Goal: Task Accomplishment & Management: Manage account settings

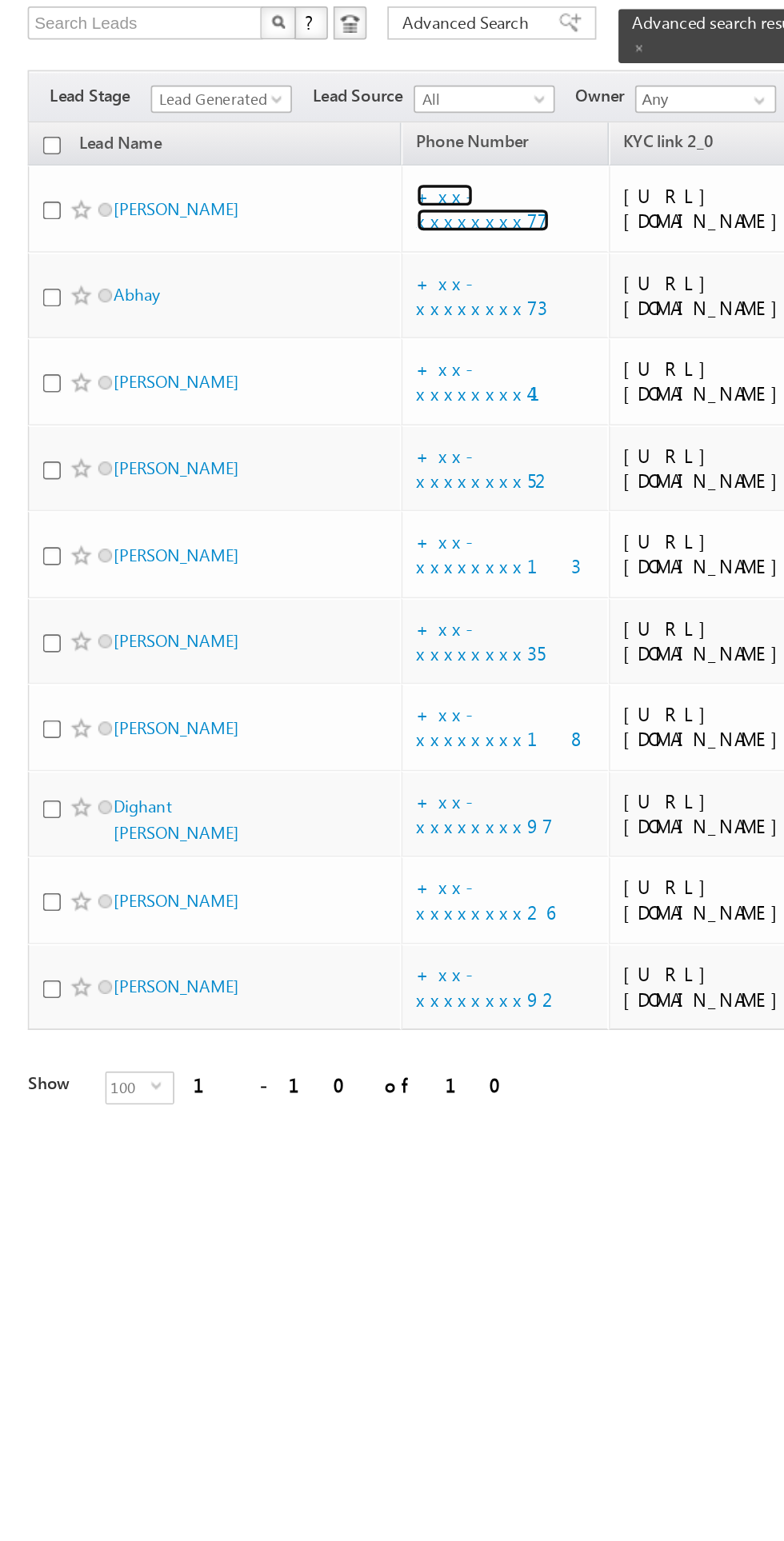
click at [282, 242] on link "+xx-xxxxxxxx77" at bounding box center [279, 228] width 77 height 28
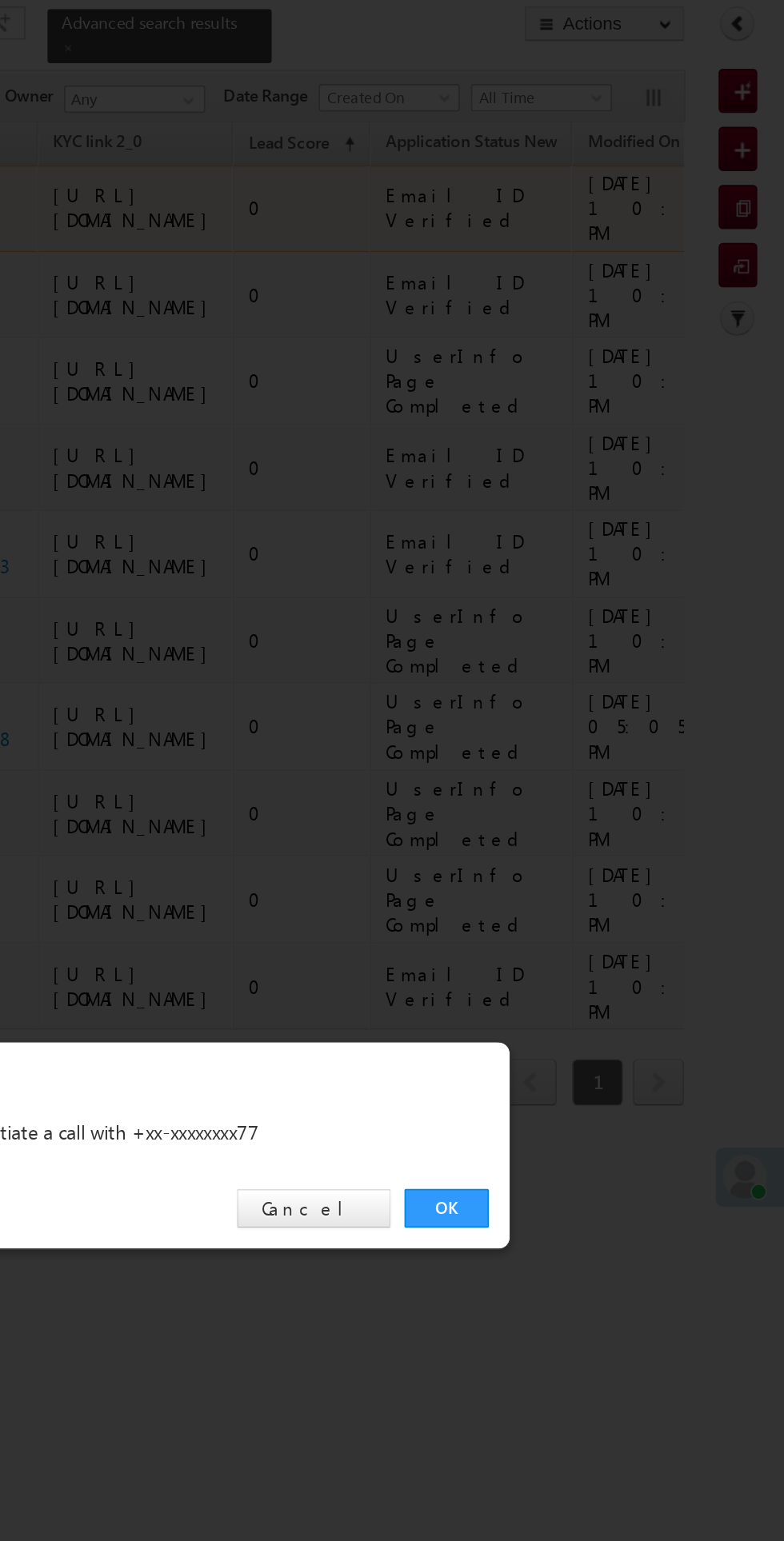
click at [595, 821] on div "OK Cancel" at bounding box center [400, 806] width 448 height 46
click at [586, 805] on link "OK" at bounding box center [588, 806] width 49 height 22
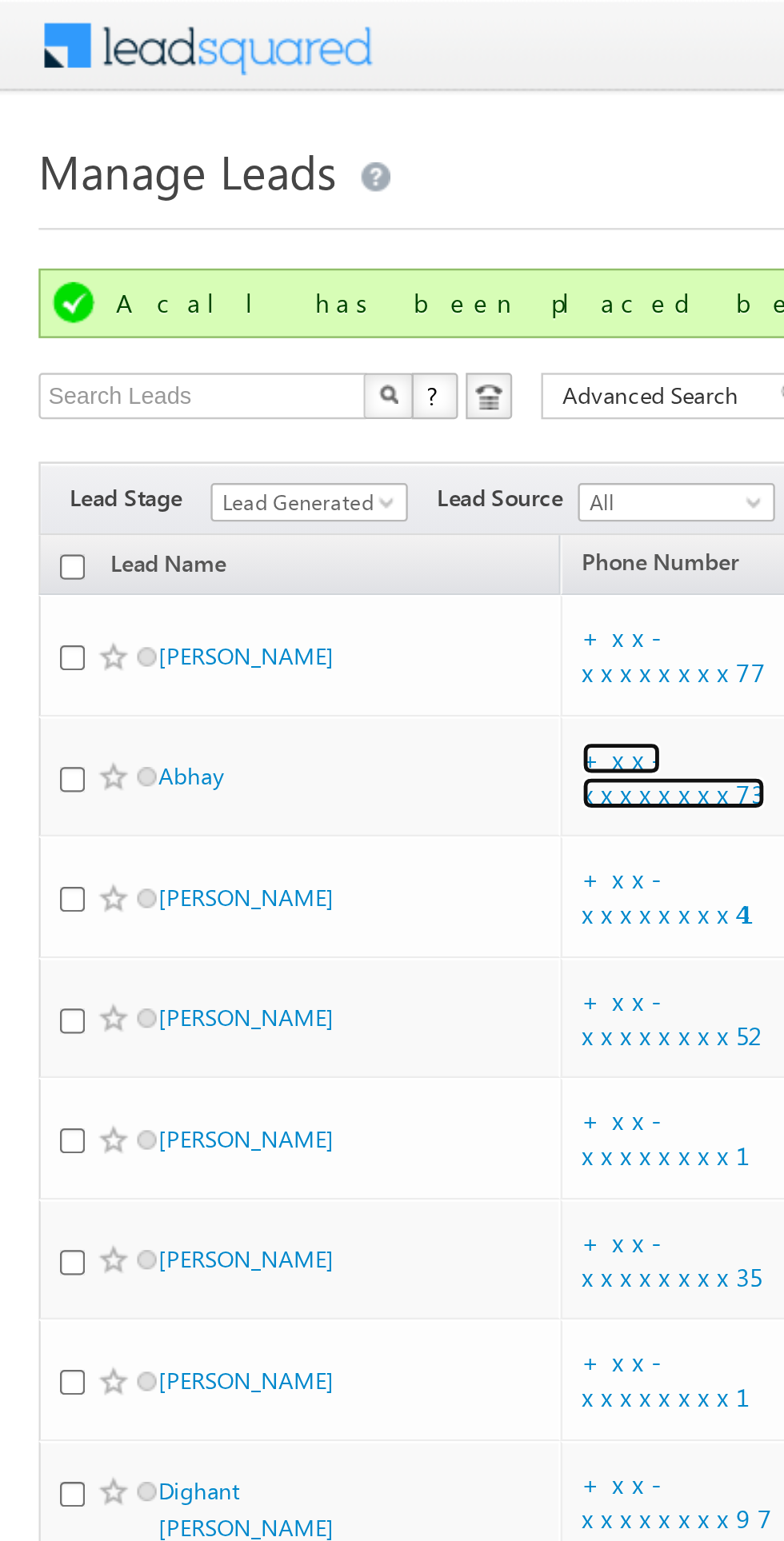
click at [299, 335] on link "+xx-xxxxxxxx73" at bounding box center [278, 321] width 76 height 28
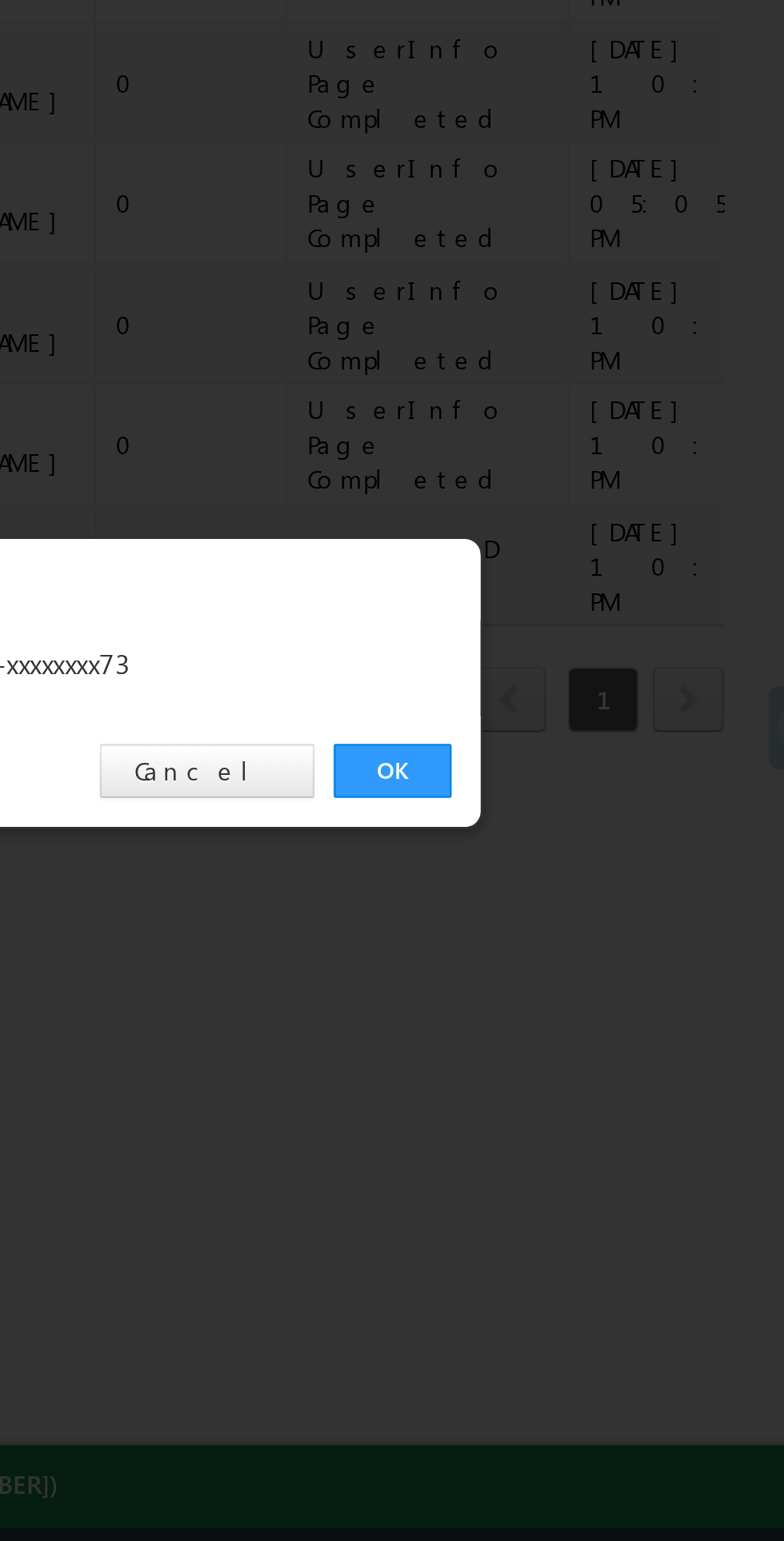
click at [593, 806] on link "OK" at bounding box center [588, 806] width 49 height 22
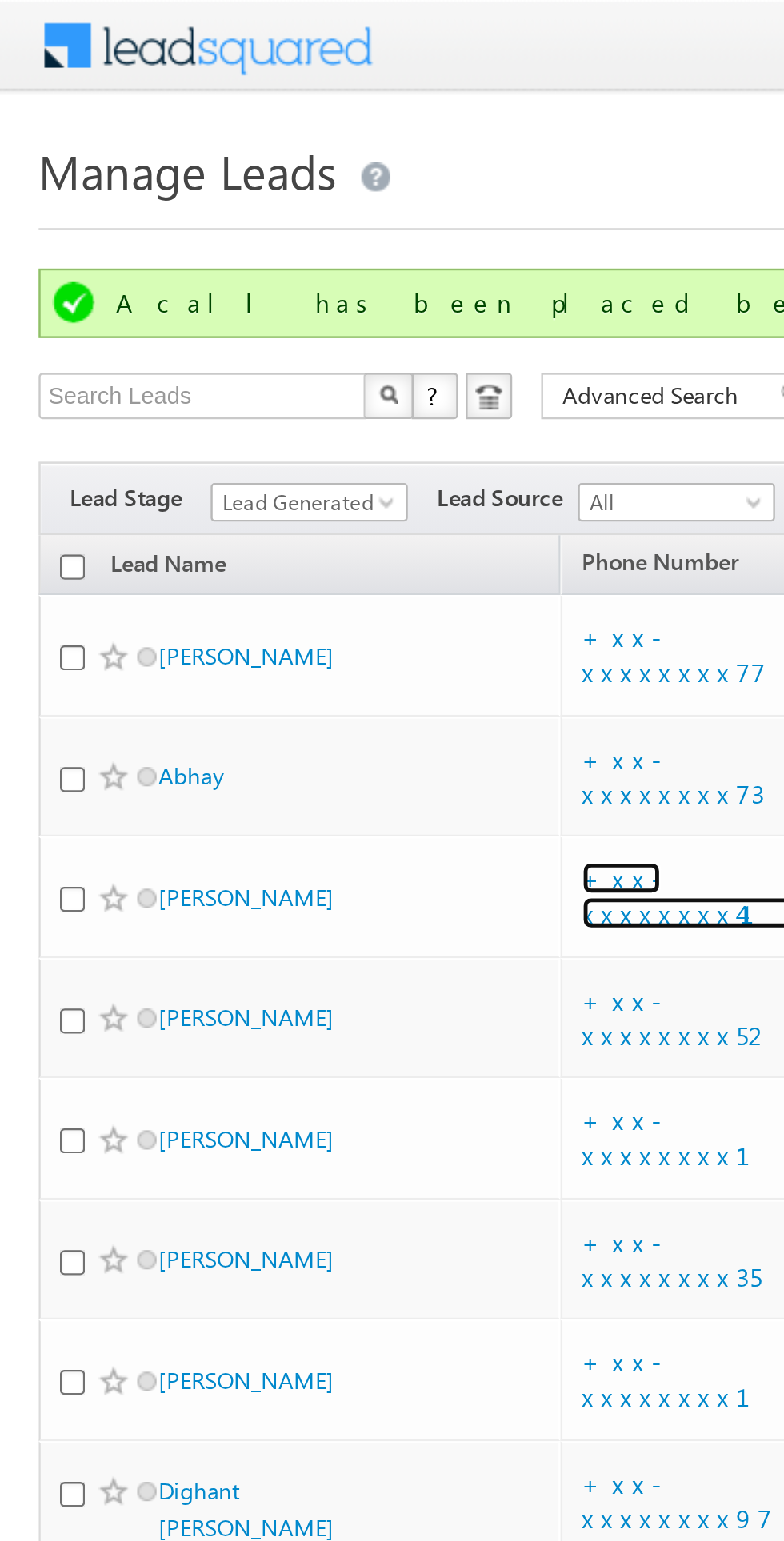
click at [276, 385] on link "+xx-xxxxxxxx41" at bounding box center [287, 371] width 91 height 28
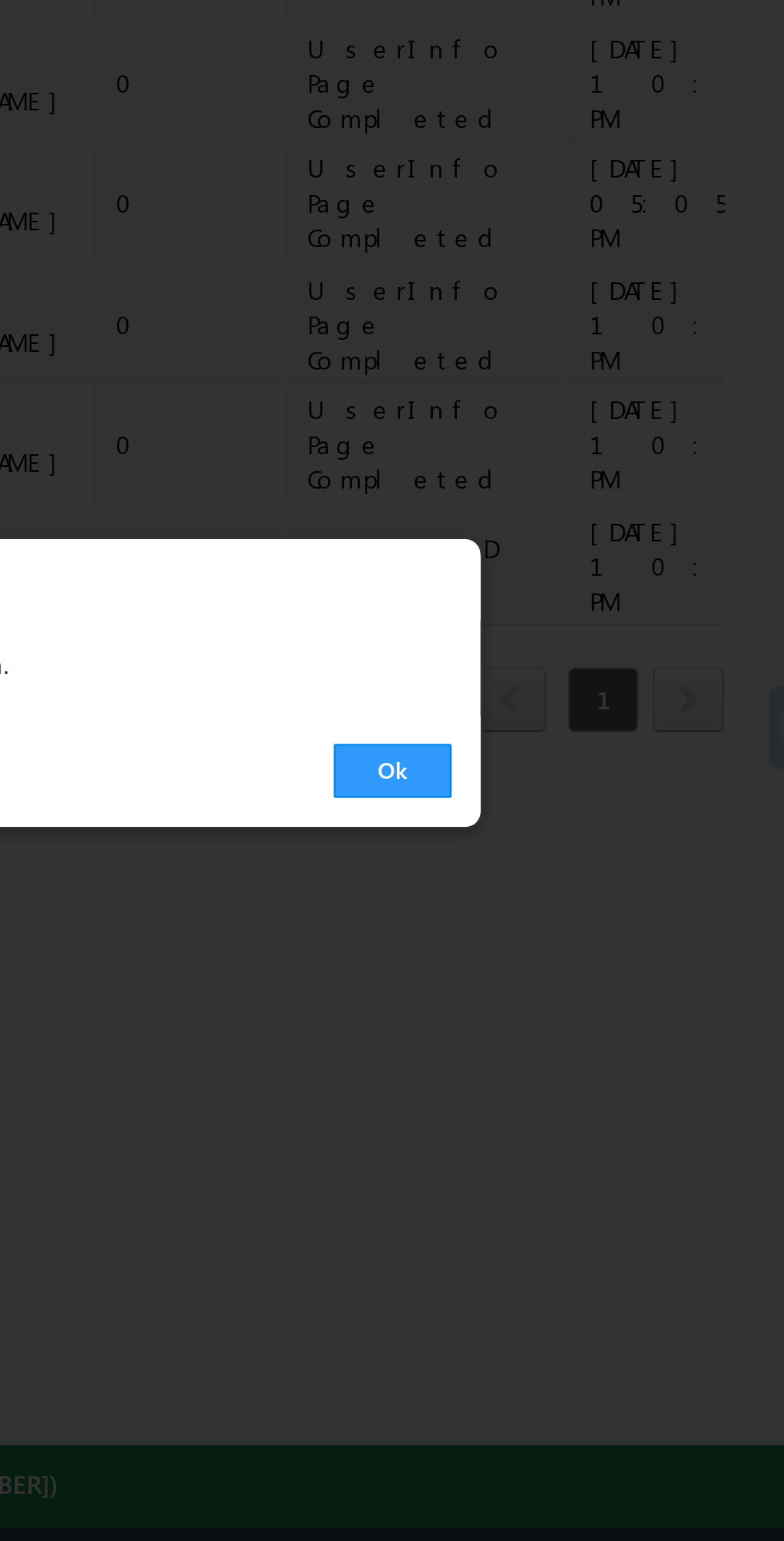
click at [583, 806] on link "Ok" at bounding box center [588, 806] width 49 height 22
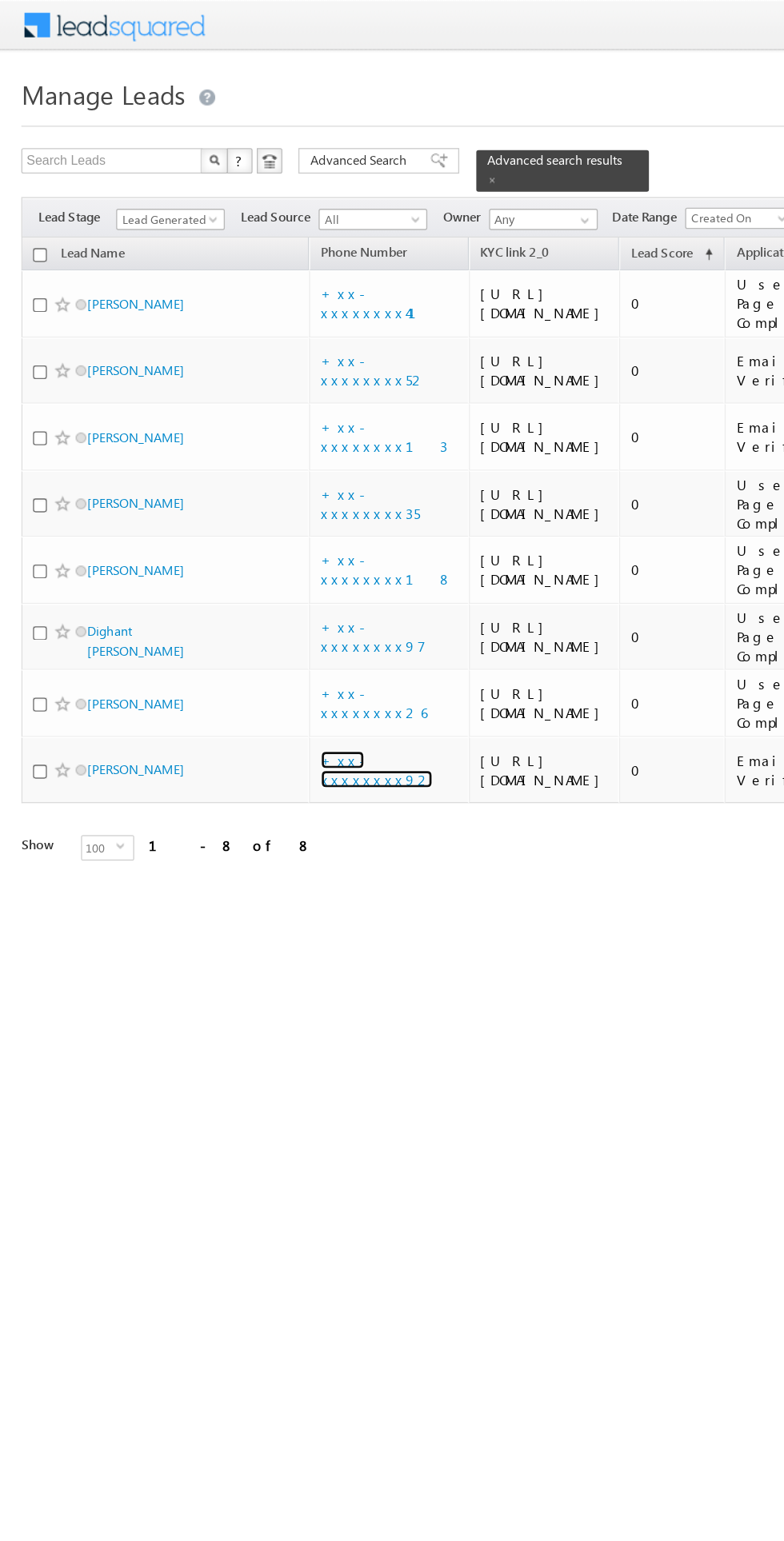
click at [275, 592] on link "+xx-xxxxxxxx92" at bounding box center [283, 578] width 84 height 28
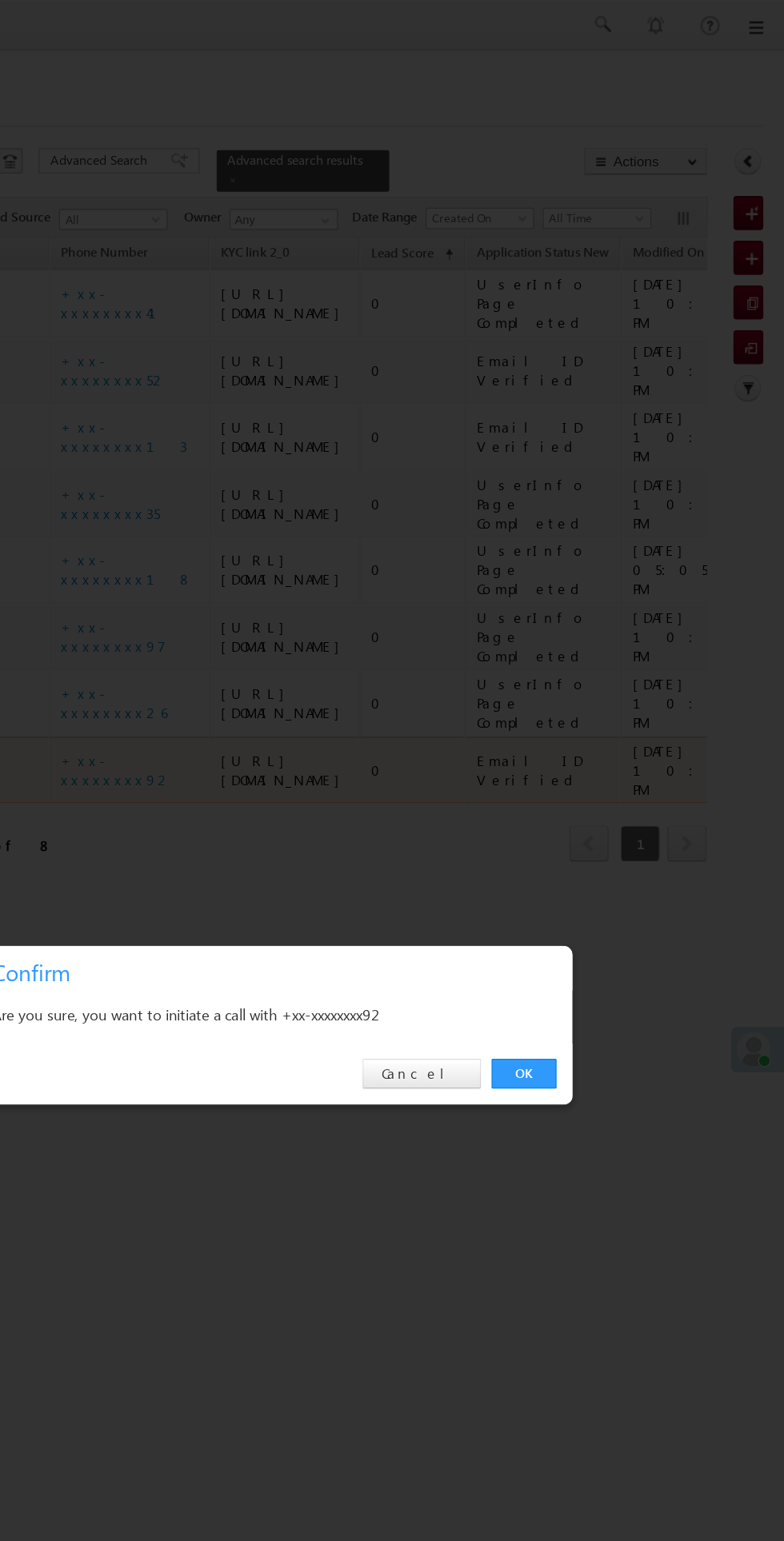
click at [581, 806] on link "OK" at bounding box center [588, 806] width 49 height 22
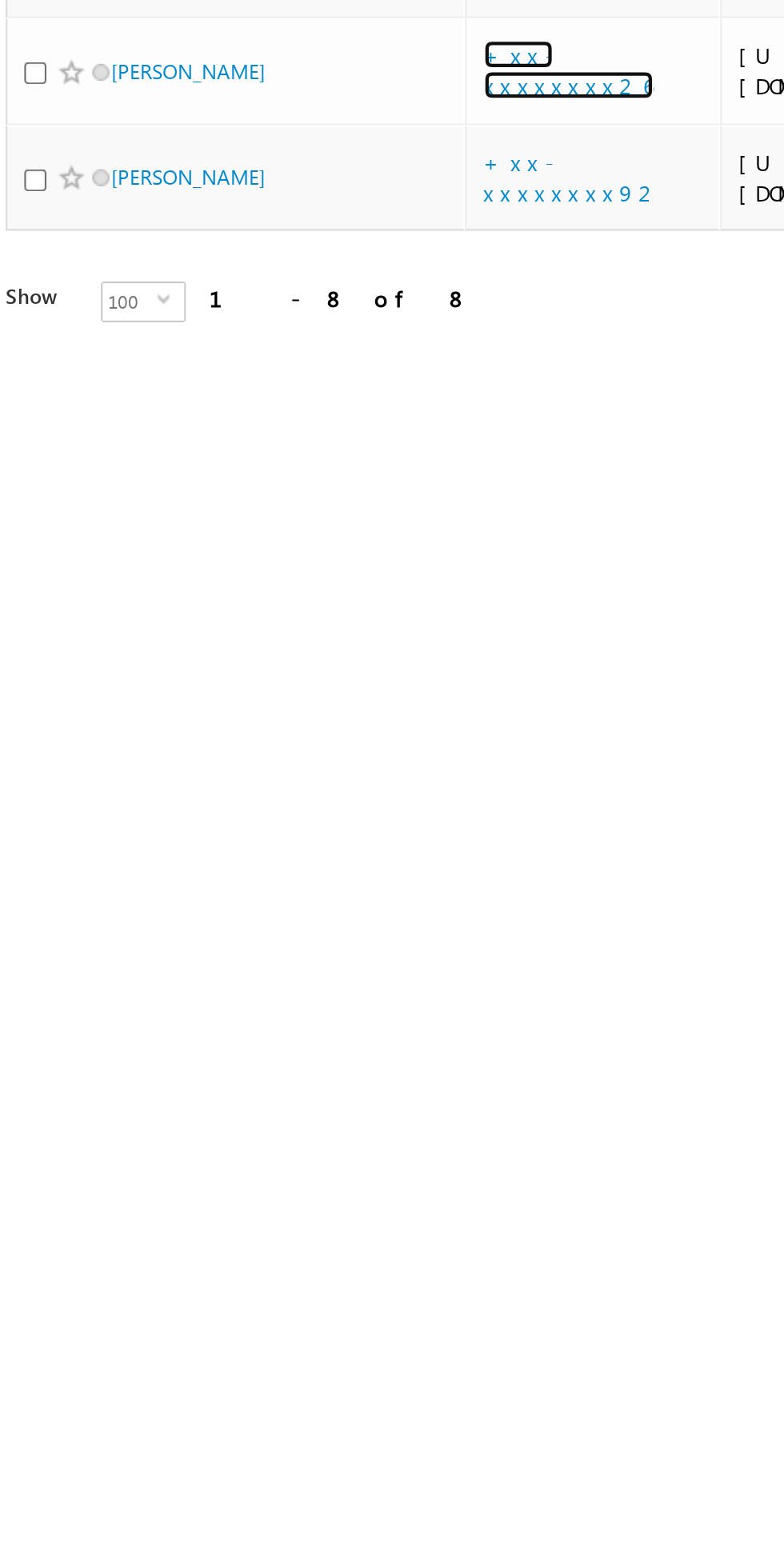
click at [301, 584] on link "+xx-xxxxxxxx26" at bounding box center [281, 570] width 80 height 28
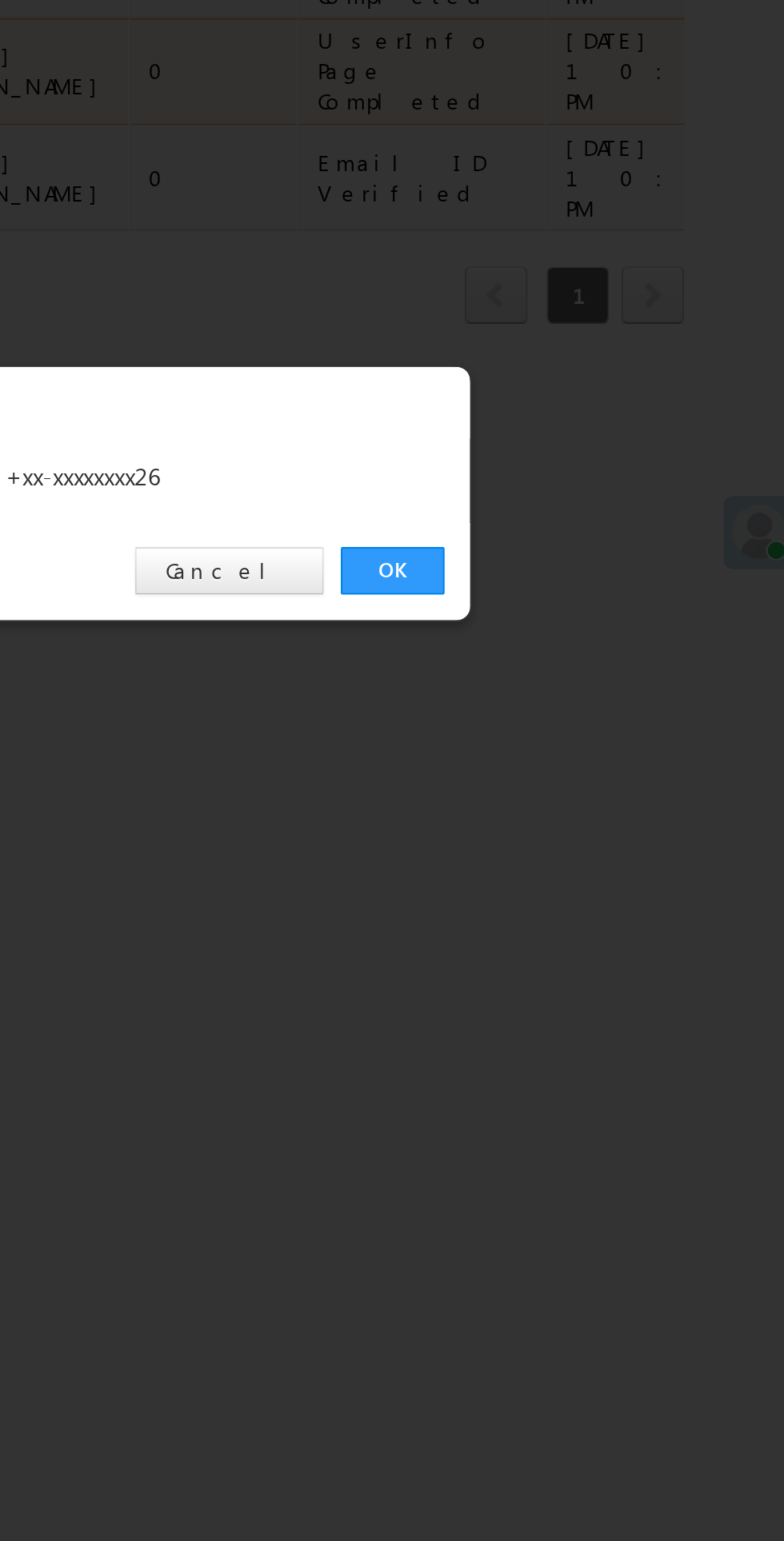
click at [605, 797] on link "OK" at bounding box center [588, 806] width 49 height 22
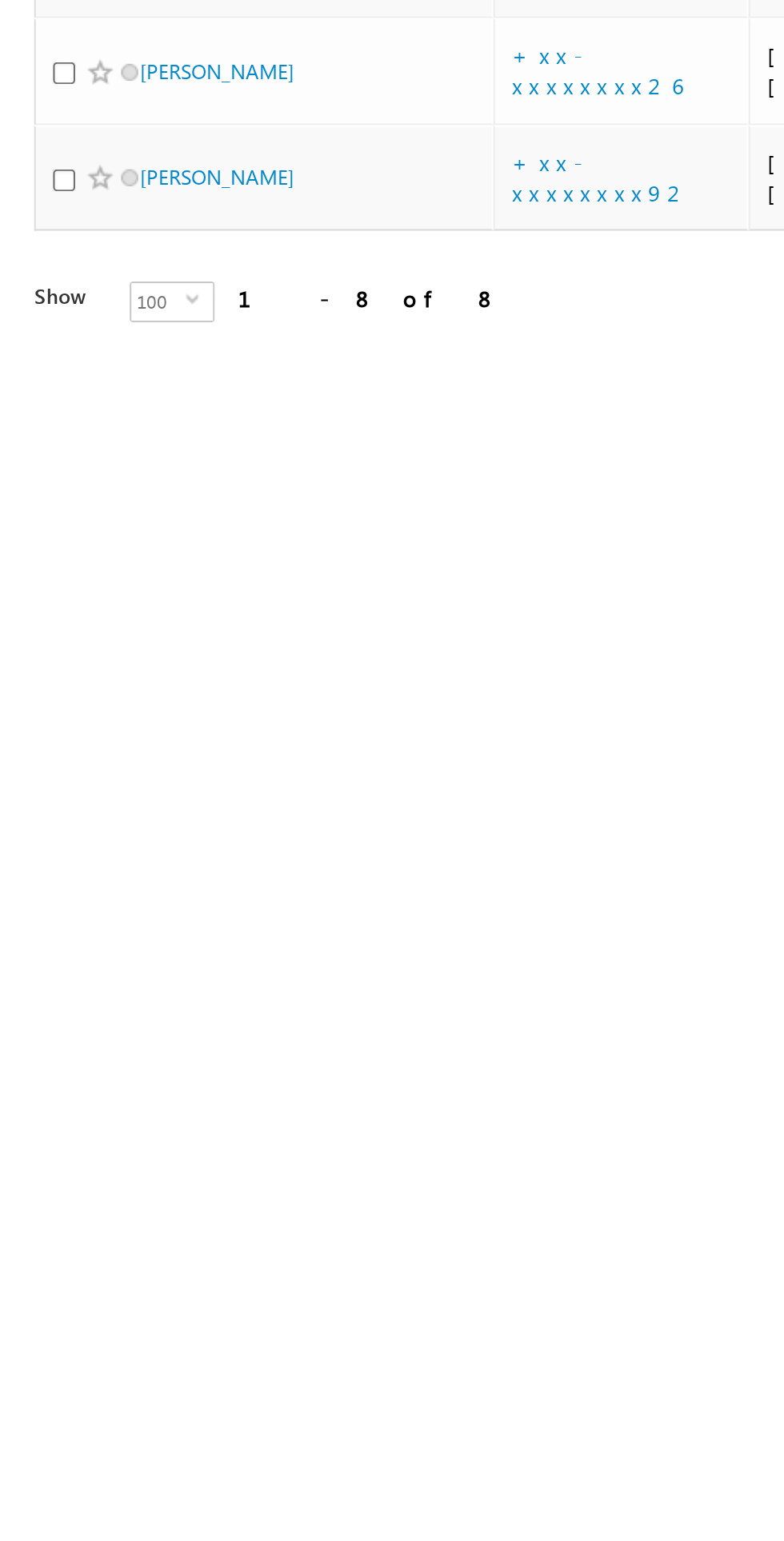
click at [282, 535] on link "+xx-xxxxxxxx97" at bounding box center [280, 521] width 79 height 28
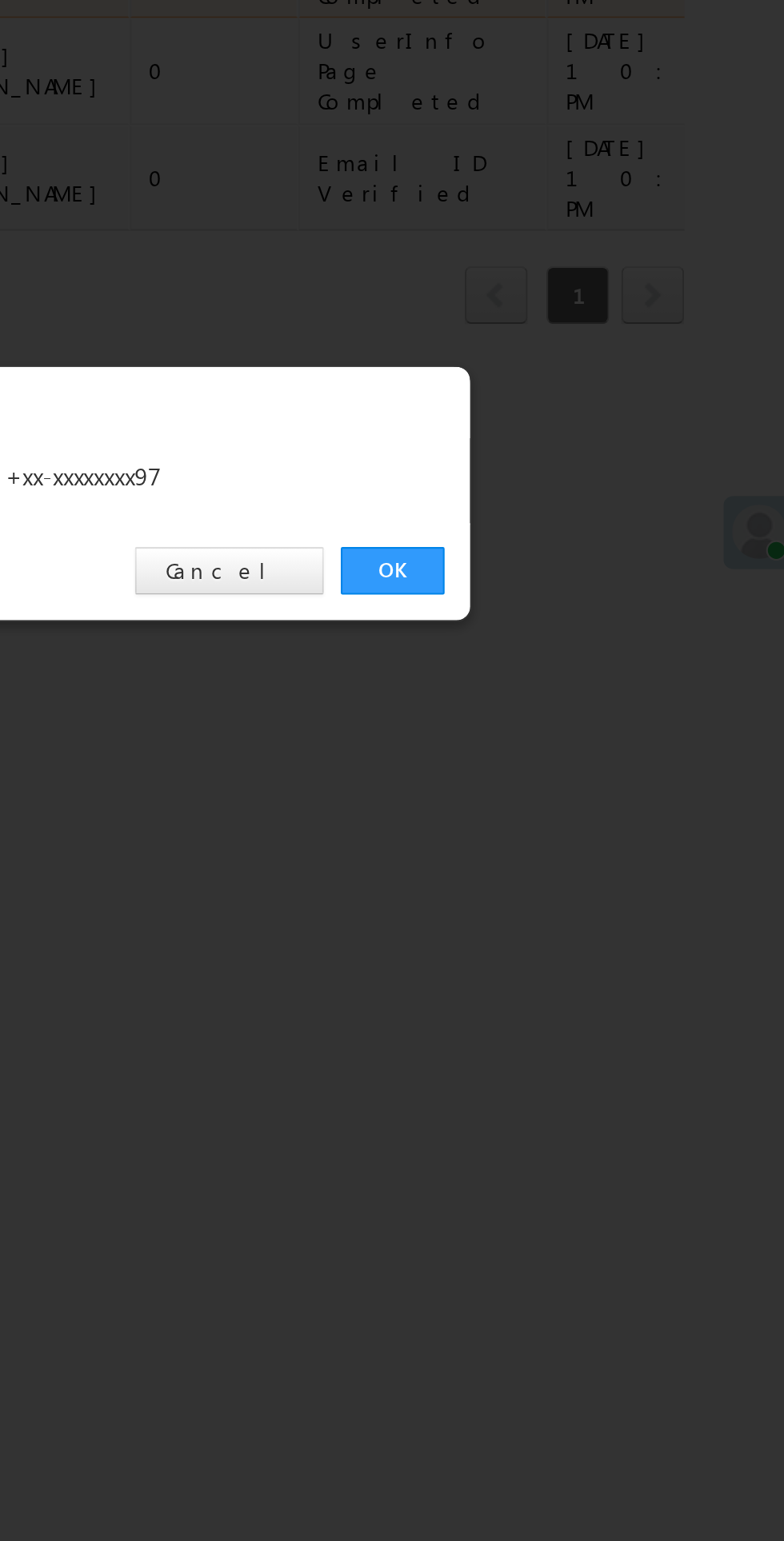
click at [593, 800] on link "OK" at bounding box center [588, 806] width 49 height 22
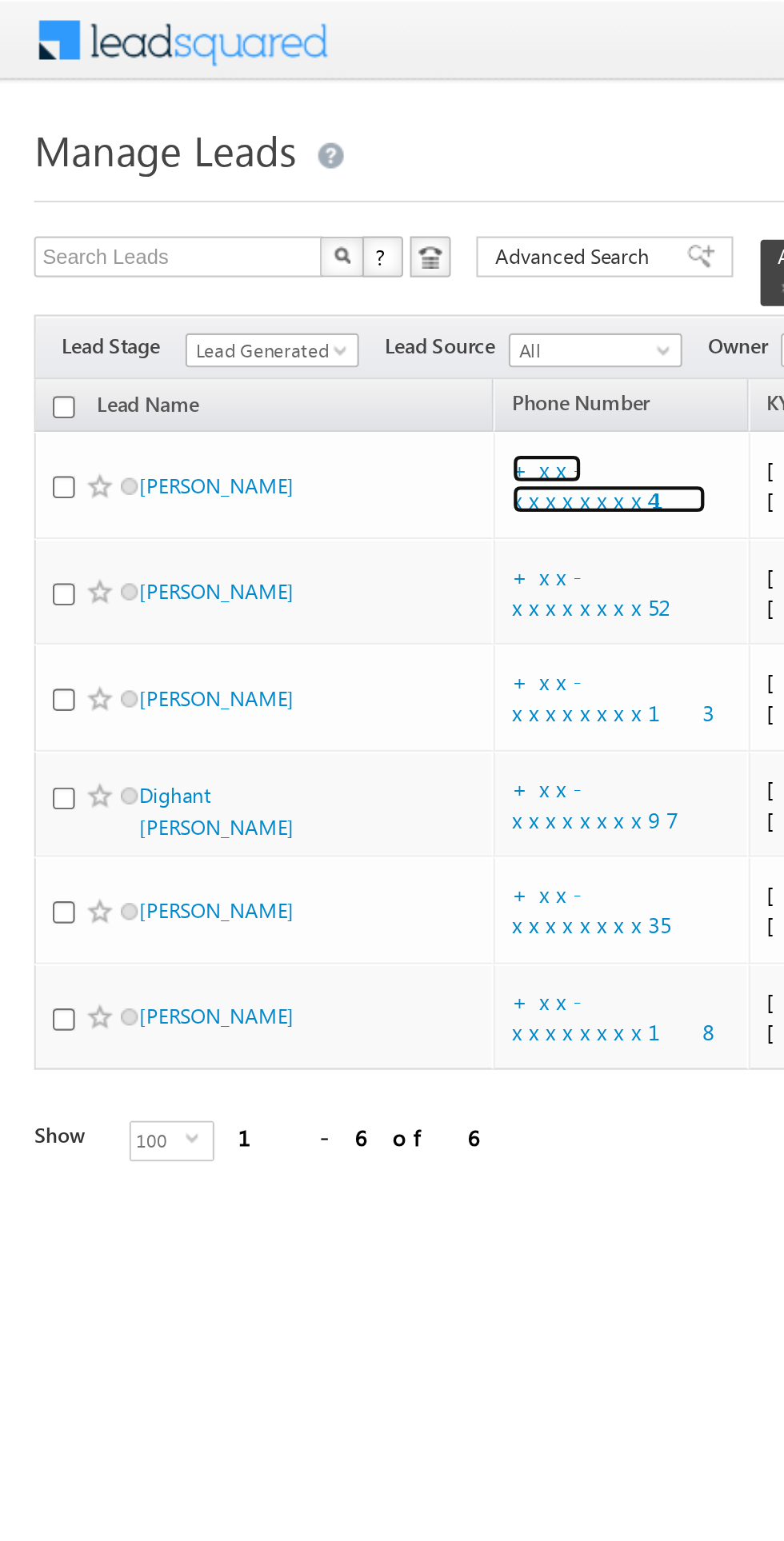
click at [283, 237] on link "+xx-xxxxxxxx41" at bounding box center [287, 228] width 91 height 28
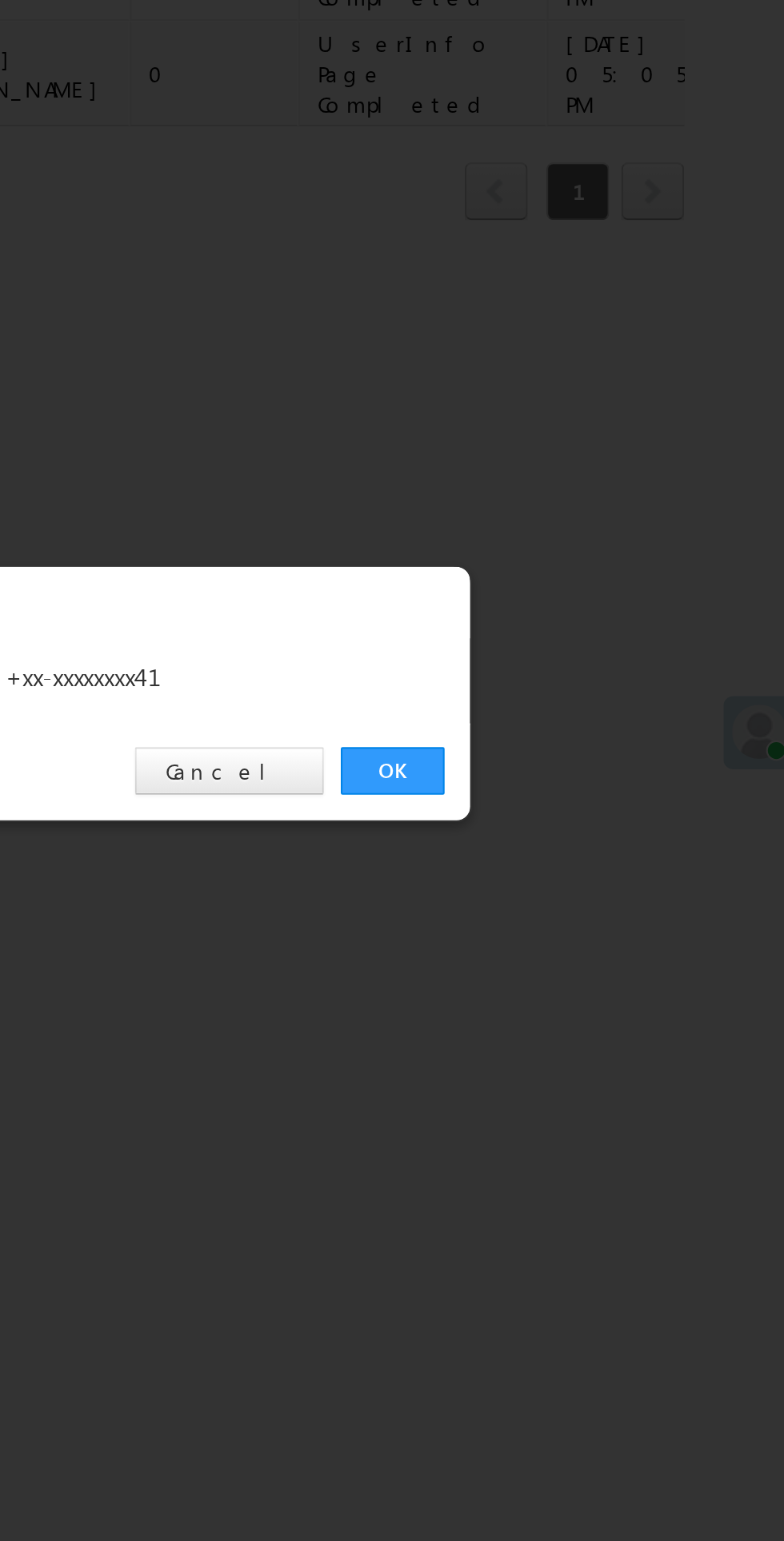
click at [585, 810] on link "OK" at bounding box center [588, 806] width 49 height 22
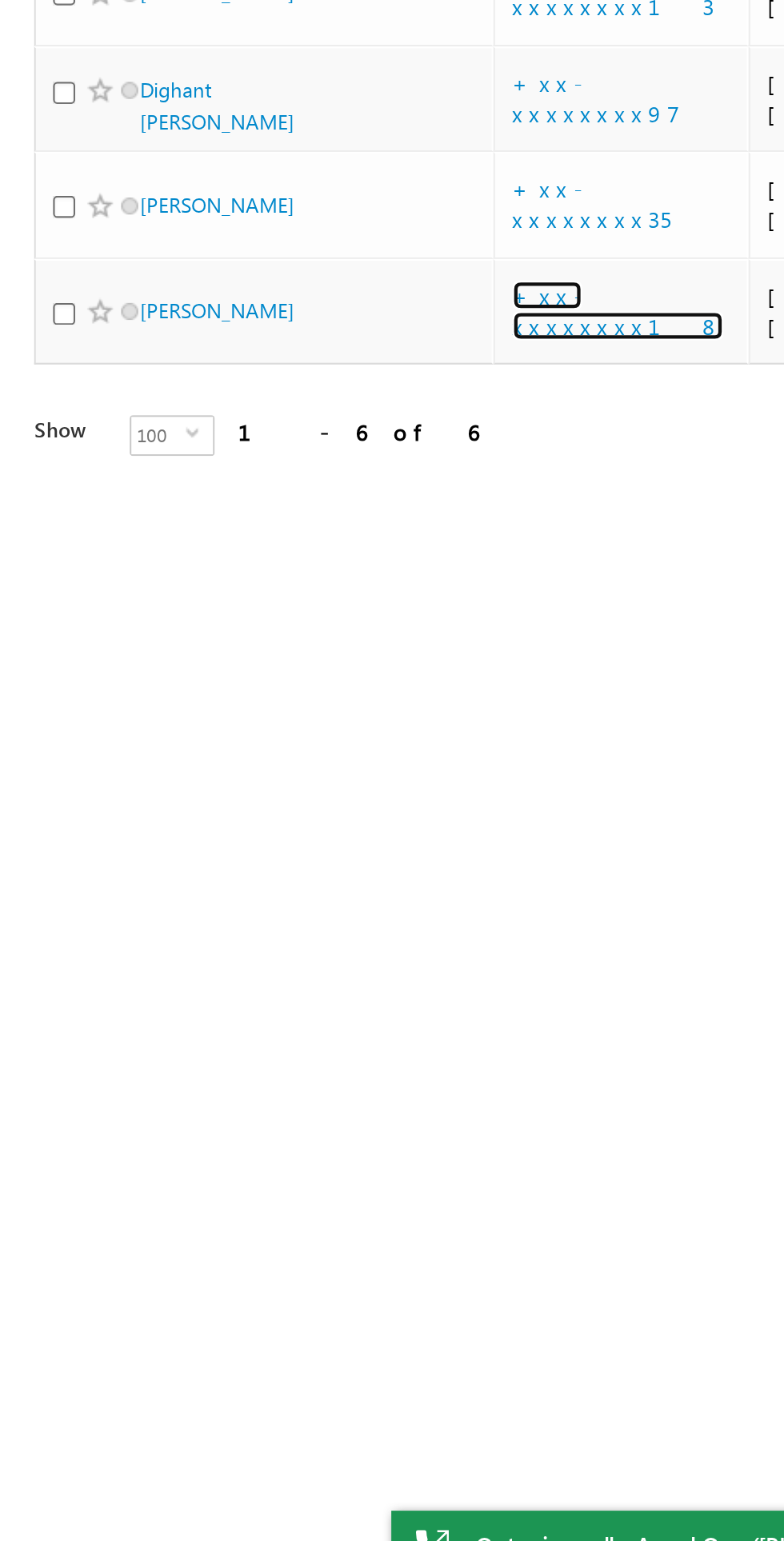
click at [292, 535] on link "+xx-xxxxxxxx18" at bounding box center [290, 521] width 99 height 28
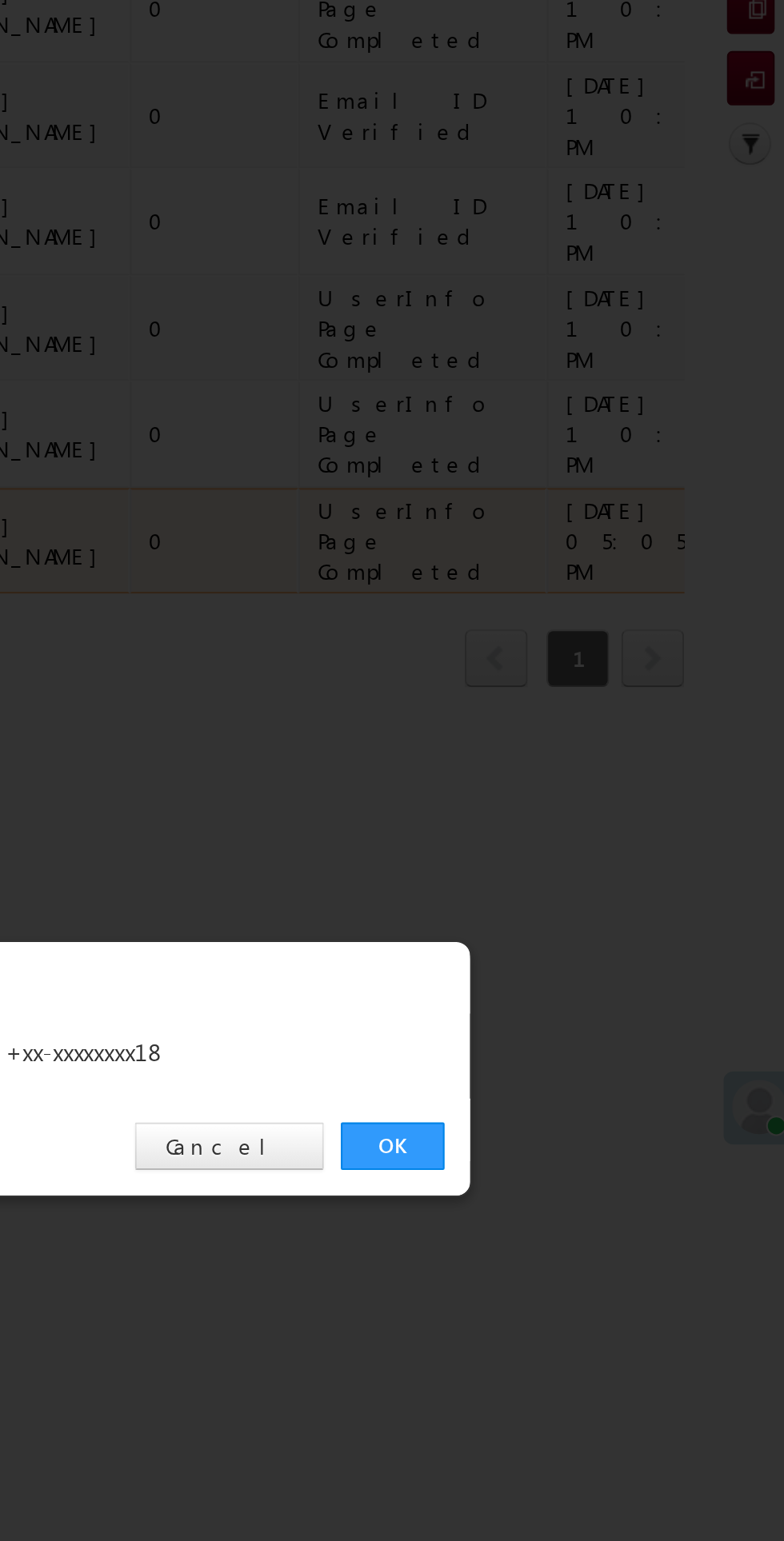
click at [580, 799] on link "OK" at bounding box center [588, 806] width 49 height 22
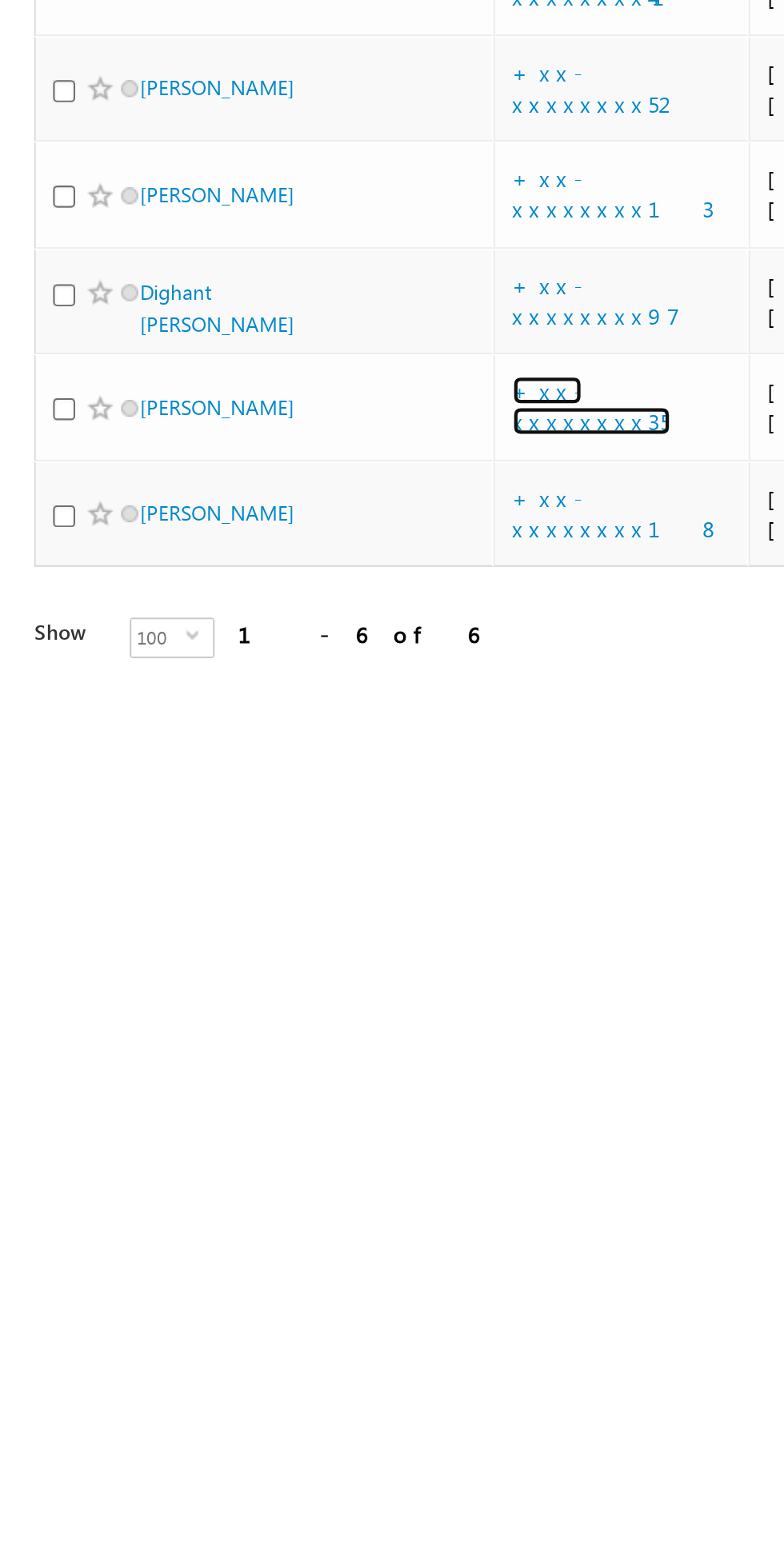
click at [285, 484] on link "+xx-xxxxxxxx35" at bounding box center [278, 470] width 75 height 28
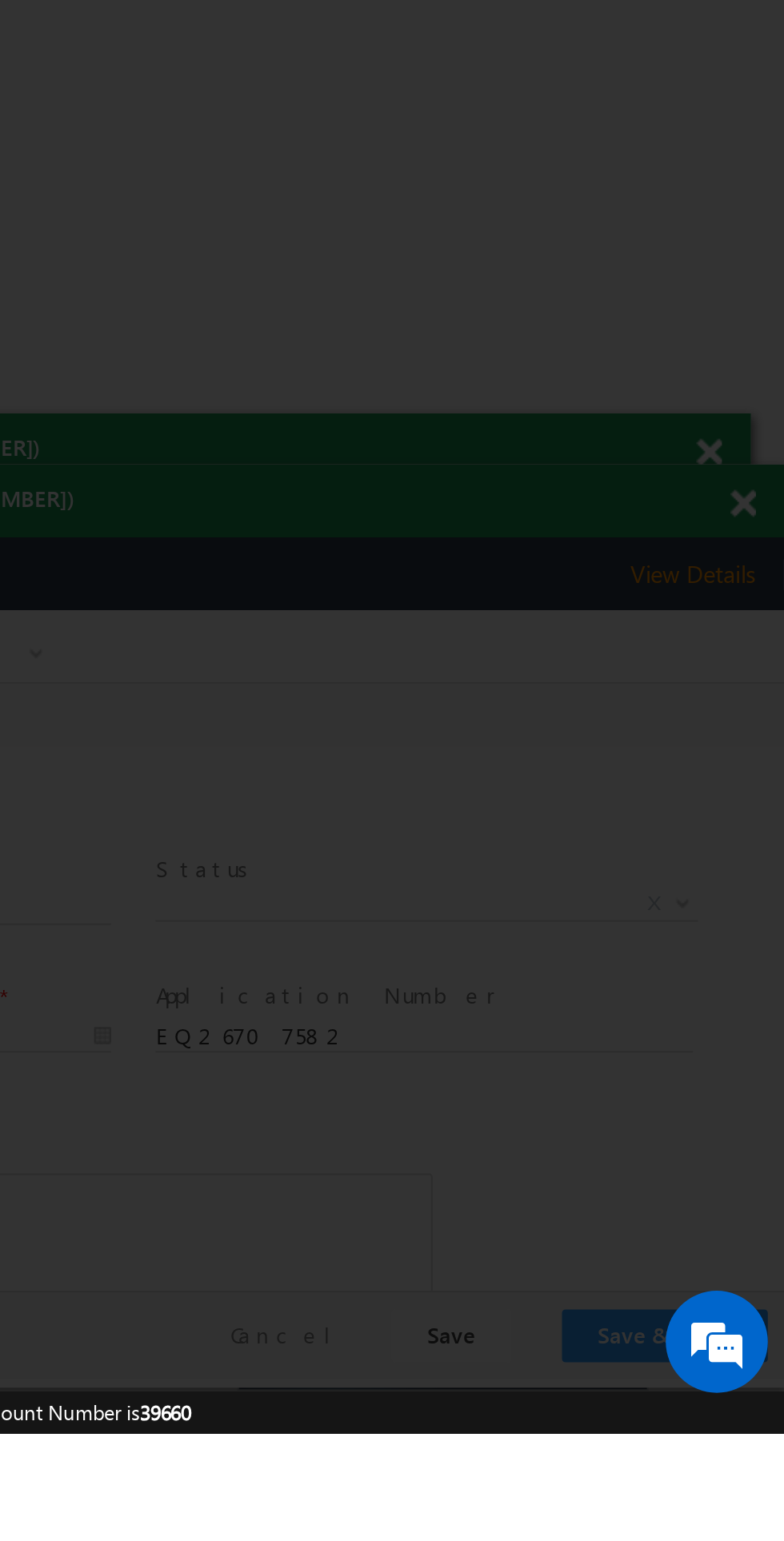
click at [762, 1084] on div at bounding box center [392, 770] width 784 height 1541
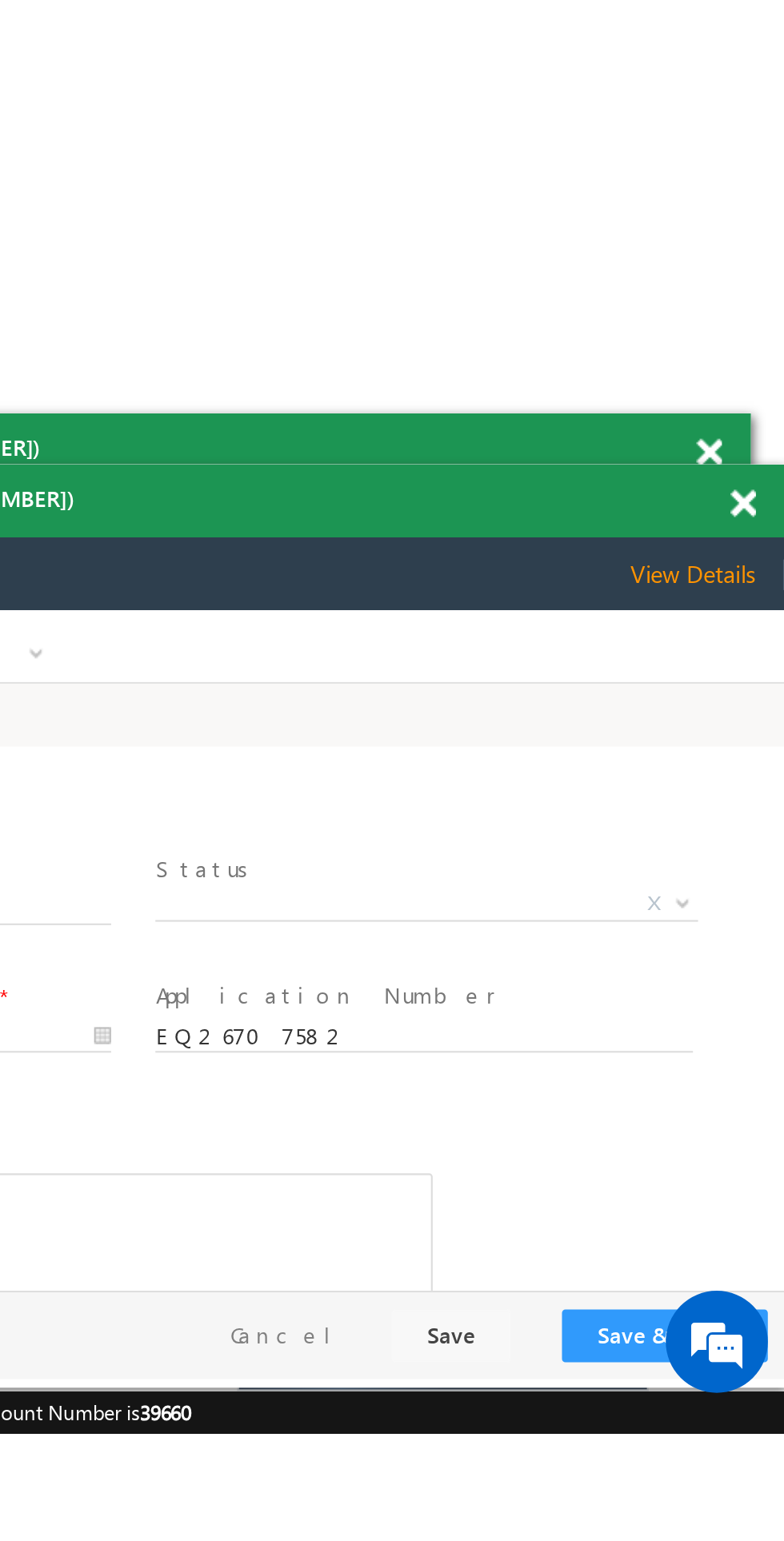
click at [765, 1102] on span at bounding box center [763, 1103] width 12 height 14
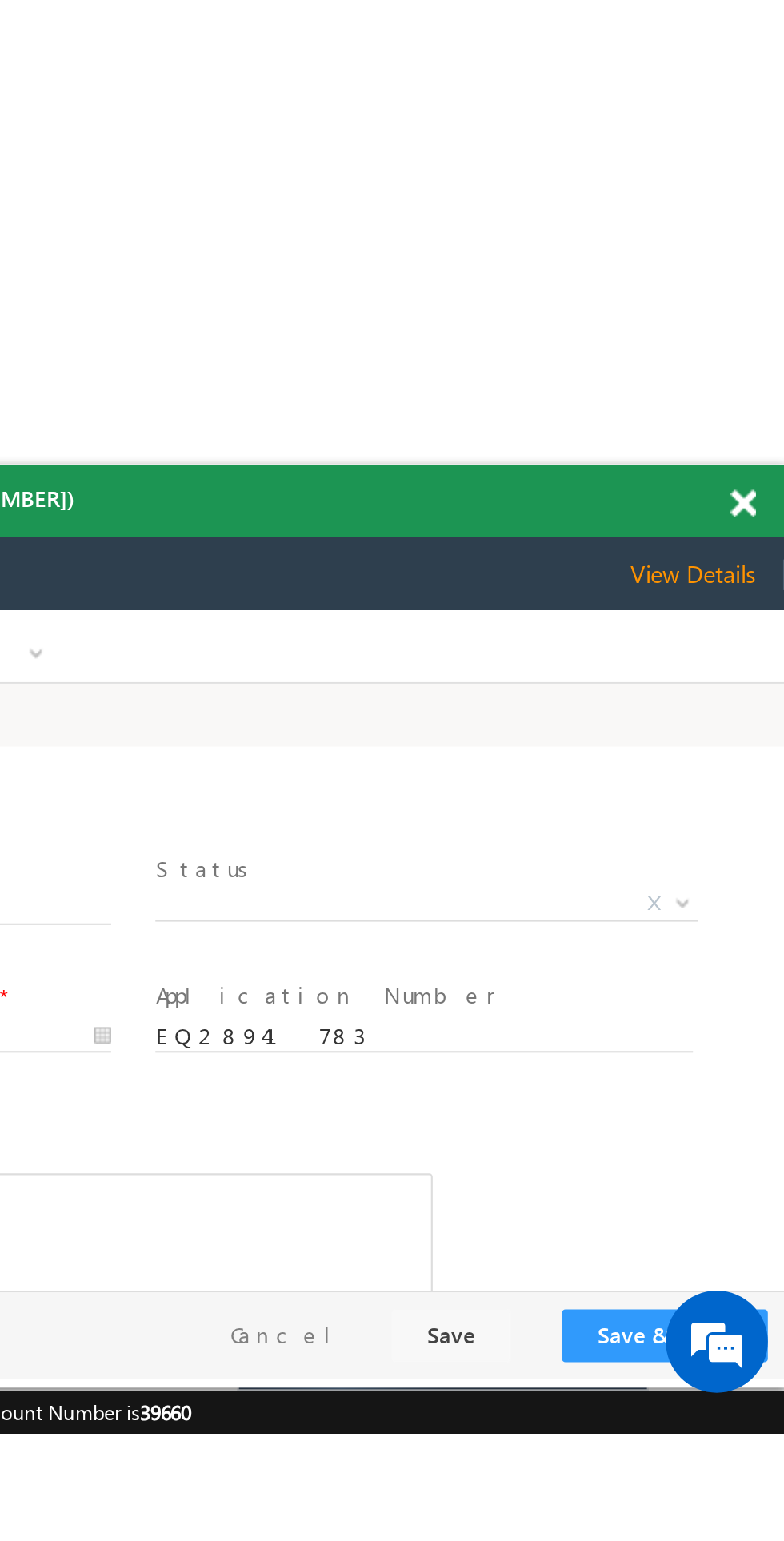
click at [762, 1103] on span at bounding box center [763, 1103] width 12 height 14
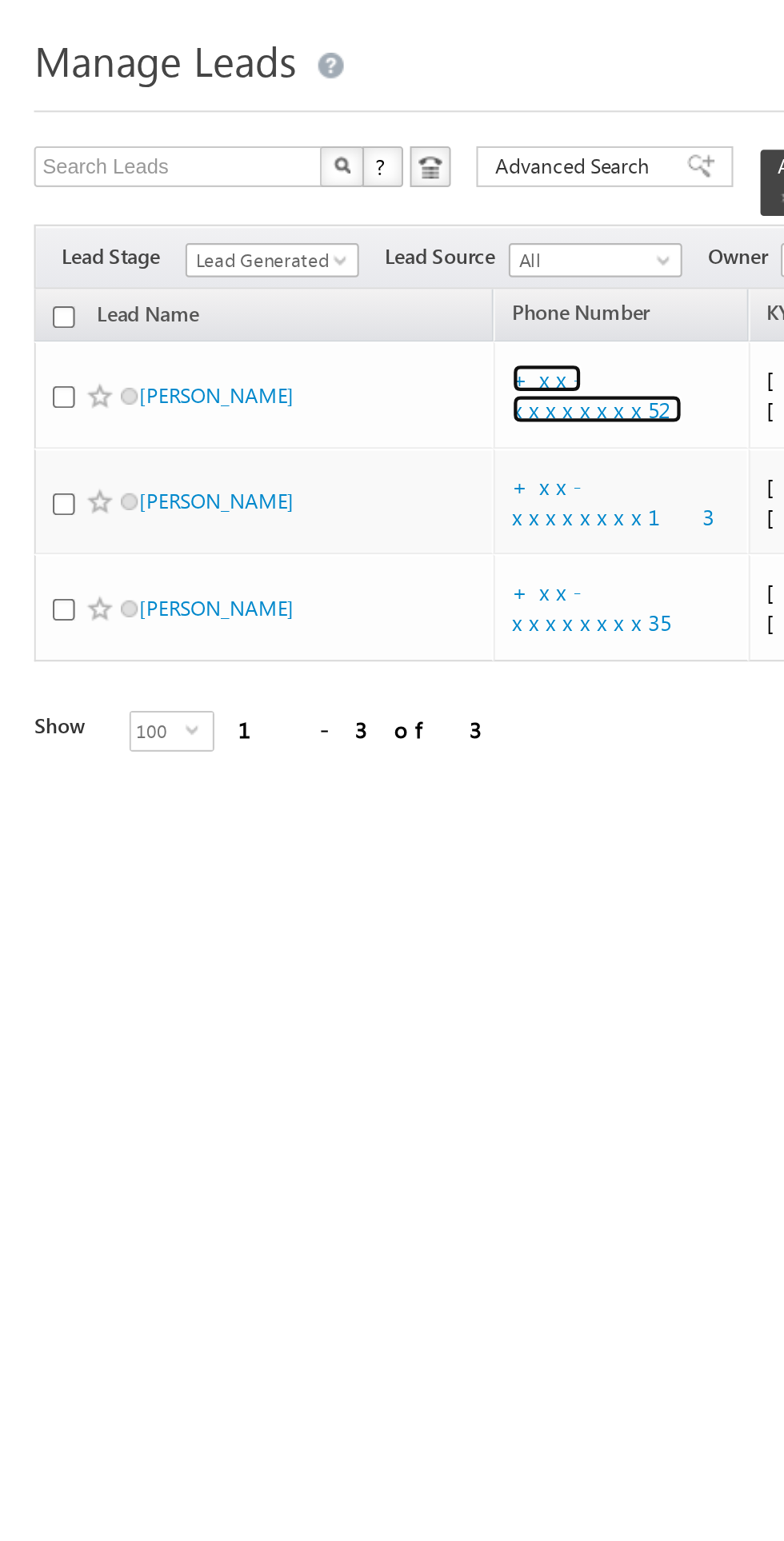
click at [281, 242] on link "+xx-xxxxxxxx52" at bounding box center [281, 228] width 80 height 28
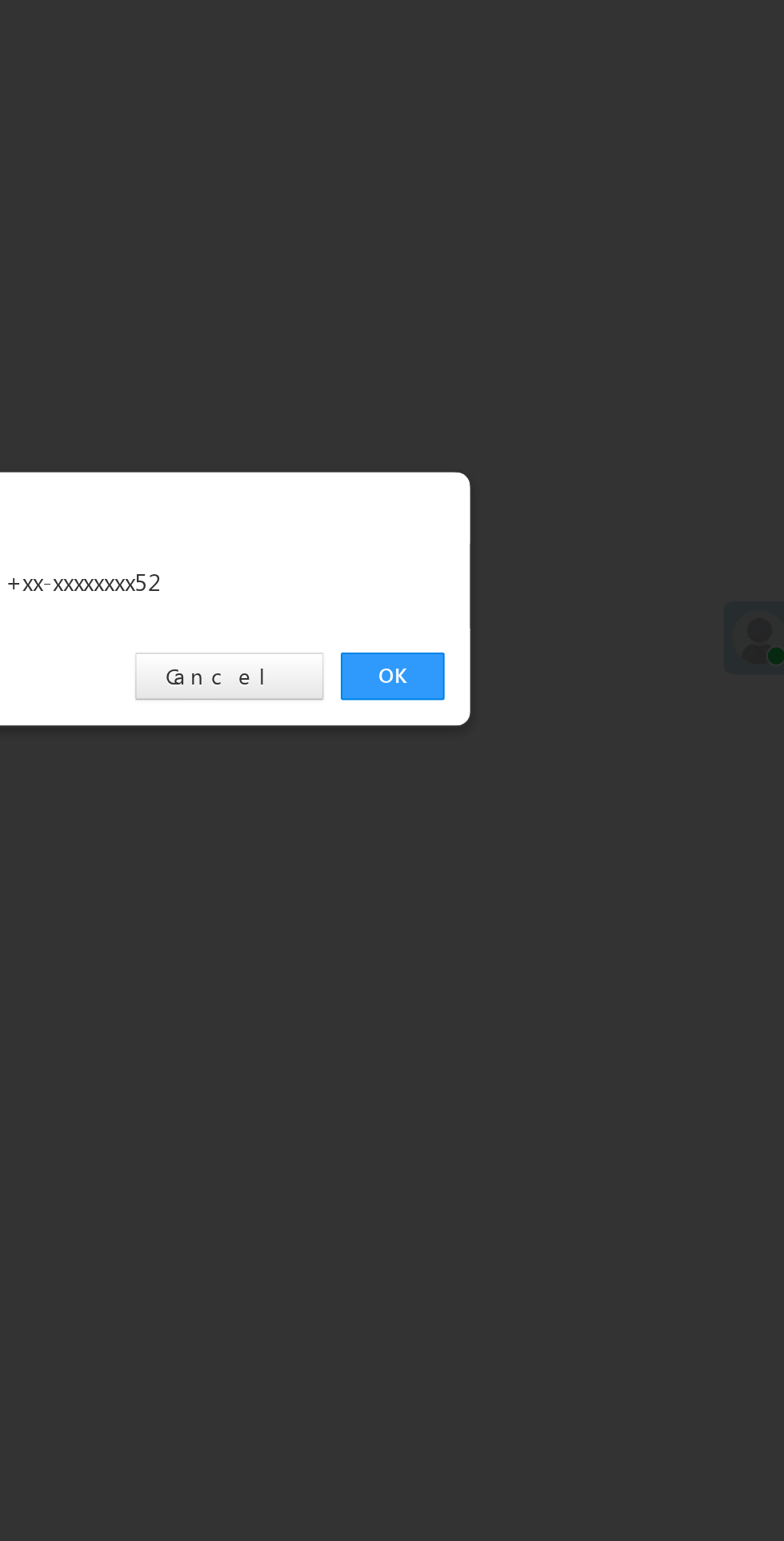
click at [579, 797] on link "OK" at bounding box center [588, 806] width 49 height 22
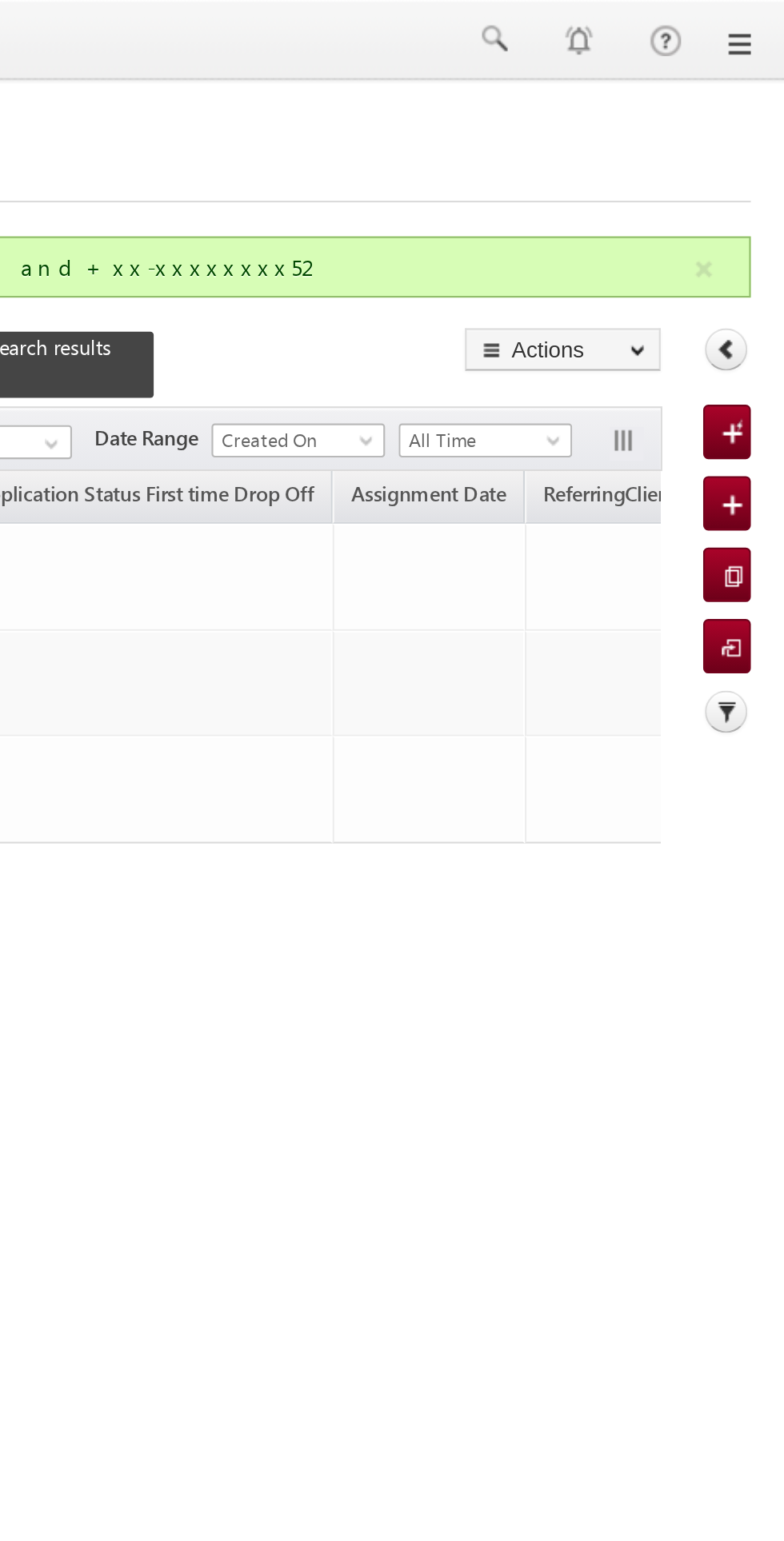
scroll to position [0, 1465]
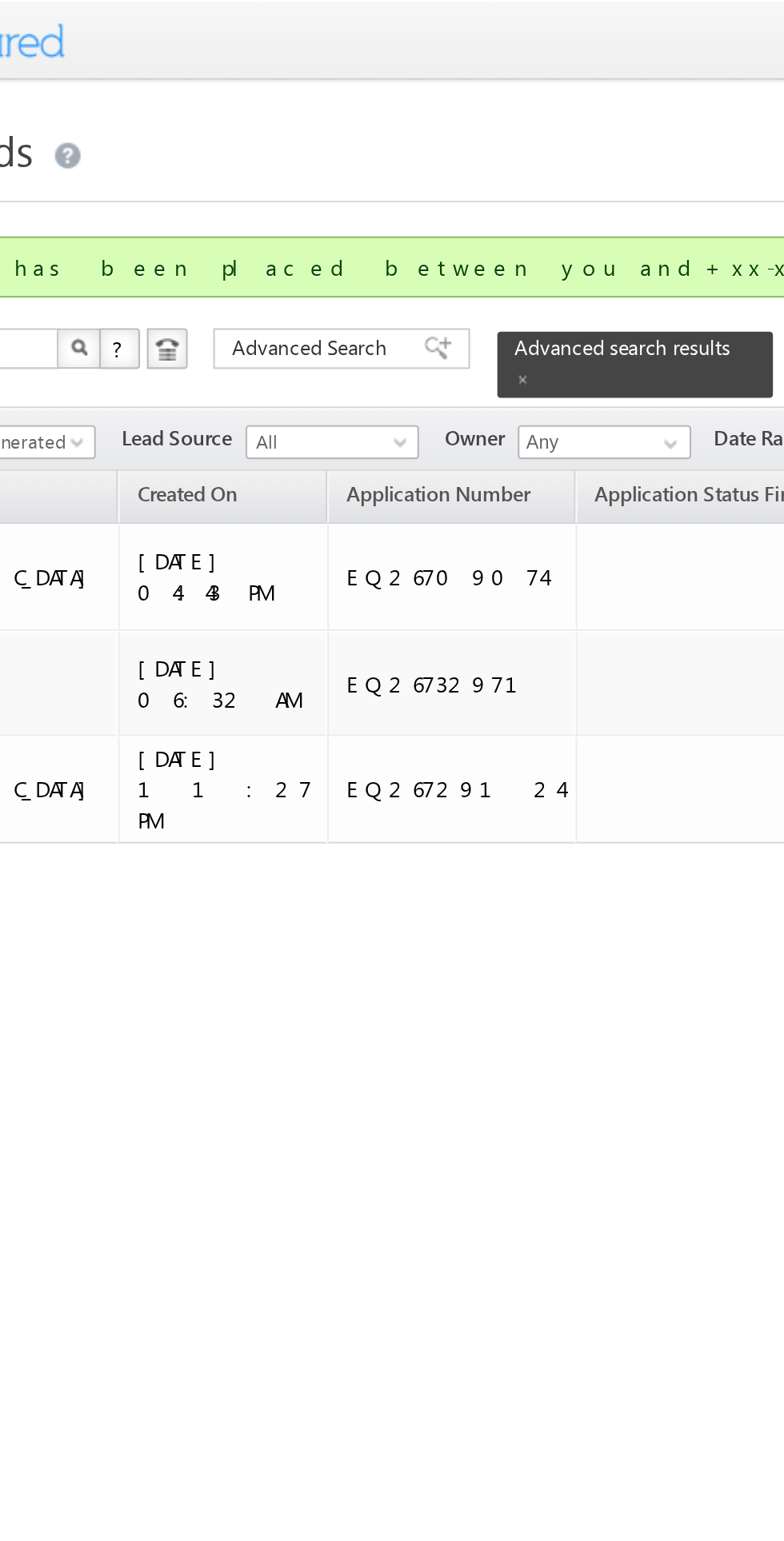
click at [373, 175] on span at bounding box center [370, 178] width 8 height 8
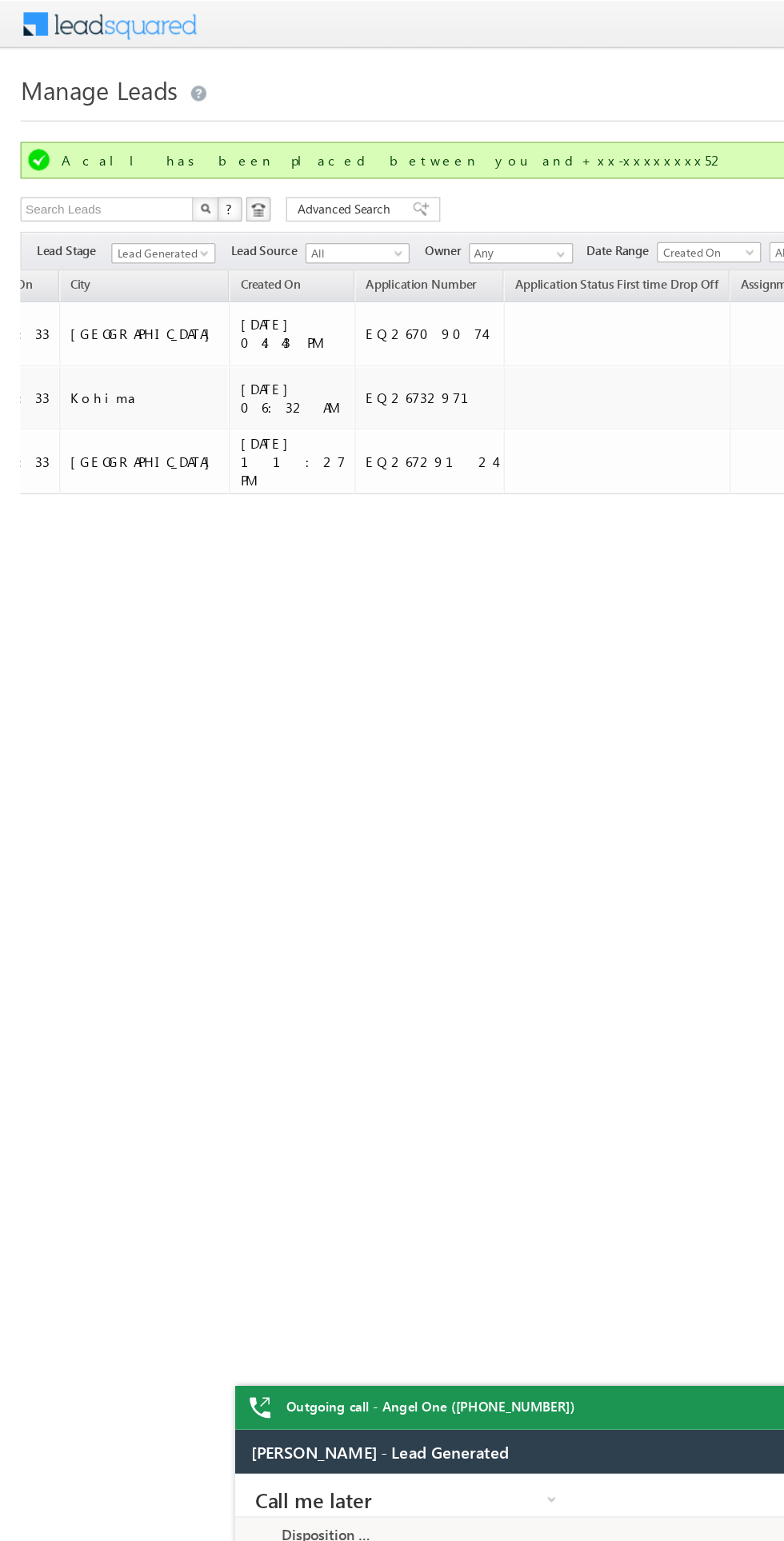
scroll to position [0, 1462]
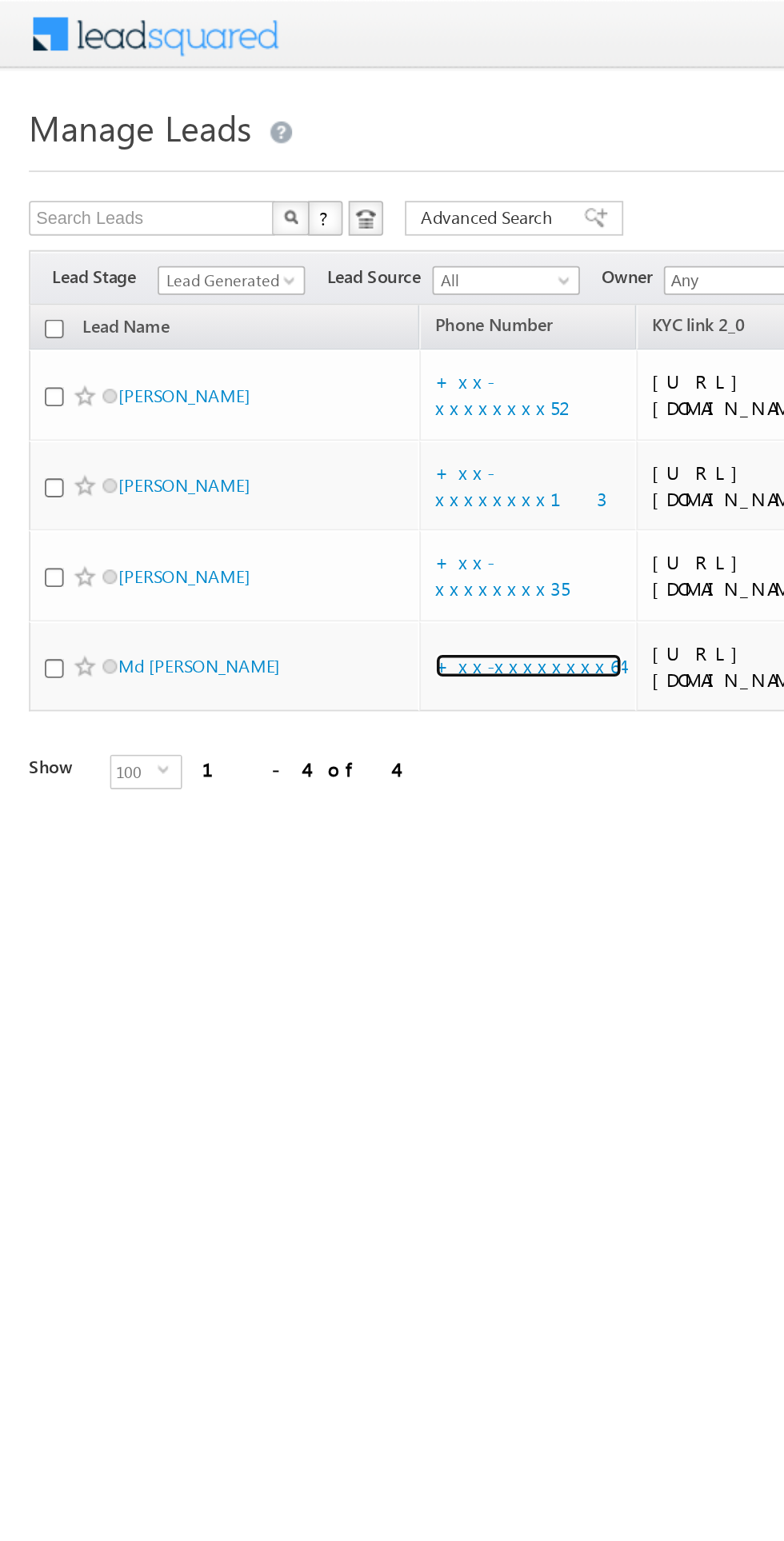
click at [279, 375] on link "+xx-xxxxxxxx64" at bounding box center [292, 368] width 104 height 14
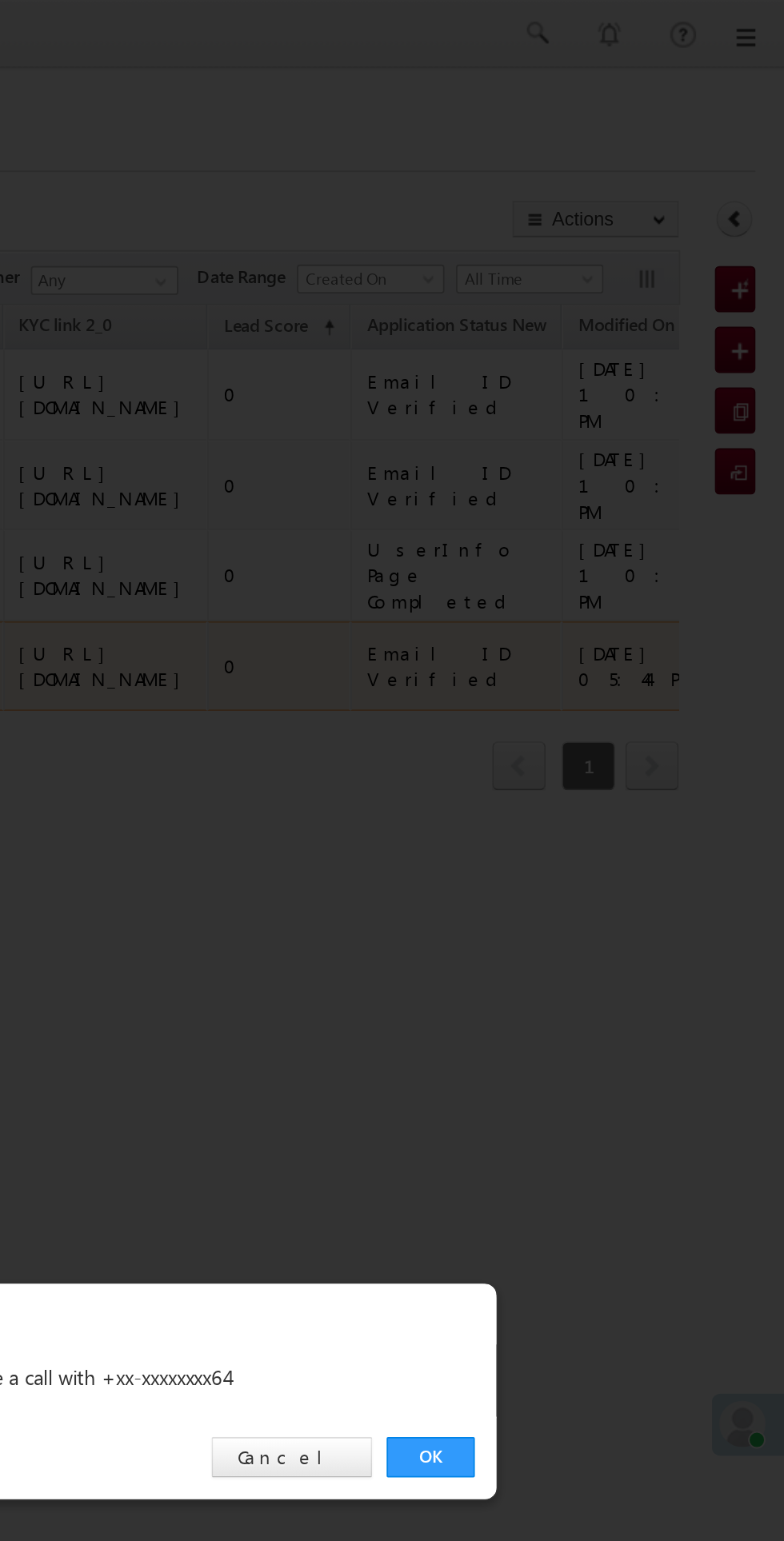
click at [596, 812] on link "OK" at bounding box center [588, 806] width 49 height 22
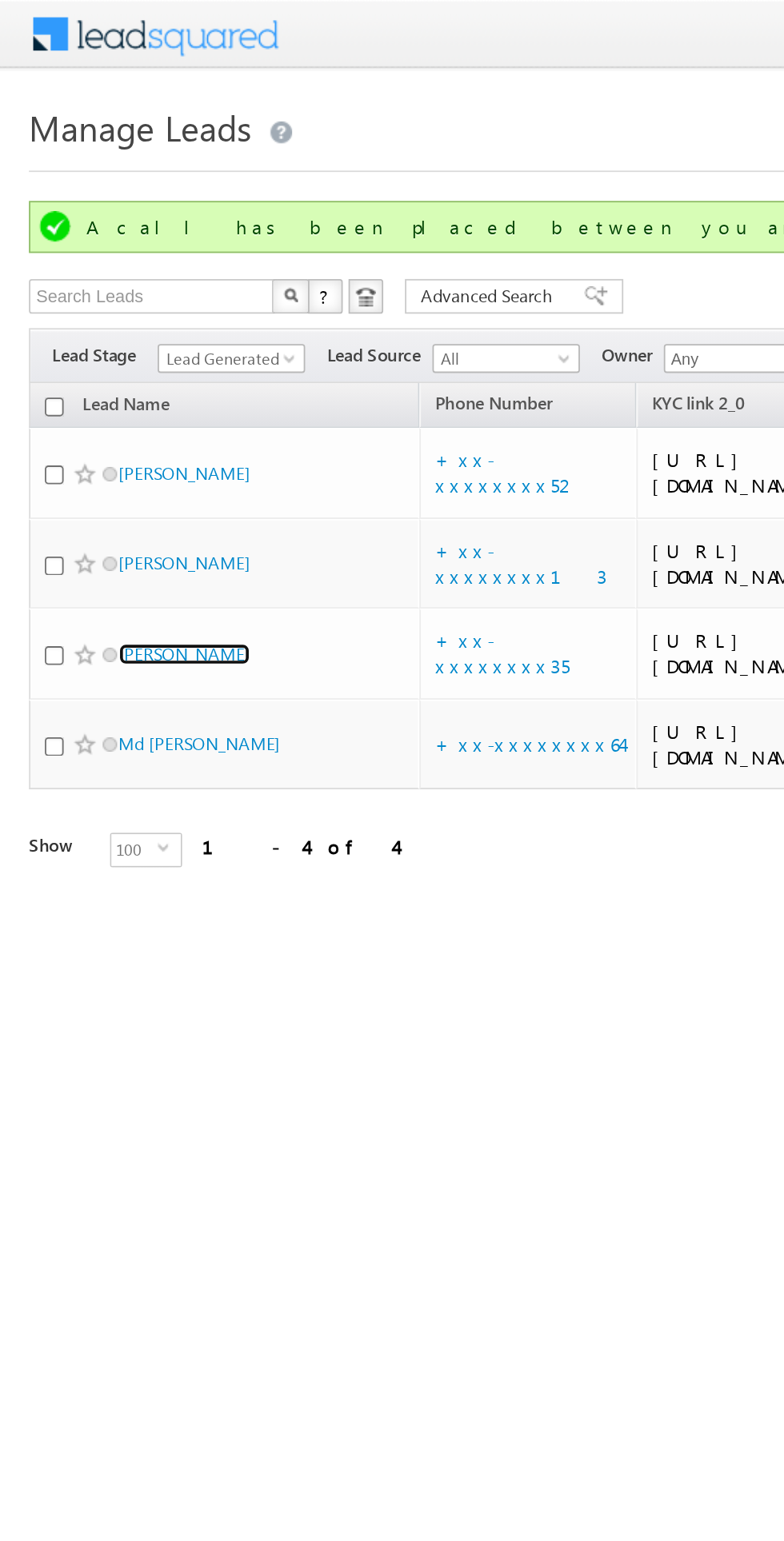
click at [106, 368] on link "Deenanath Pandey" at bounding box center [102, 361] width 73 height 12
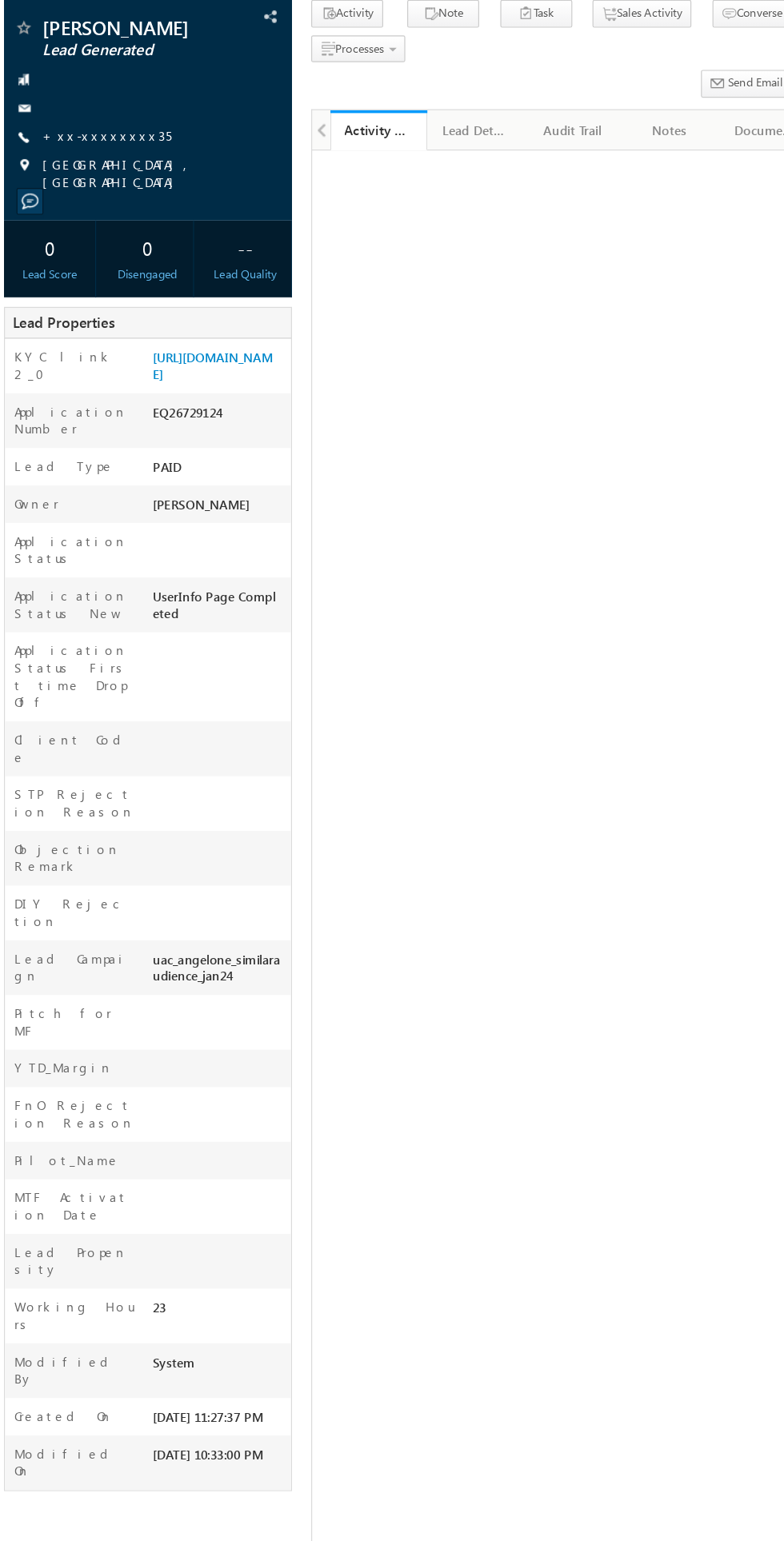
click at [106, 226] on link "+xx-xxxxxxxx35" at bounding box center [101, 224] width 107 height 14
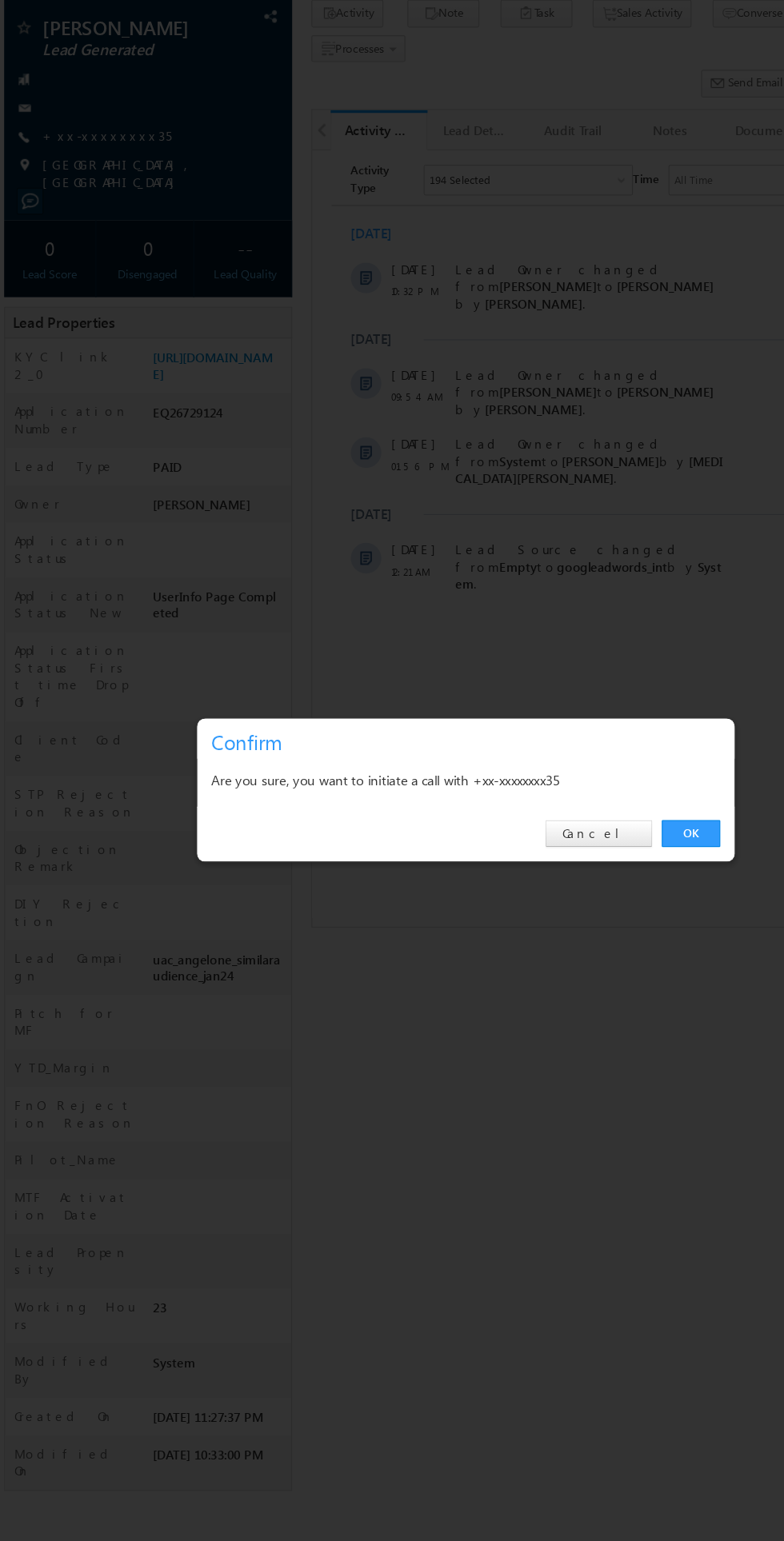
click at [583, 767] on div "Are you sure, you want to initiate a call with +xx-xxxxxxxx35" at bounding box center [400, 761] width 424 height 20
click at [588, 806] on link "OK" at bounding box center [588, 806] width 49 height 22
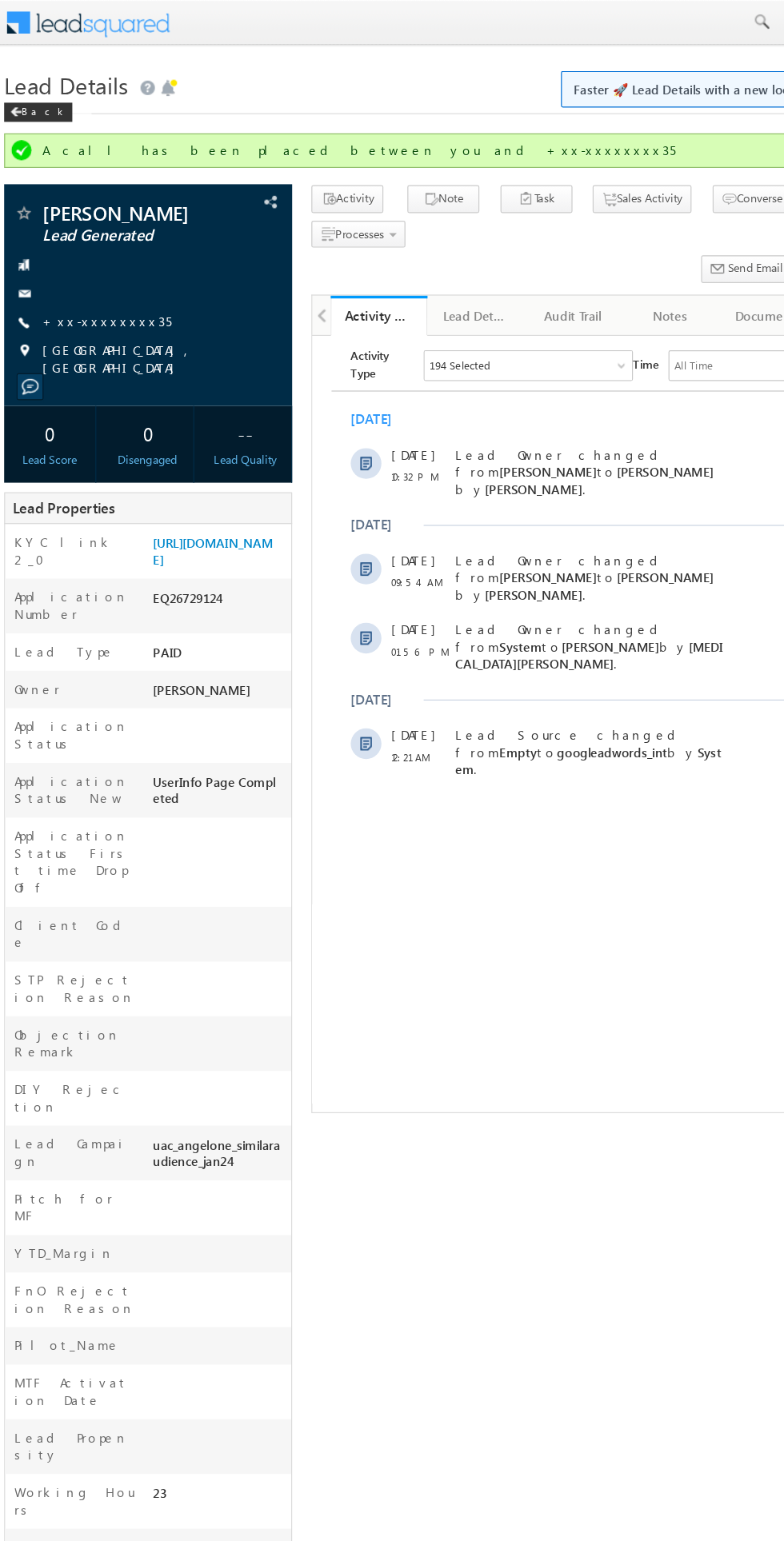
click at [37, 78] on span "Lead Details" at bounding box center [67, 70] width 104 height 25
click at [48, 77] on span "Lead Details" at bounding box center [67, 70] width 104 height 25
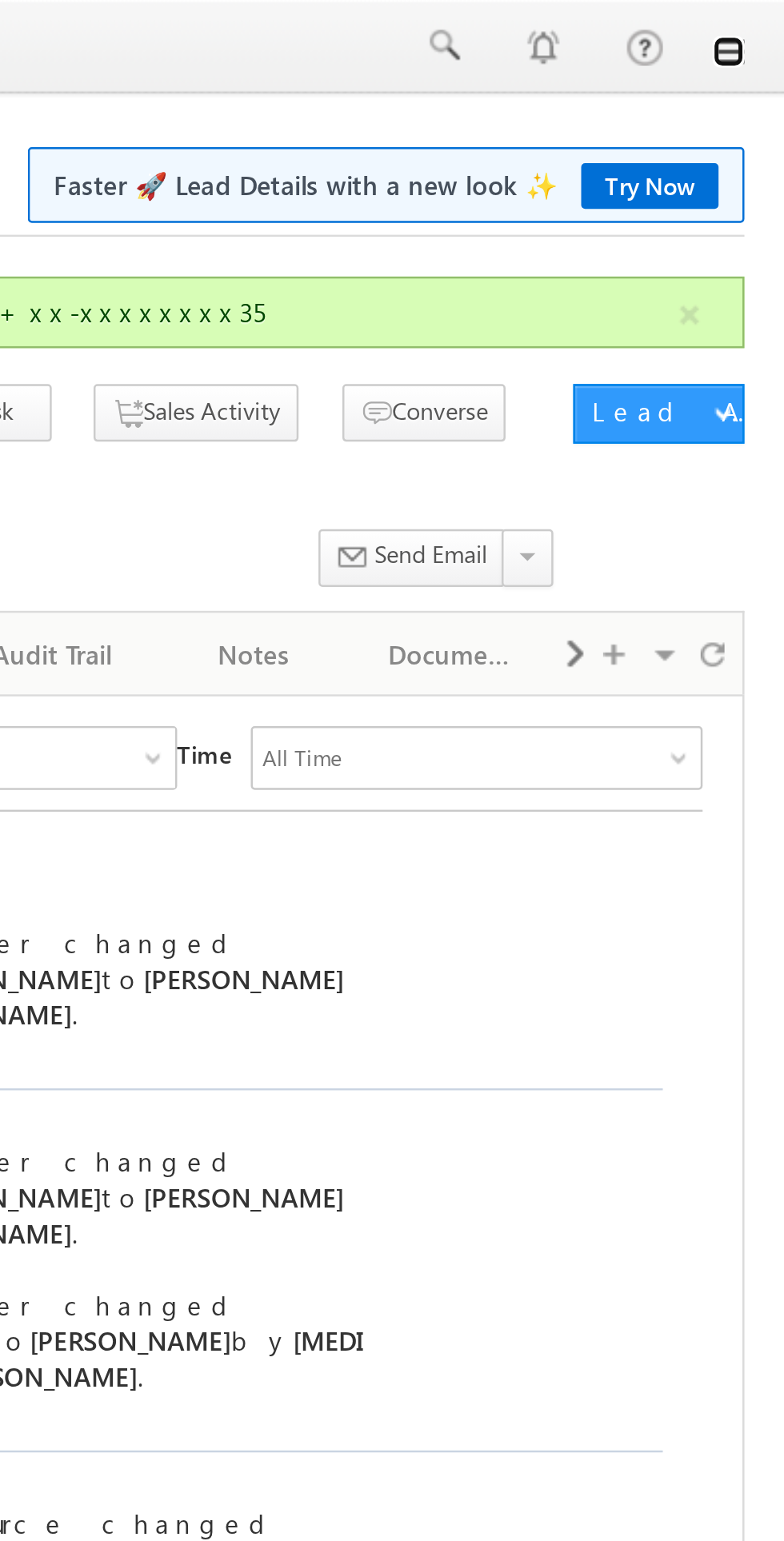
click at [762, 19] on link at bounding box center [762, 21] width 13 height 13
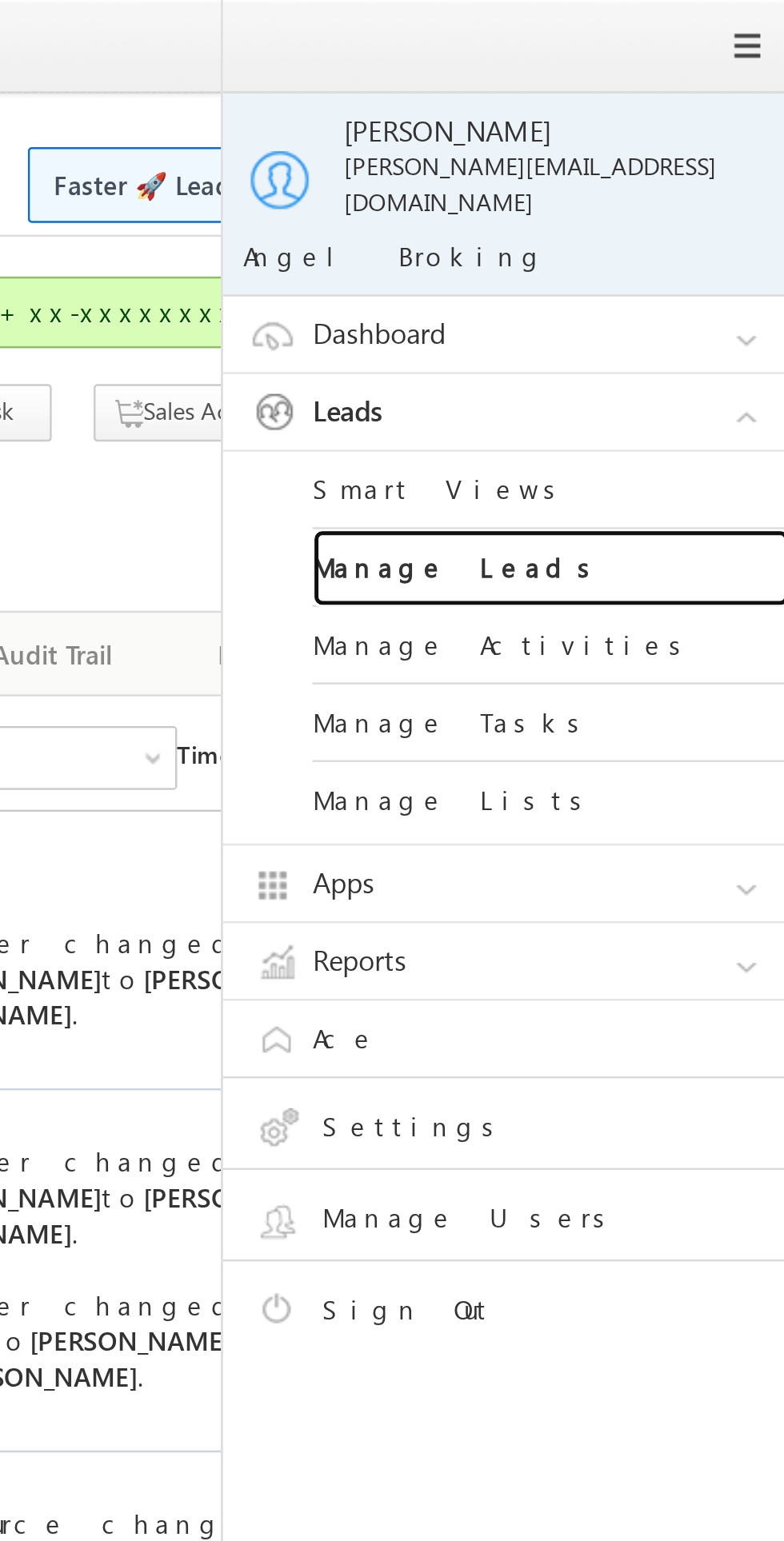
click at [645, 217] on link "Manage Leads" at bounding box center [691, 228] width 192 height 31
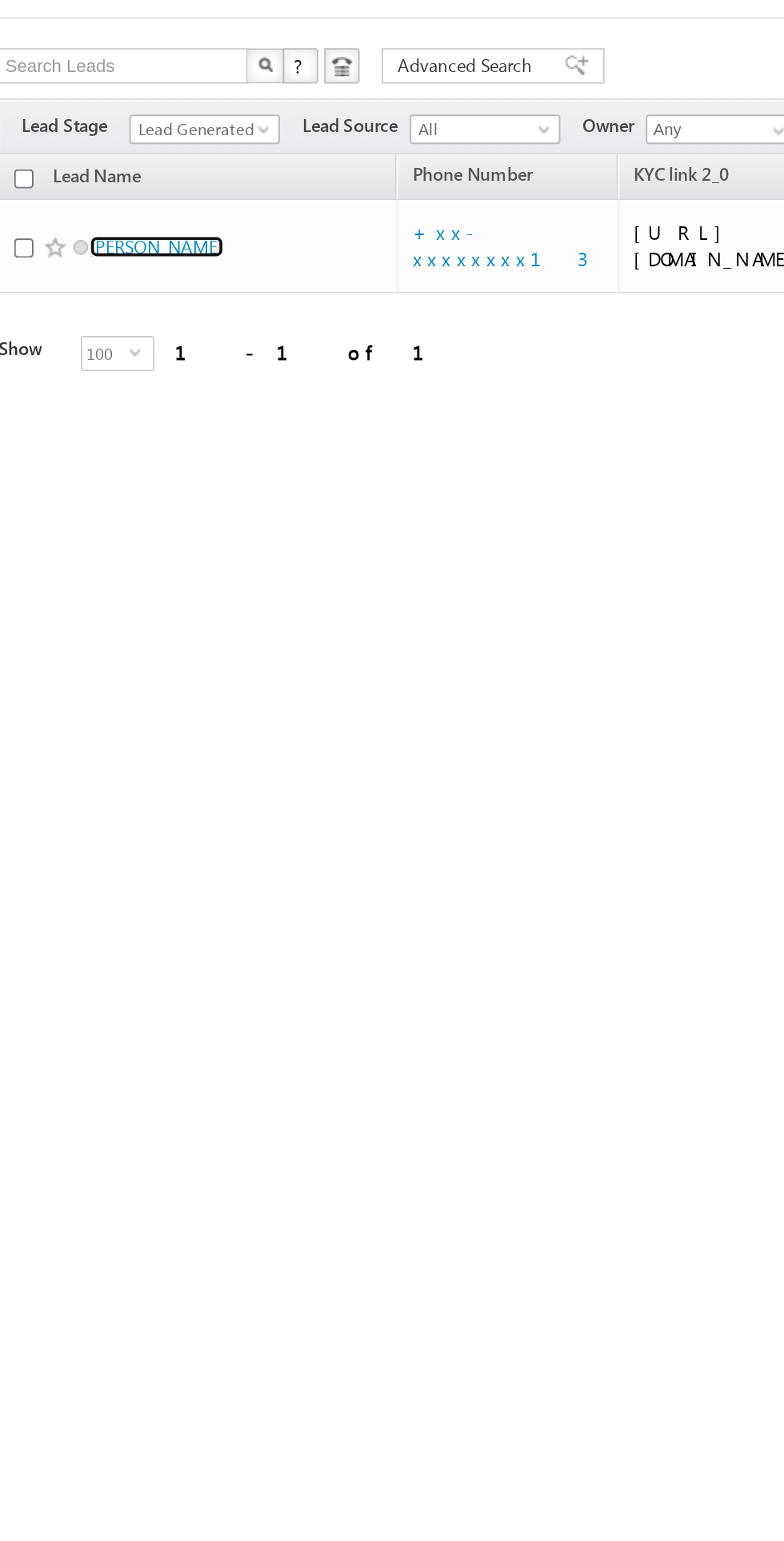
click at [123, 225] on link "[PERSON_NAME]" at bounding box center [102, 218] width 73 height 12
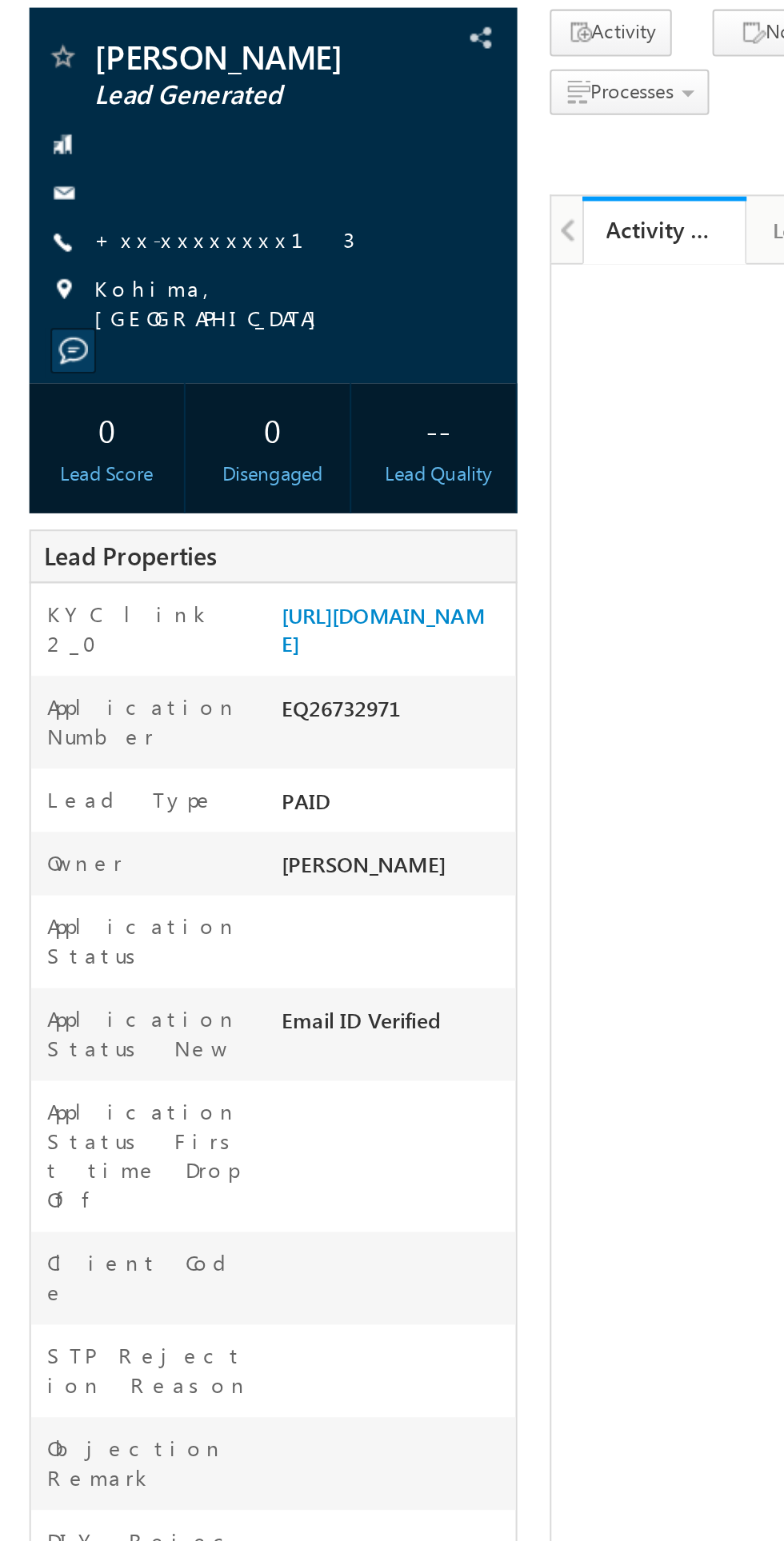
click at [94, 230] on link "+xx-xxxxxxxx13" at bounding box center [111, 224] width 128 height 14
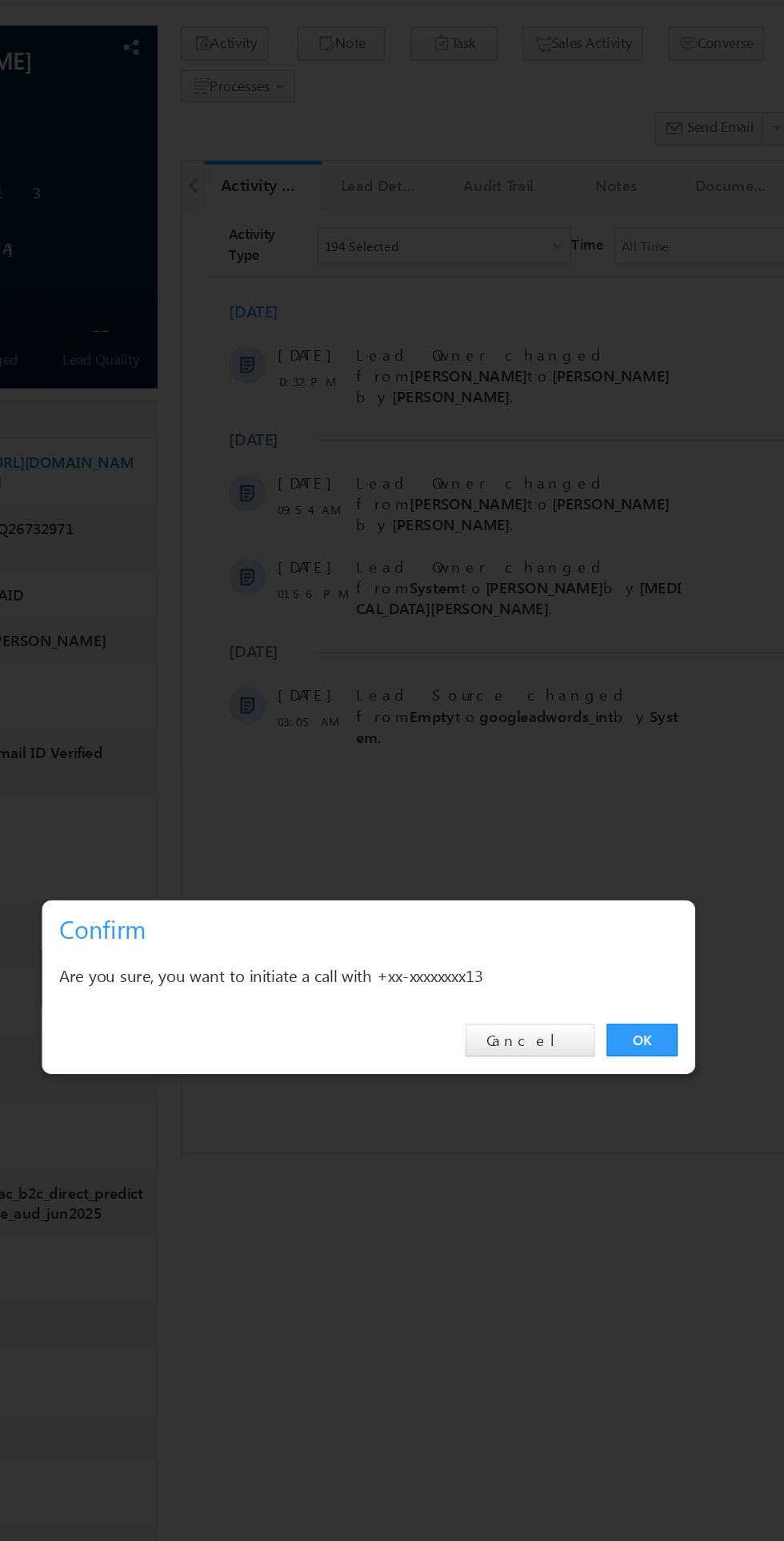
click at [577, 816] on link "OK" at bounding box center [588, 806] width 49 height 22
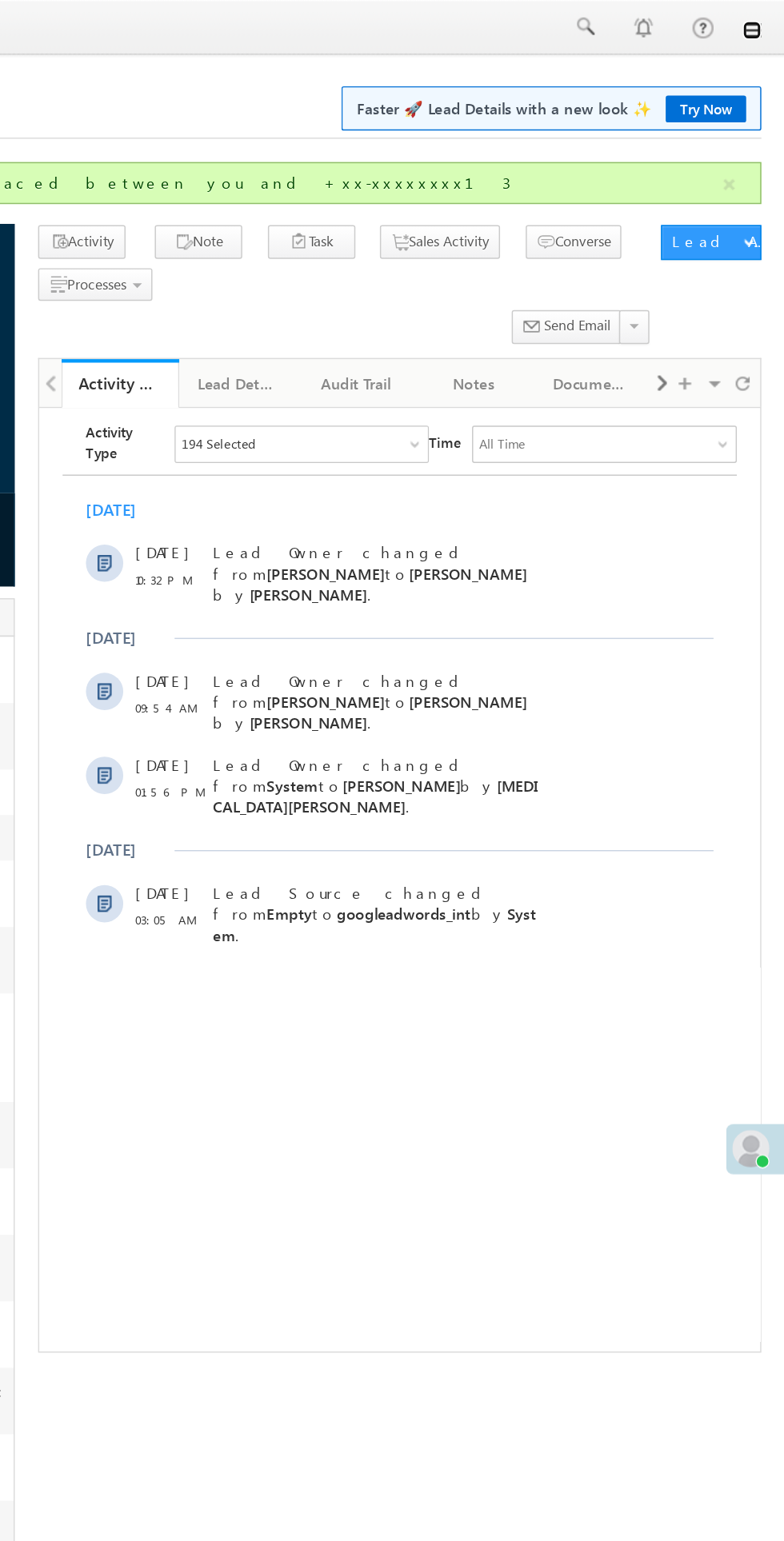
click at [762, 17] on link at bounding box center [762, 21] width 13 height 13
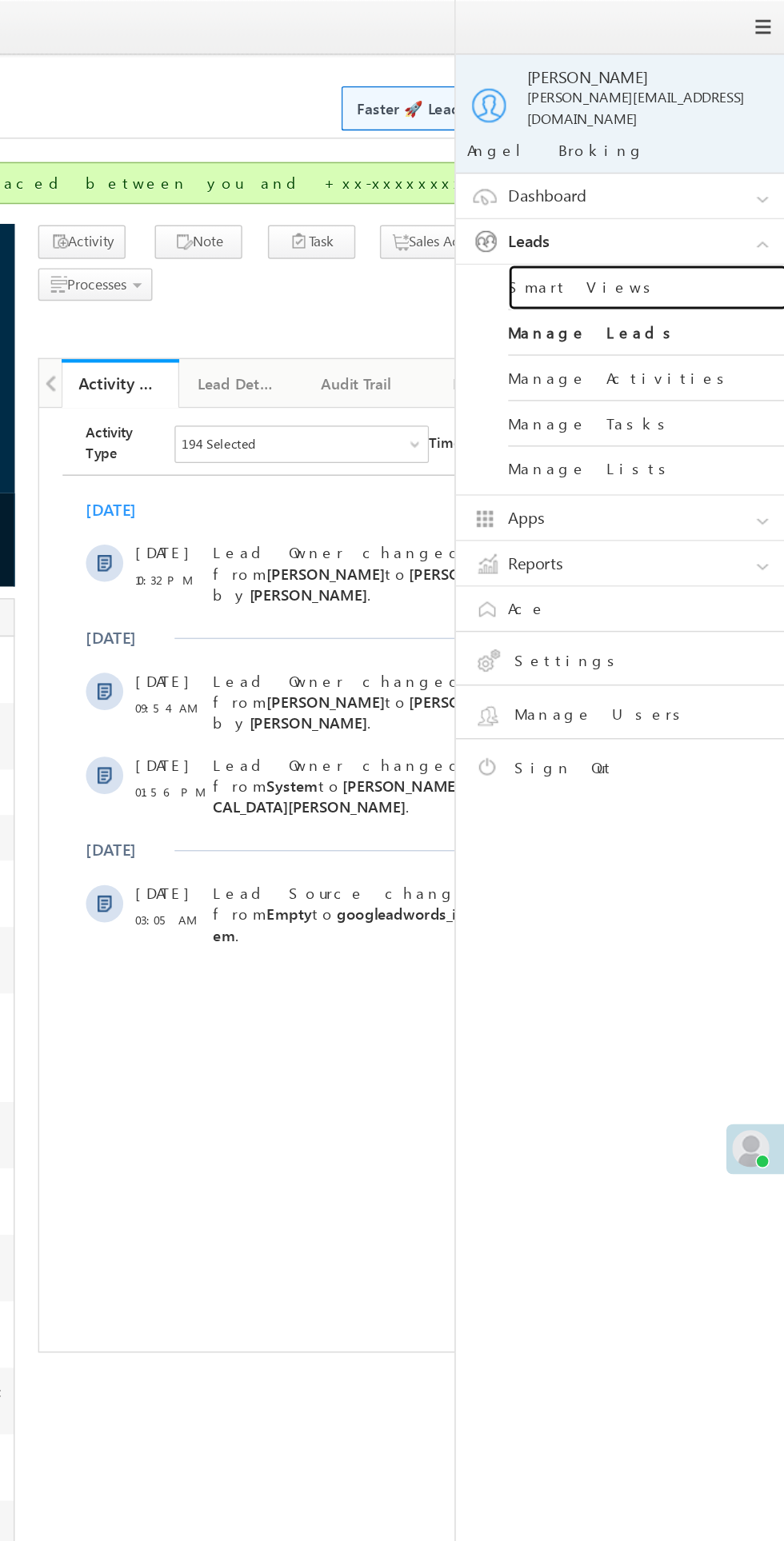
click at [623, 186] on link "Smart Views" at bounding box center [691, 196] width 192 height 31
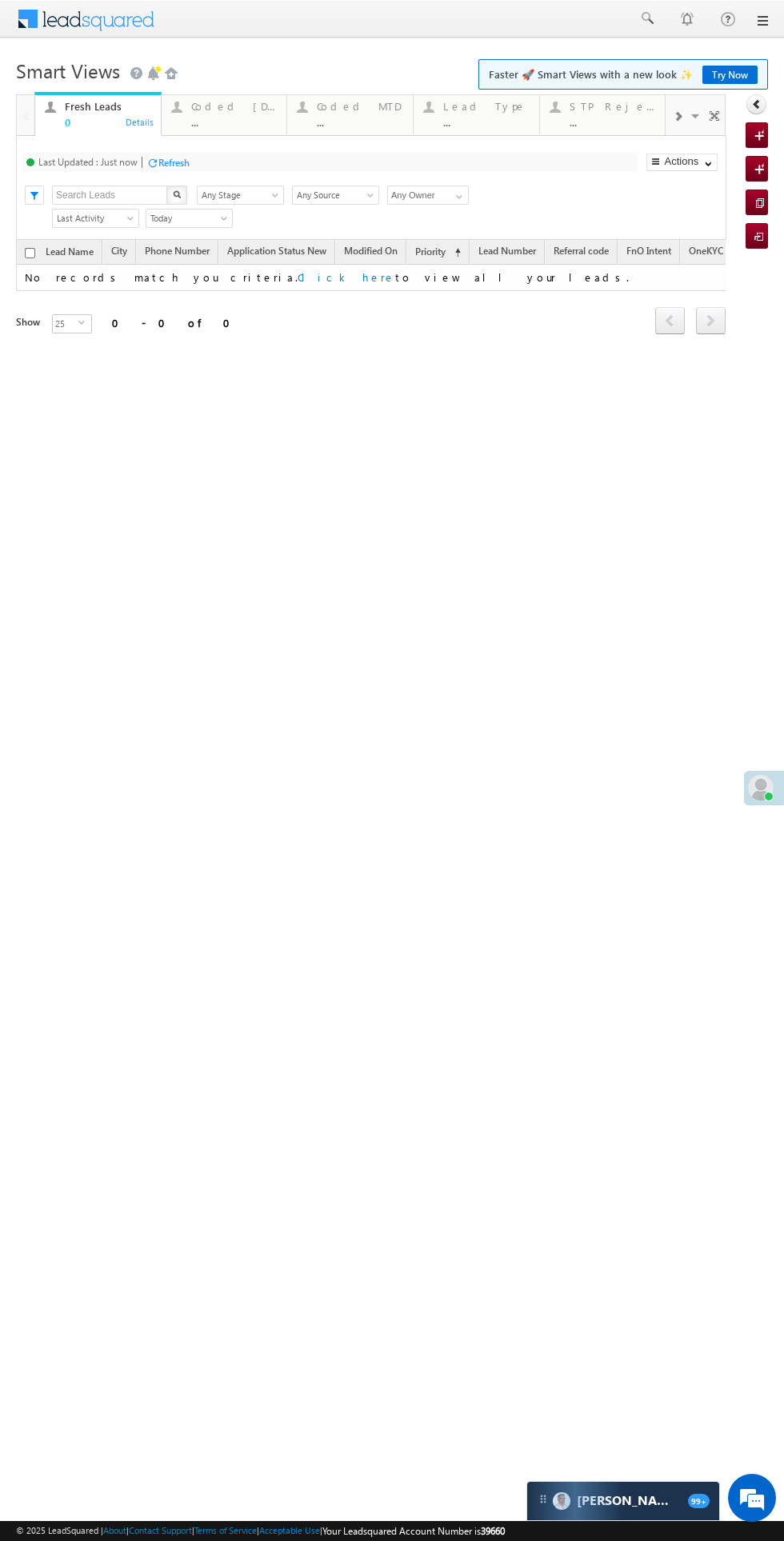
click at [220, 106] on div "Coded Today" at bounding box center [234, 106] width 87 height 13
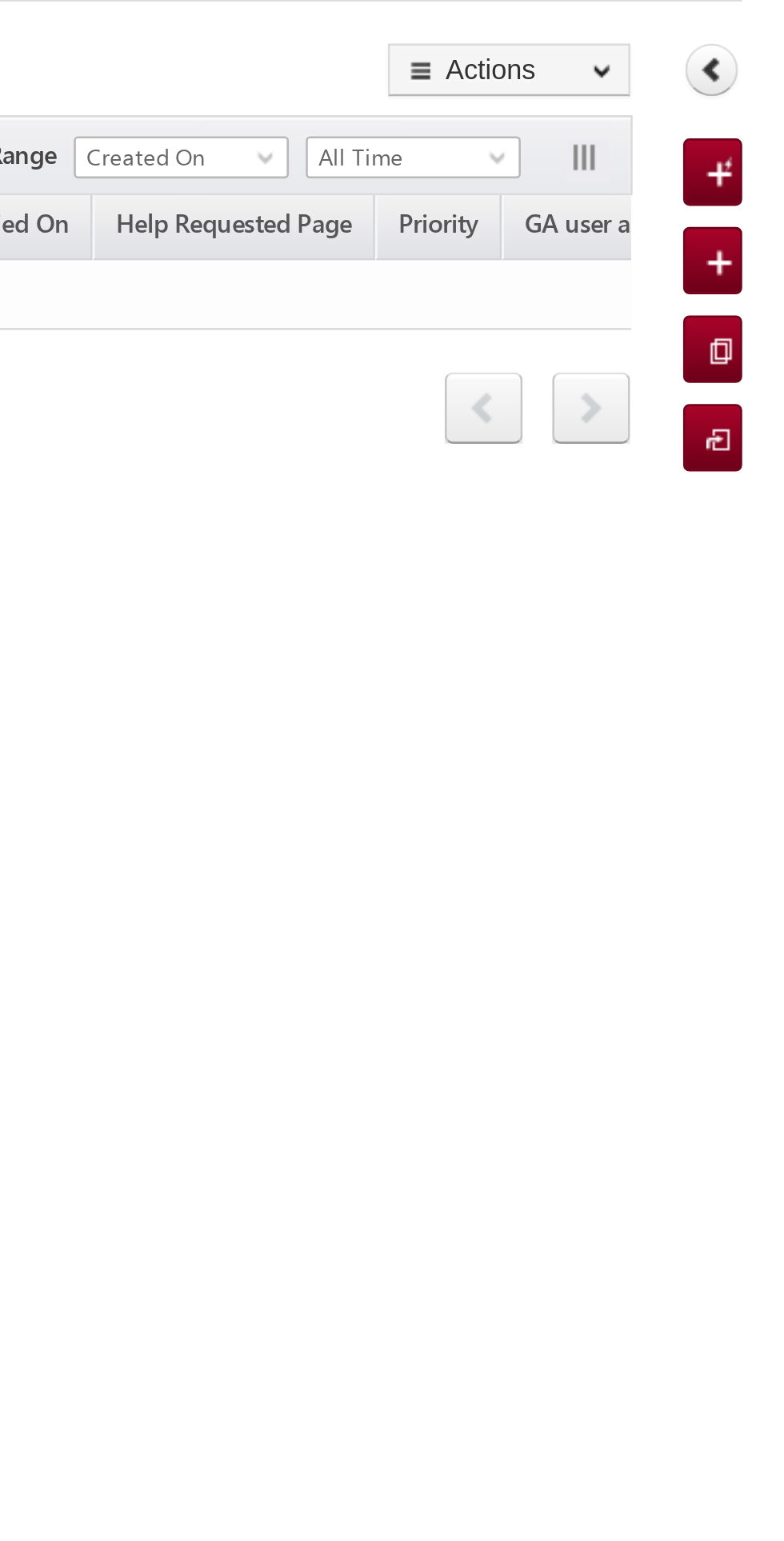
click span "All Time"
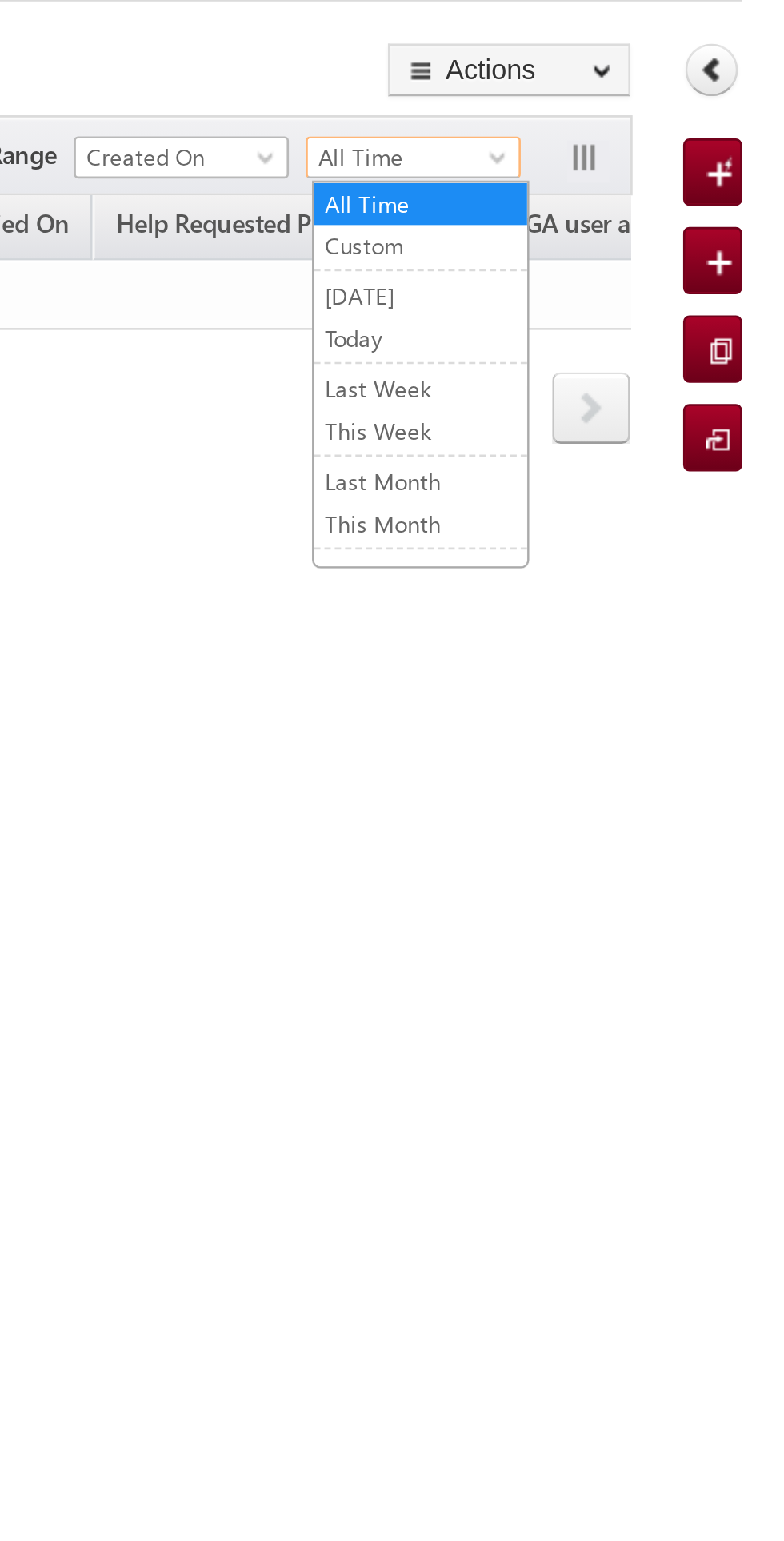
click link "Today"
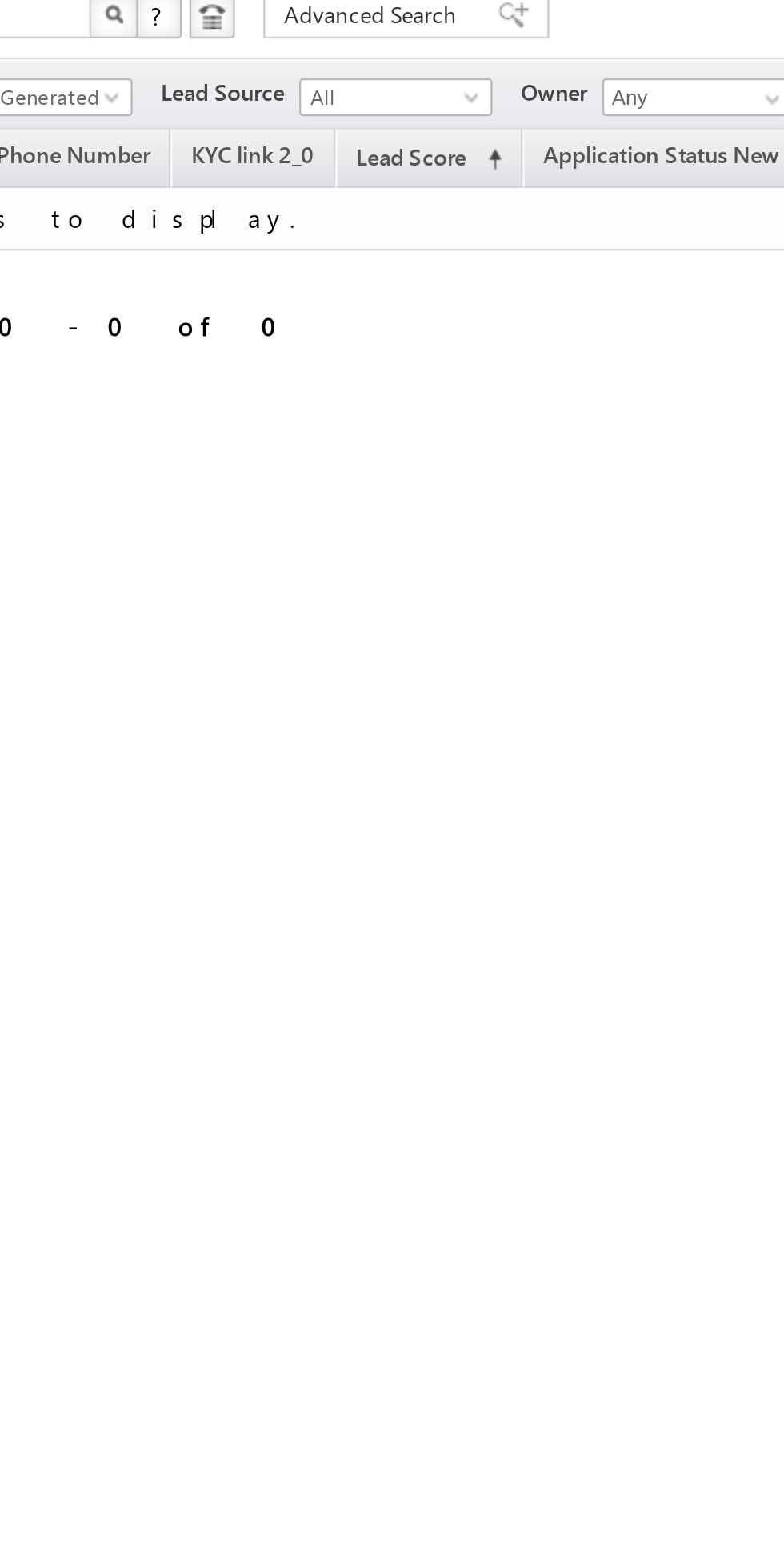
click span "Lead Generated"
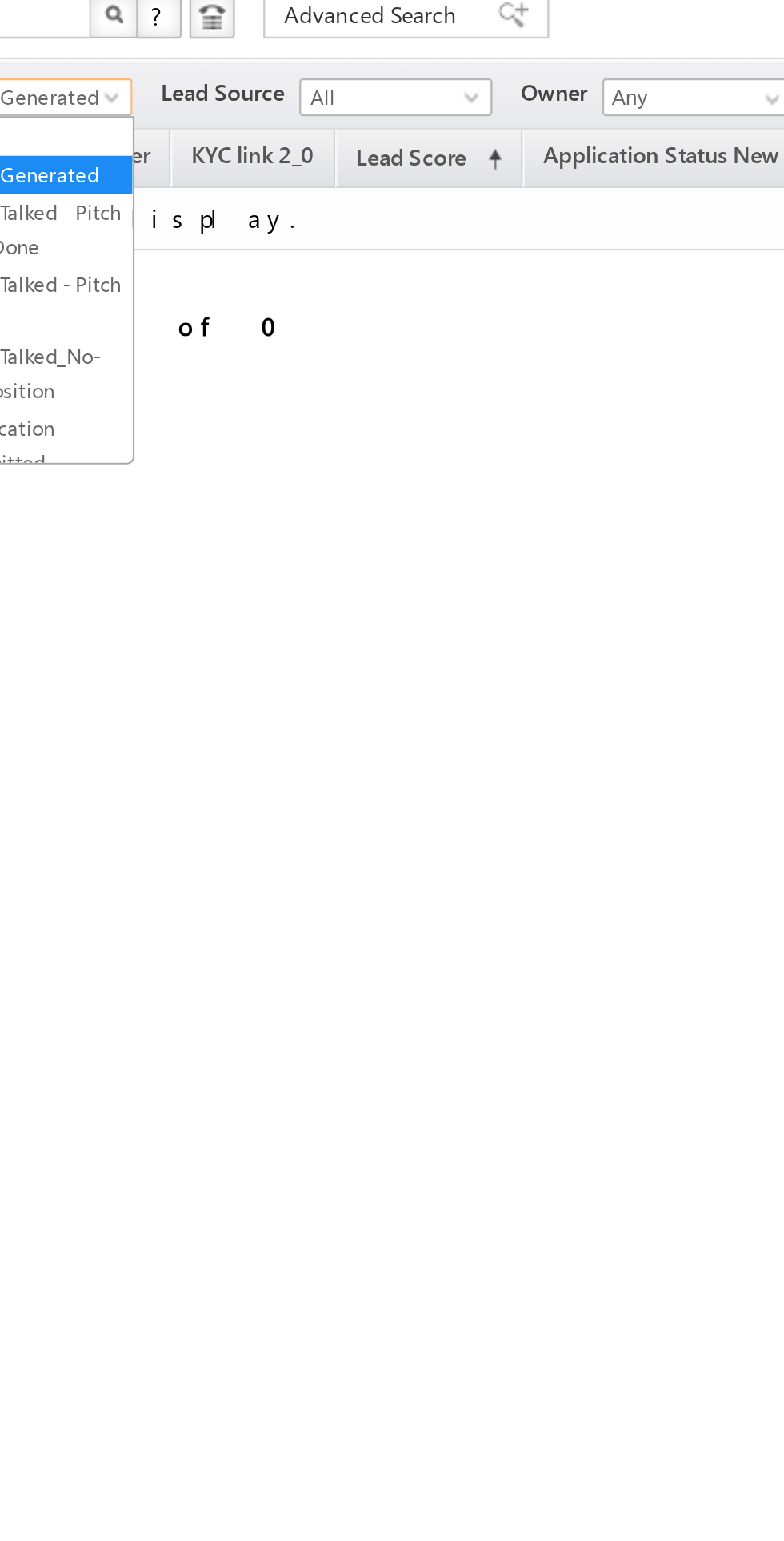
click link "All"
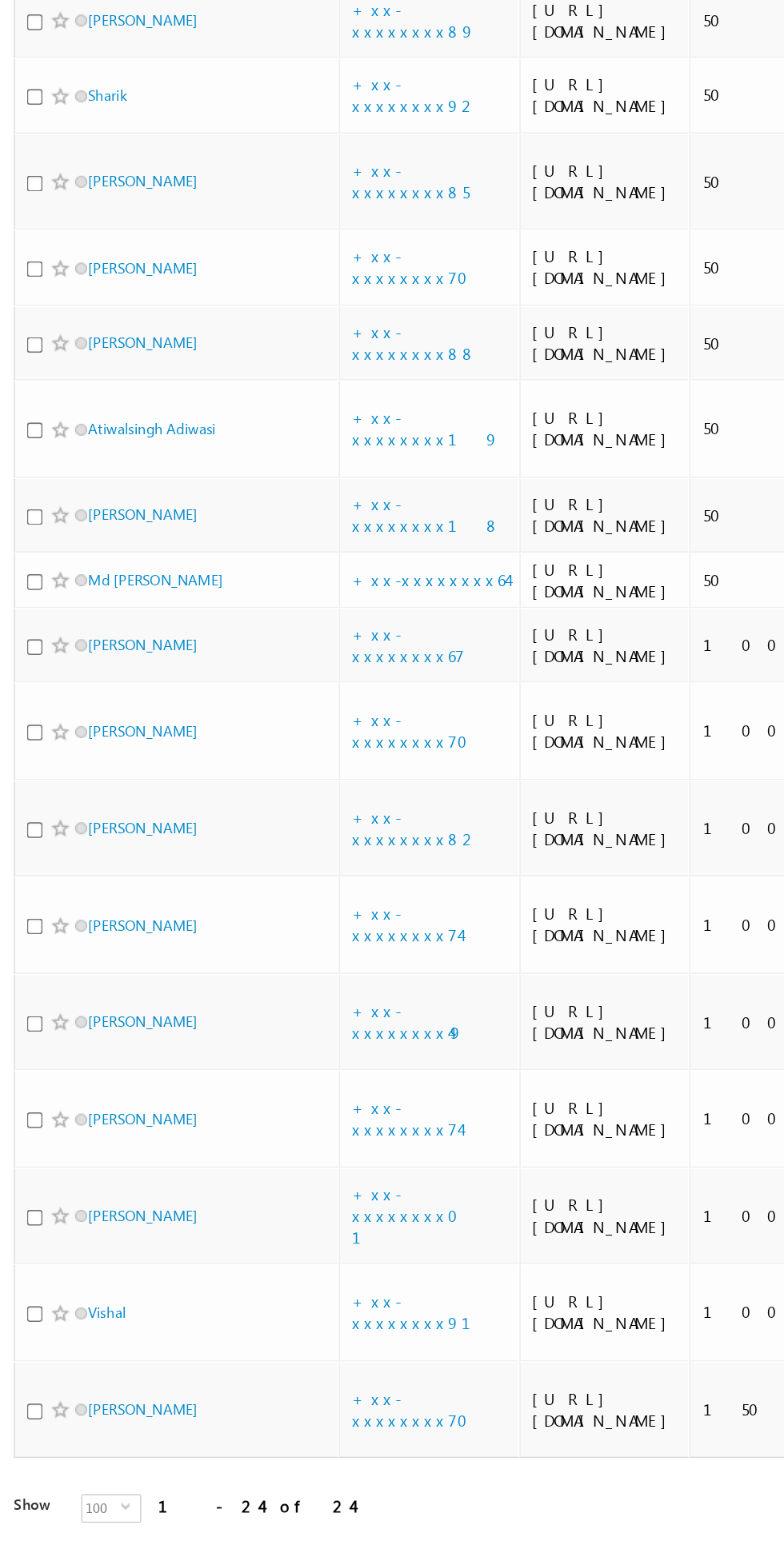
scroll to position [537, 0]
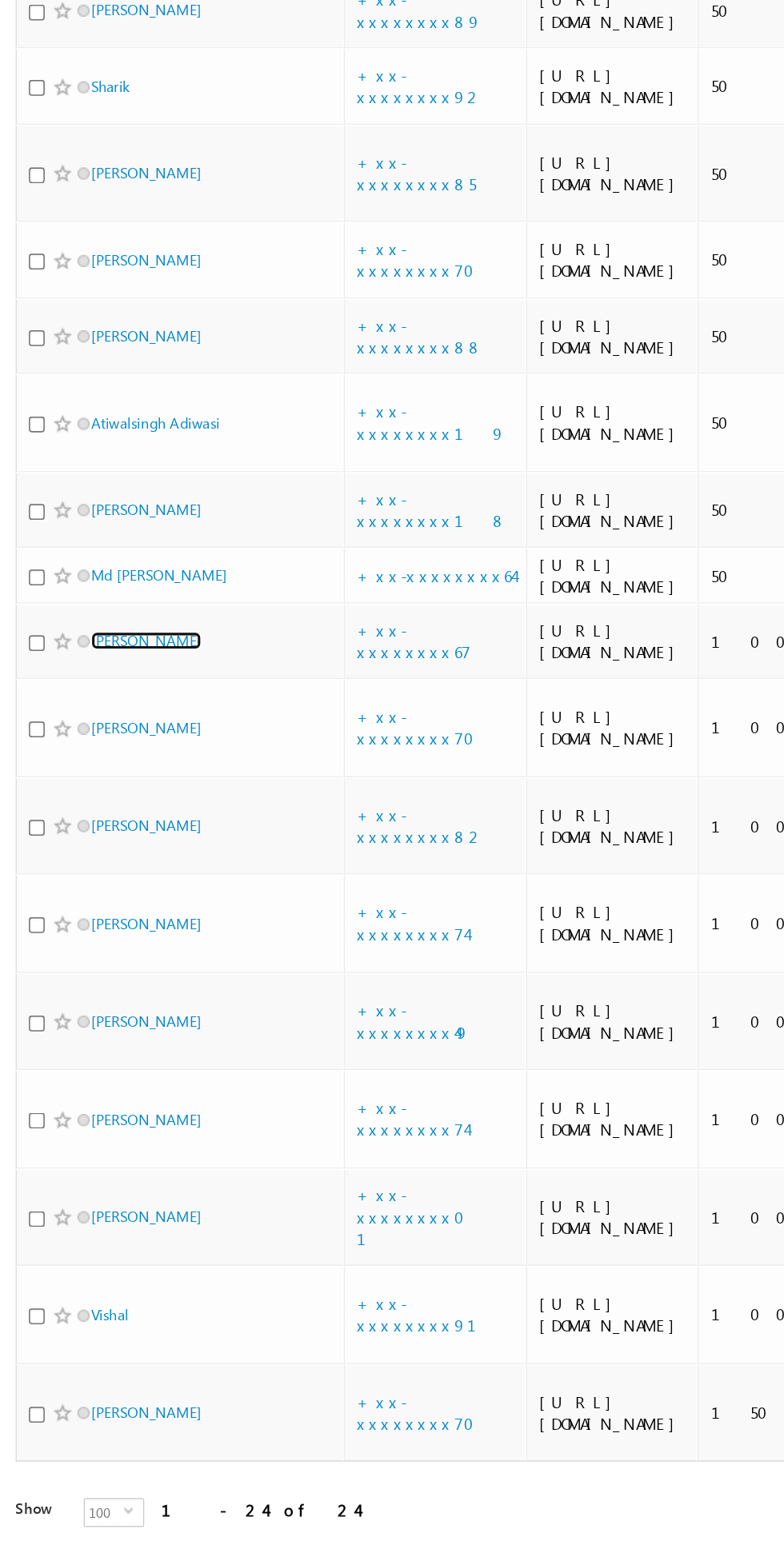
click link "Arif ali"
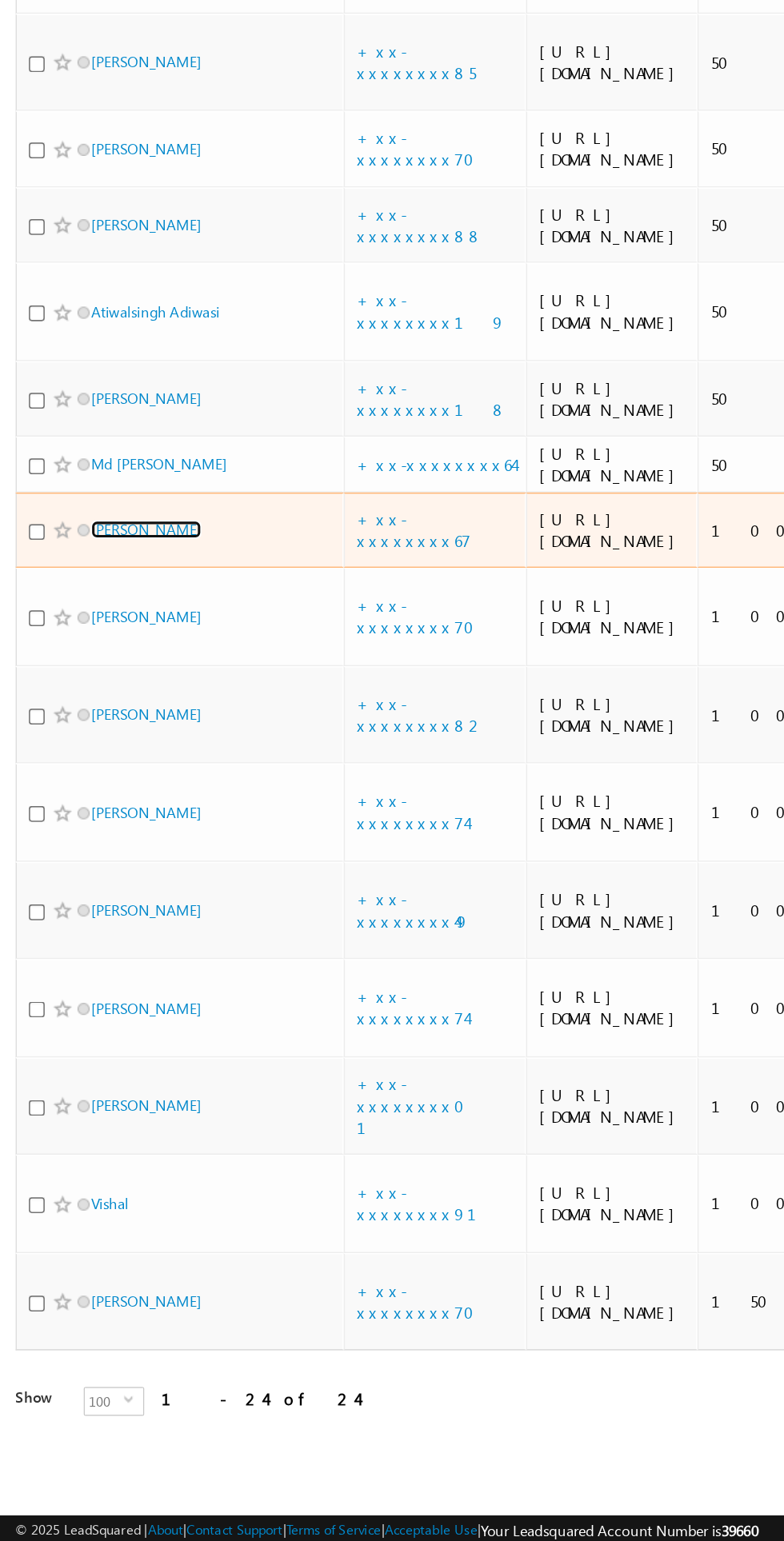
scroll to position [541, 0]
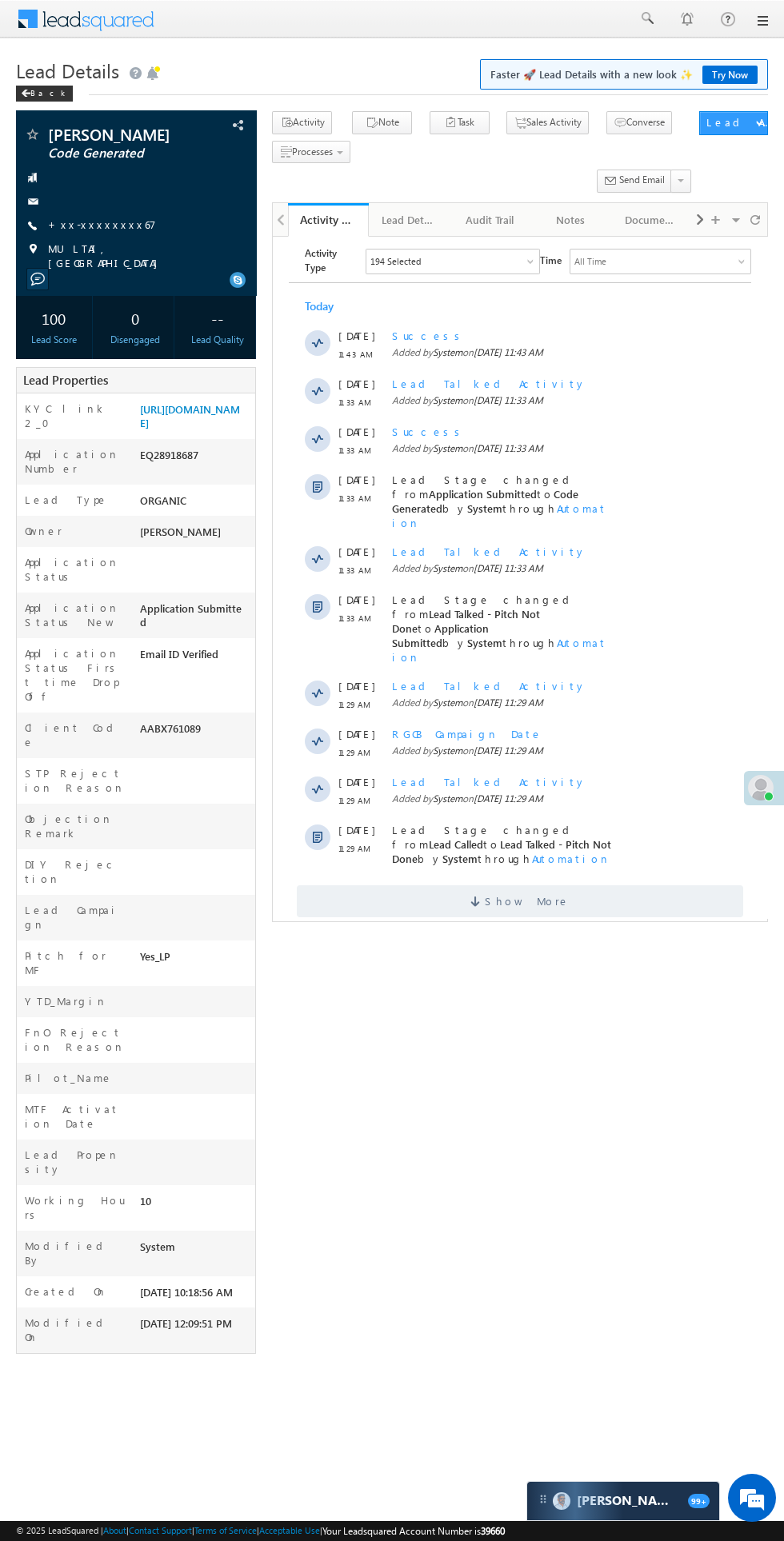
click at [484, 896] on span at bounding box center [477, 904] width 14 height 15
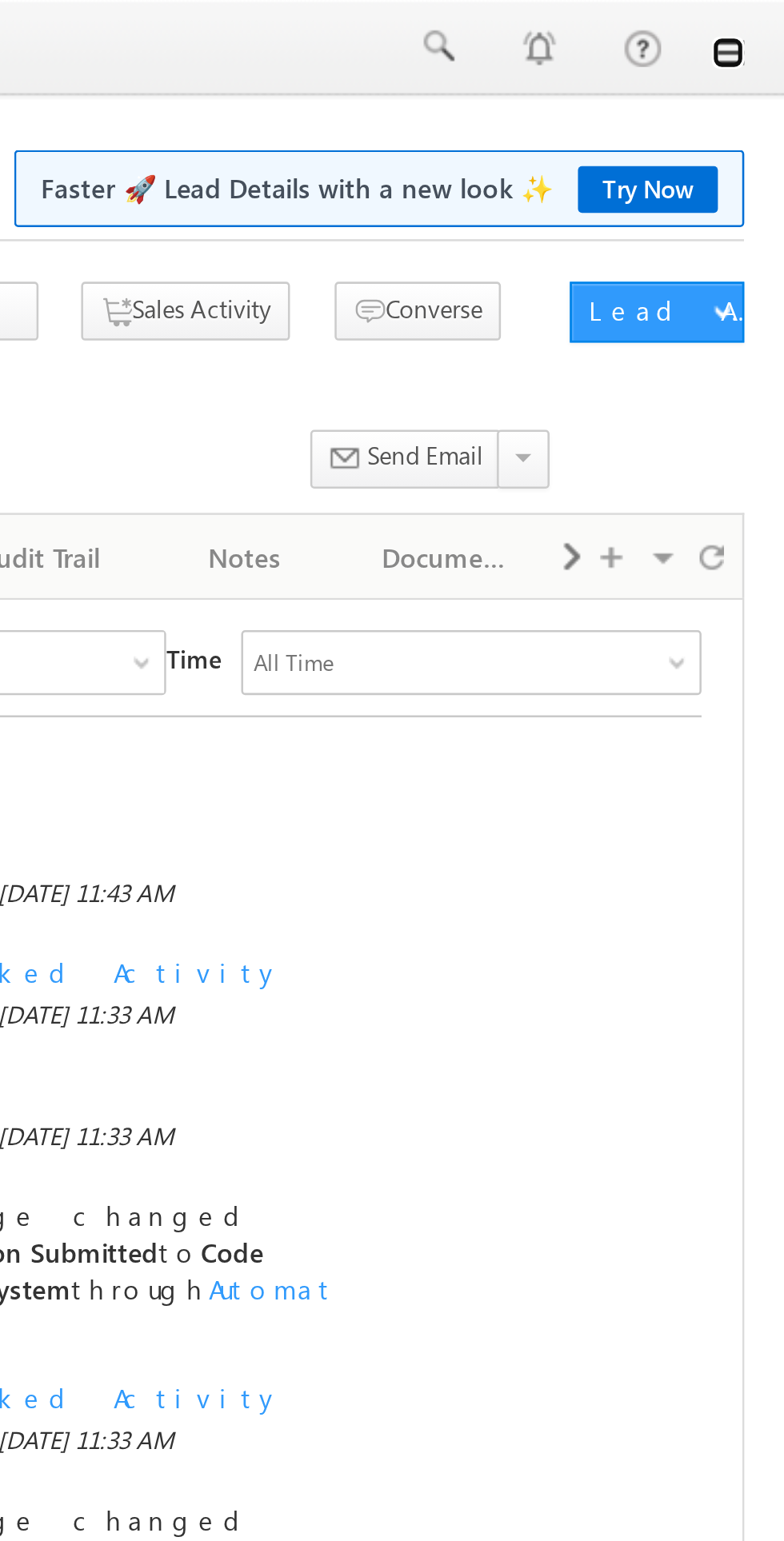
click at [761, 24] on link at bounding box center [762, 21] width 13 height 13
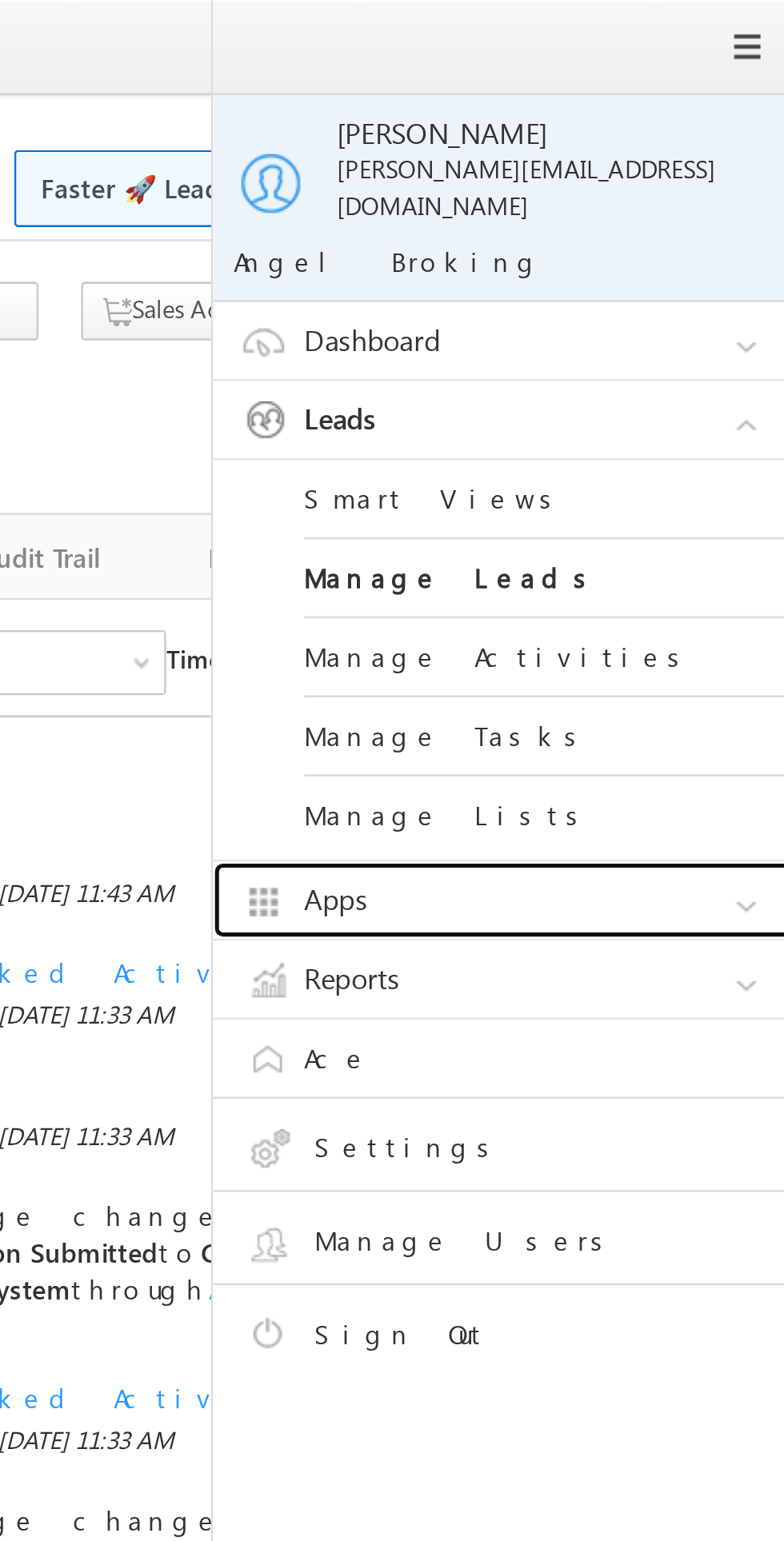
click at [618, 341] on link "Apps" at bounding box center [678, 355] width 240 height 31
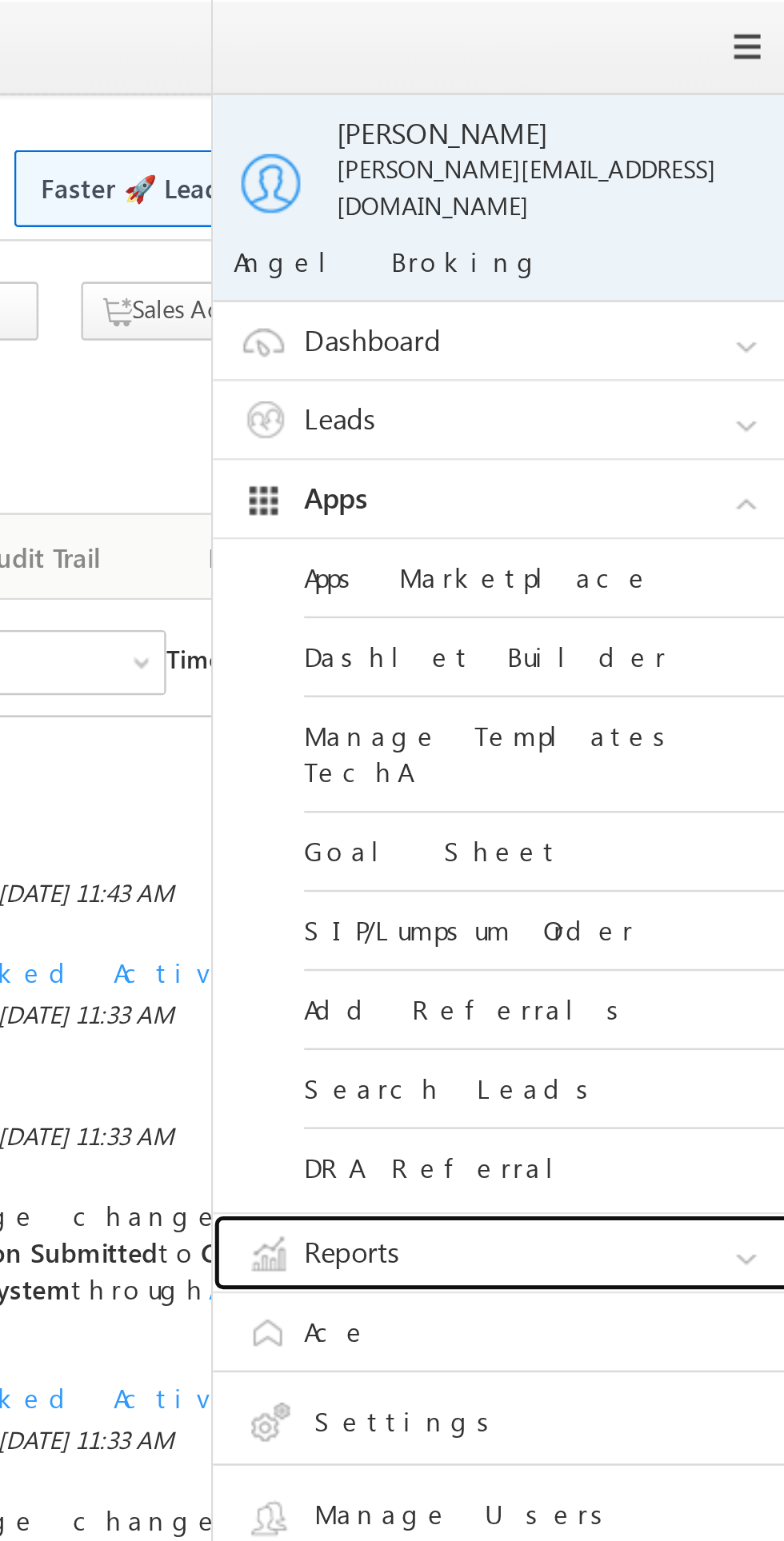
click at [618, 479] on link "Reports" at bounding box center [678, 494] width 240 height 31
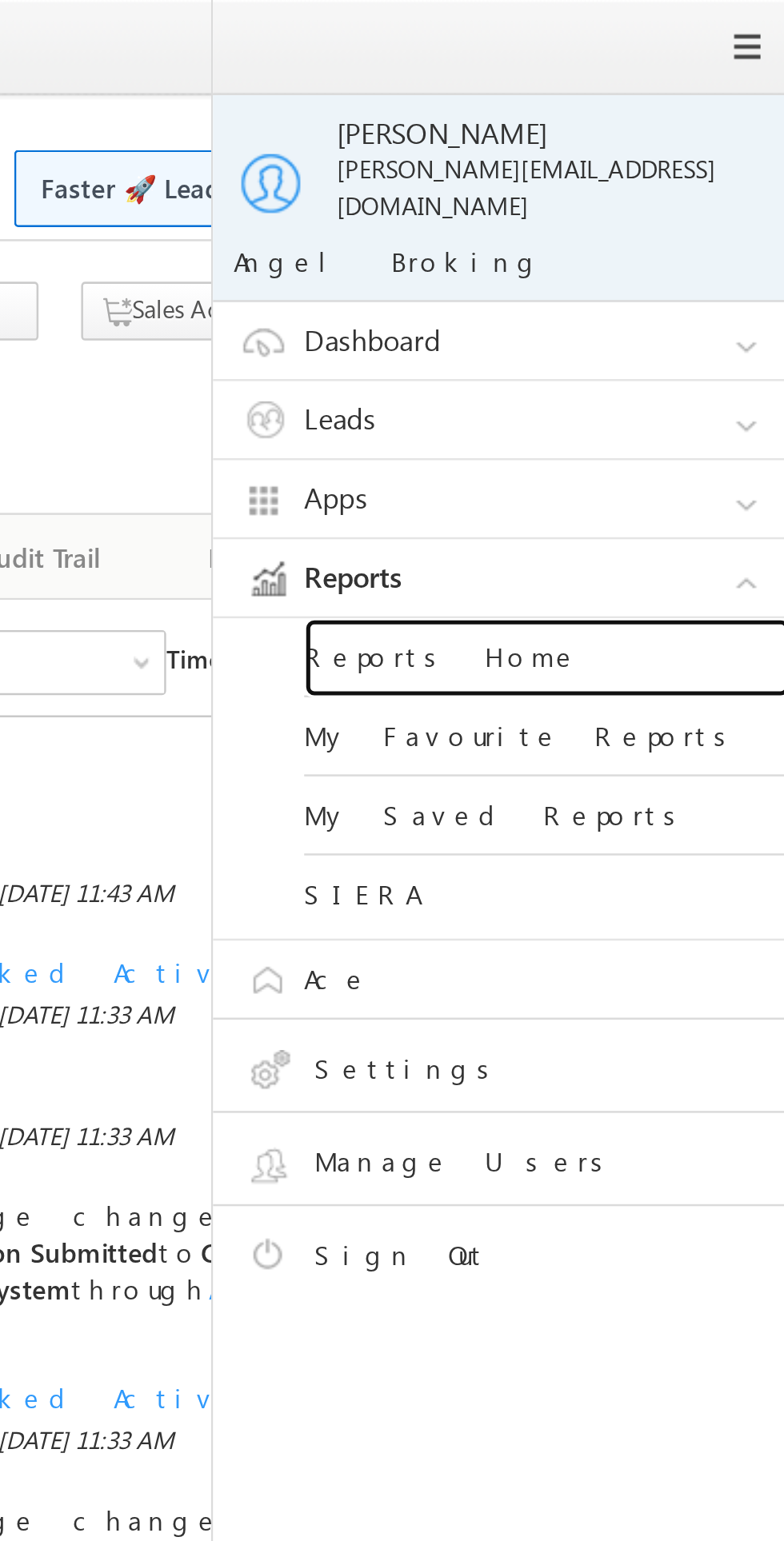
click at [626, 252] on link "Reports Home" at bounding box center [691, 259] width 192 height 31
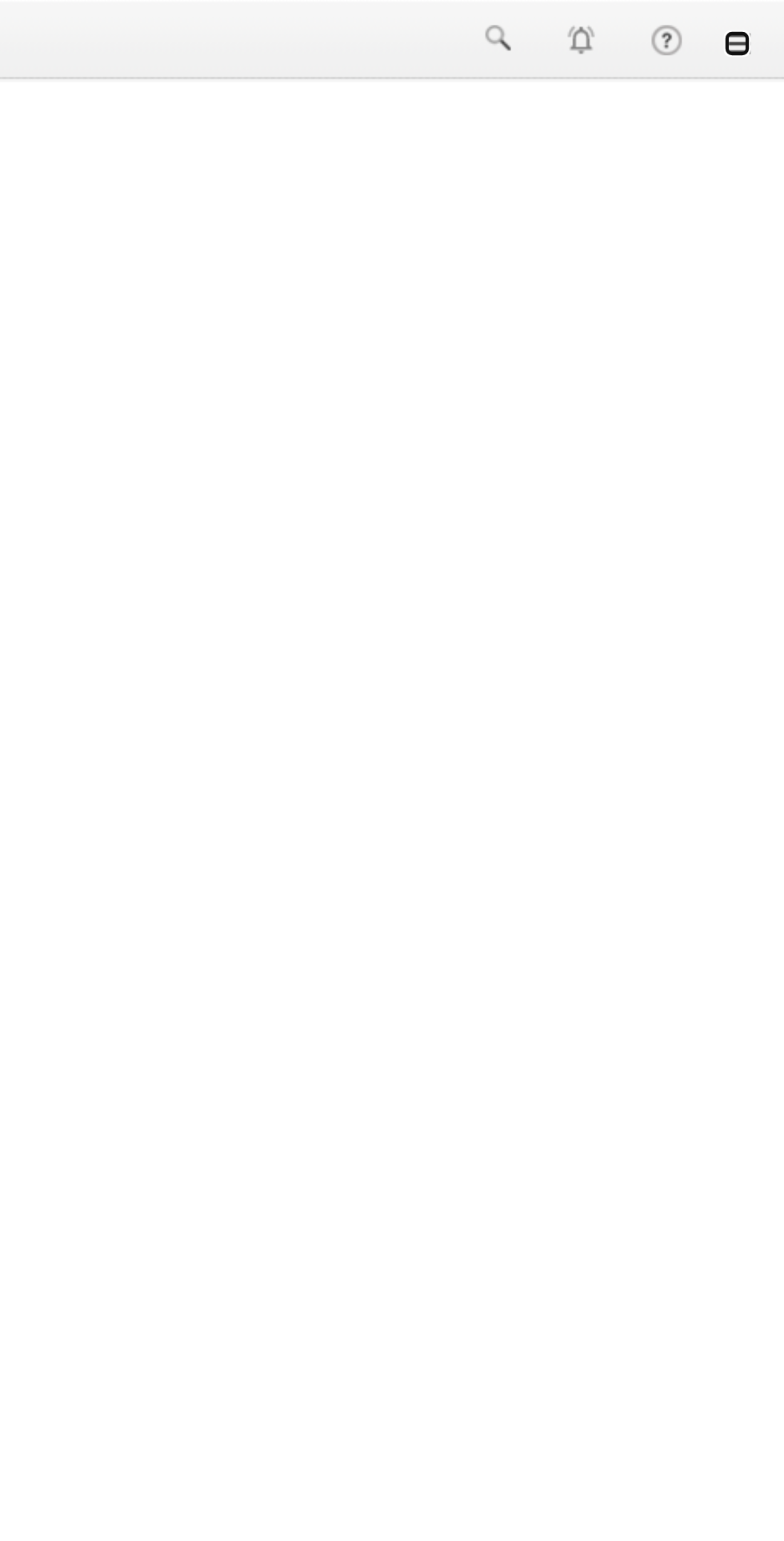
click at [766, 25] on link at bounding box center [762, 21] width 13 height 13
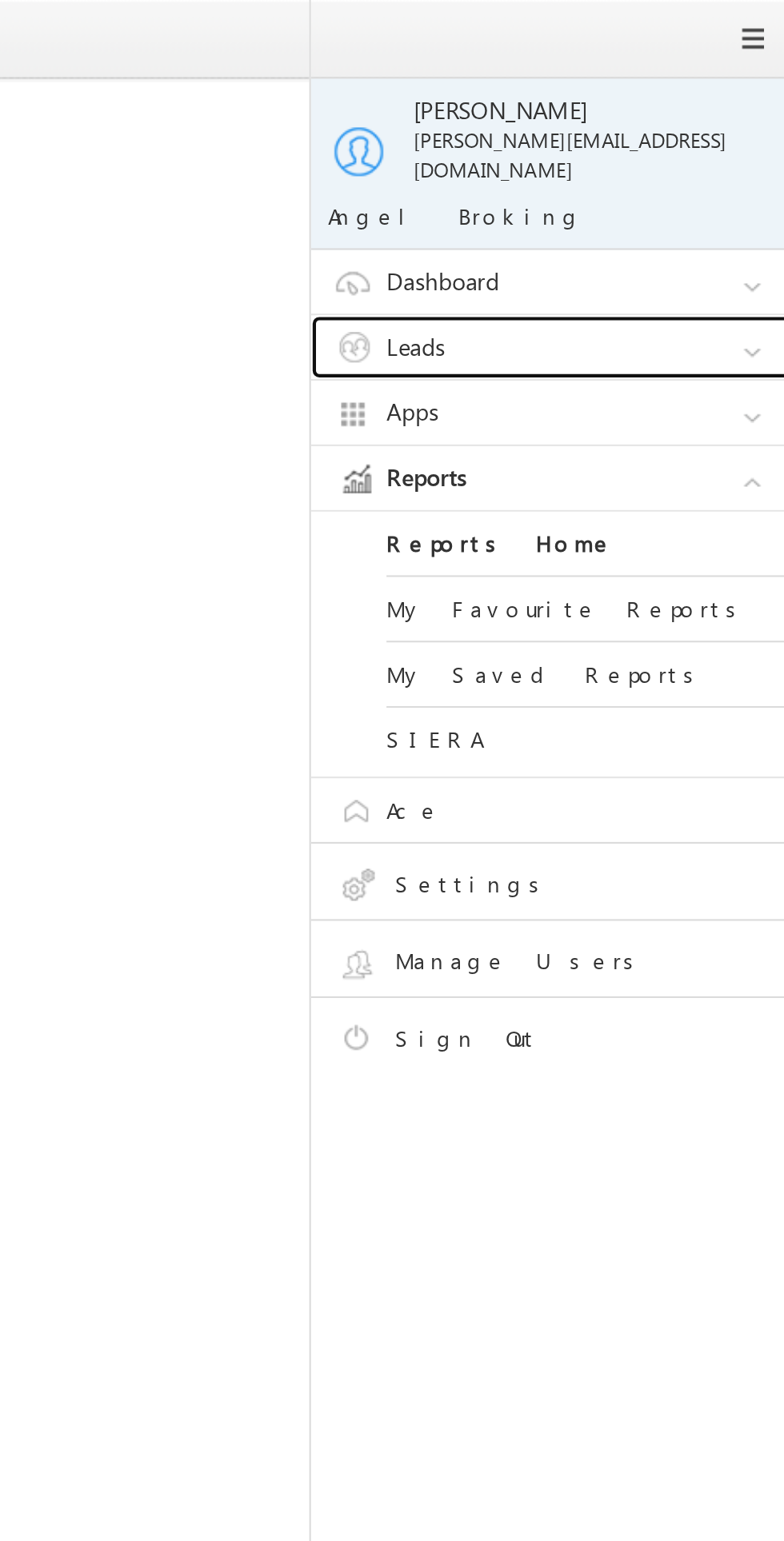
click at [650, 150] on link "Leads" at bounding box center [678, 165] width 240 height 31
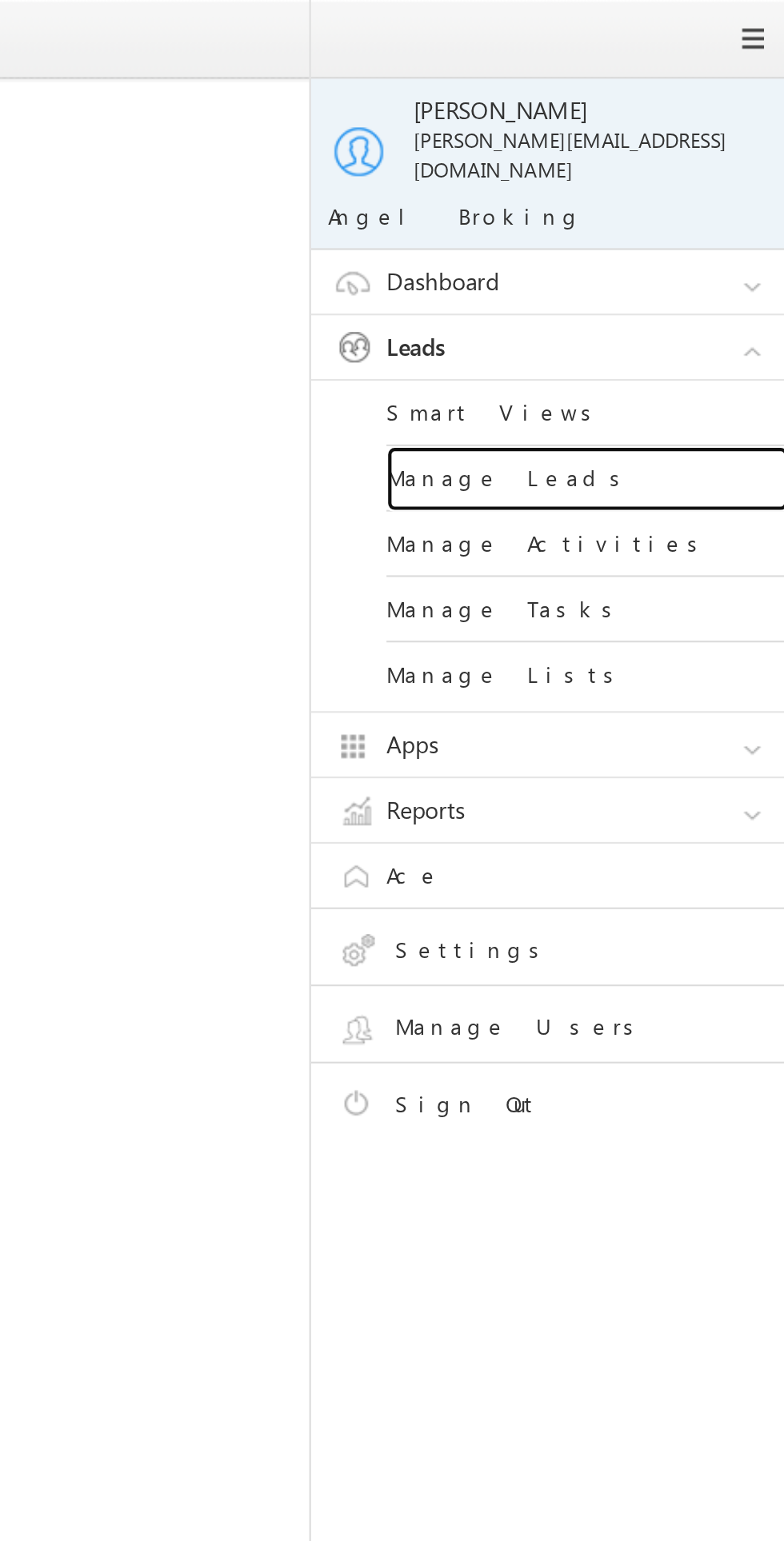
click at [631, 217] on link "Manage Leads" at bounding box center [691, 228] width 192 height 31
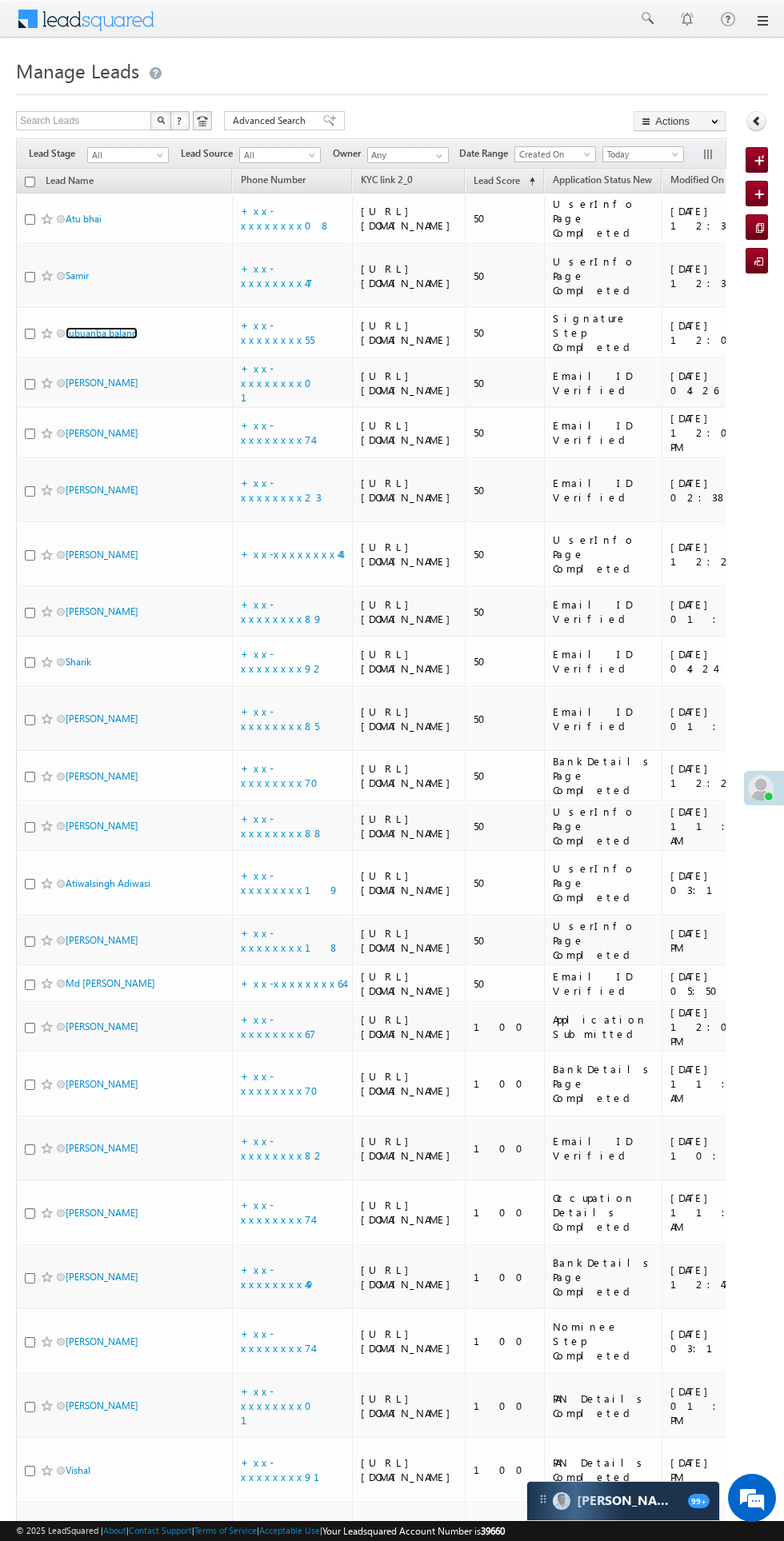
click at [115, 339] on link "Jubuanba balang" at bounding box center [101, 332] width 72 height 12
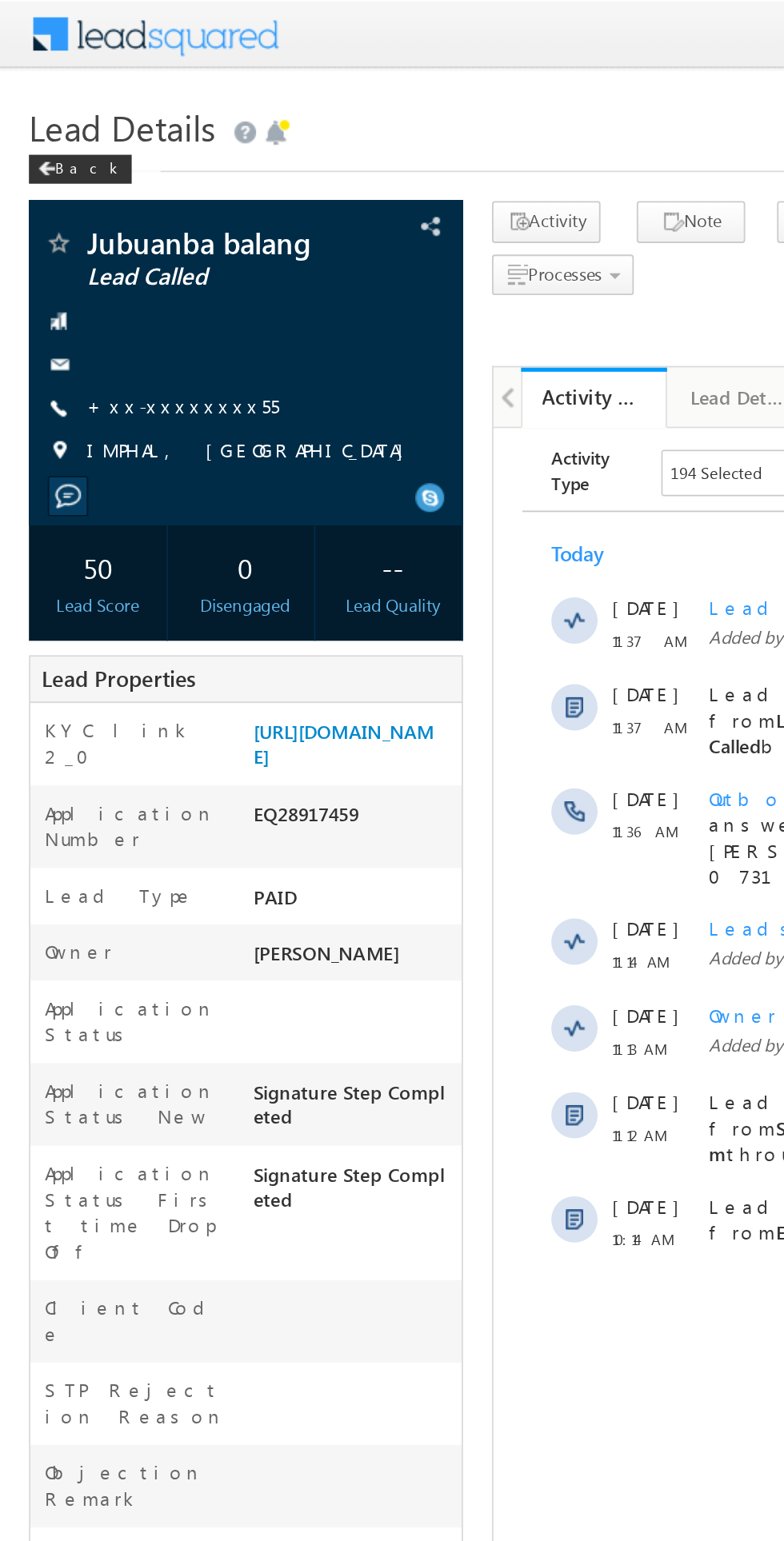
click at [94, 223] on link "+xx-xxxxxxxx55" at bounding box center [101, 224] width 106 height 14
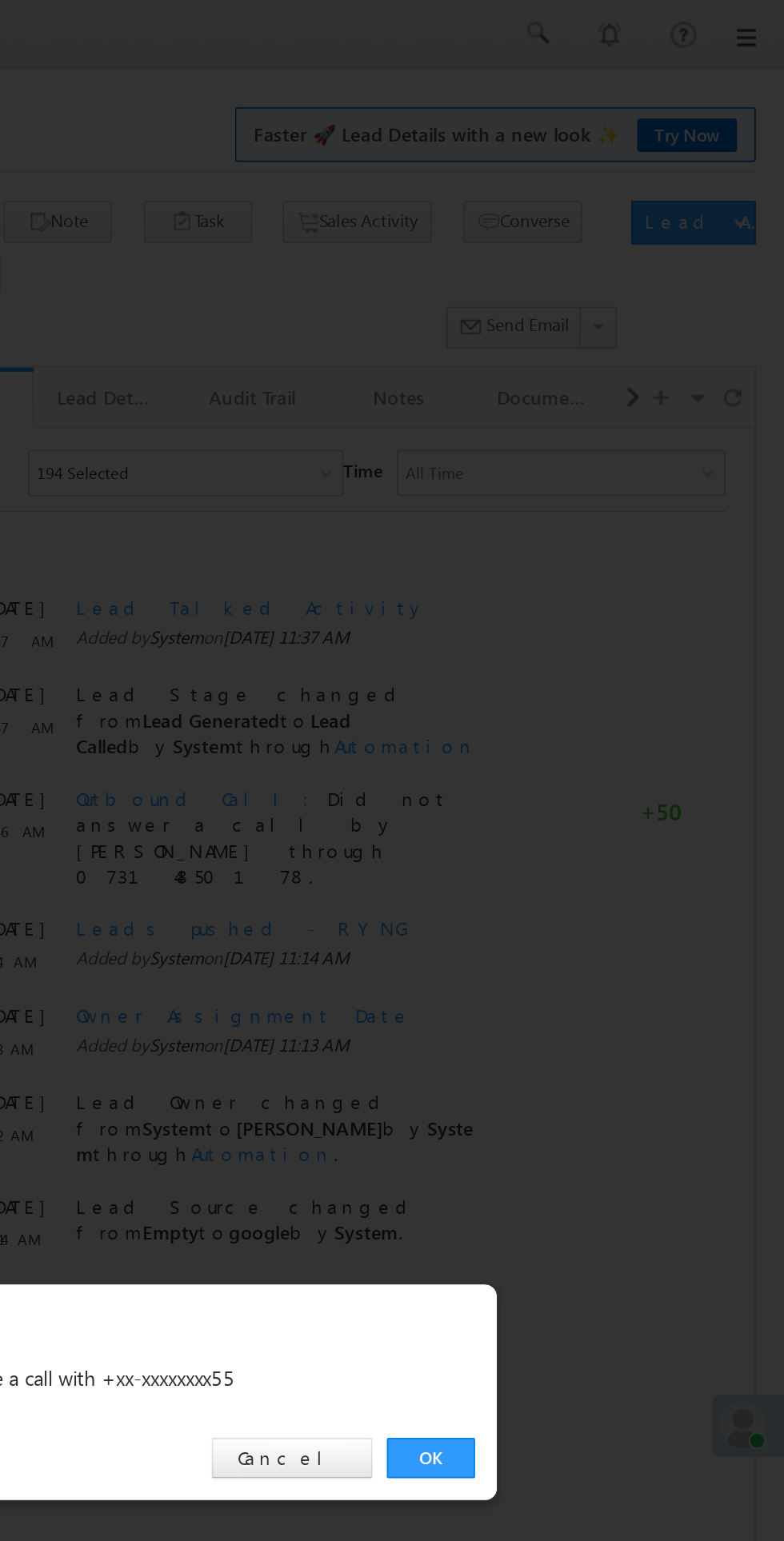
click at [580, 820] on div "OK Cancel" at bounding box center [400, 806] width 448 height 46
click at [588, 807] on link "OK" at bounding box center [588, 806] width 49 height 22
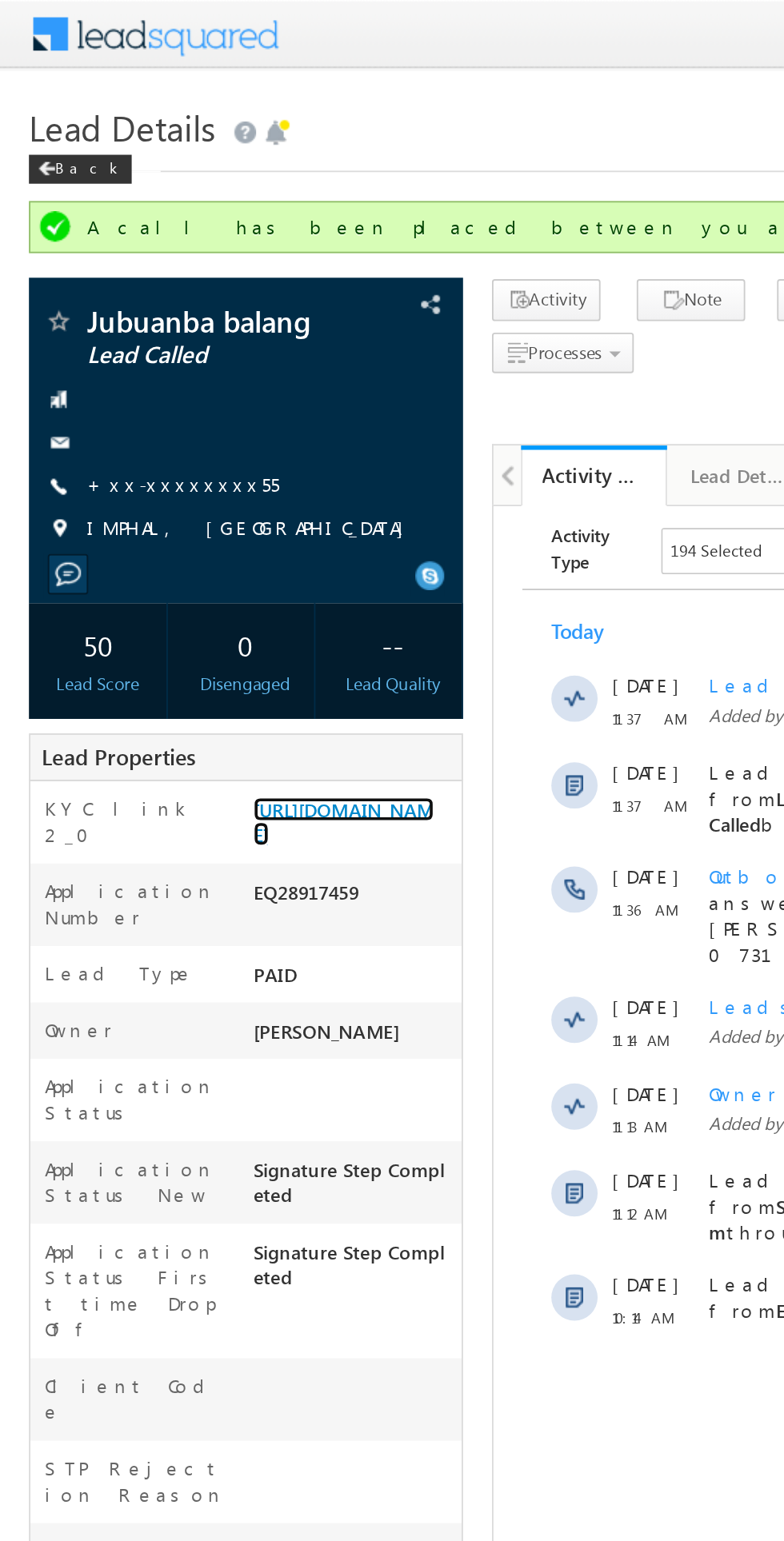
click at [191, 468] on link "[URL][DOMAIN_NAME]" at bounding box center [189, 454] width 100 height 27
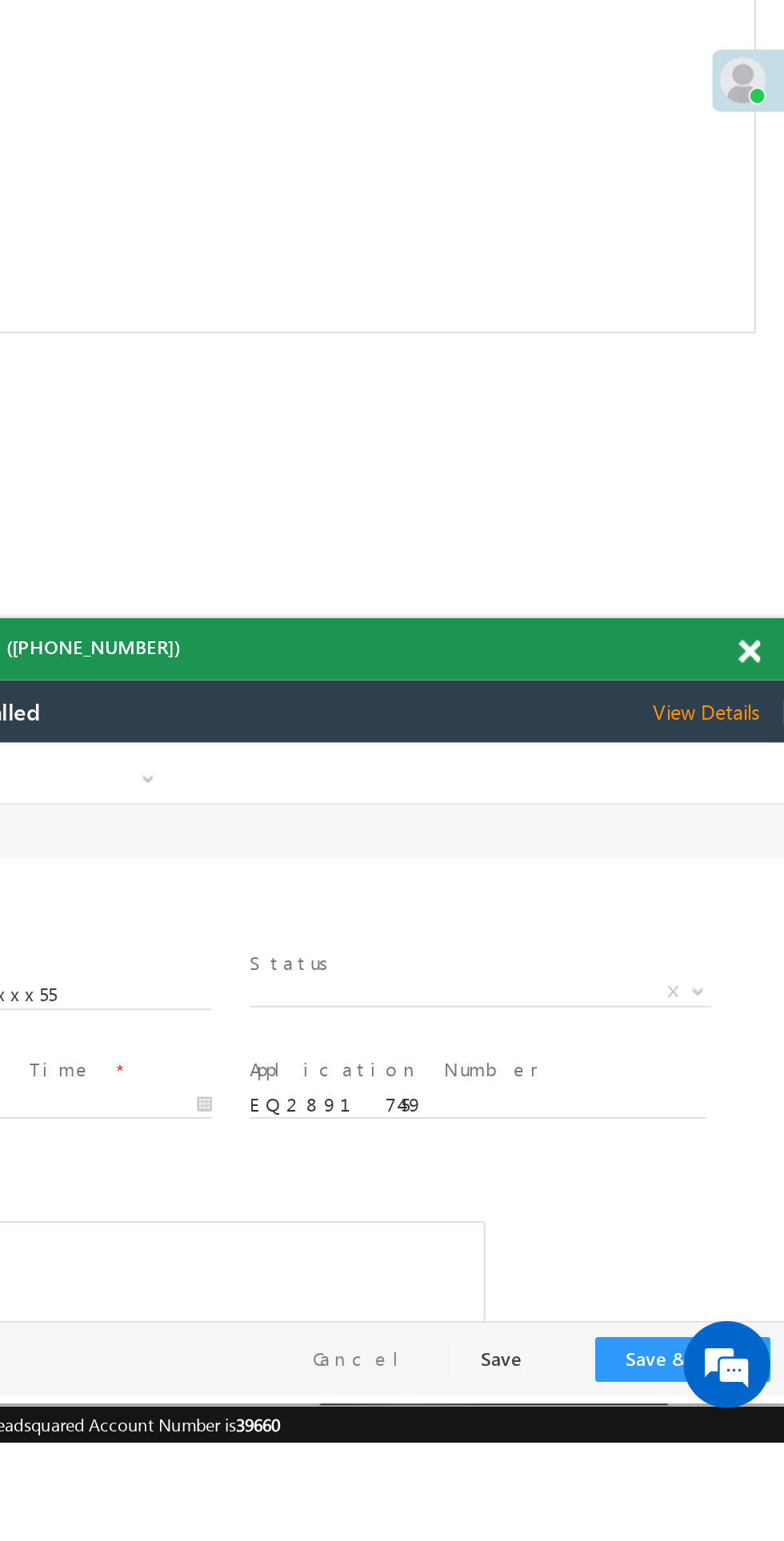
click at [131, 885] on span "X" at bounding box center [131, 880] width 254 height 16
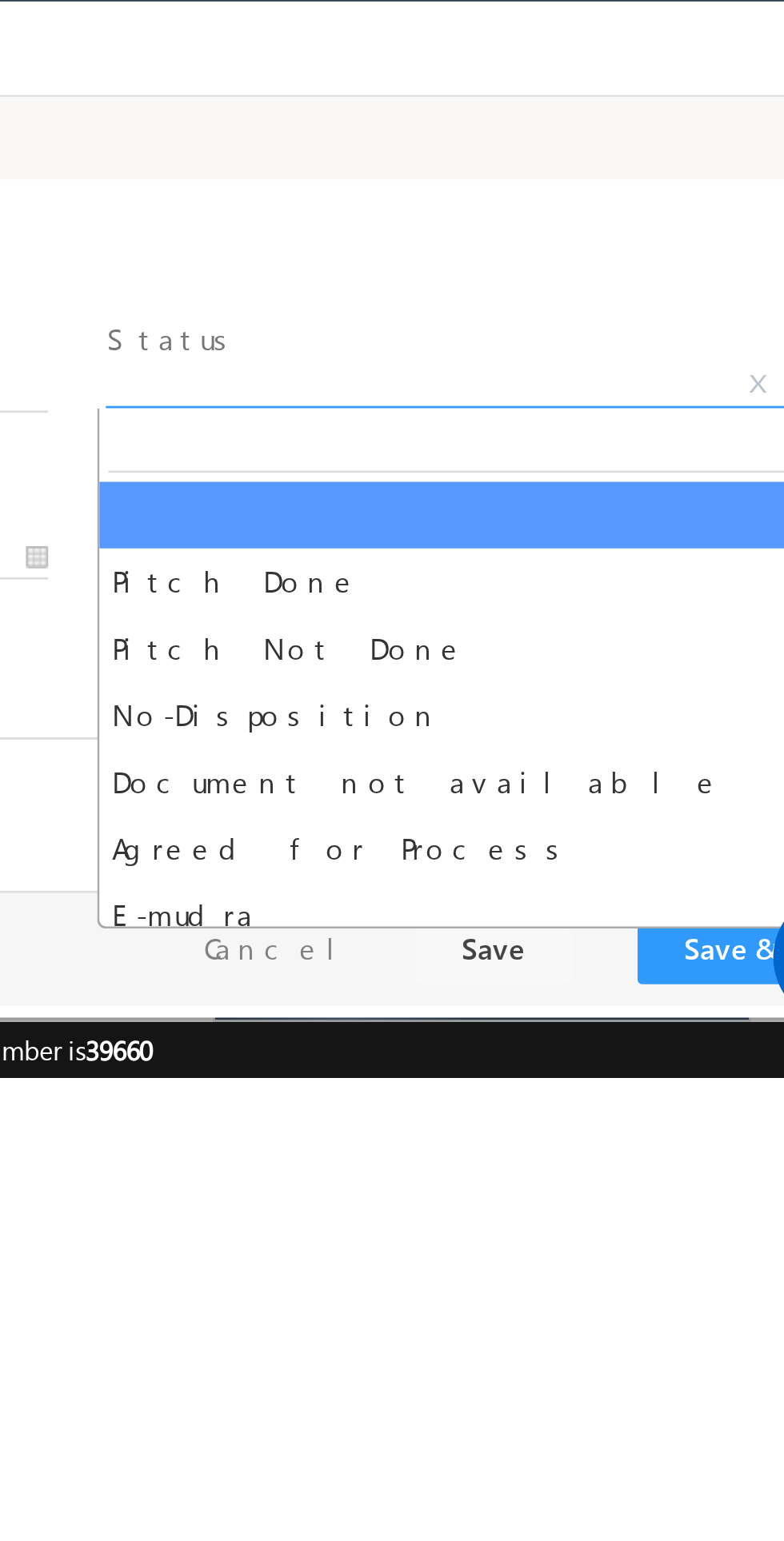
select select "Pitch Not Done"
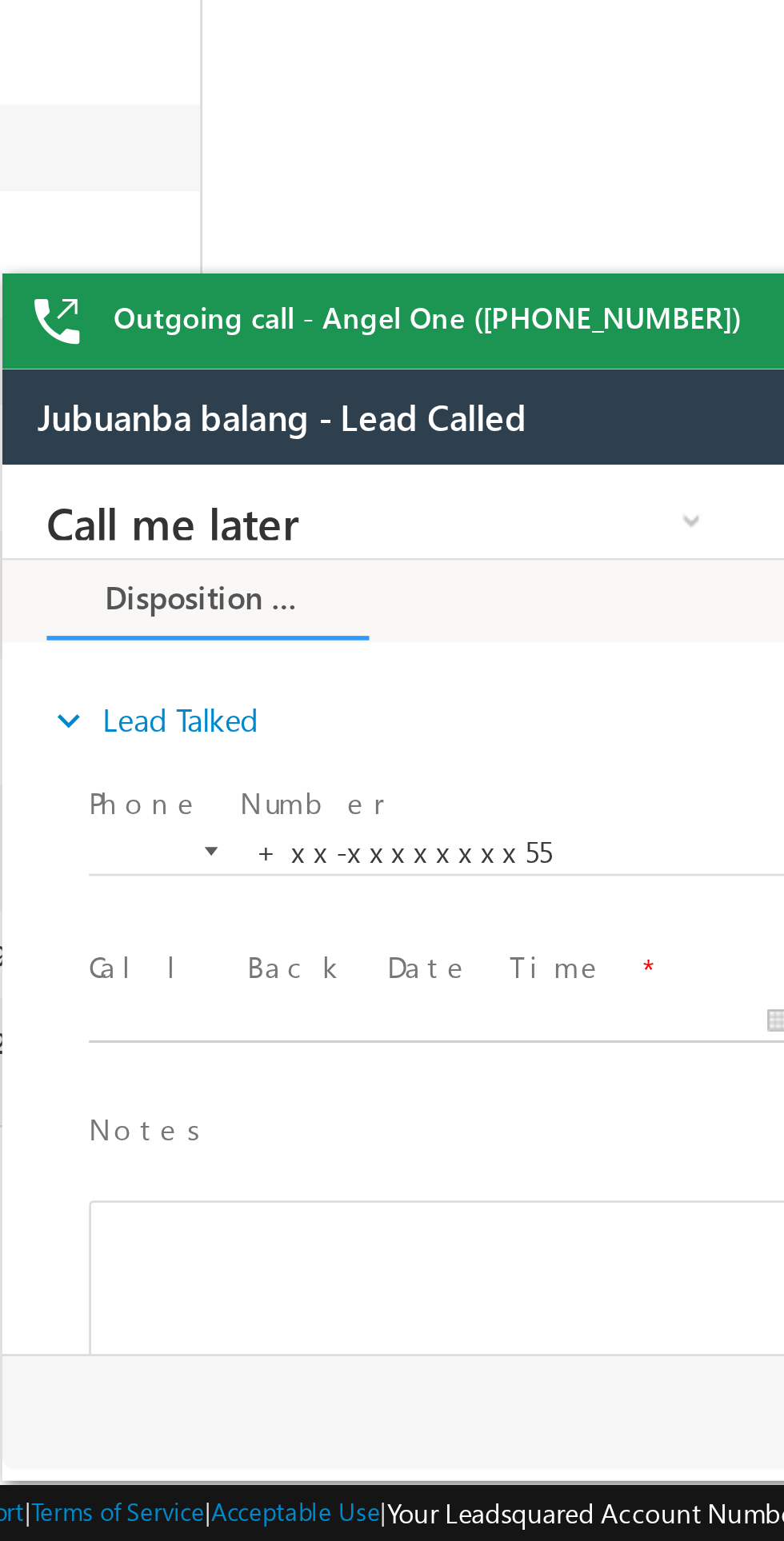
click at [129, 665] on body "Call me later Cross Sell Customer Drop-off reasons Language Barrier Not Interes…" at bounding box center [301, 624] width 600 height 320
type input "09/14/25 6:01 PM"
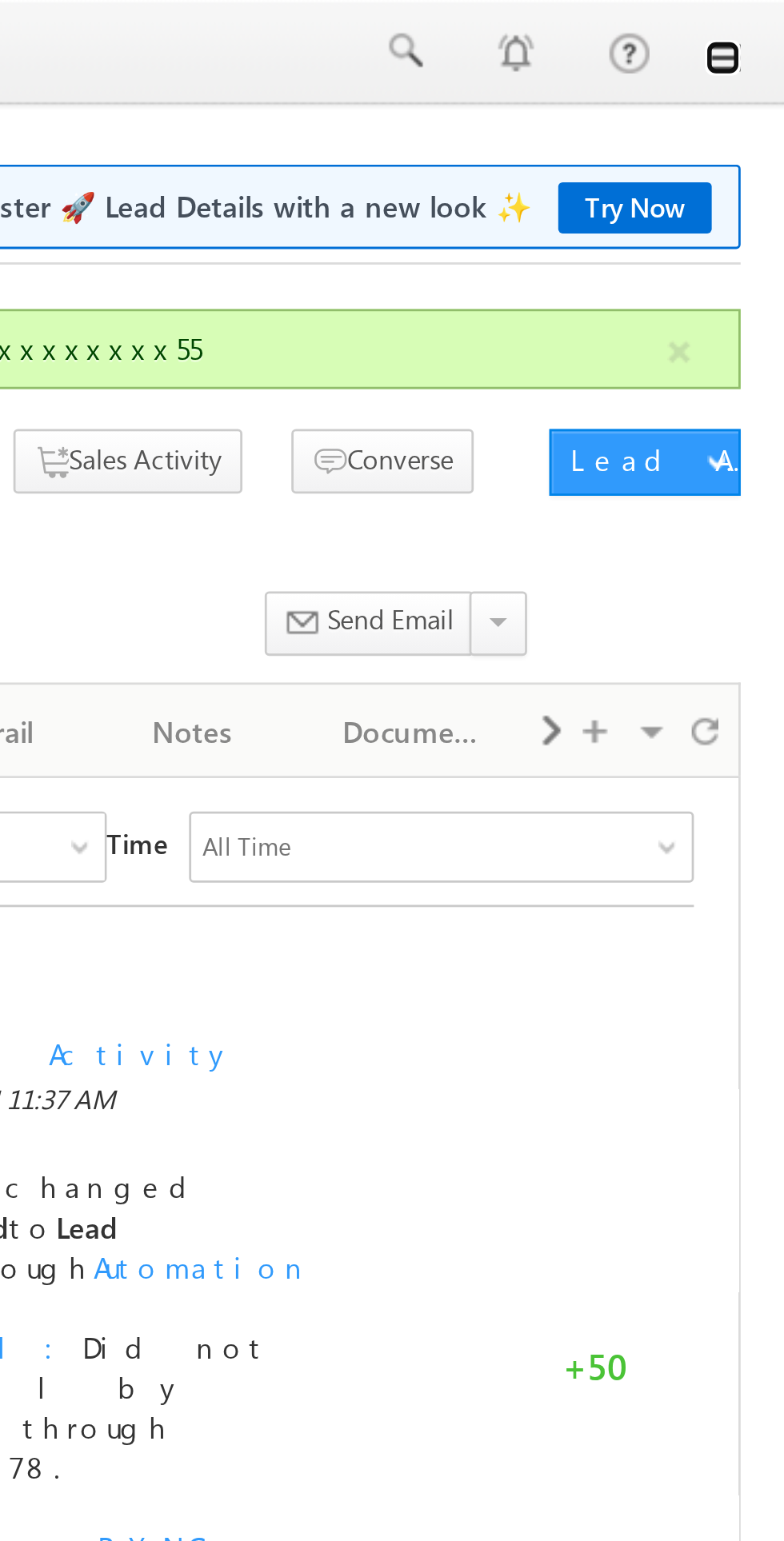
click at [765, 19] on link at bounding box center [762, 21] width 13 height 13
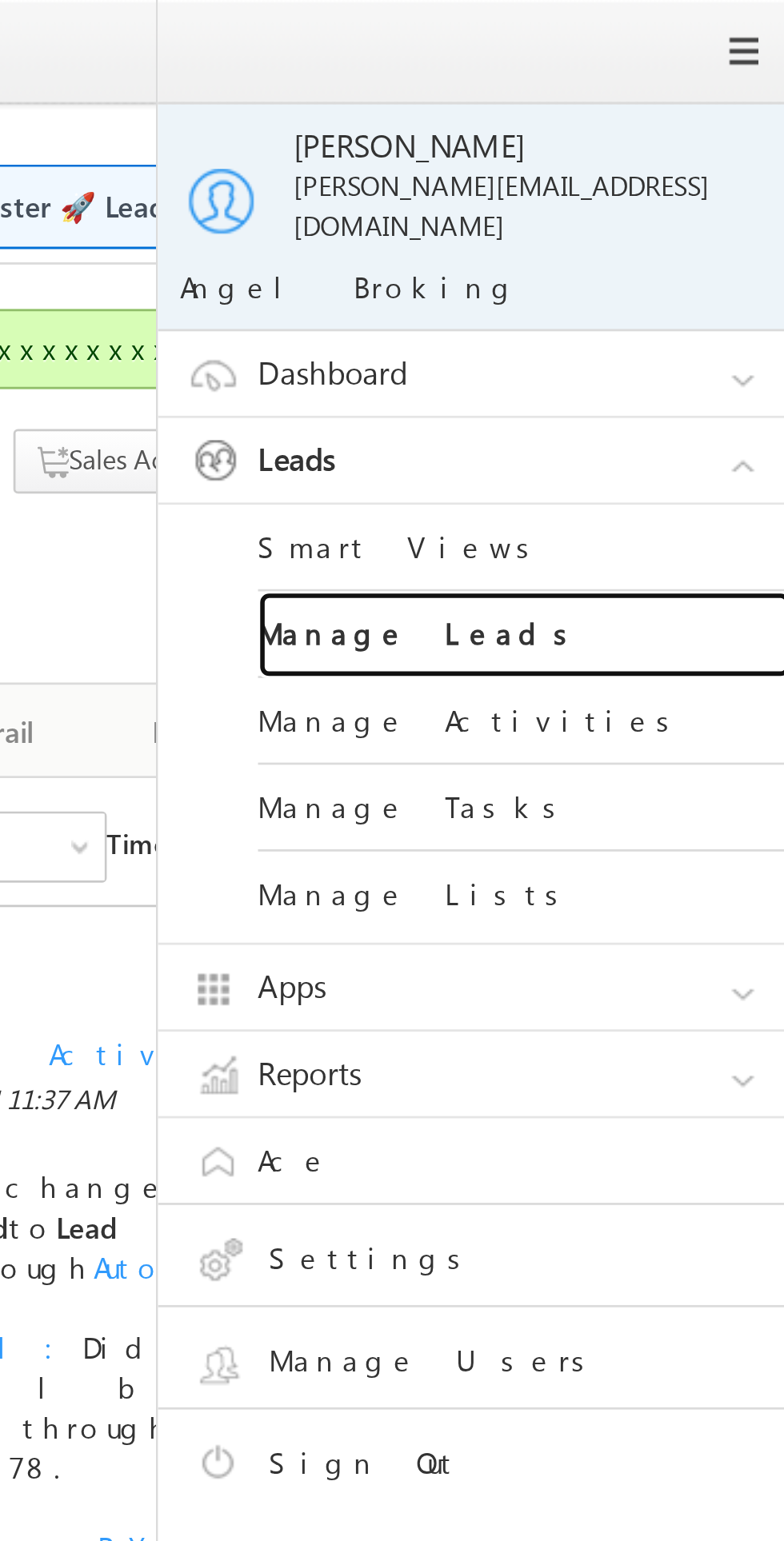
click at [642, 217] on link "Manage Leads" at bounding box center [691, 228] width 192 height 31
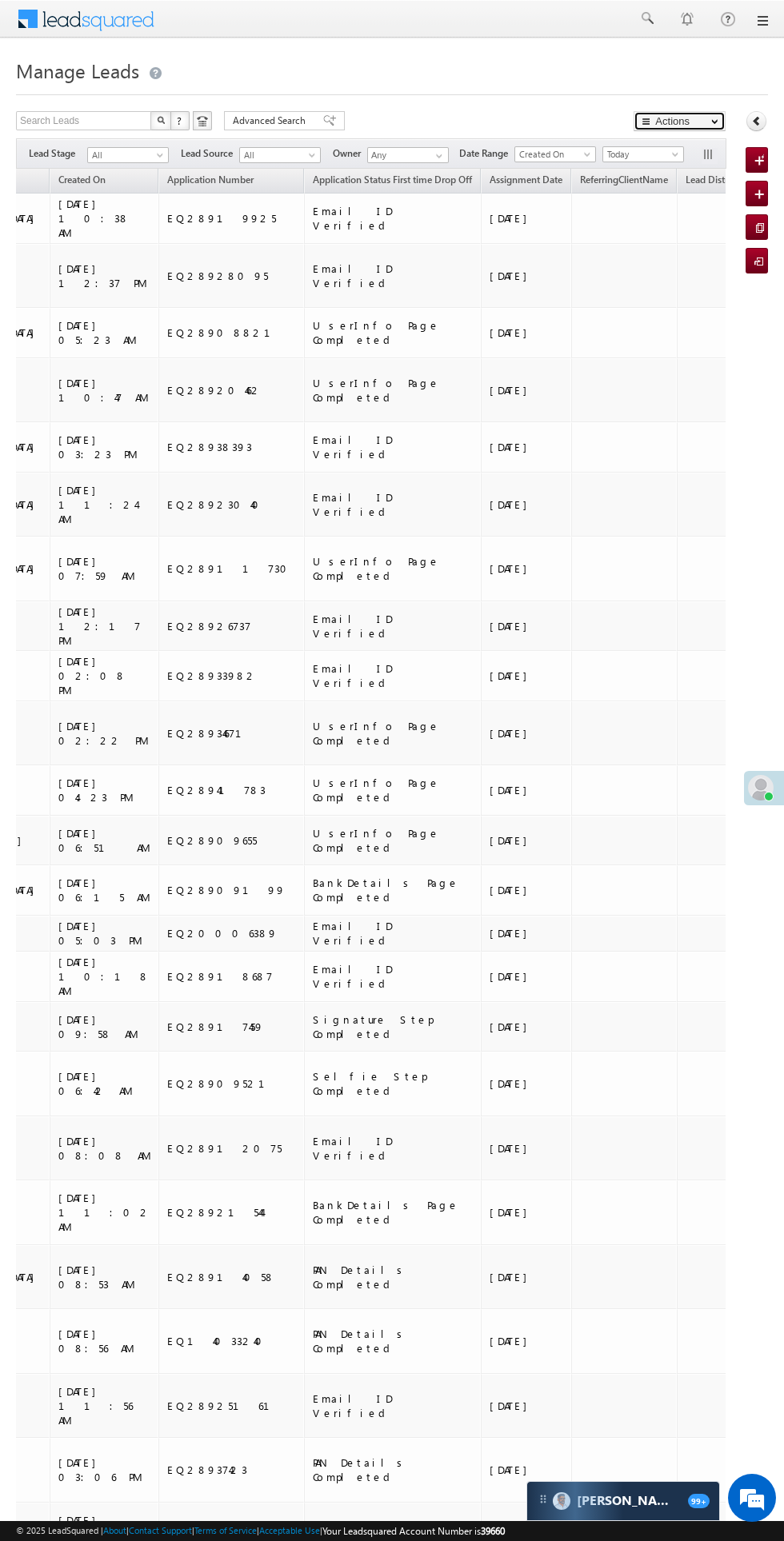
click at [711, 122] on span "button" at bounding box center [715, 122] width 7 height 7
click at [751, 126] on icon at bounding box center [756, 120] width 11 height 11
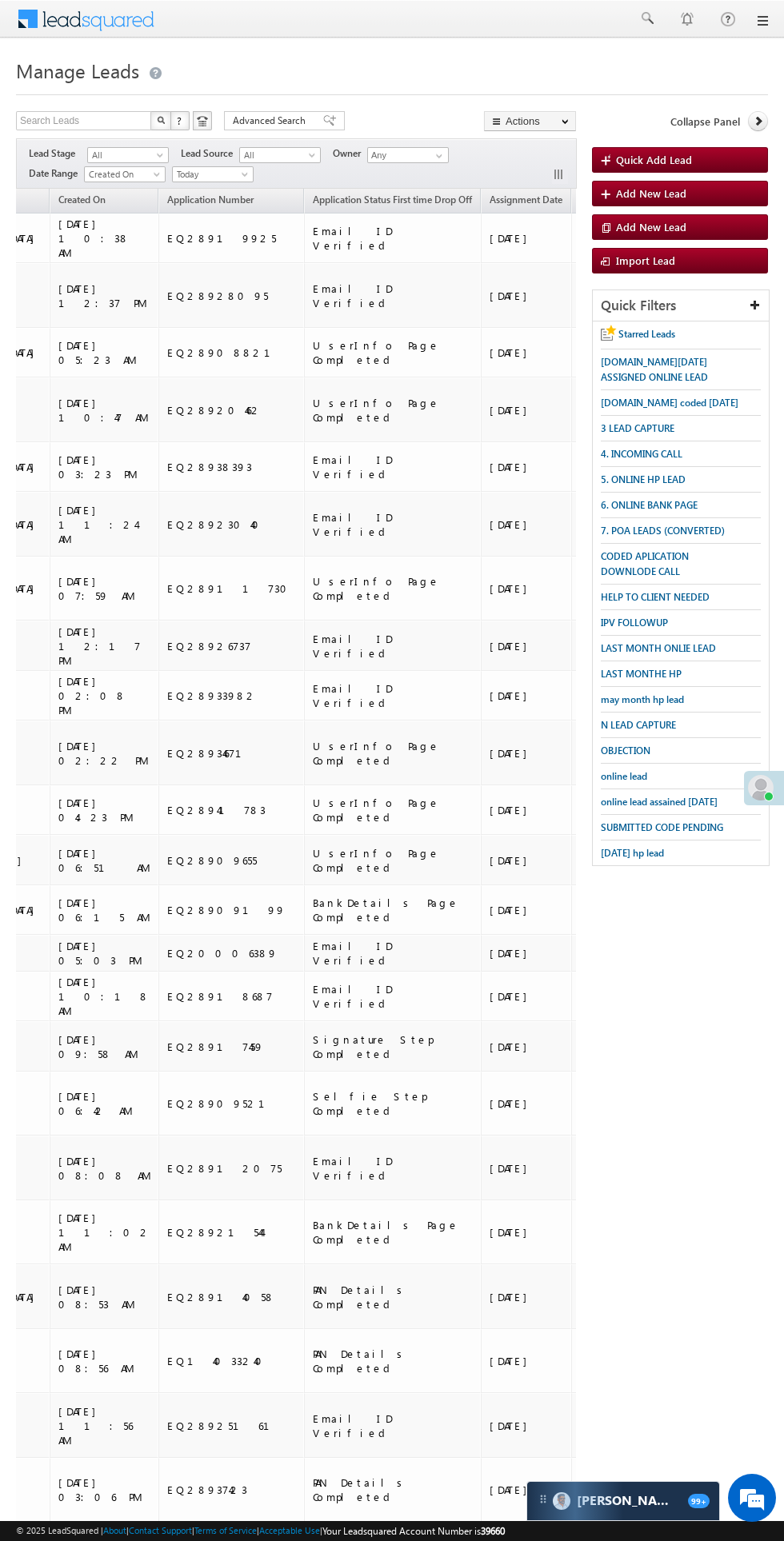
scroll to position [2, 0]
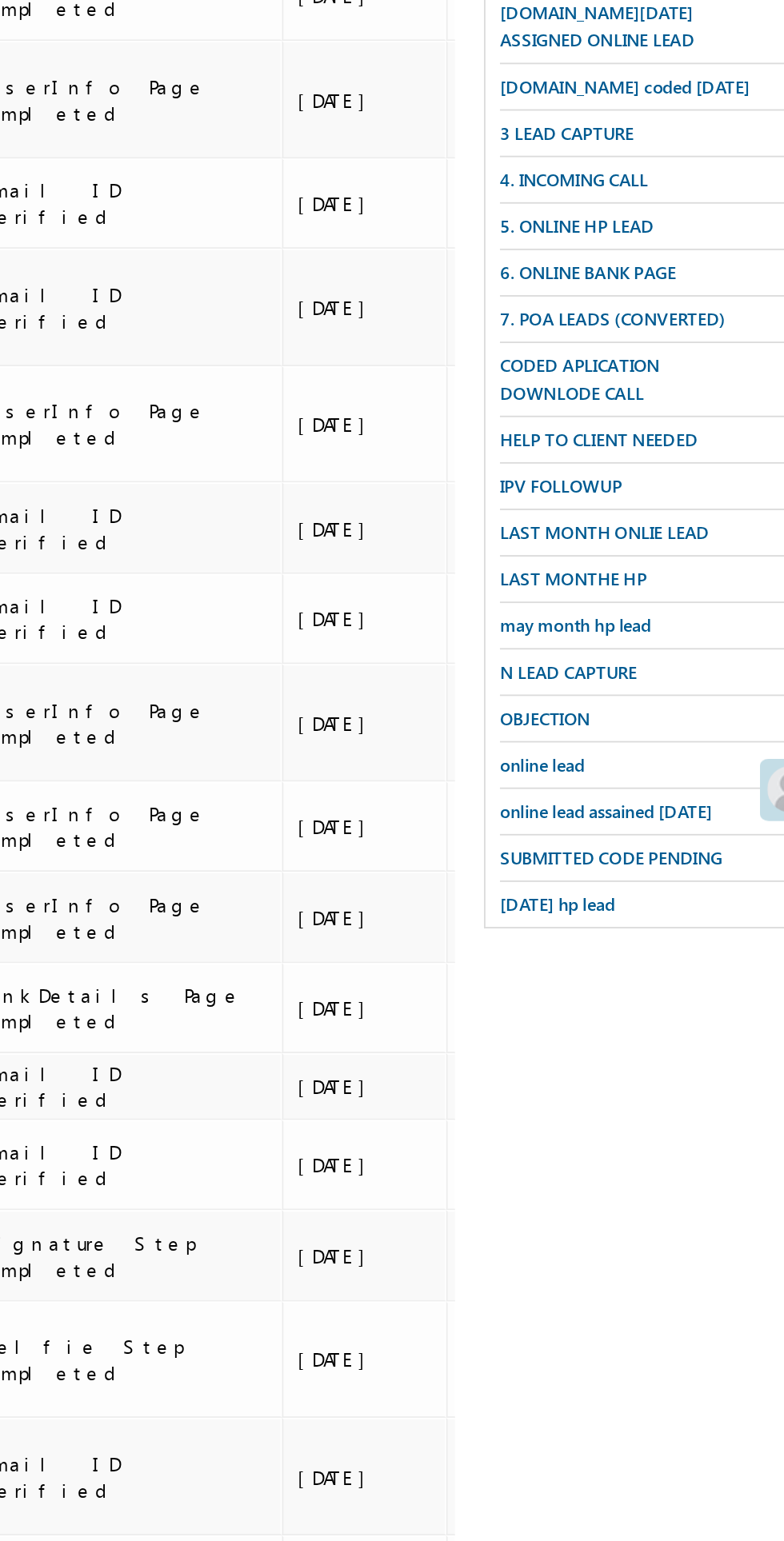
click at [644, 694] on span "may month hp lead" at bounding box center [641, 697] width 83 height 12
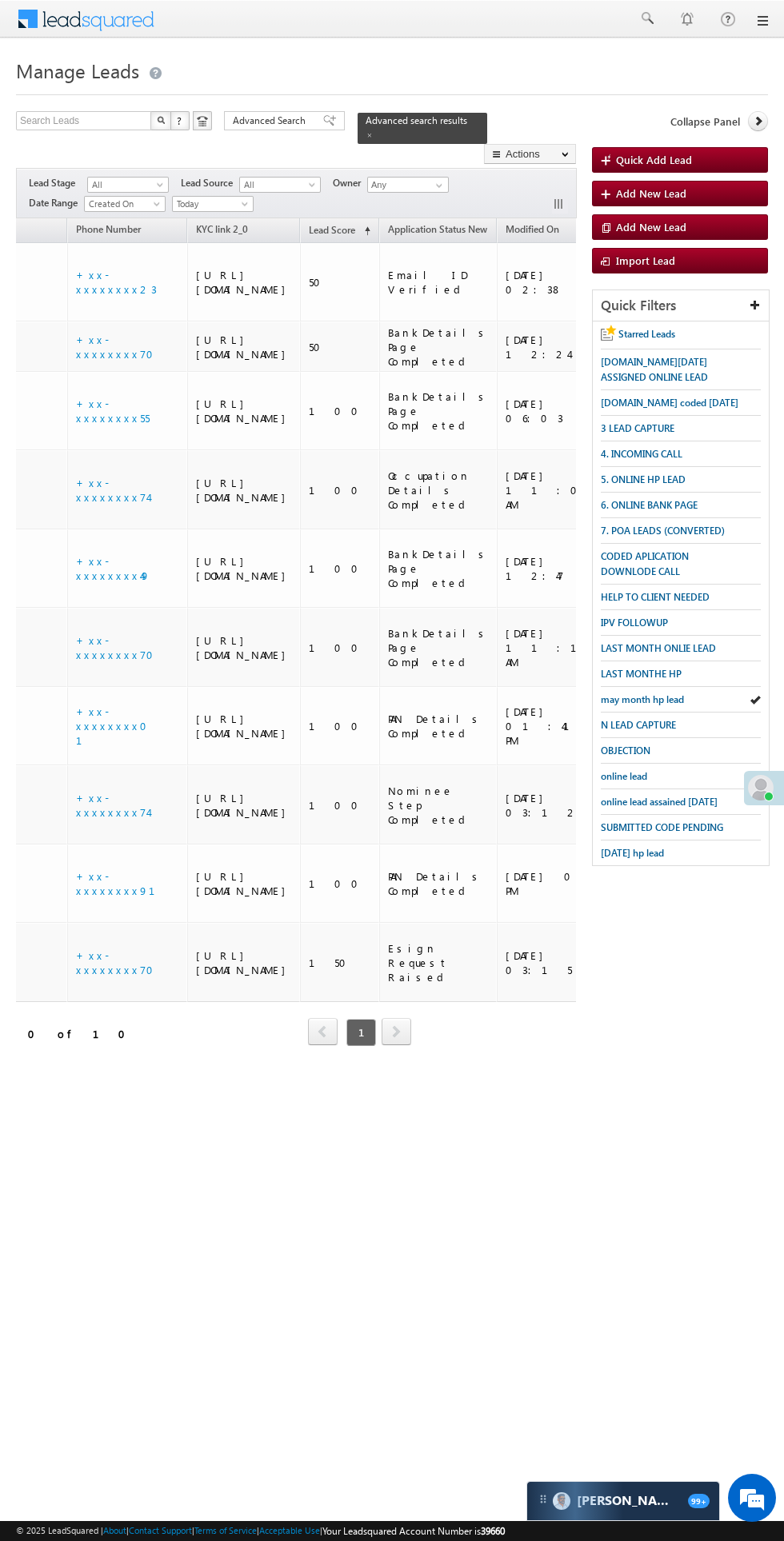
scroll to position [0, 0]
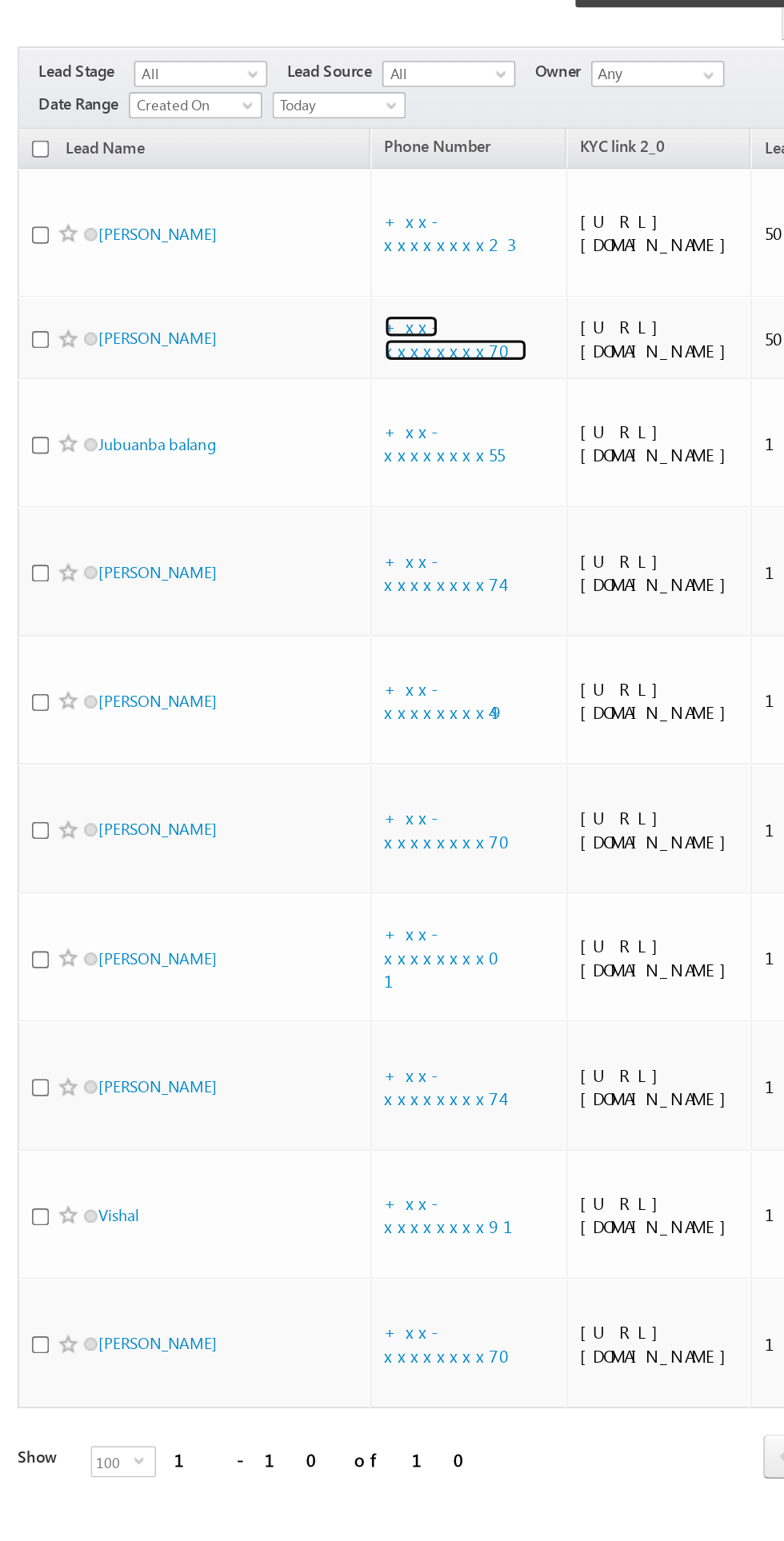
click at [281, 351] on link "+xx-xxxxxxxx70" at bounding box center [284, 346] width 87 height 28
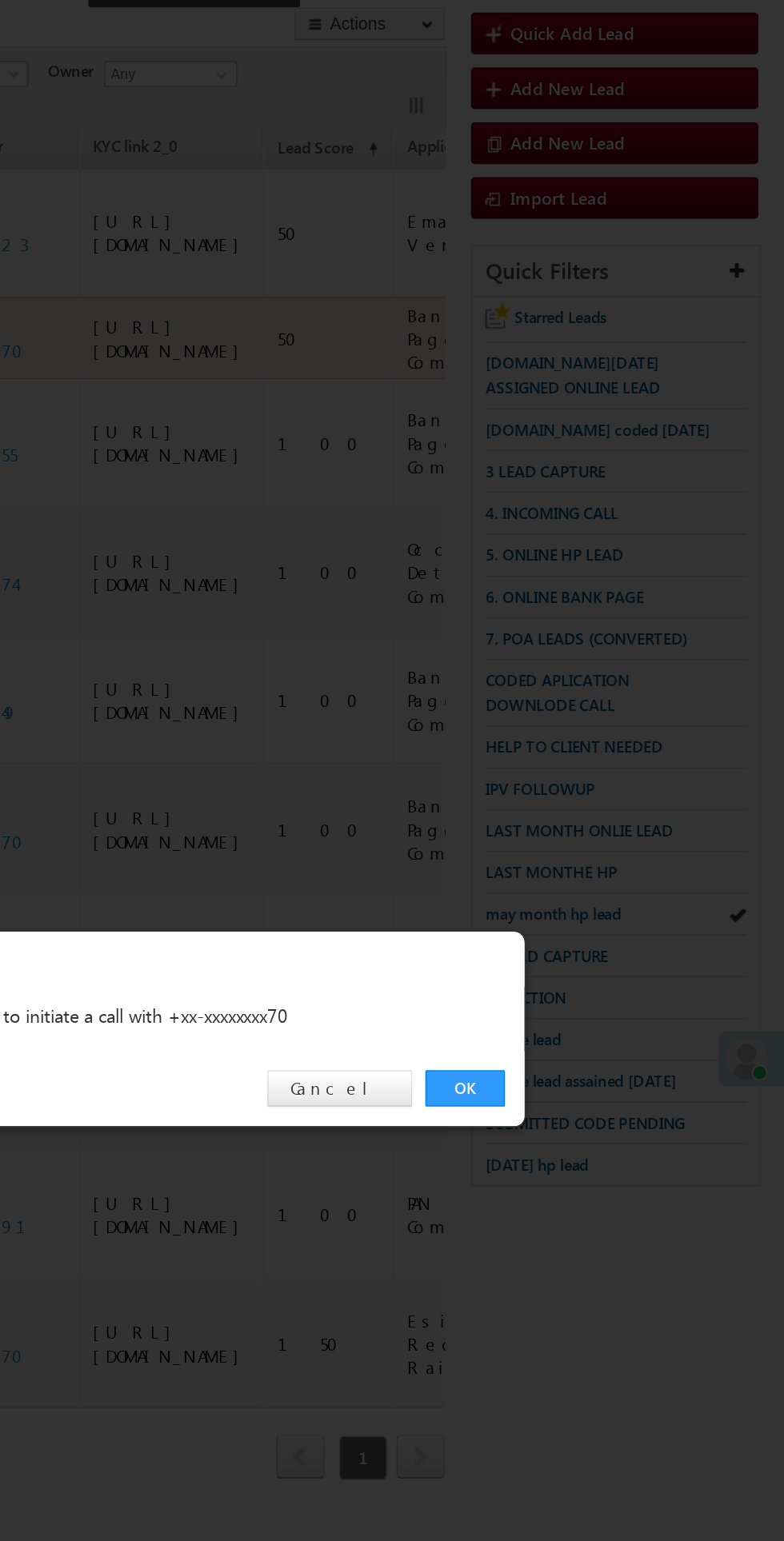
click at [581, 806] on link "OK" at bounding box center [588, 806] width 49 height 22
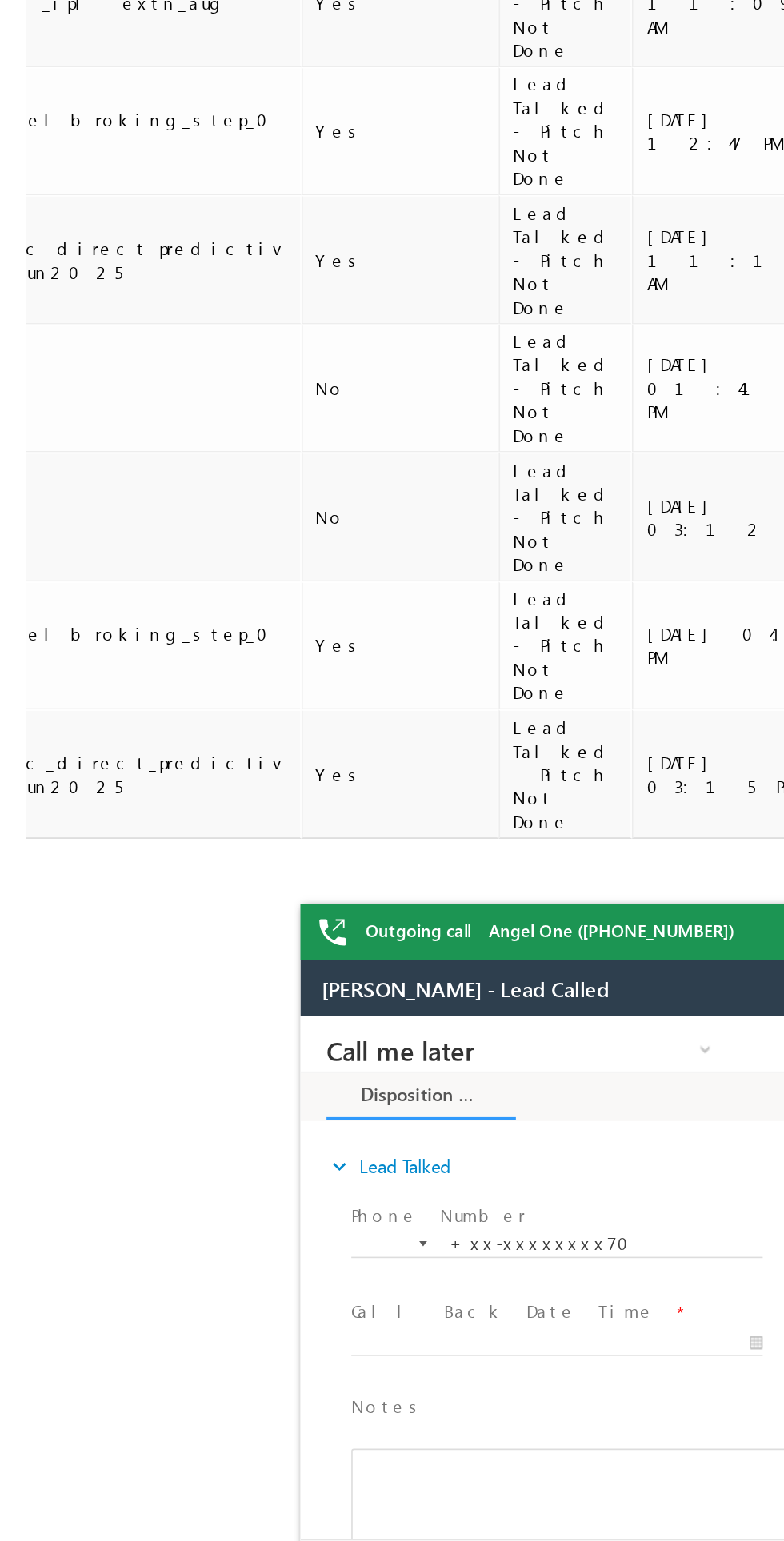
scroll to position [0, 1833]
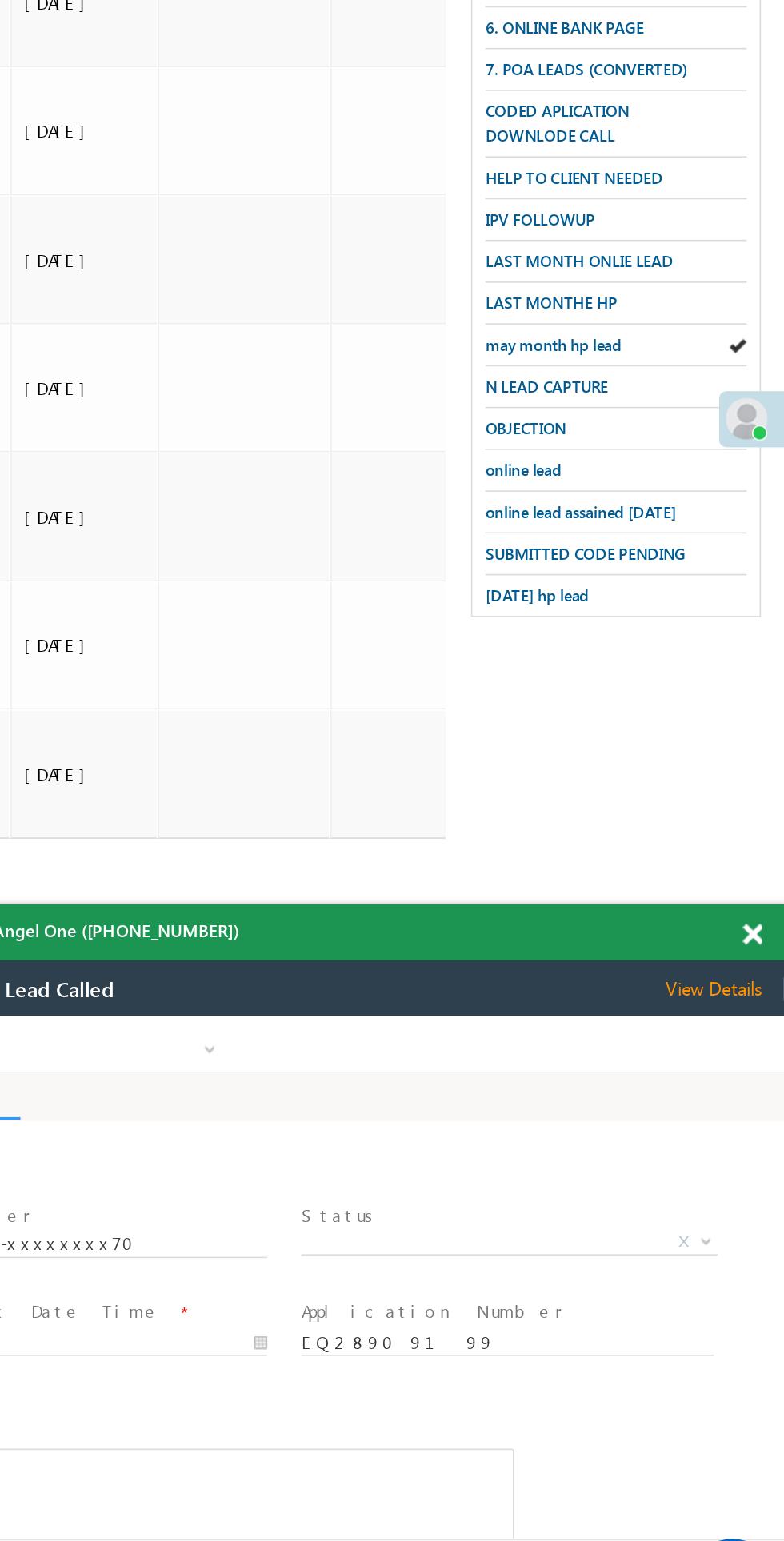
click at [763, 1104] on span at bounding box center [763, 1103] width 12 height 14
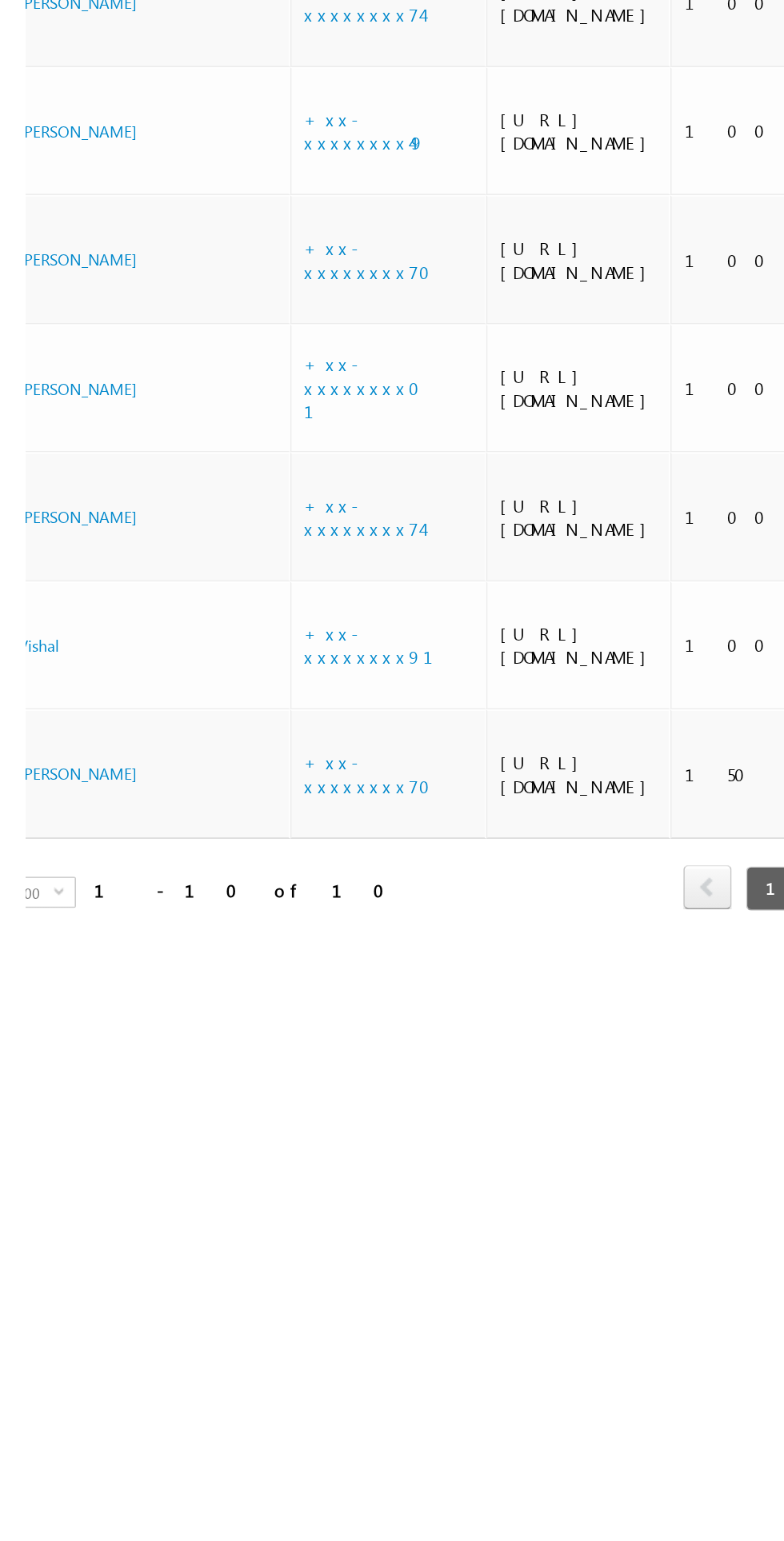
scroll to position [0, 0]
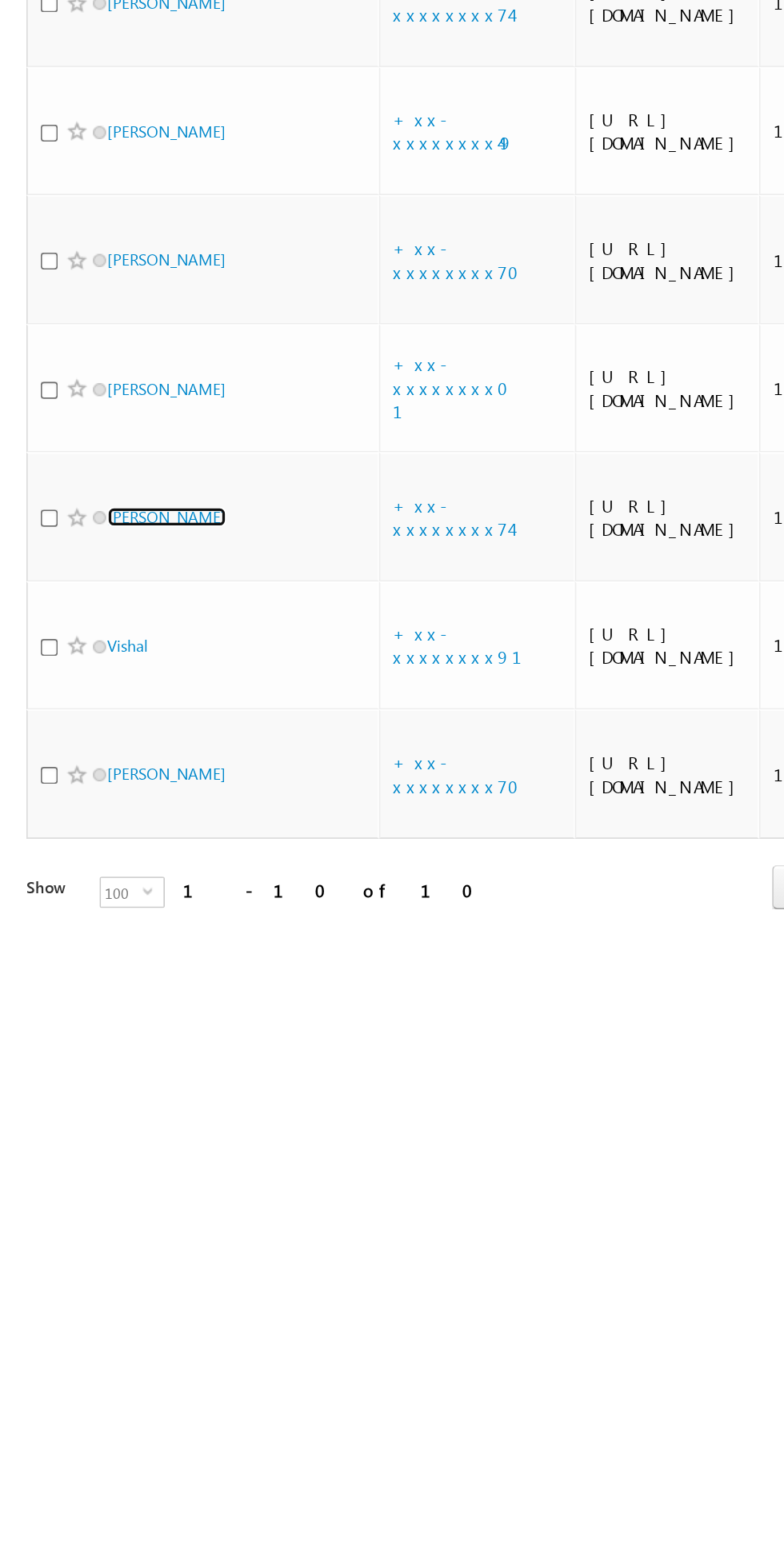
click at [110, 854] on link "[PERSON_NAME]" at bounding box center [102, 848] width 73 height 12
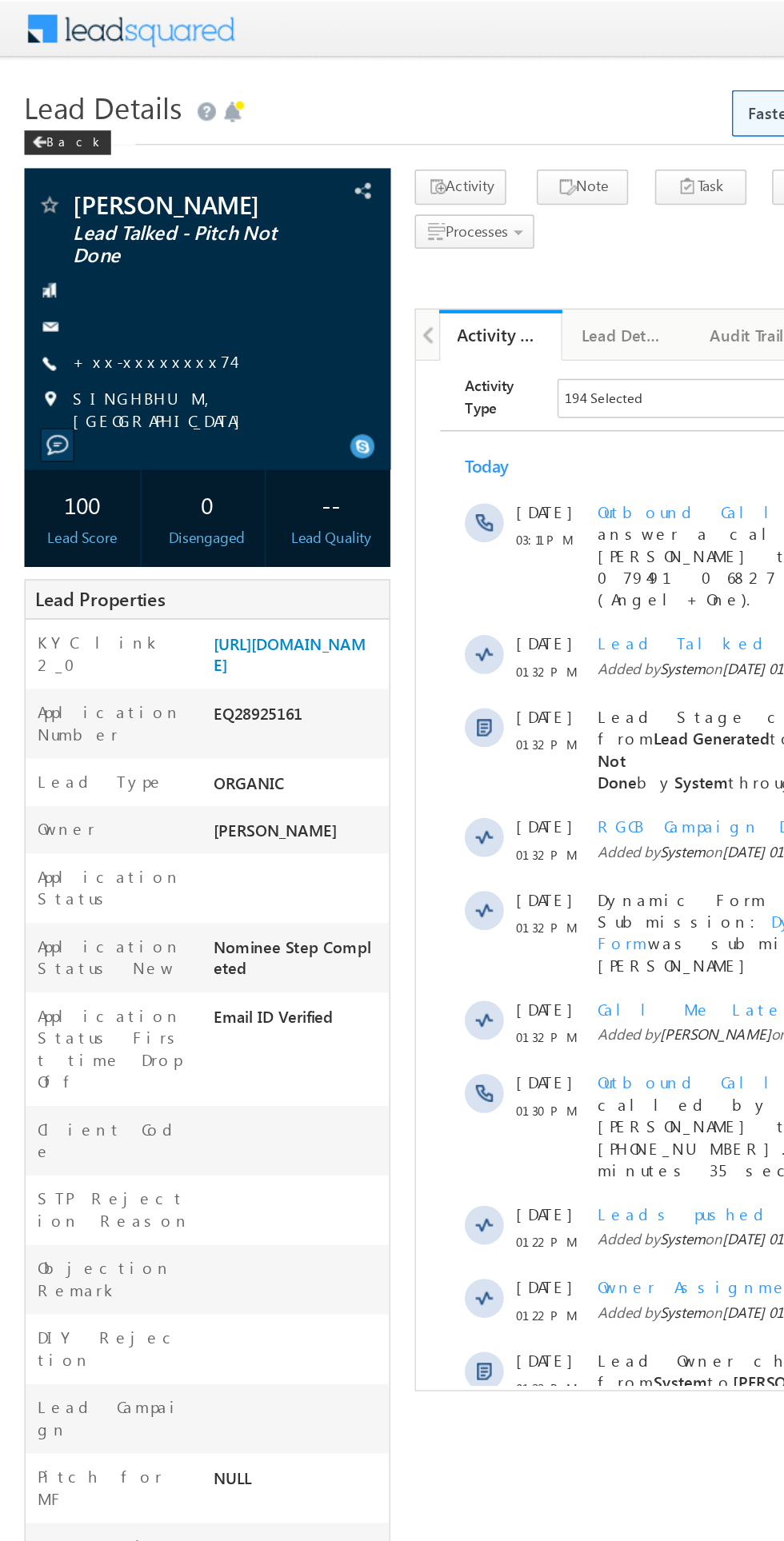
click at [92, 238] on link "+xx-xxxxxxxx74" at bounding box center [100, 237] width 105 height 14
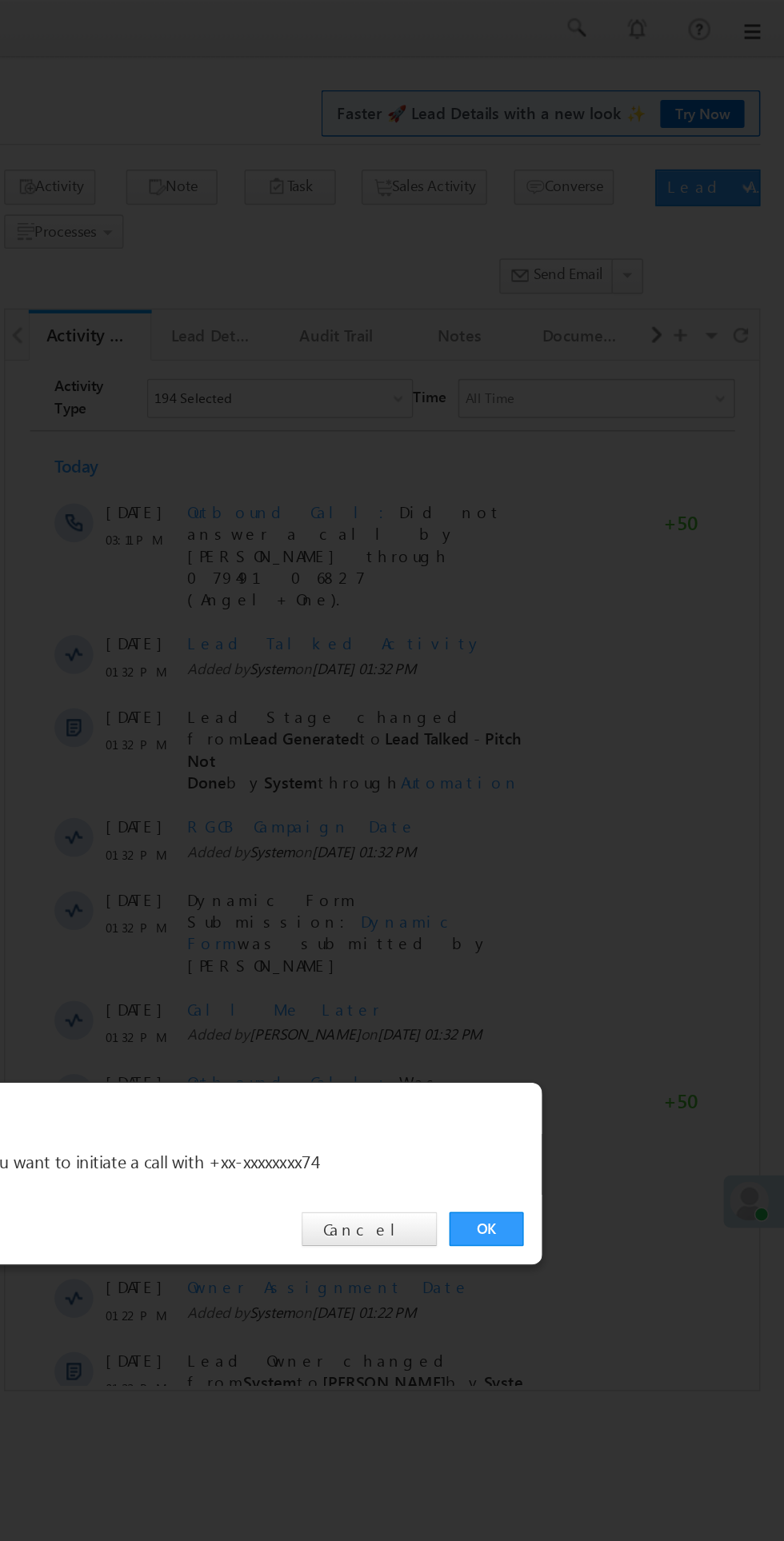
click at [569, 818] on link "OK" at bounding box center [588, 806] width 49 height 22
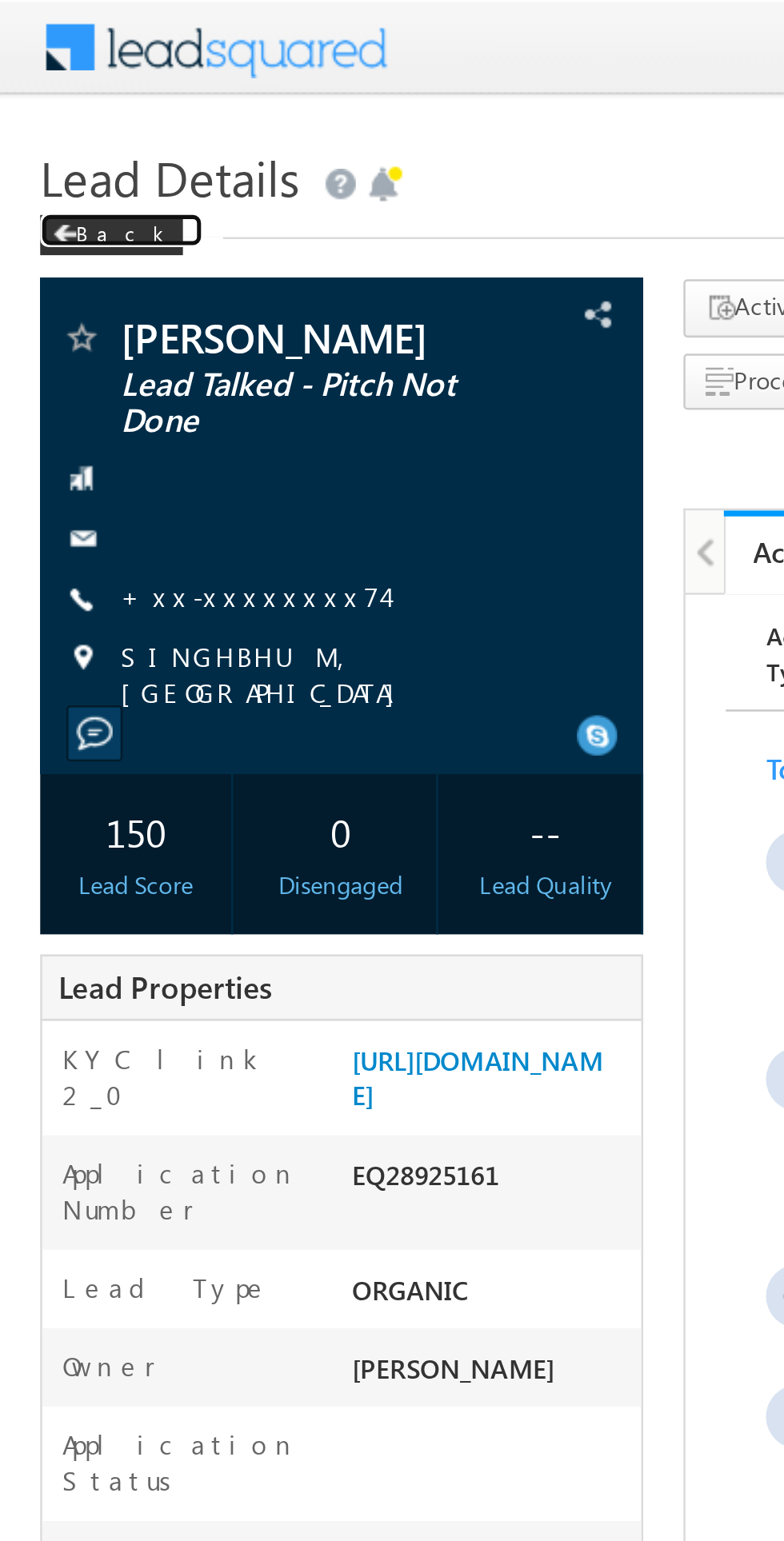
click at [29, 93] on span at bounding box center [25, 93] width 9 height 8
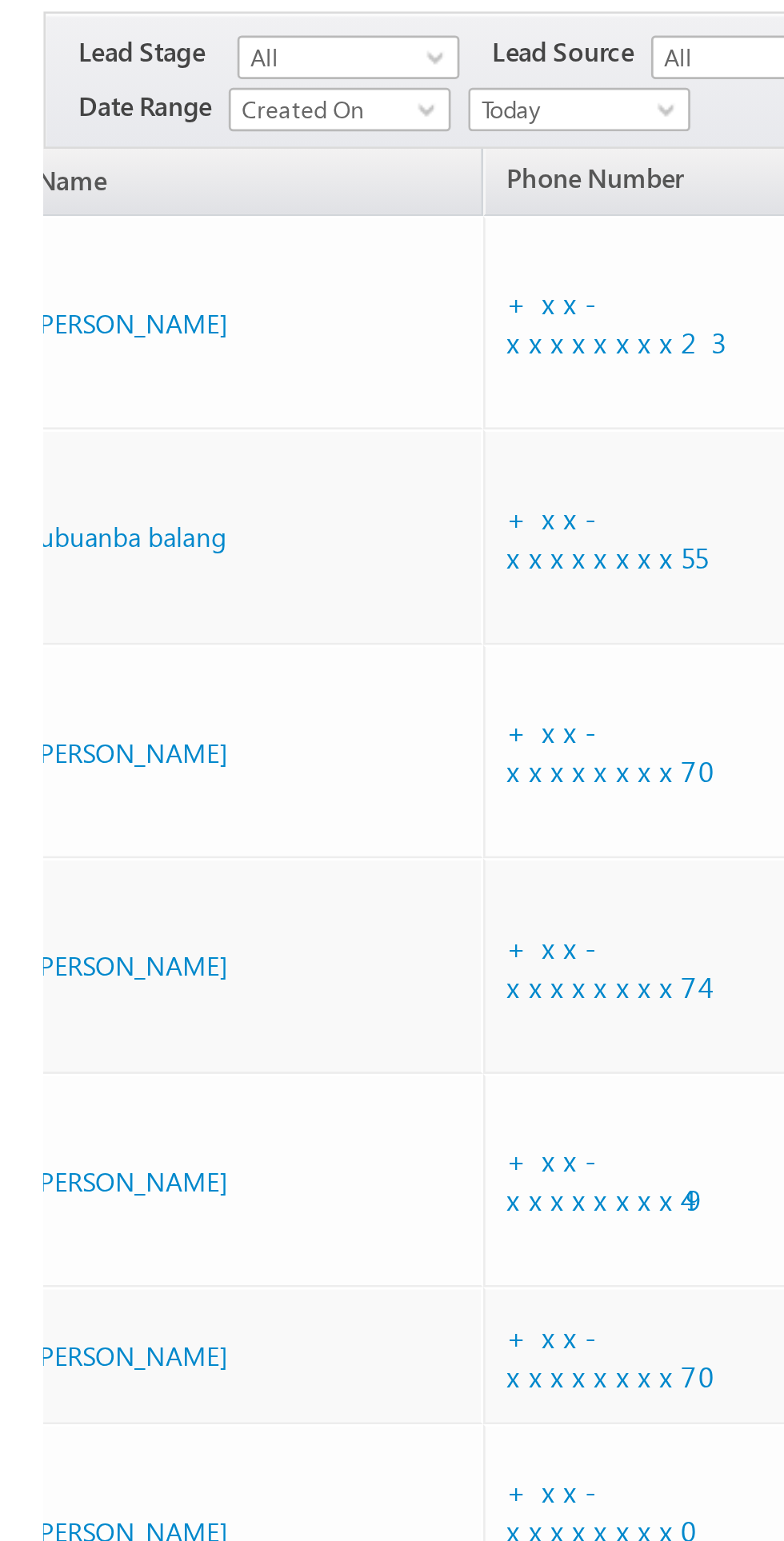
scroll to position [0, 56]
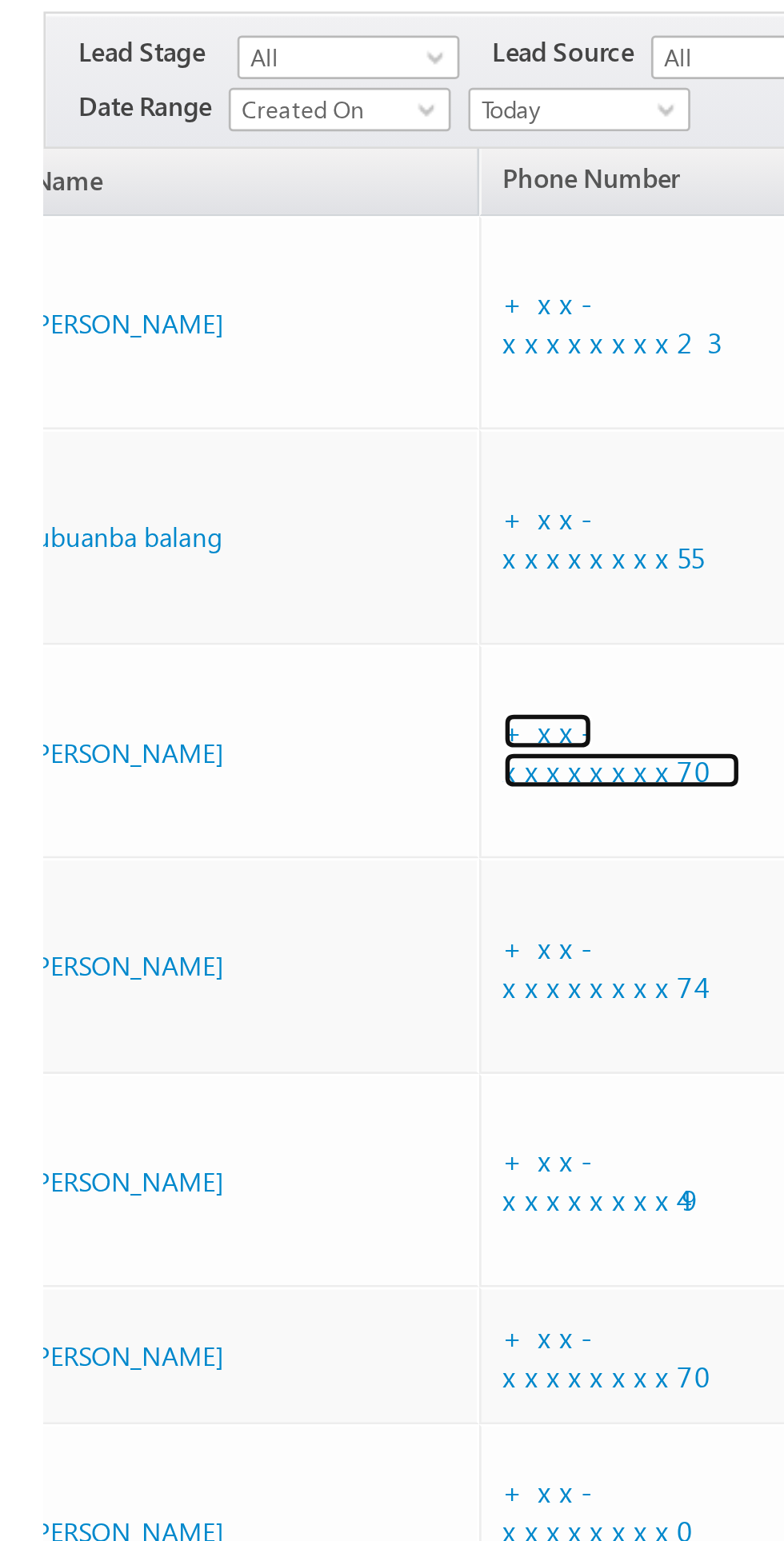
click at [231, 448] on link "+xx-xxxxxxxx70" at bounding box center [228, 440] width 87 height 28
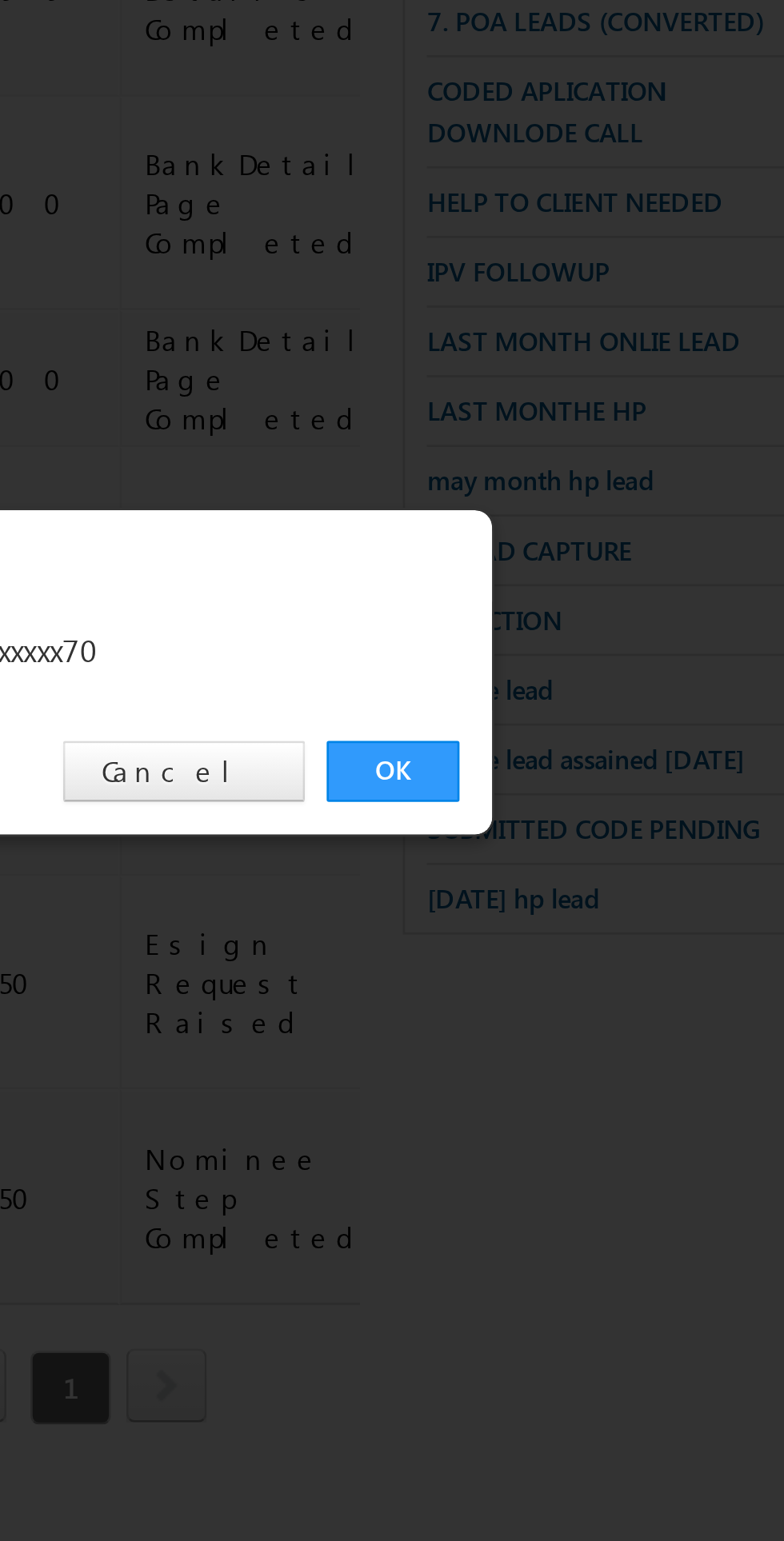
click at [592, 803] on link "OK" at bounding box center [588, 806] width 49 height 22
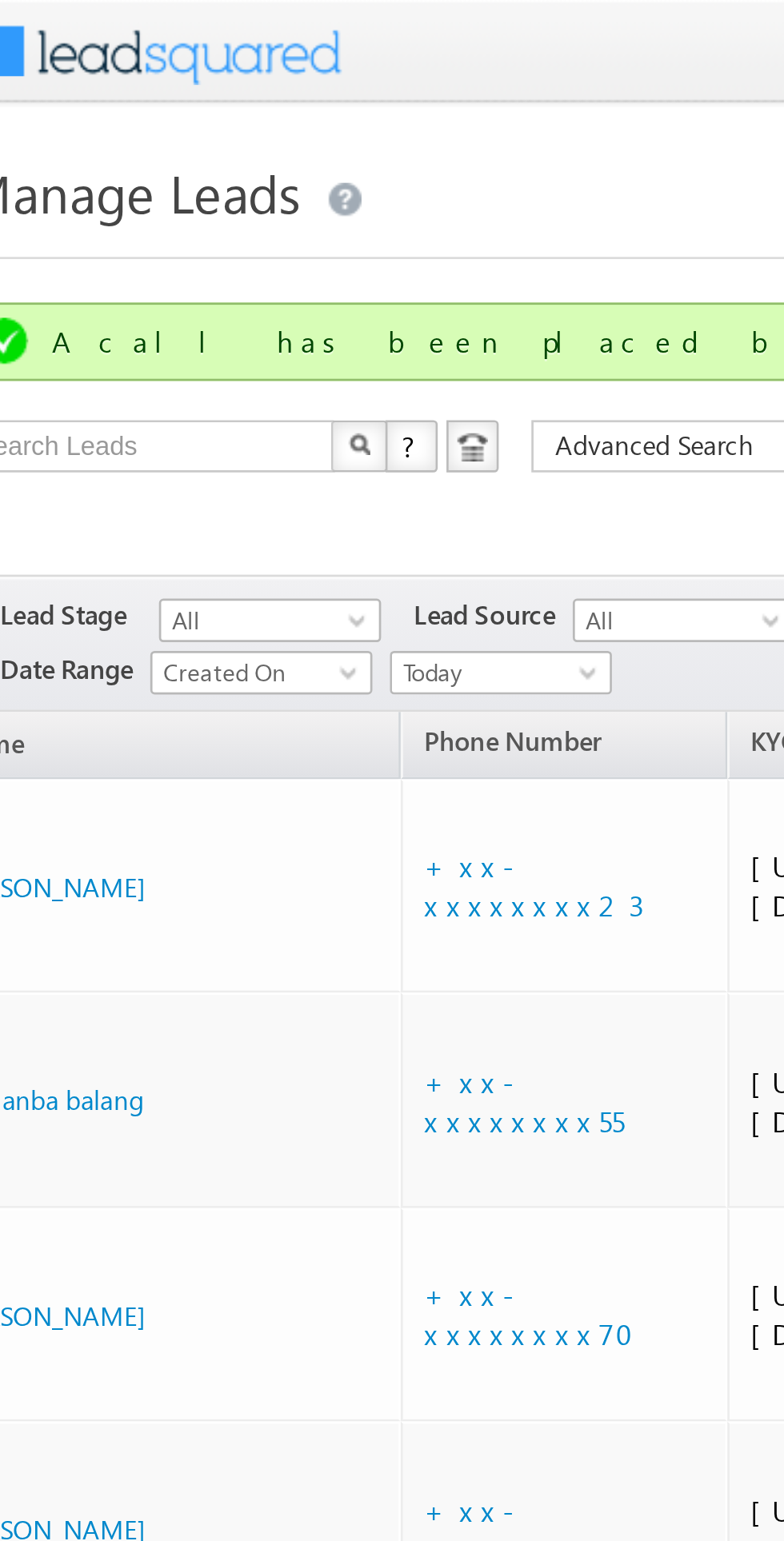
scroll to position [0, 0]
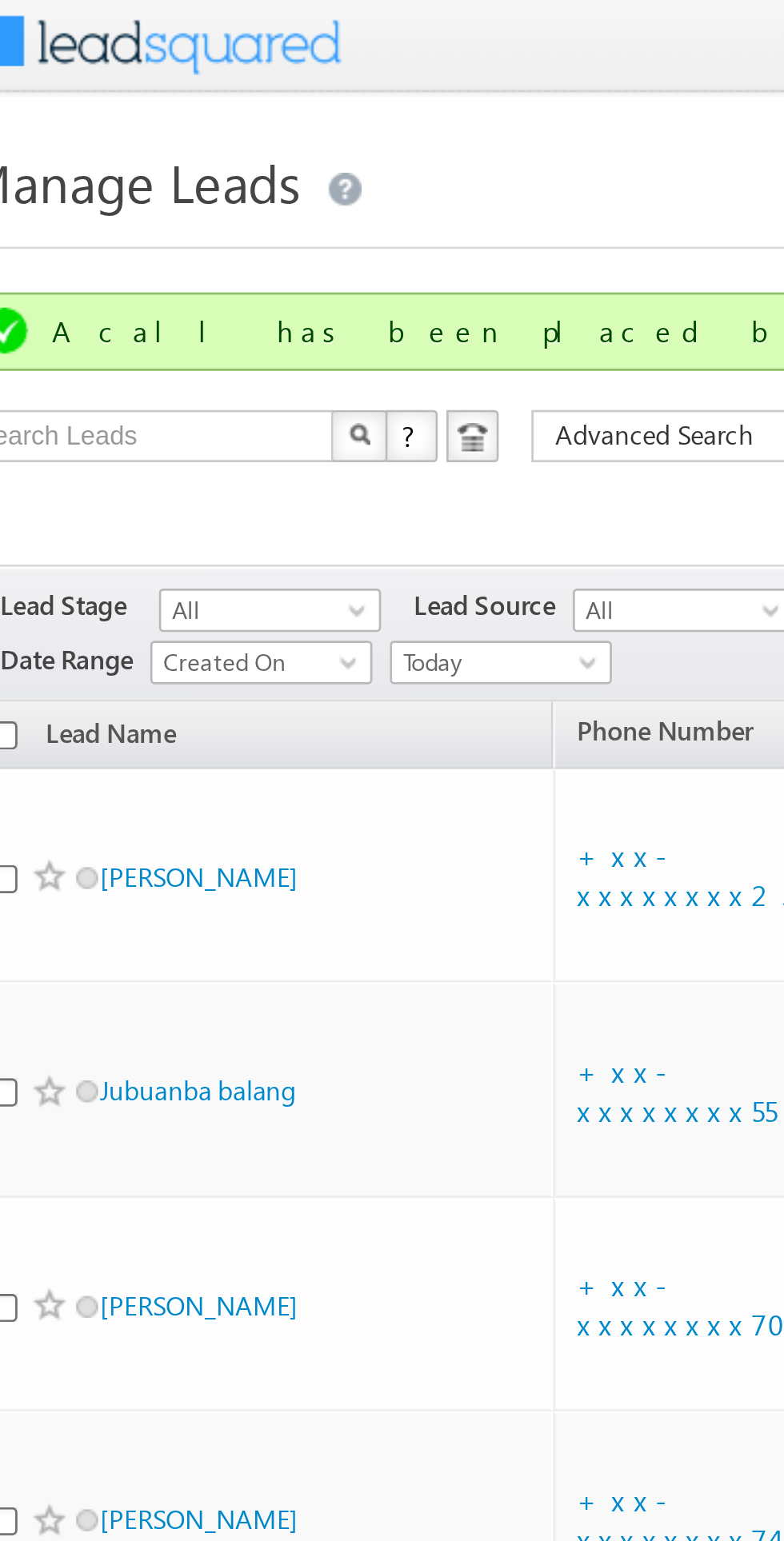
click at [87, 560] on td "[PERSON_NAME]" at bounding box center [123, 561] width 216 height 79
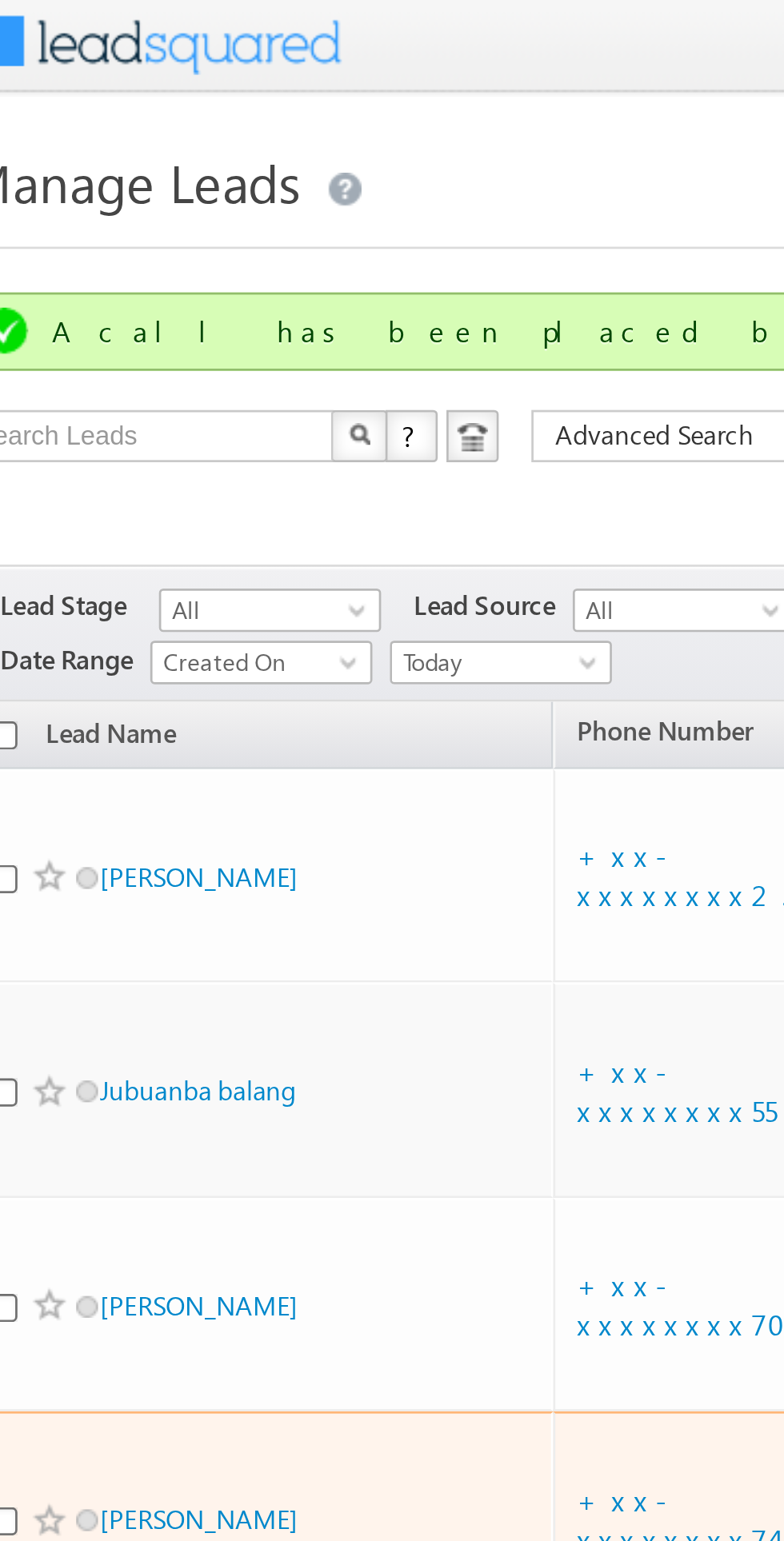
click at [213, 560] on td "[PERSON_NAME]" at bounding box center [123, 561] width 216 height 79
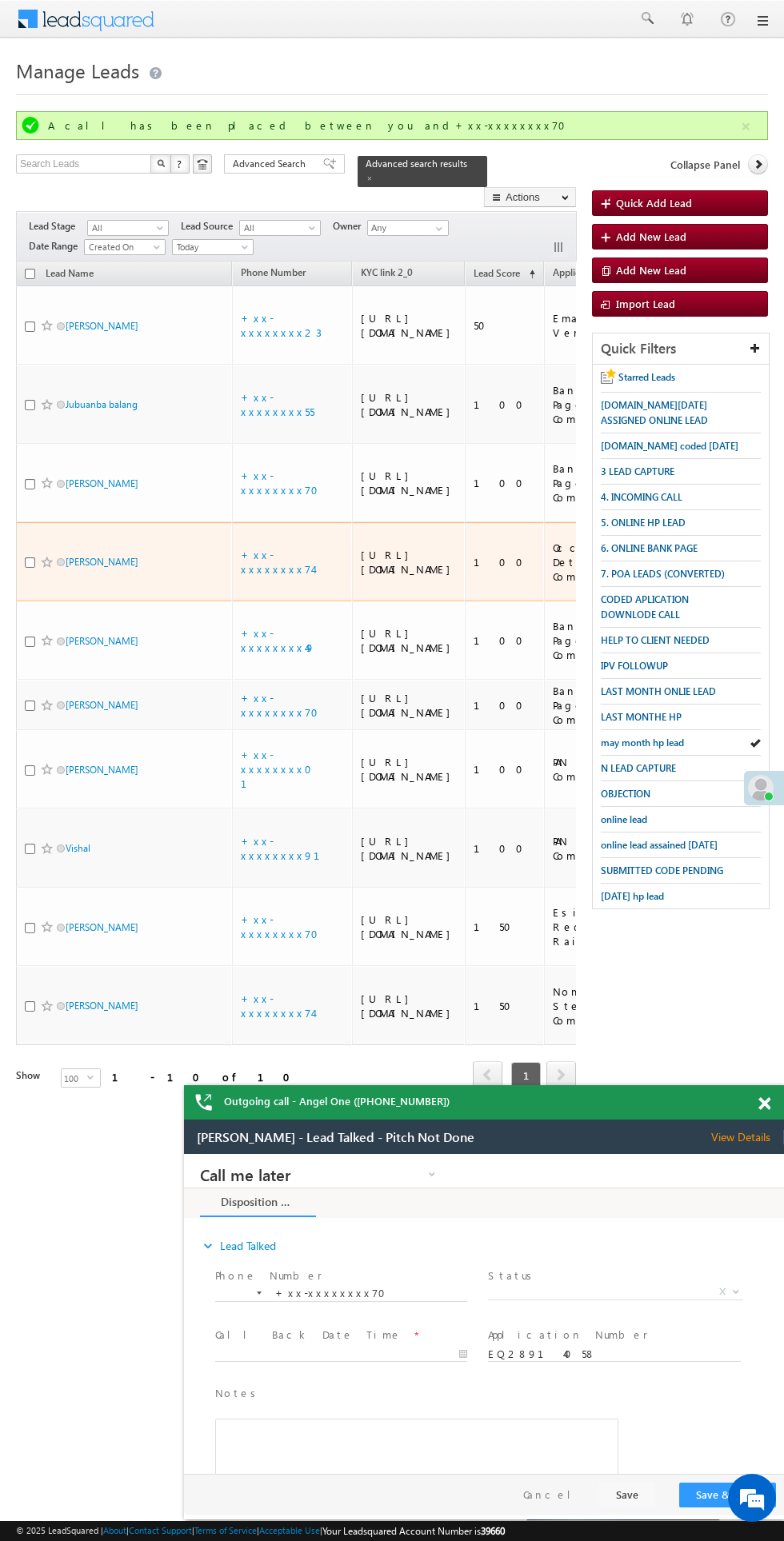
click at [762, 1103] on span at bounding box center [763, 1103] width 12 height 14
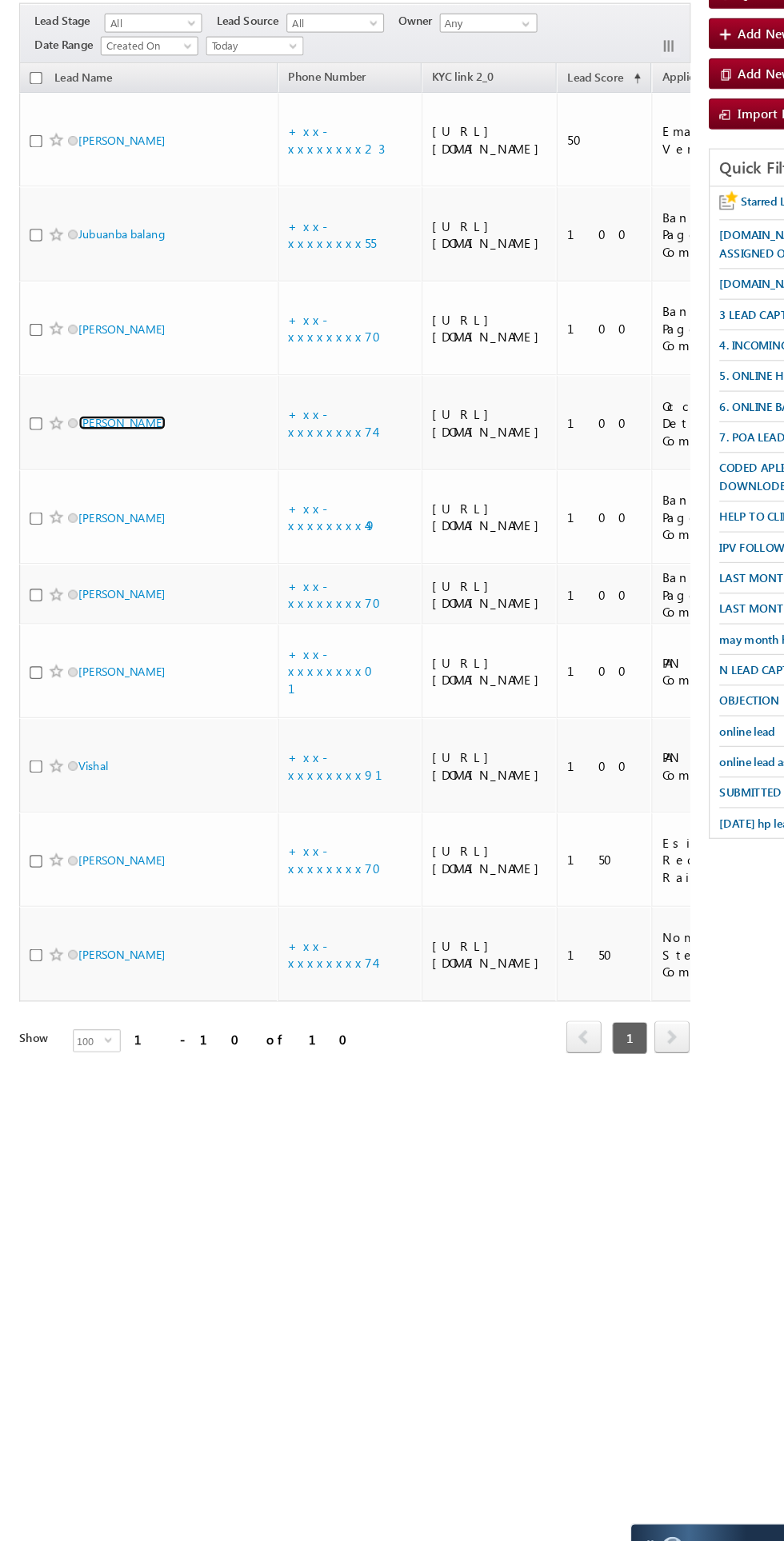
click at [99, 567] on link "Sanjeev Kumar" at bounding box center [102, 561] width 73 height 12
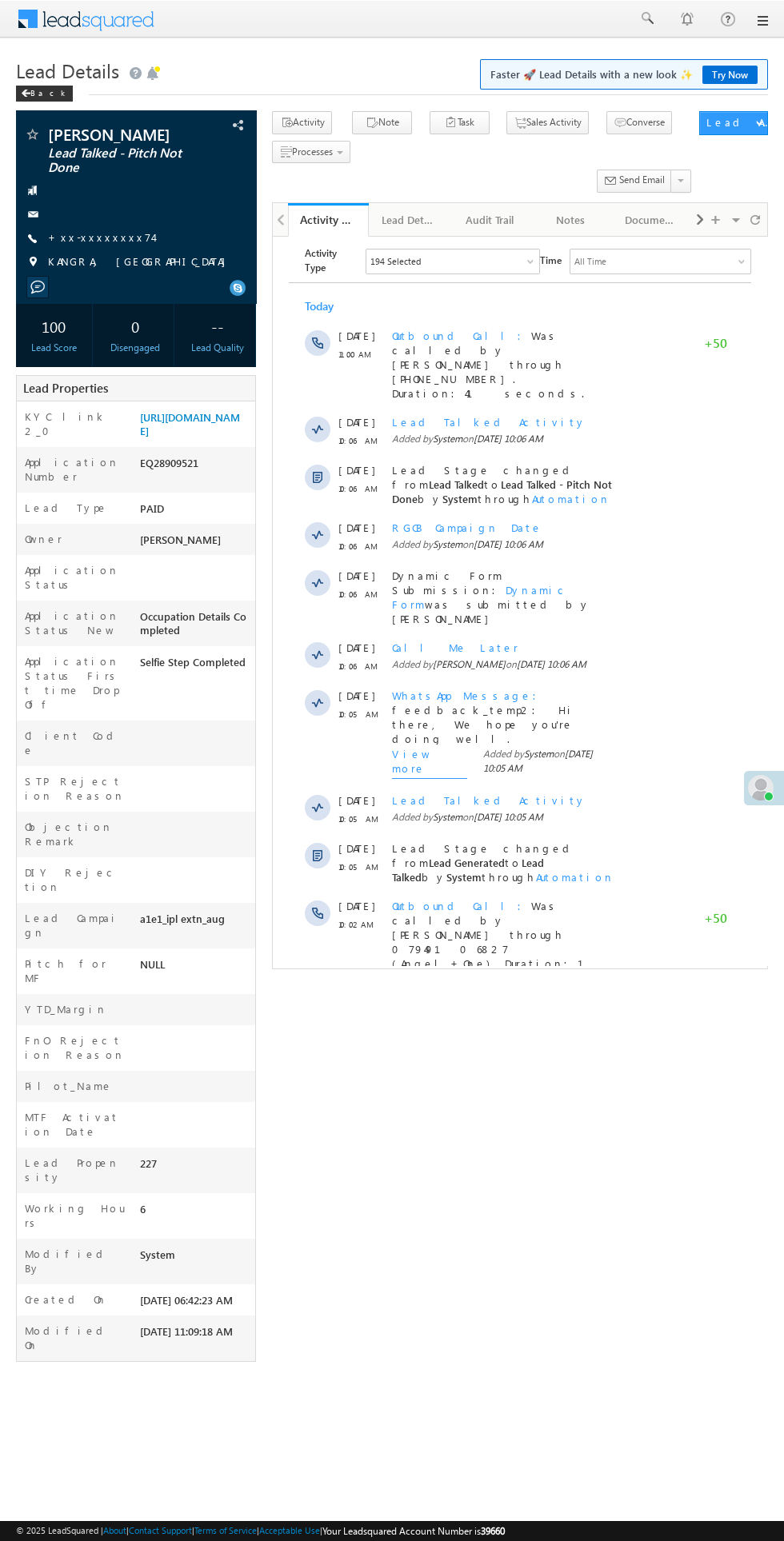
click at [409, 1003] on span "Show More" at bounding box center [520, 1019] width 446 height 32
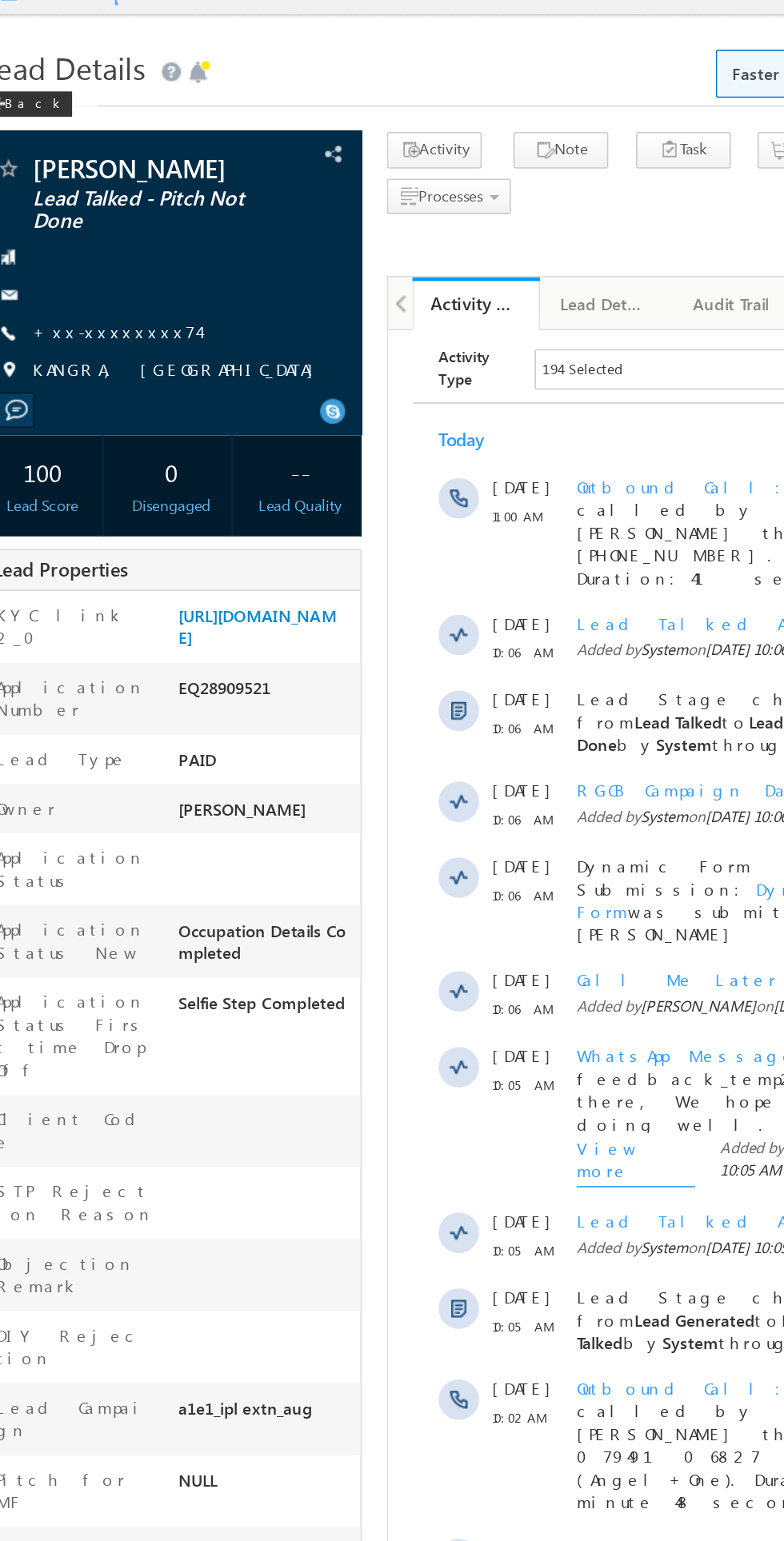
click at [89, 240] on link "+xx-xxxxxxxx74" at bounding box center [100, 237] width 105 height 14
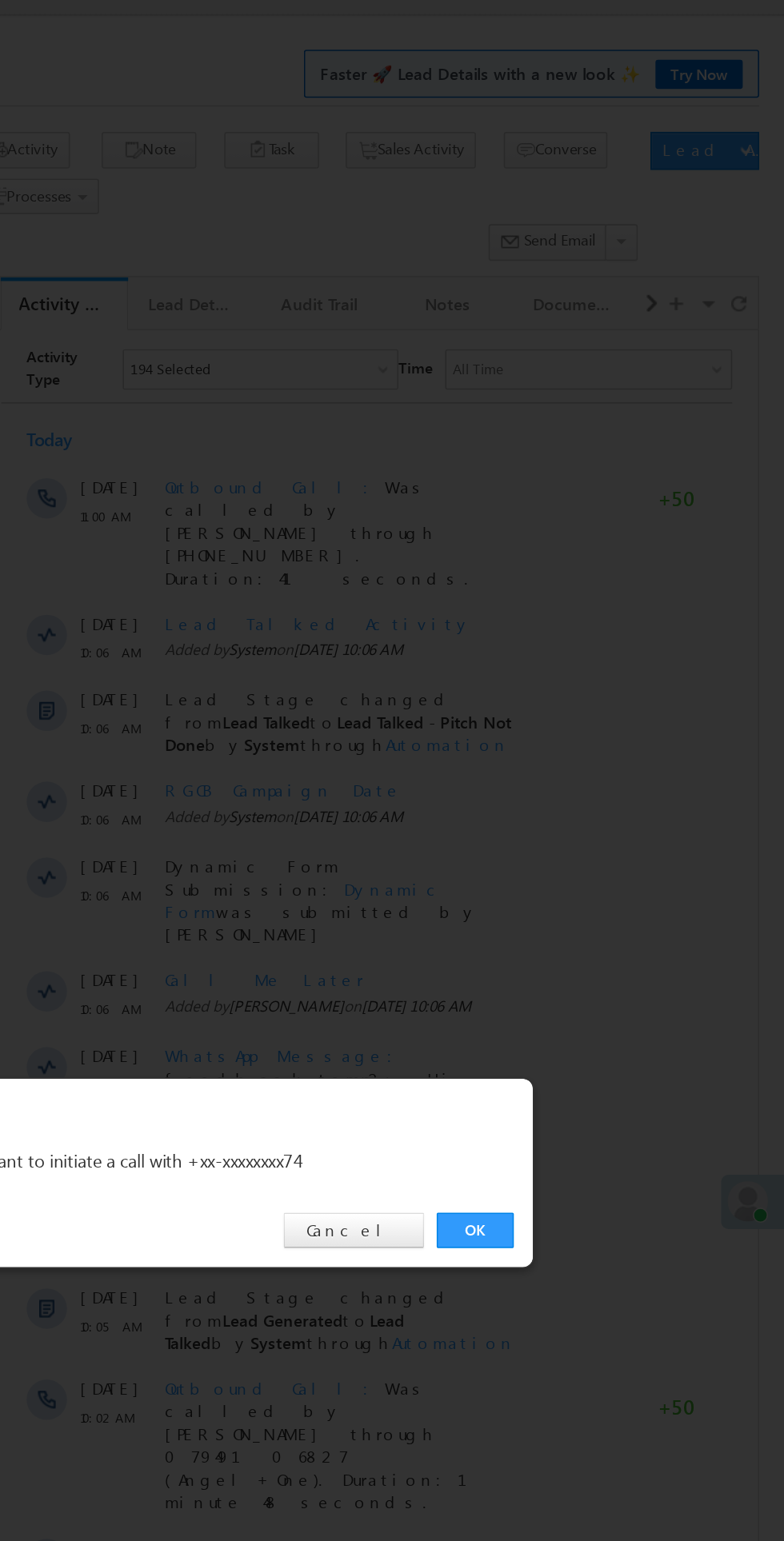
click at [595, 827] on div "OK Cancel" at bounding box center [400, 806] width 448 height 46
click at [600, 803] on link "OK" at bounding box center [588, 806] width 49 height 22
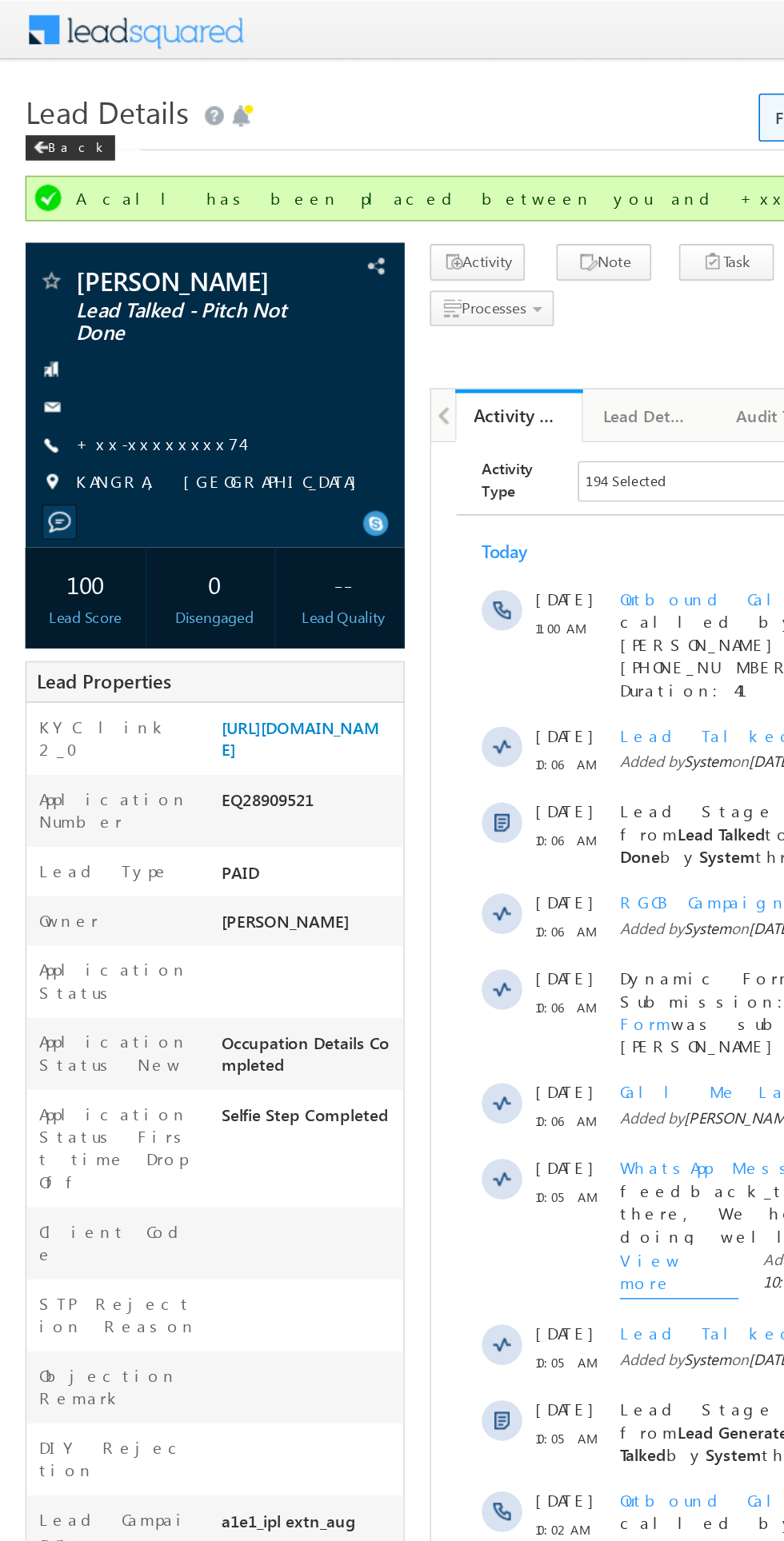
click at [105, 283] on link "+xx-xxxxxxxx74" at bounding box center [100, 280] width 105 height 14
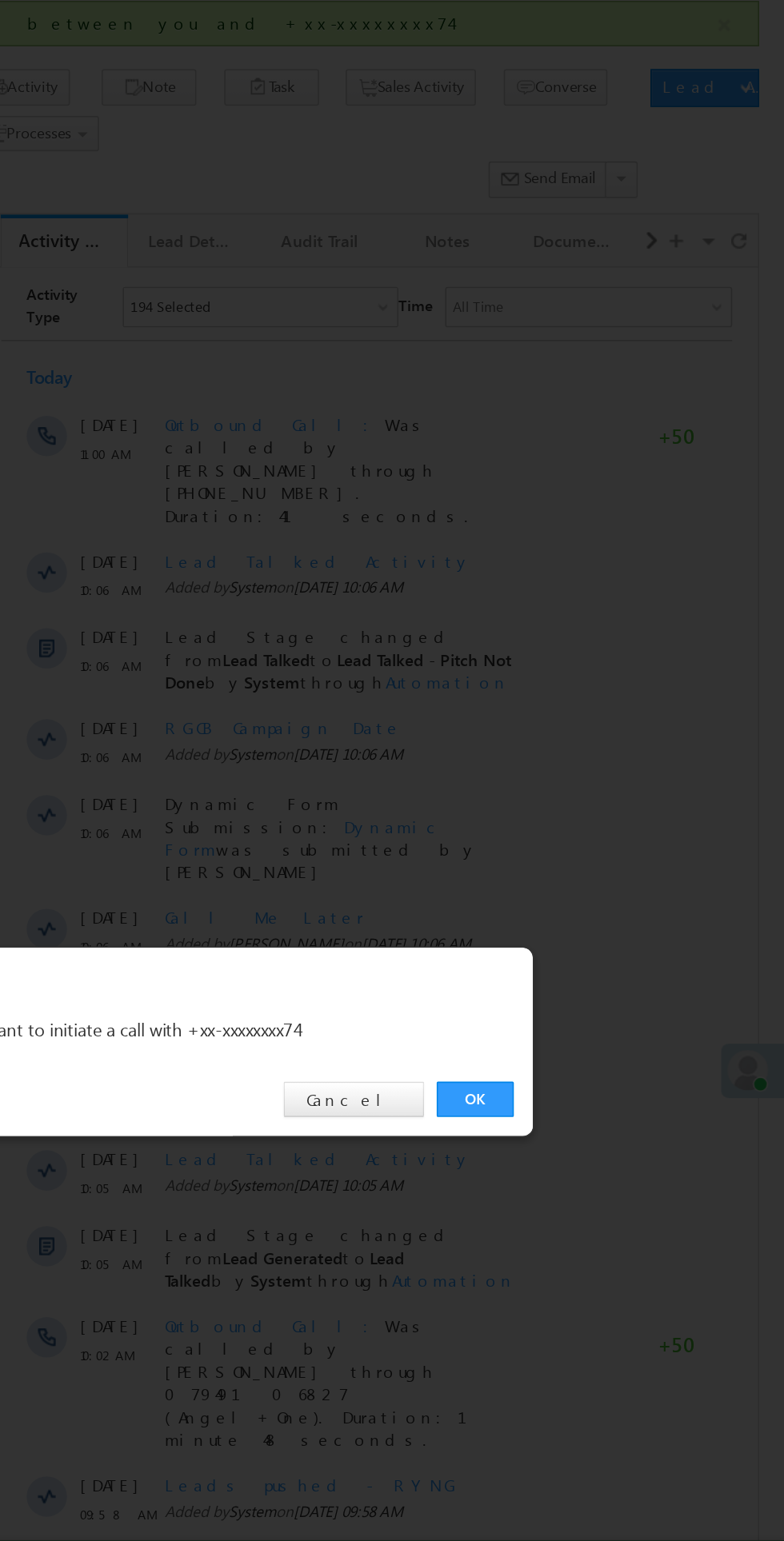
click at [582, 818] on link "OK" at bounding box center [588, 806] width 49 height 22
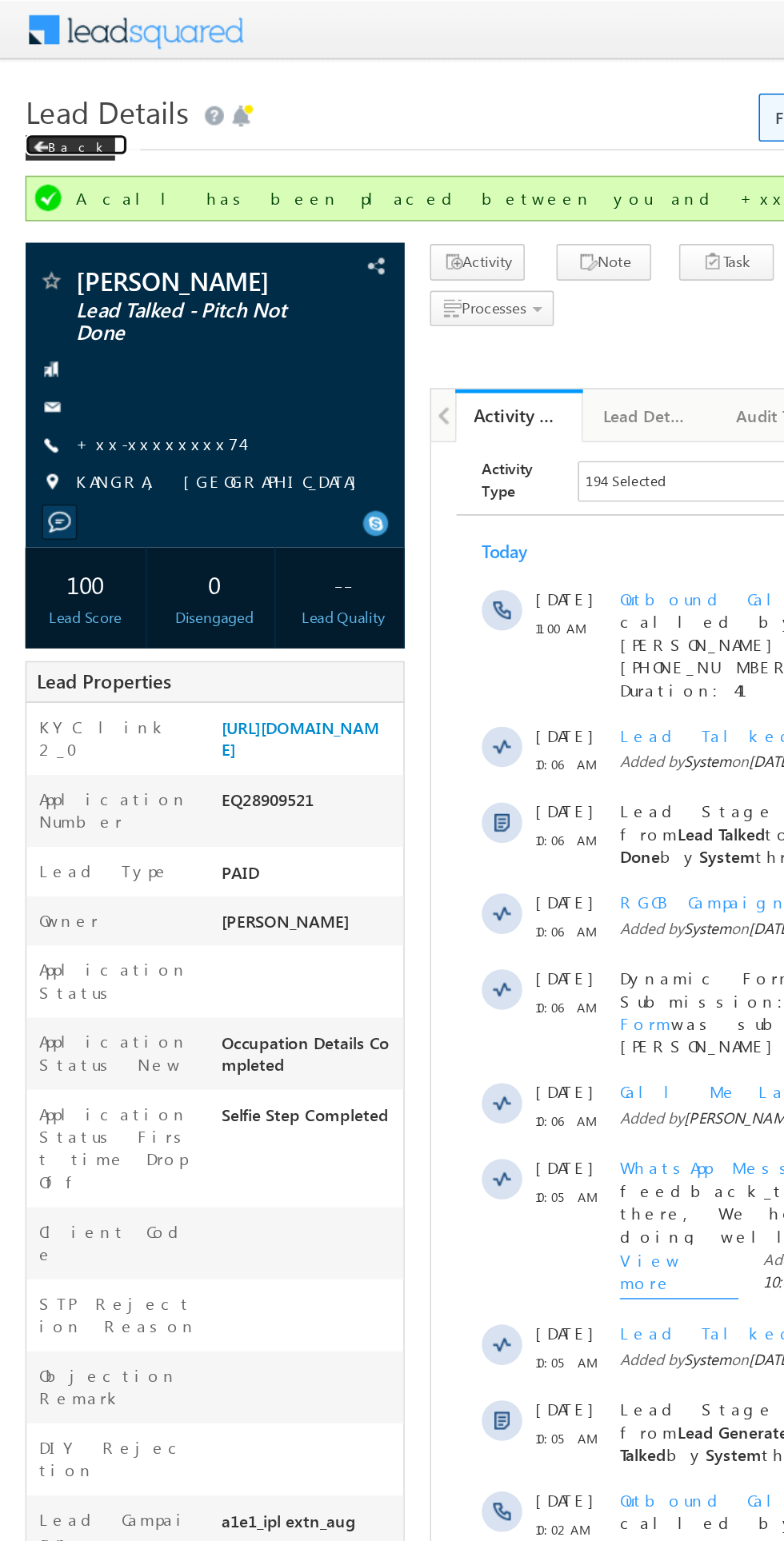
click at [25, 93] on span at bounding box center [25, 93] width 9 height 8
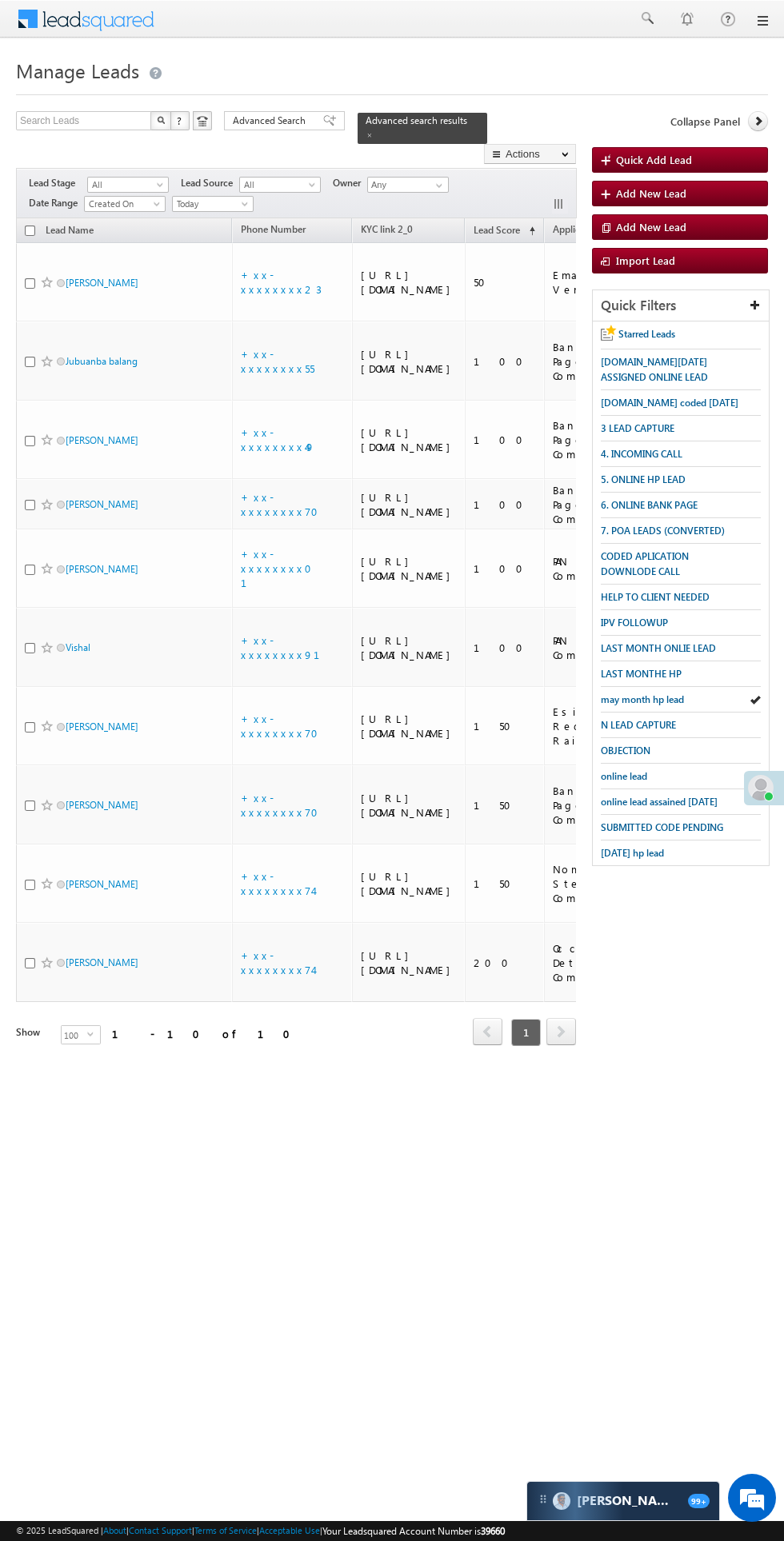
click at [748, 795] on div at bounding box center [763, 788] width 40 height 35
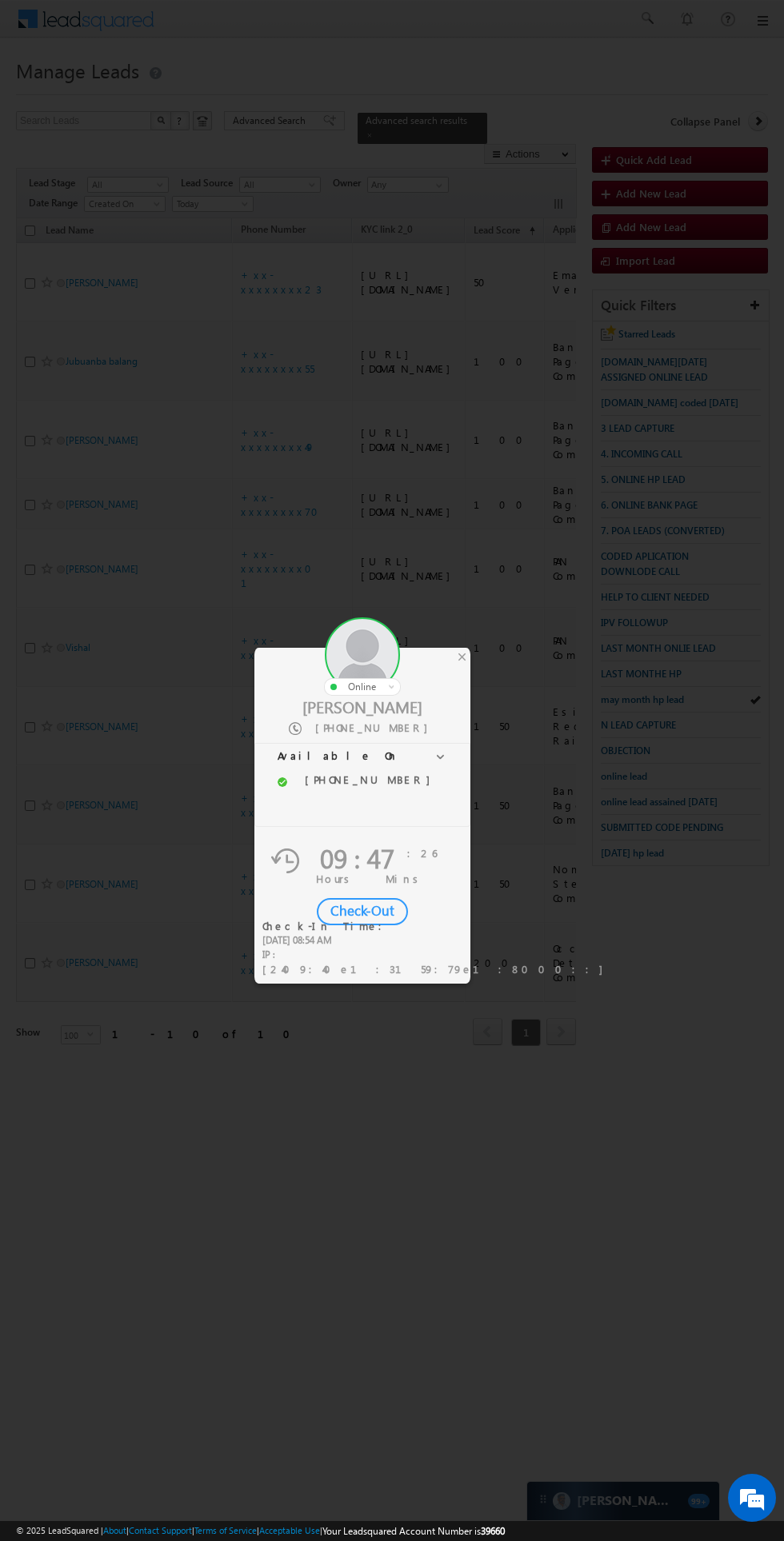
click at [375, 903] on div "Check-Out" at bounding box center [362, 911] width 91 height 27
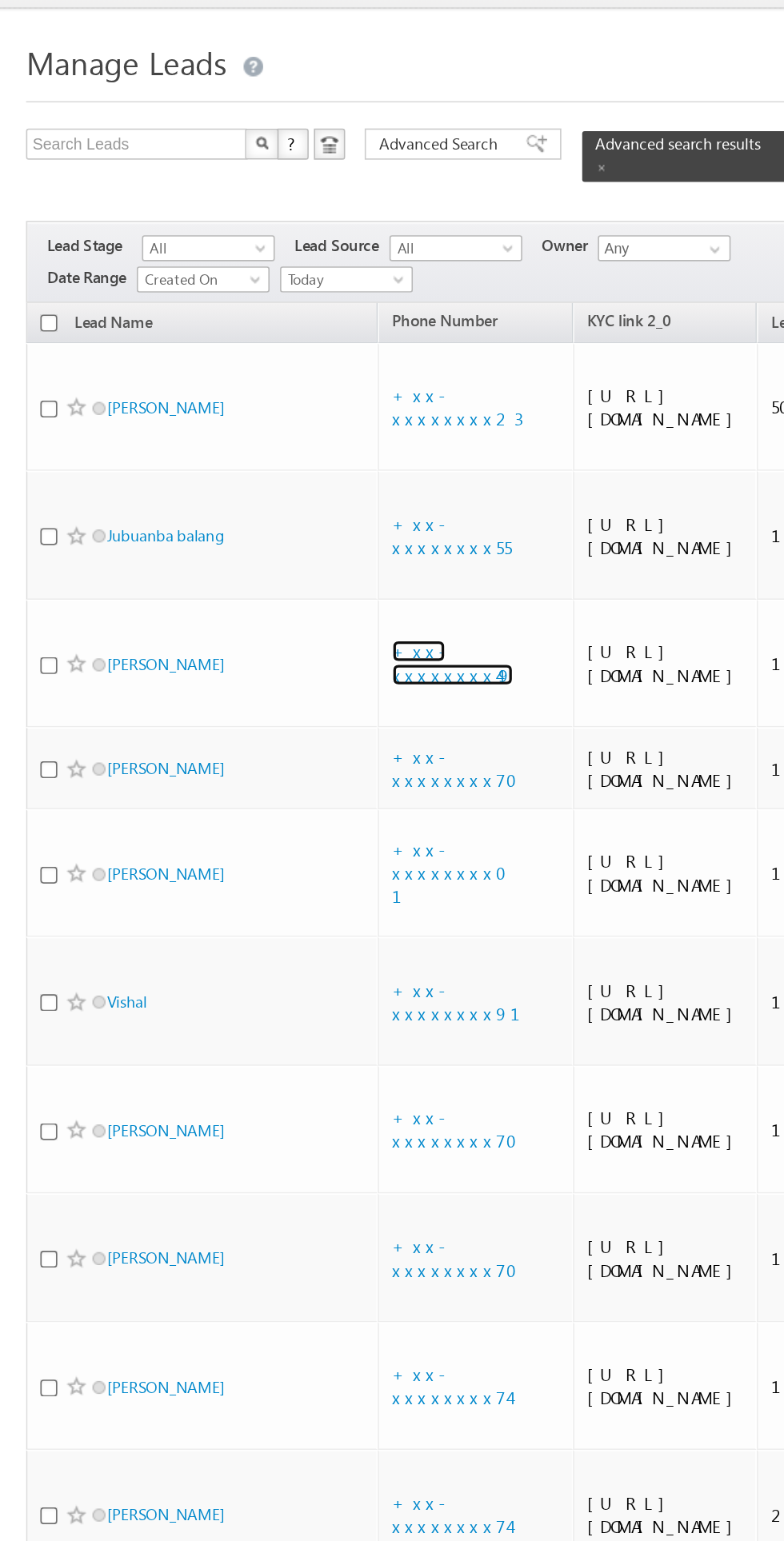
click at [283, 445] on link "+xx-xxxxxxxx49" at bounding box center [278, 440] width 75 height 28
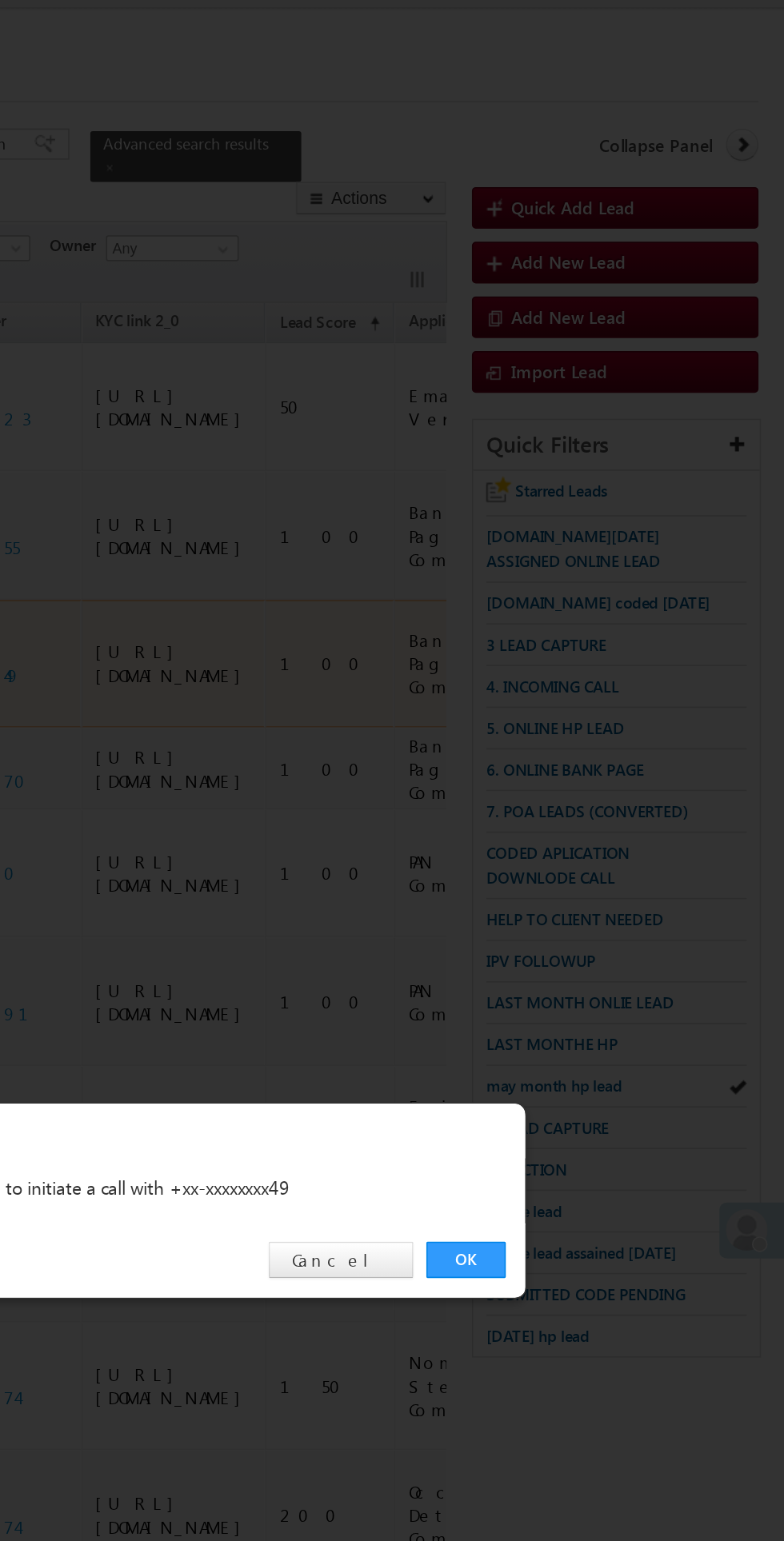
click at [580, 818] on div "OK Cancel" at bounding box center [400, 806] width 448 height 46
click at [575, 801] on link "OK" at bounding box center [588, 806] width 49 height 22
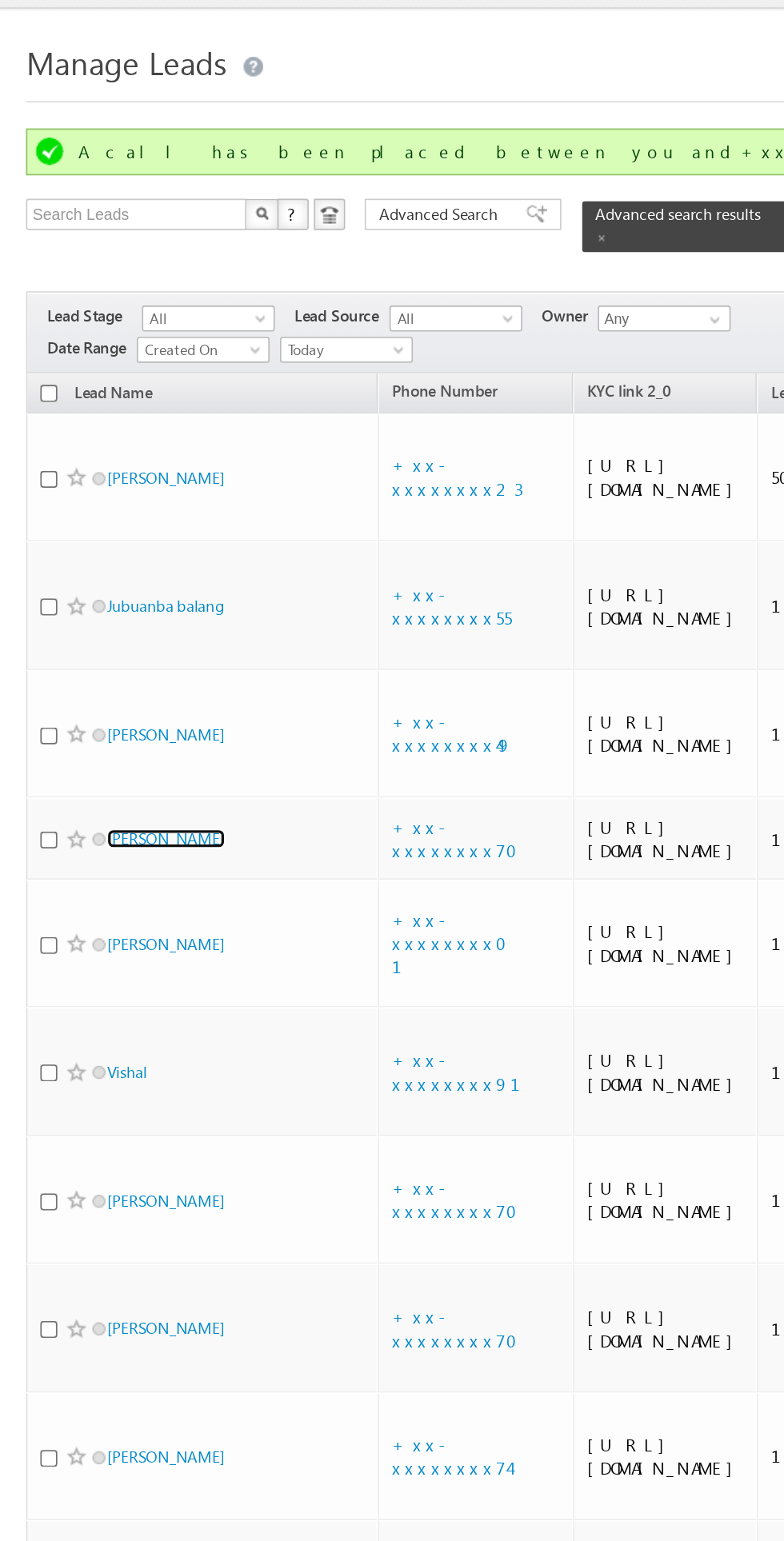
click at [105, 553] on link "Ishan Pillay" at bounding box center [102, 547] width 73 height 12
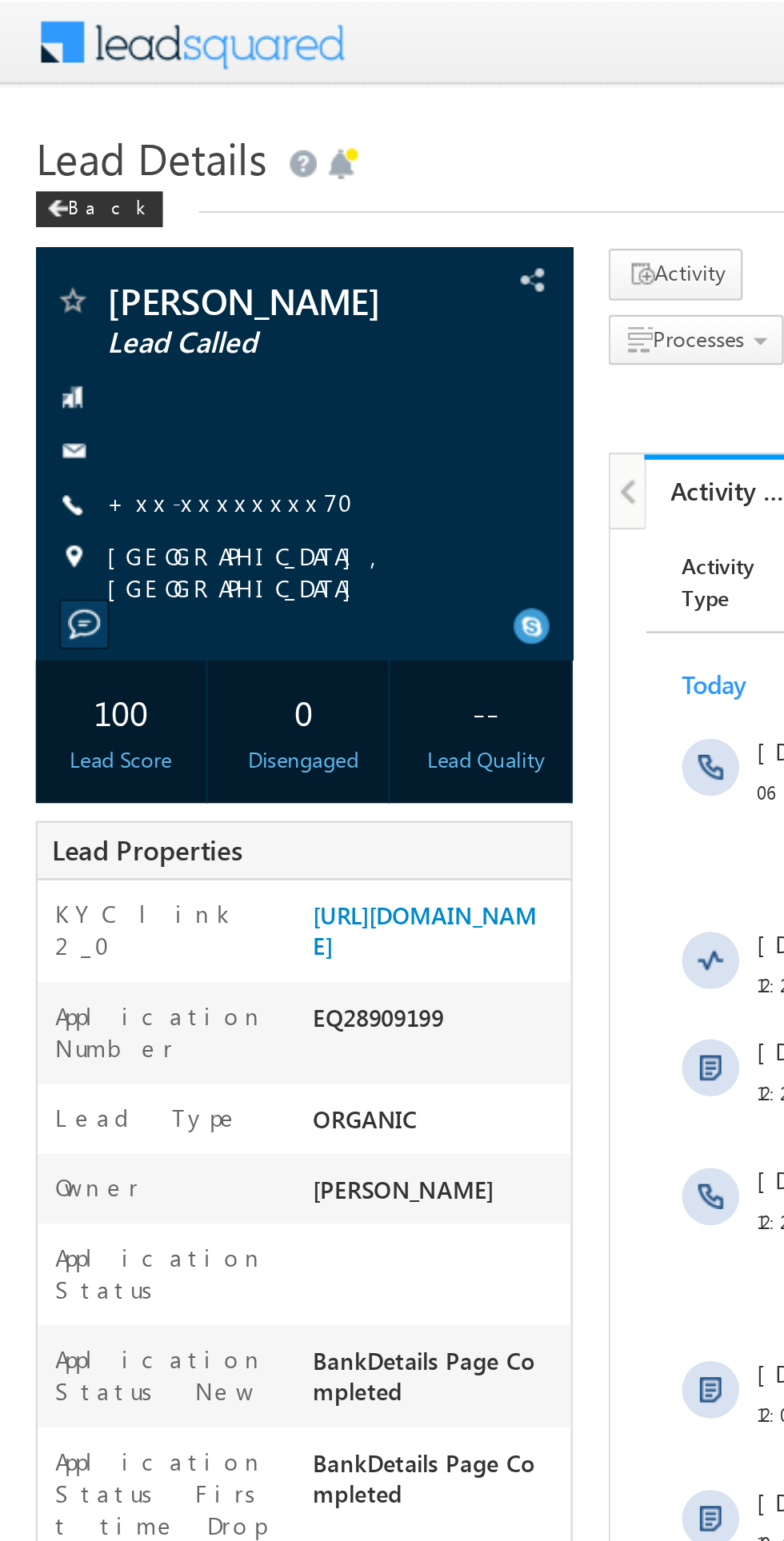
click at [94, 217] on link "+xx-xxxxxxxx70" at bounding box center [107, 224] width 120 height 14
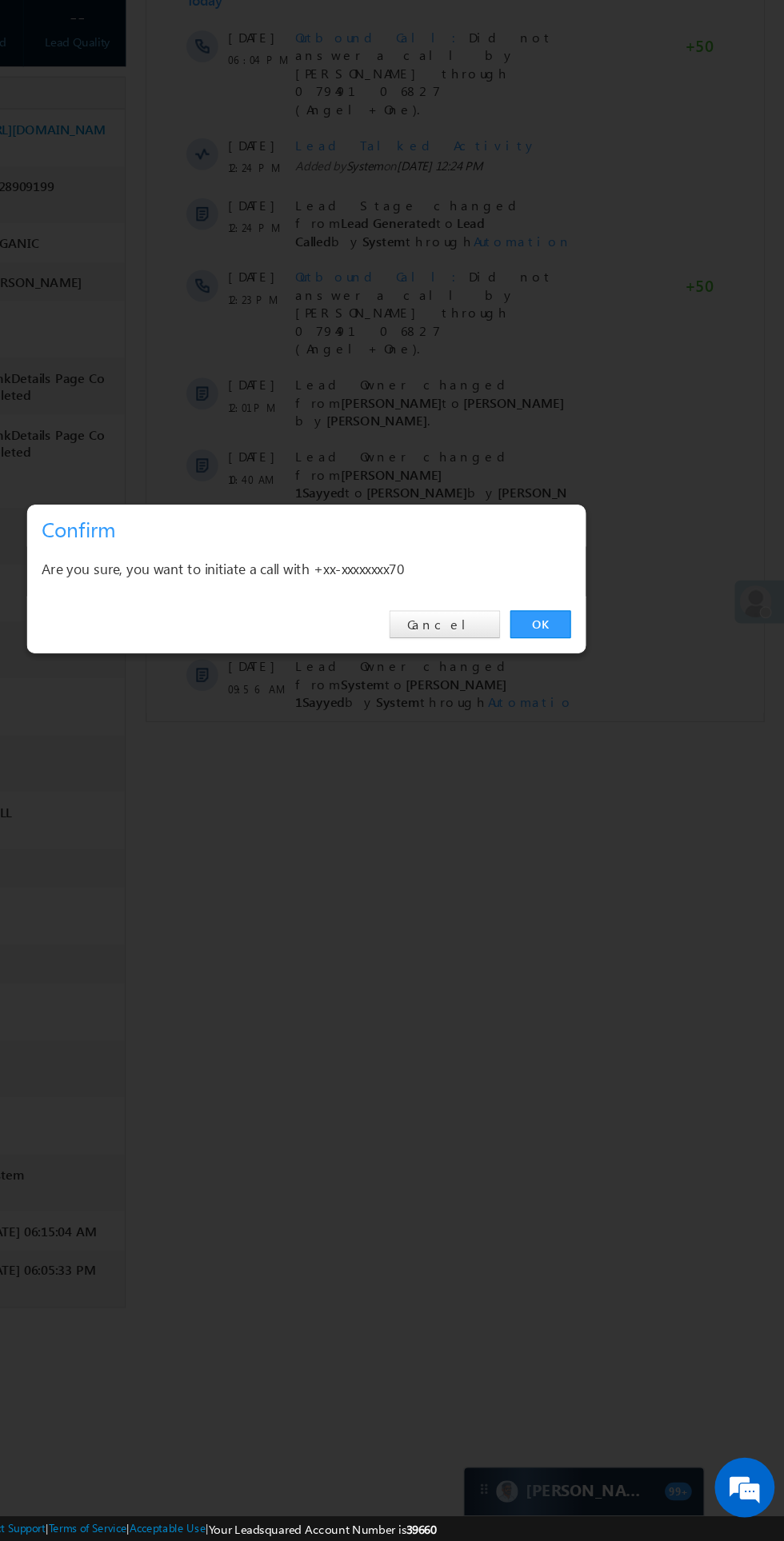
click at [570, 800] on link "OK" at bounding box center [588, 806] width 49 height 22
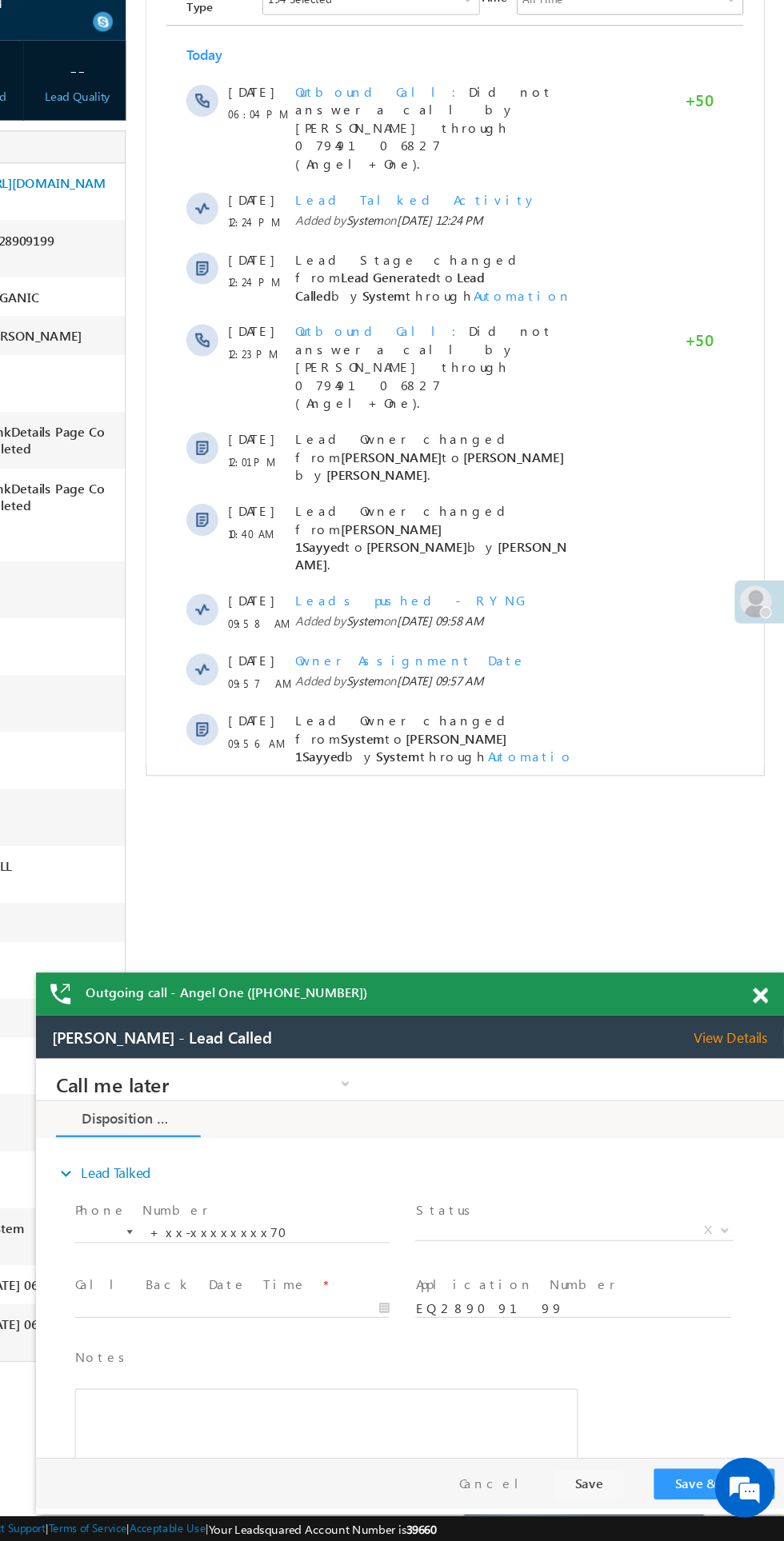
click at [469, 1203] on span "X" at bounding box center [466, 1196] width 254 height 16
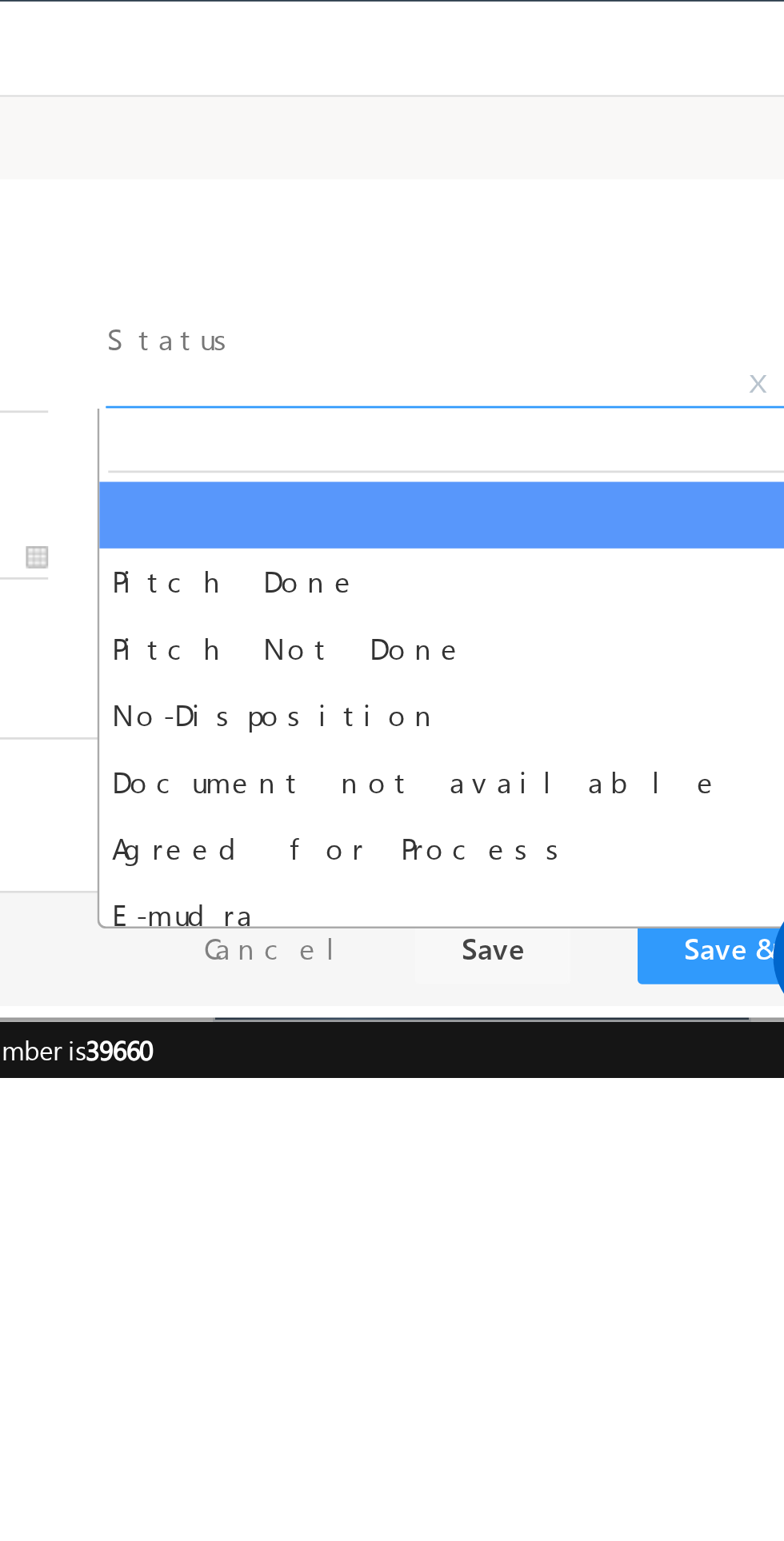
select select "Pitch Not Done"
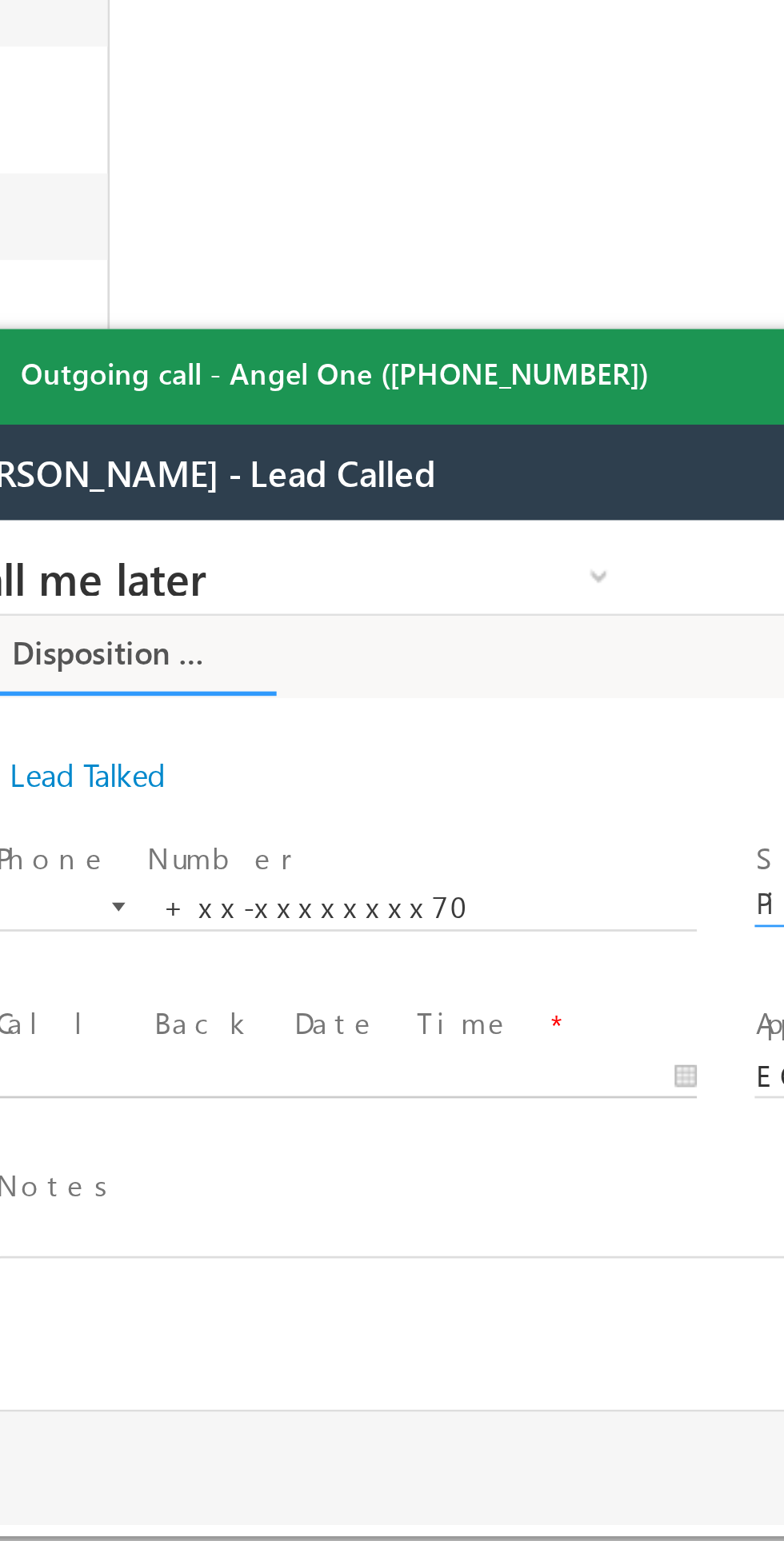
click at [63, 727] on body "Call me later Cross Sell Customer Drop-off reasons Language Barrier Not Interes…" at bounding box center [209, 679] width 600 height 320
type input "09/14/25 6:43 PM"
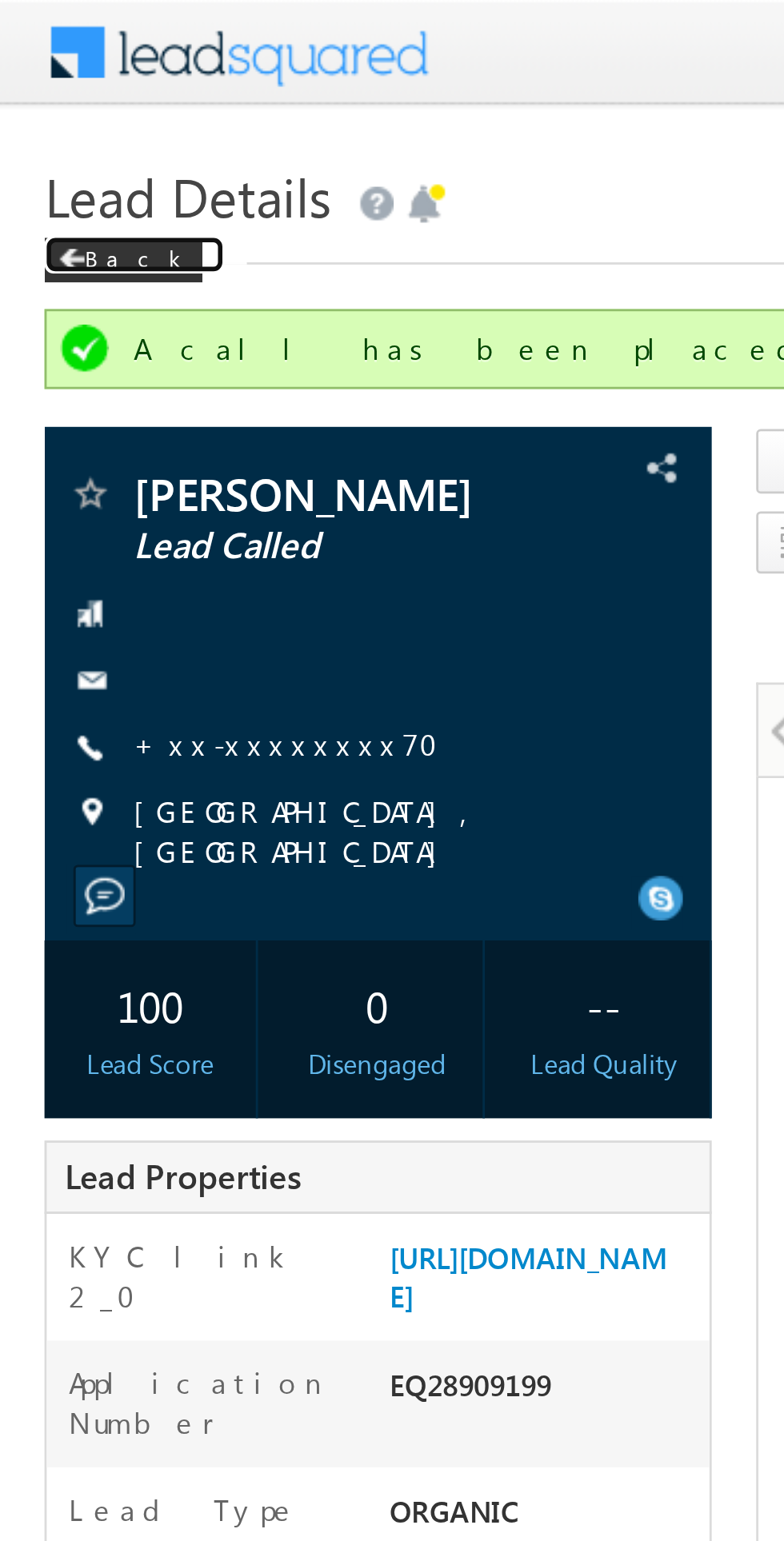
click at [26, 93] on span at bounding box center [25, 93] width 9 height 8
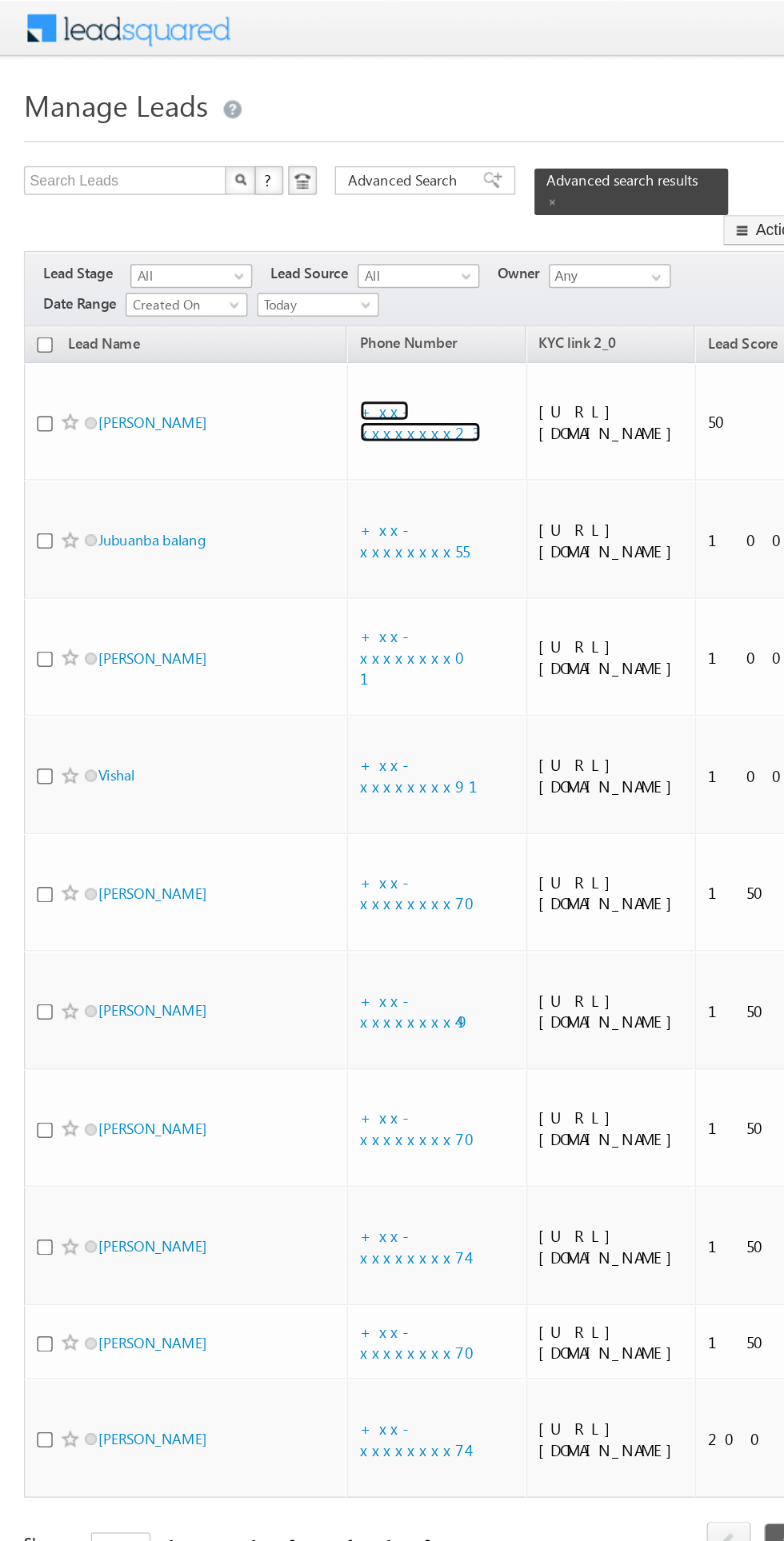
click at [300, 268] on link "+xx-xxxxxxxx23" at bounding box center [281, 282] width 81 height 28
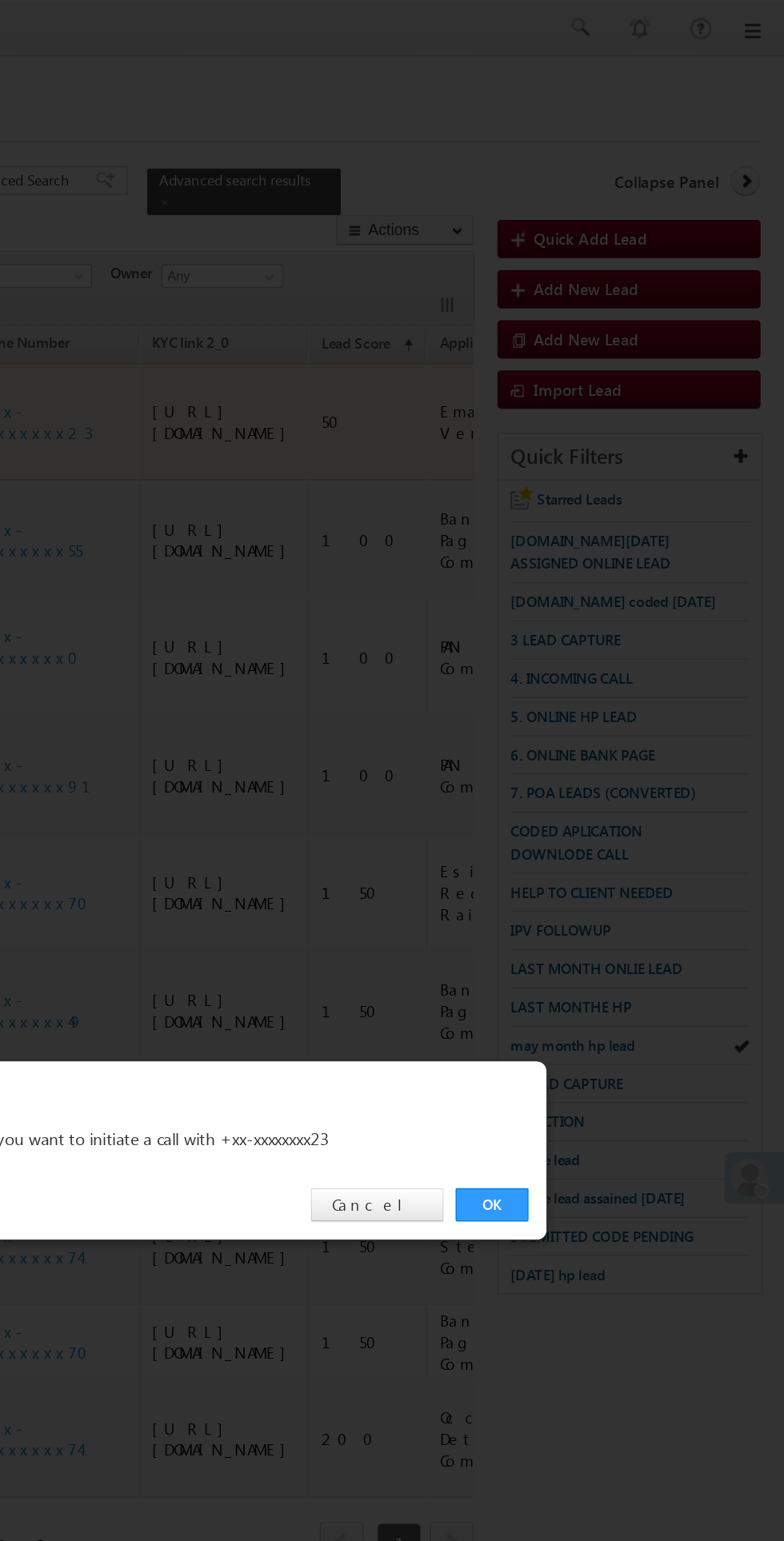
click at [577, 800] on link "OK" at bounding box center [588, 806] width 49 height 22
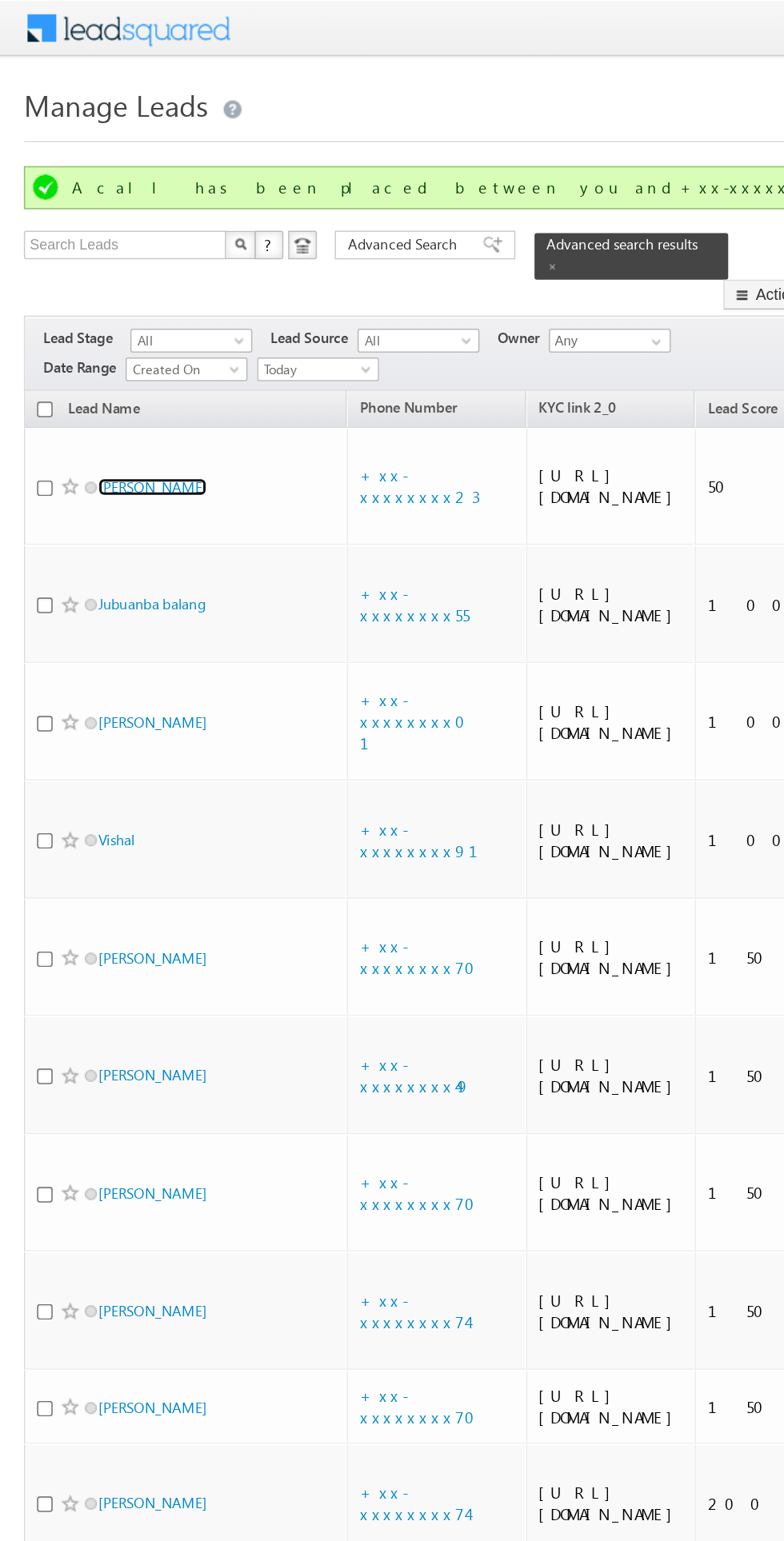
click at [114, 320] on link "[PERSON_NAME]" at bounding box center [102, 326] width 73 height 12
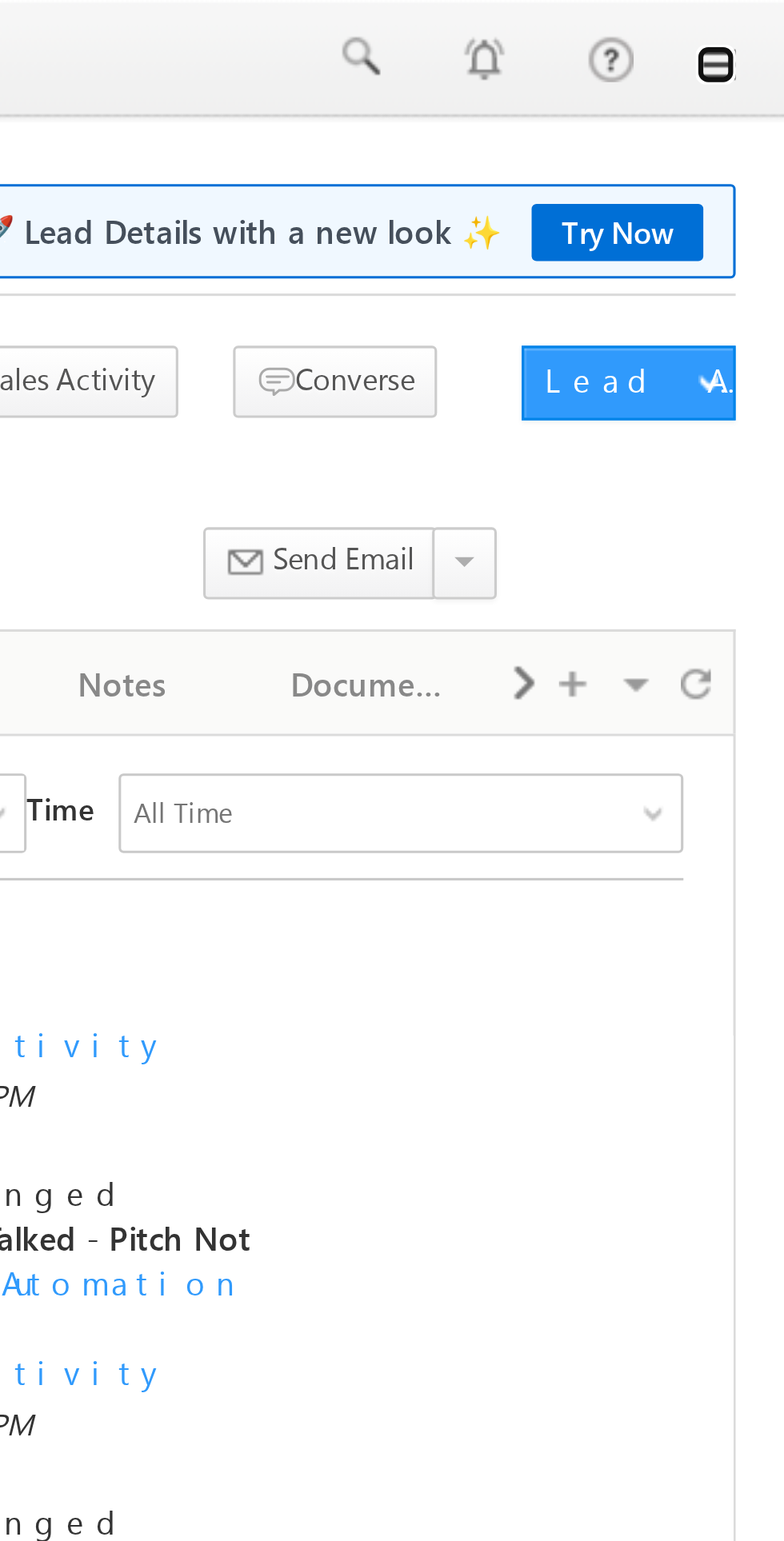
click at [764, 21] on link at bounding box center [762, 21] width 13 height 13
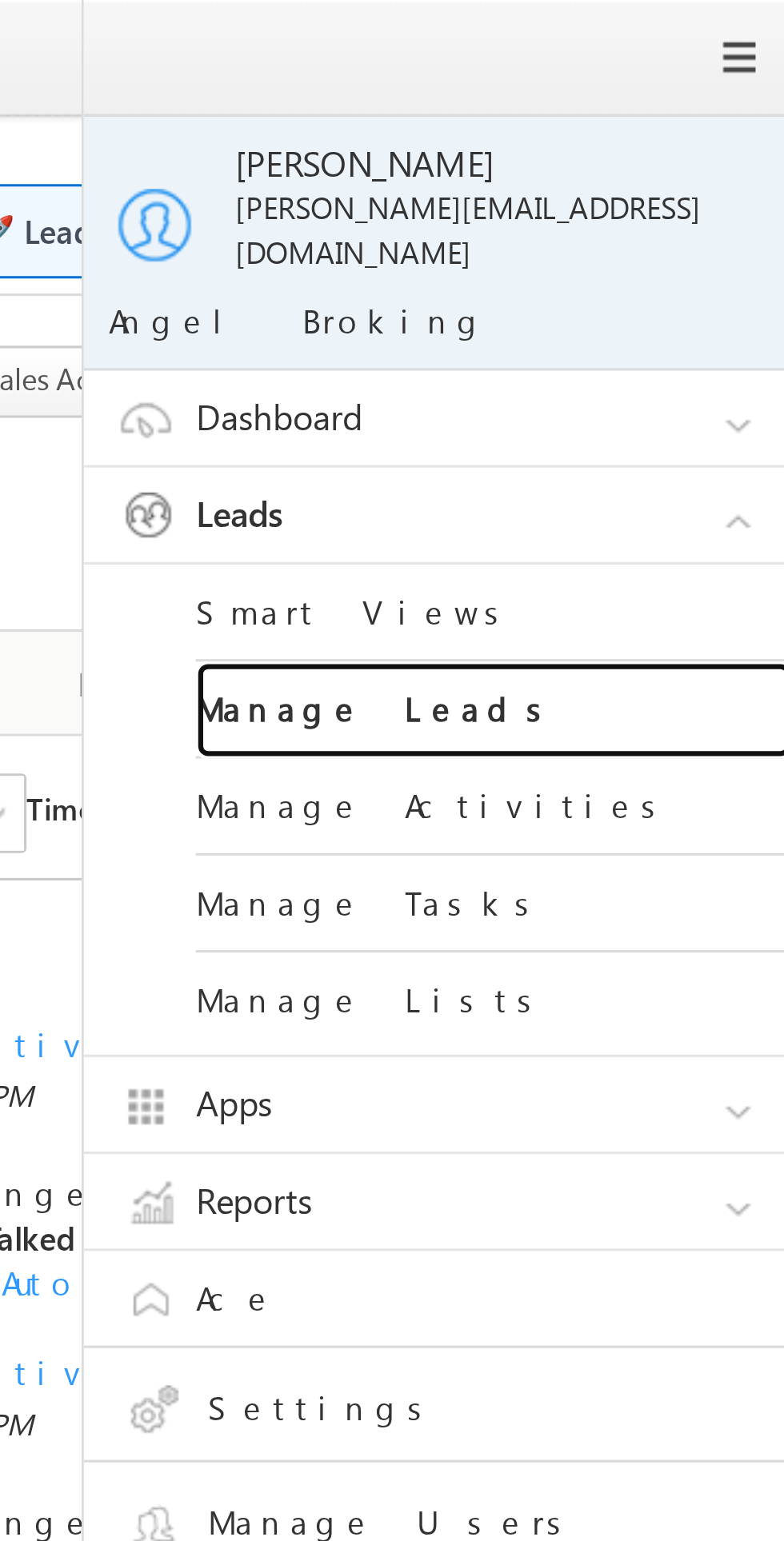
click at [639, 215] on link "Manage Leads" at bounding box center [691, 228] width 192 height 31
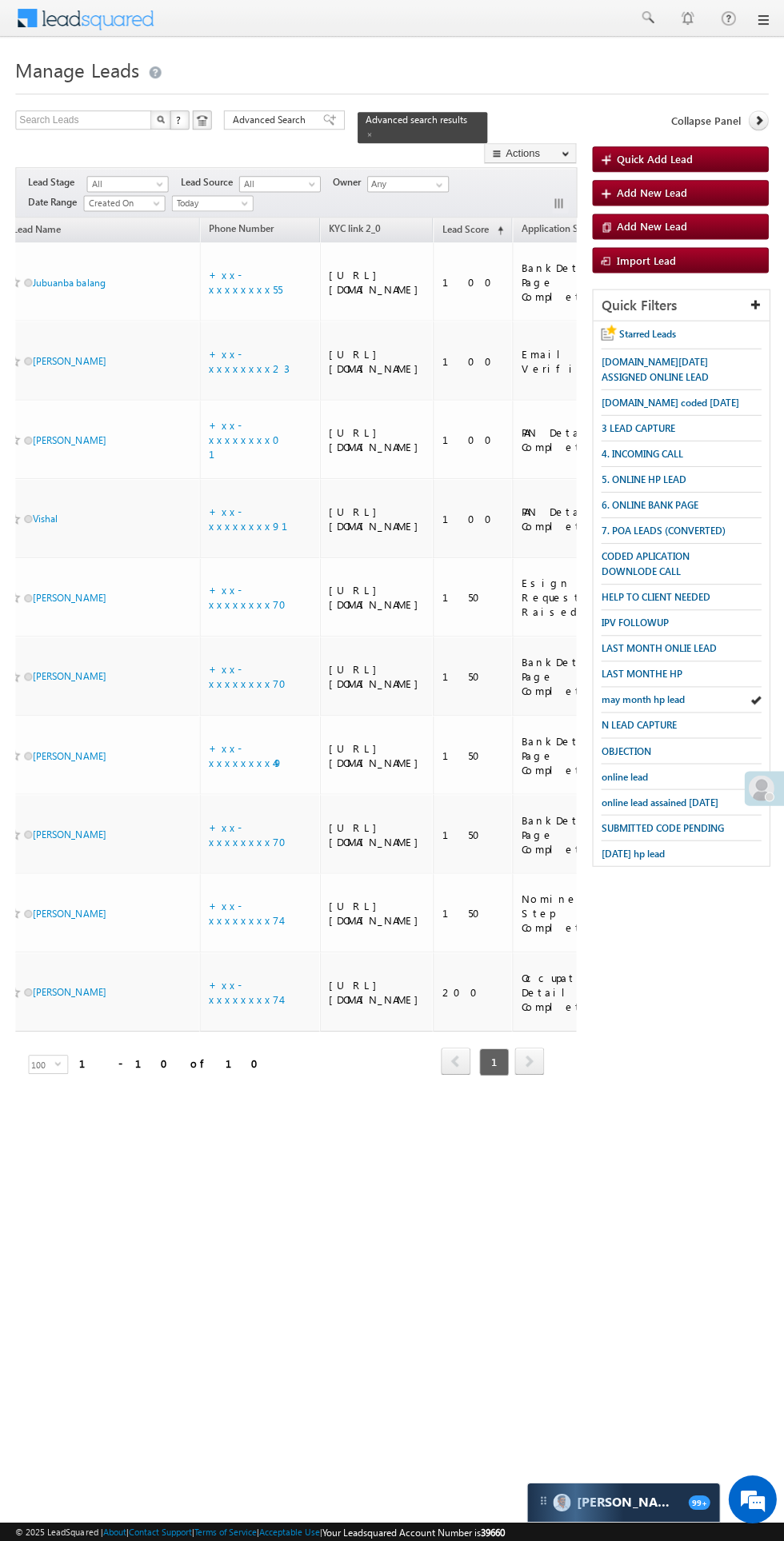
scroll to position [0, 37]
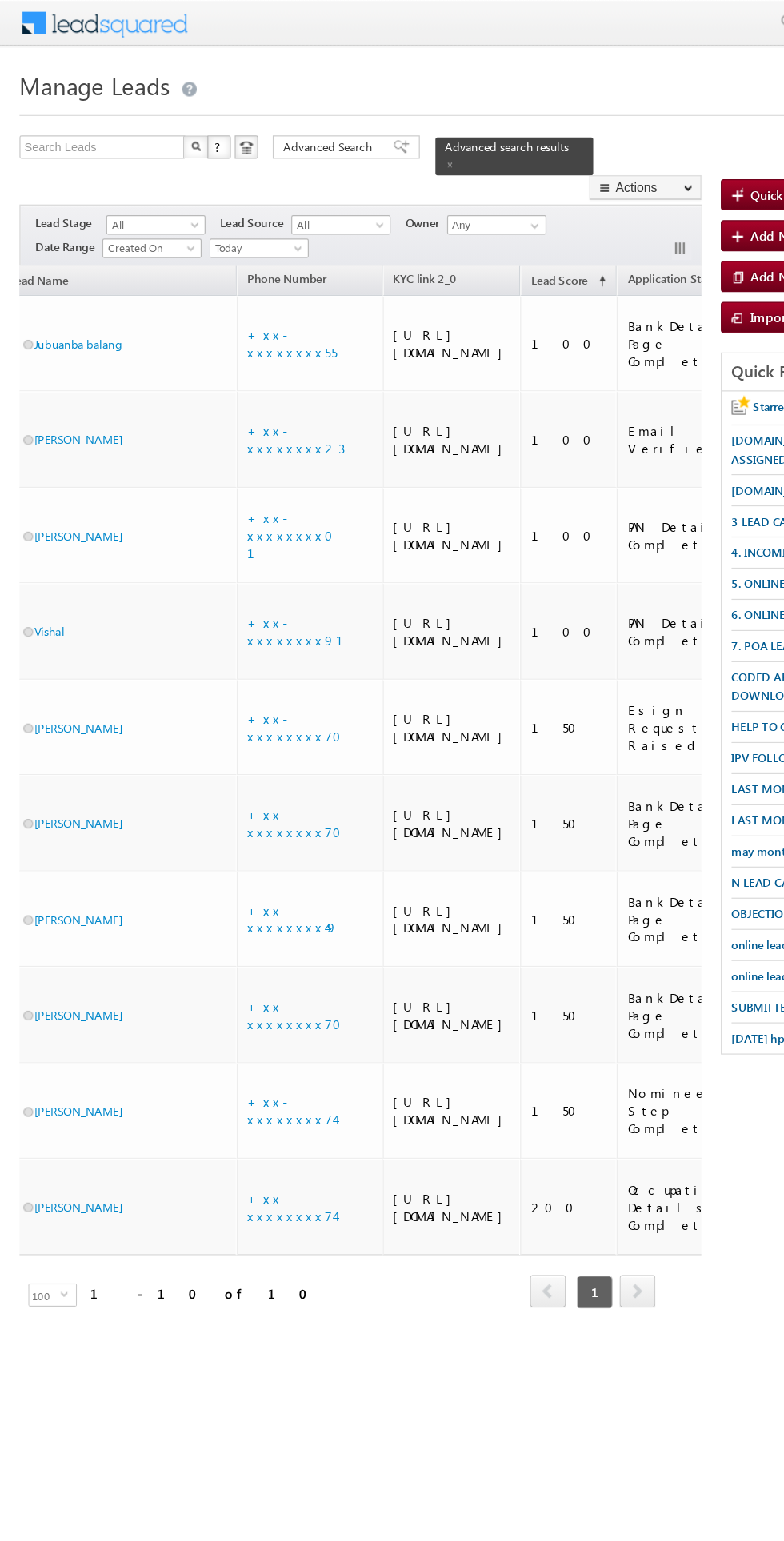
click at [191, 197] on span "Today" at bounding box center [210, 203] width 76 height 14
click at [178, 213] on link "Custom" at bounding box center [215, 207] width 81 height 14
click at [203, 197] on span "Custom" at bounding box center [210, 203] width 76 height 14
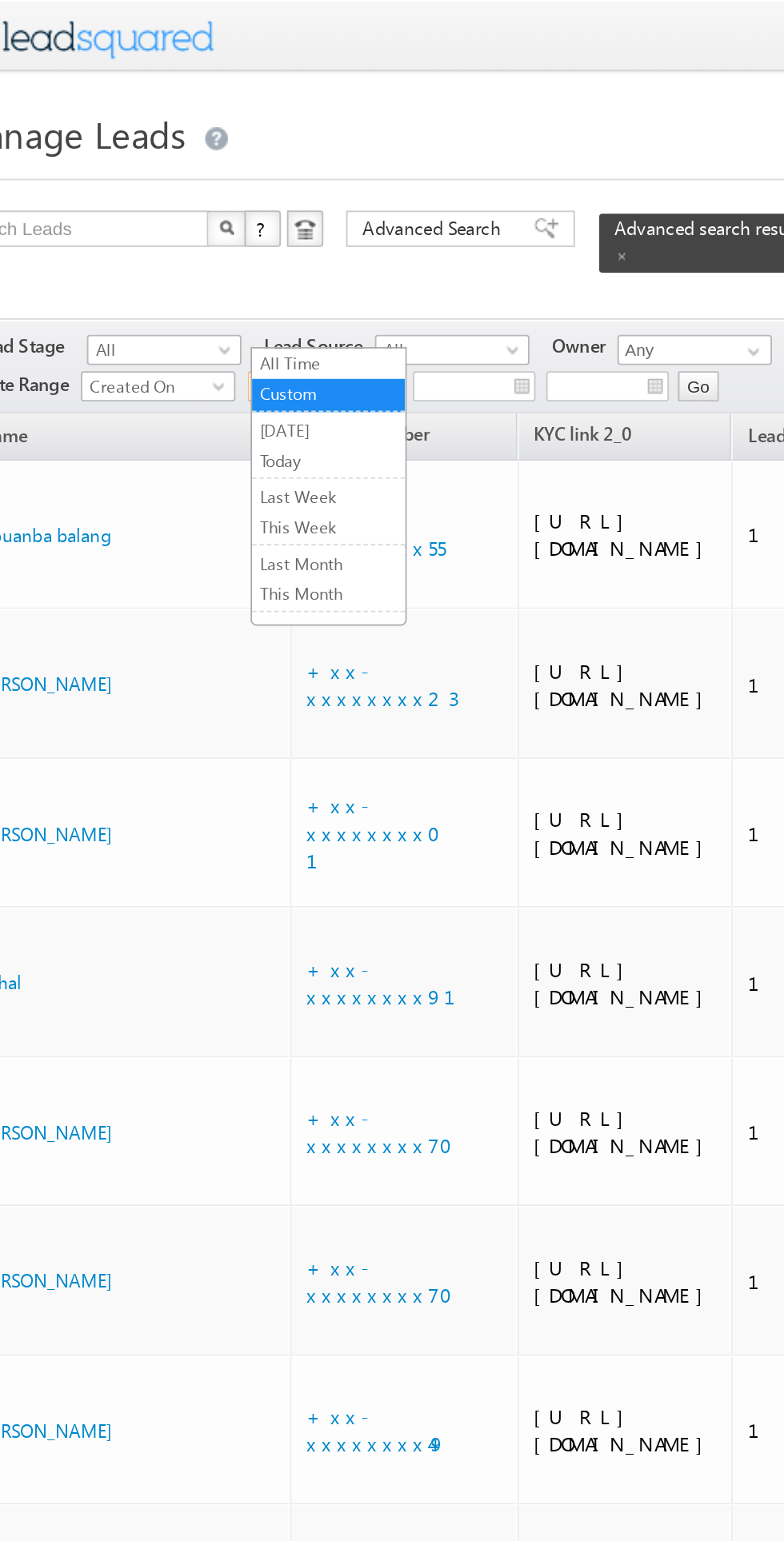
click at [189, 223] on link "[DATE]" at bounding box center [215, 227] width 81 height 14
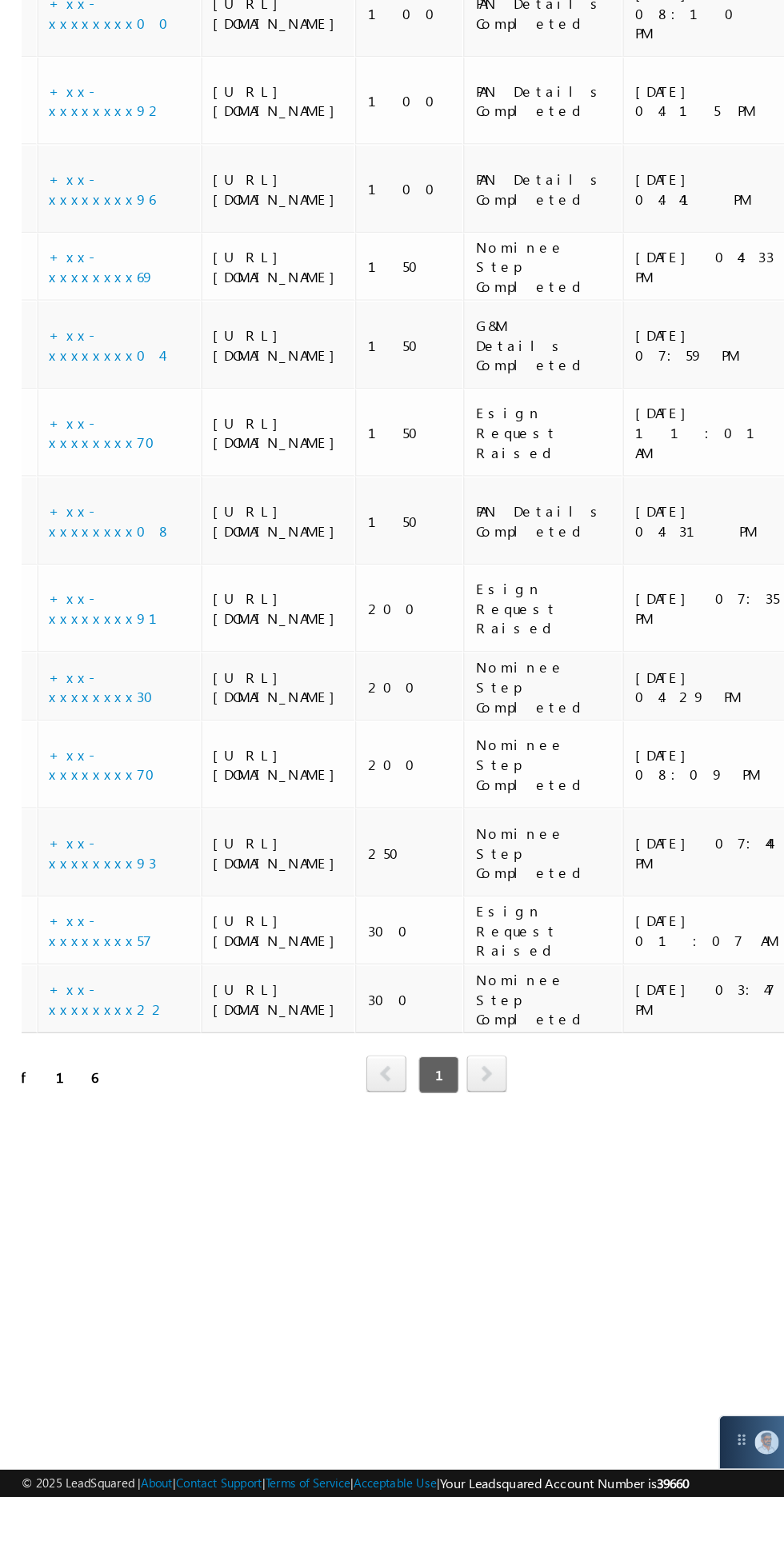
scroll to position [0, 0]
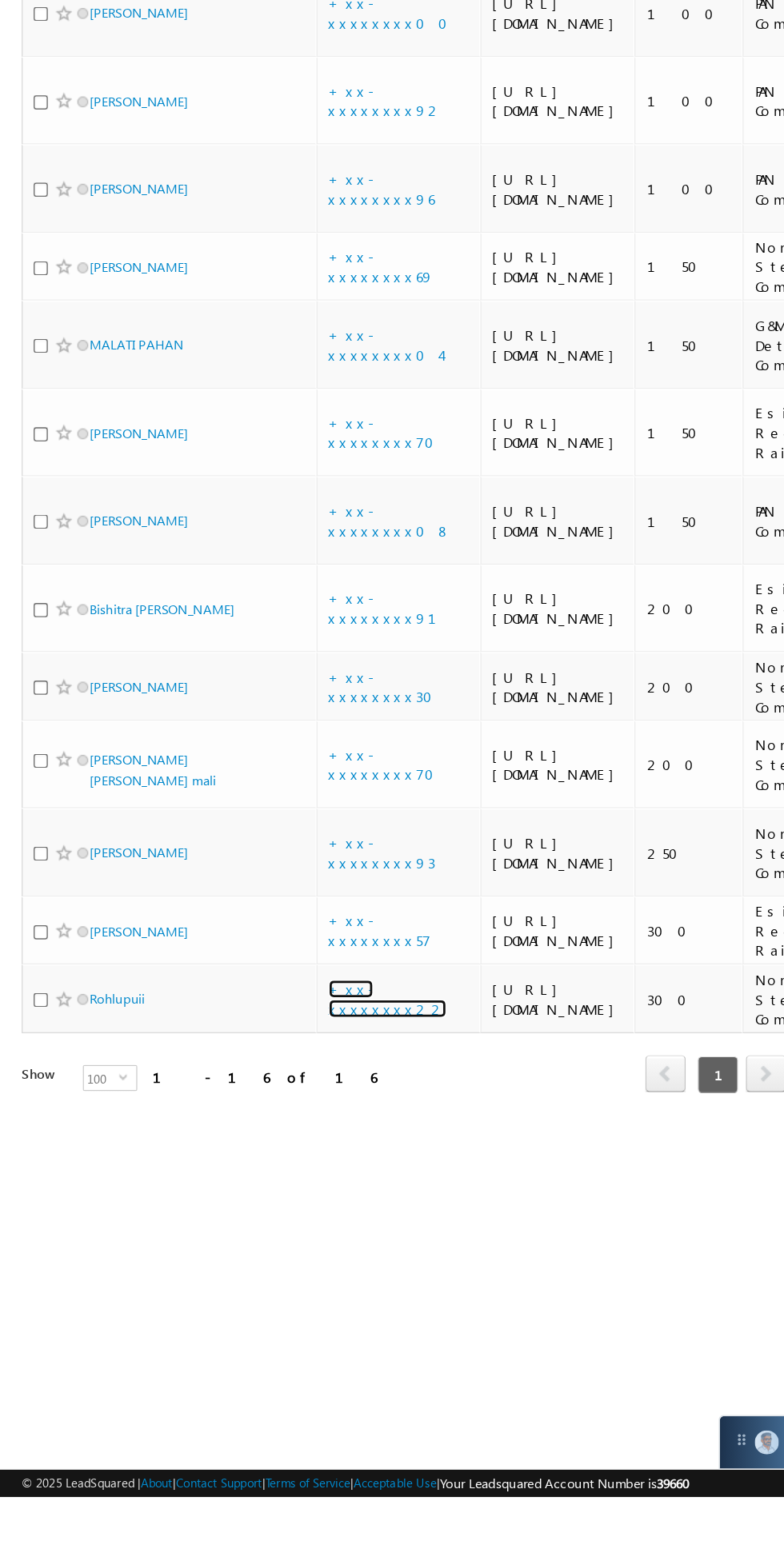
click at [287, 1190] on link "+xx-xxxxxxxx22" at bounding box center [284, 1176] width 87 height 28
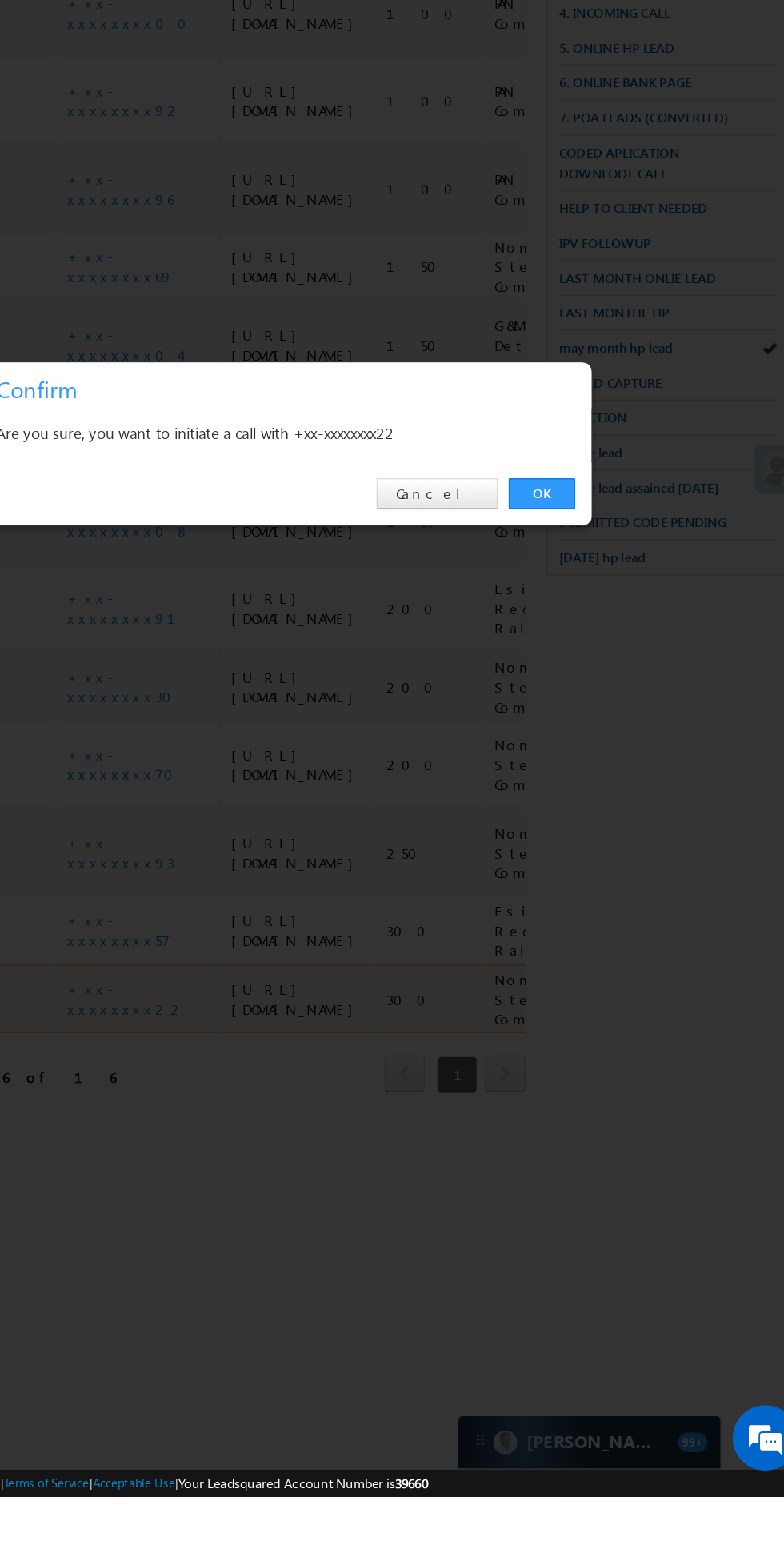
click at [578, 818] on link "OK" at bounding box center [588, 806] width 49 height 22
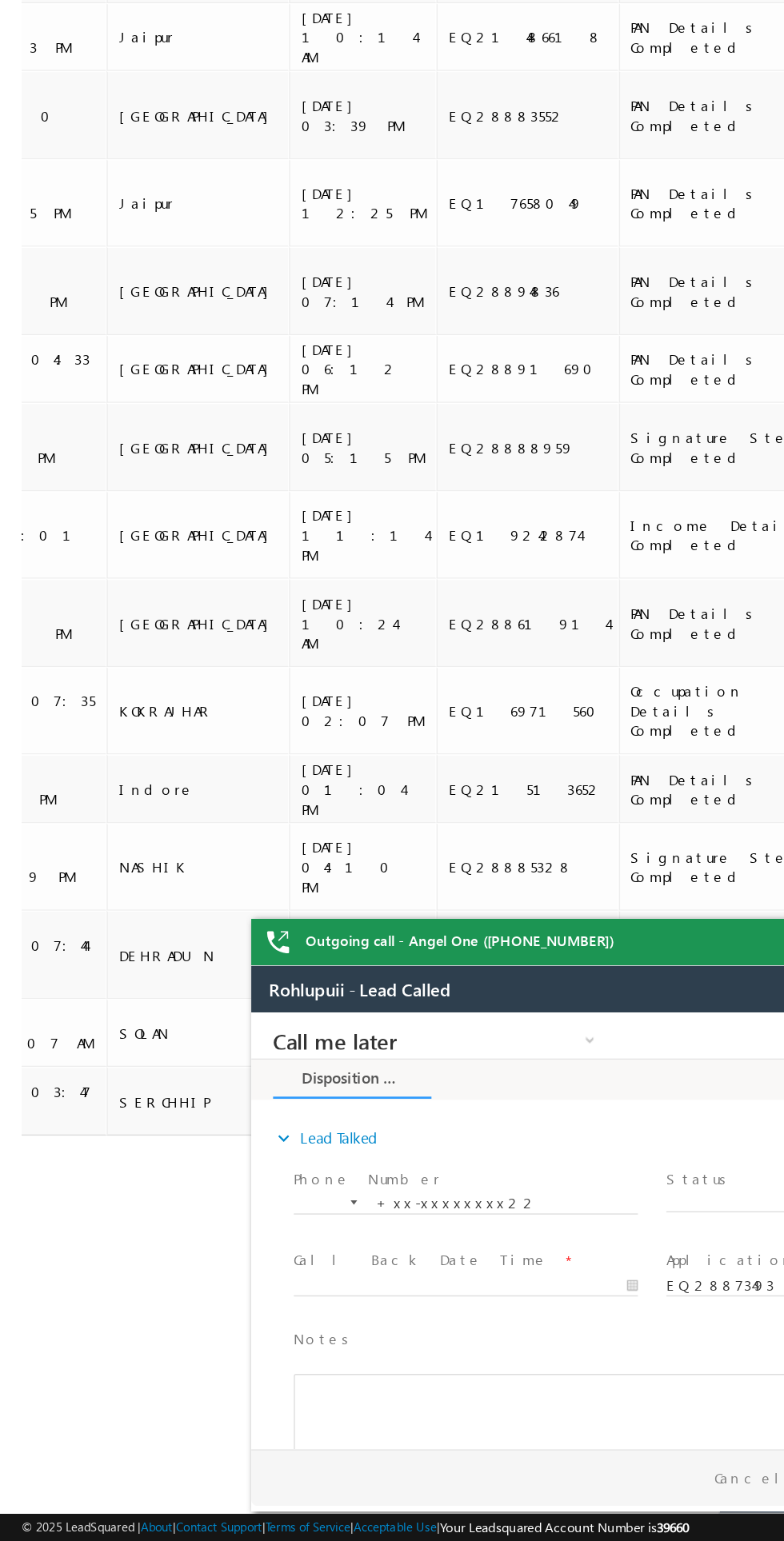
scroll to position [0, 1607]
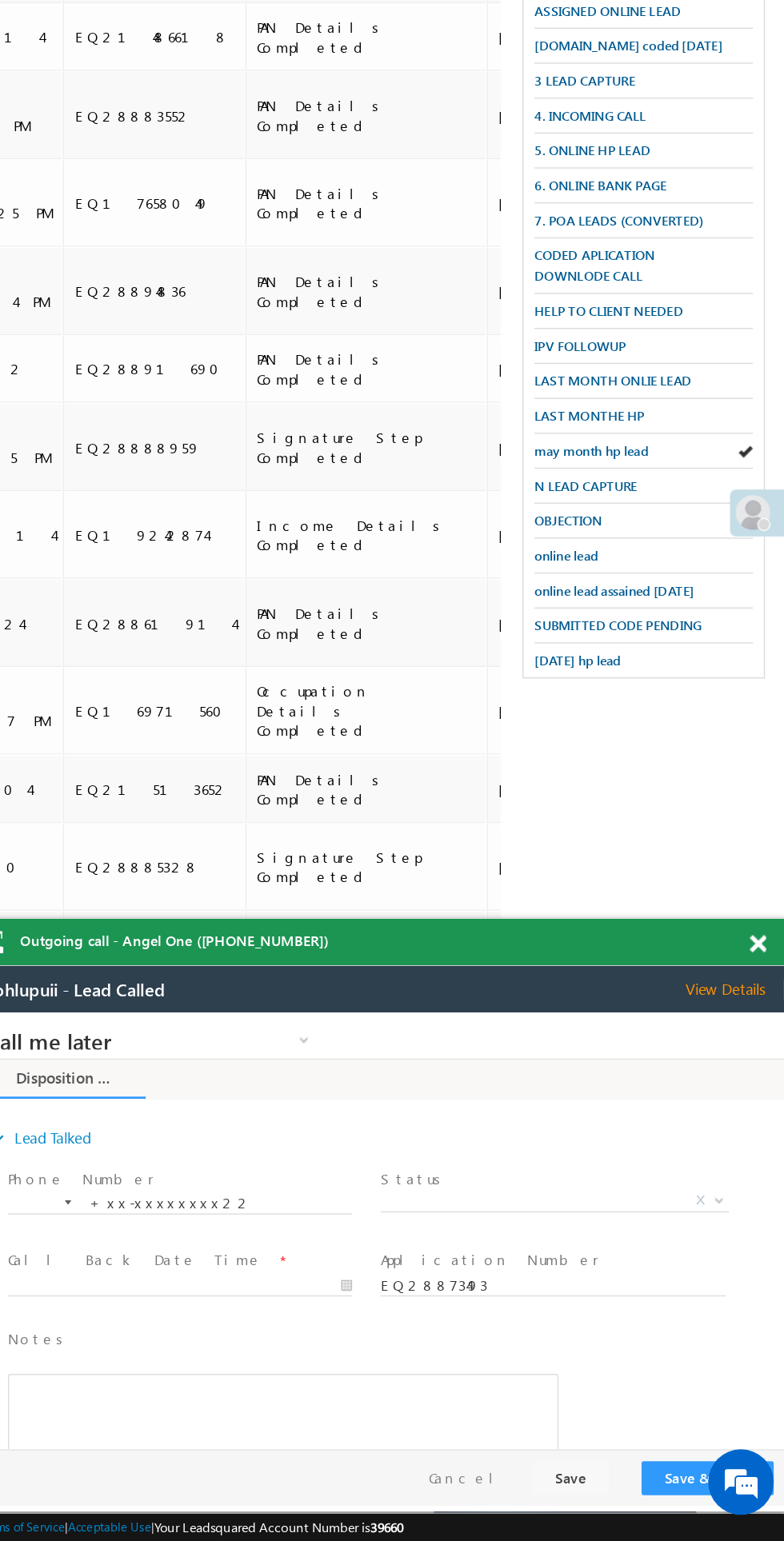
click at [763, 1103] on span at bounding box center [763, 1103] width 12 height 14
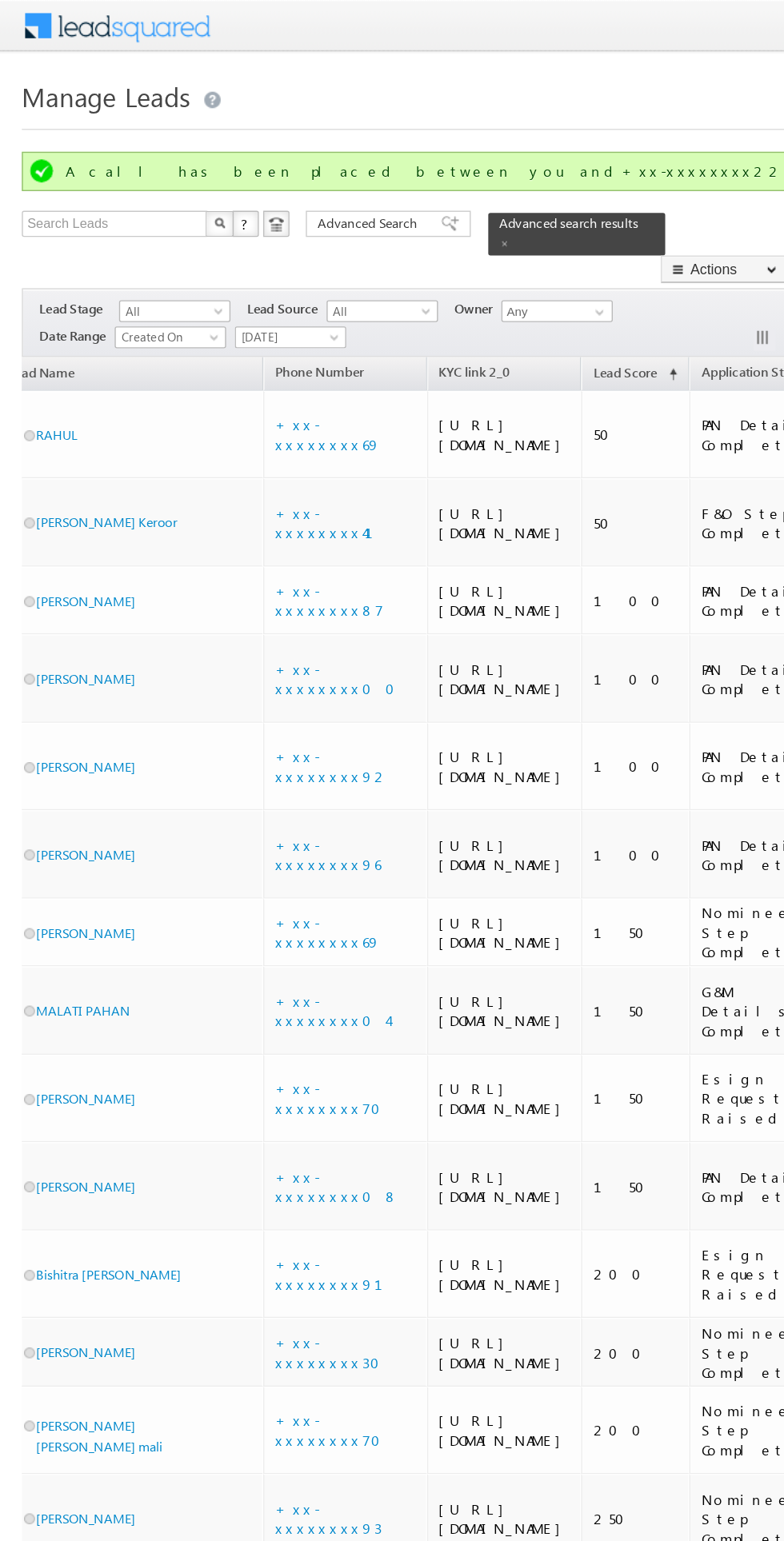
scroll to position [0, 0]
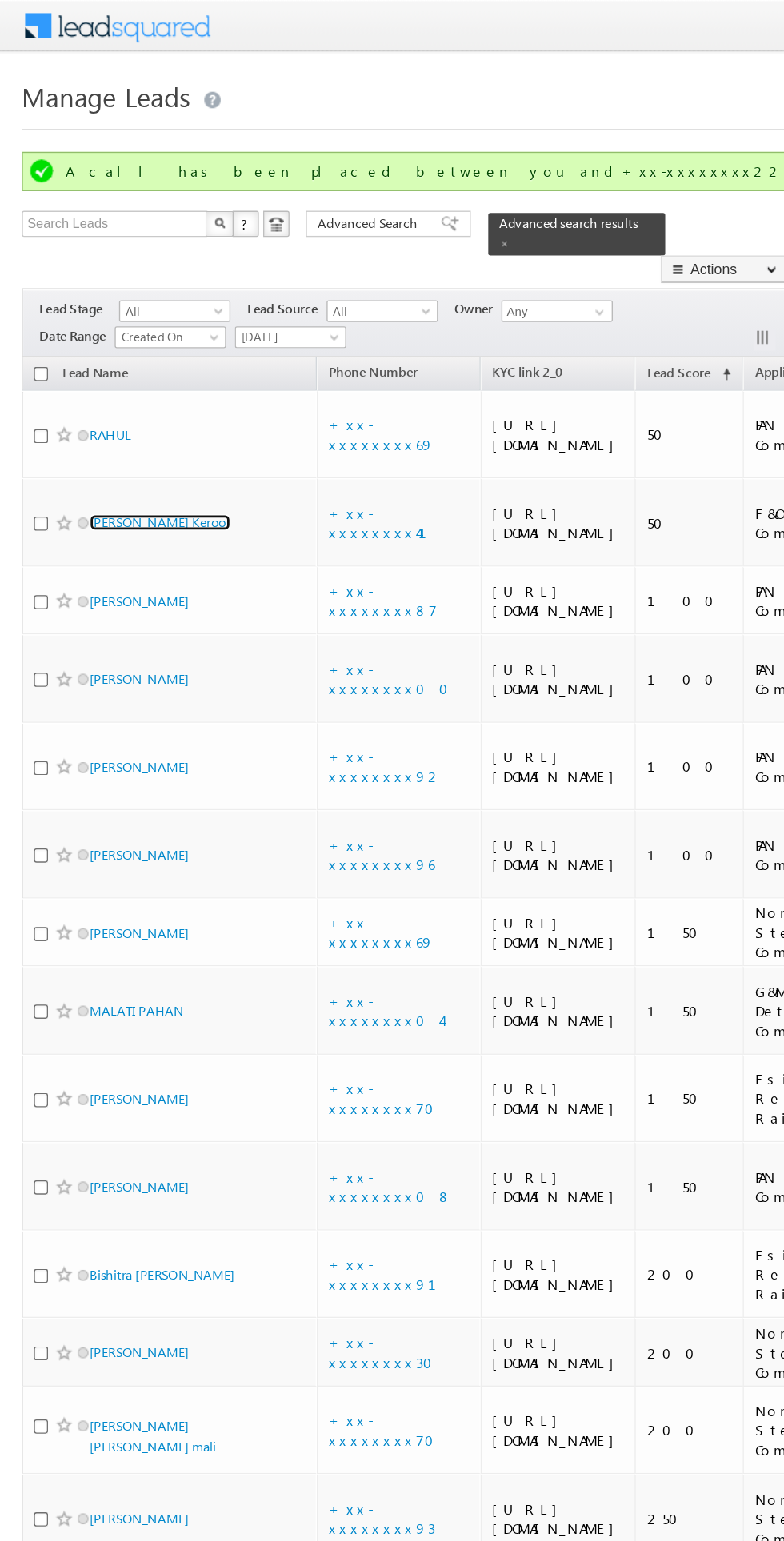
click at [94, 388] on link "Siddu Keroor" at bounding box center [117, 383] width 104 height 12
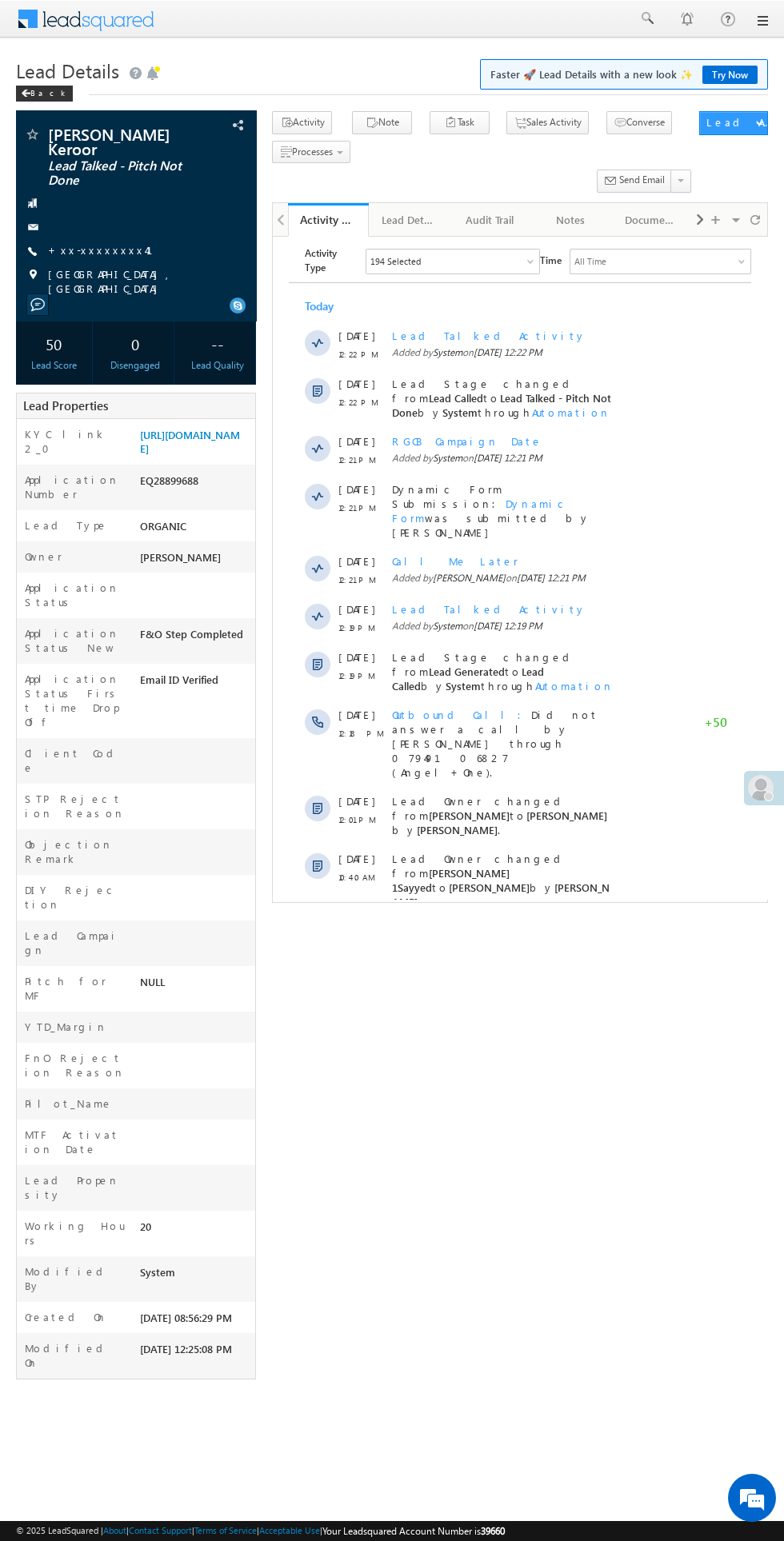
click at [484, 939] on span at bounding box center [477, 946] width 14 height 15
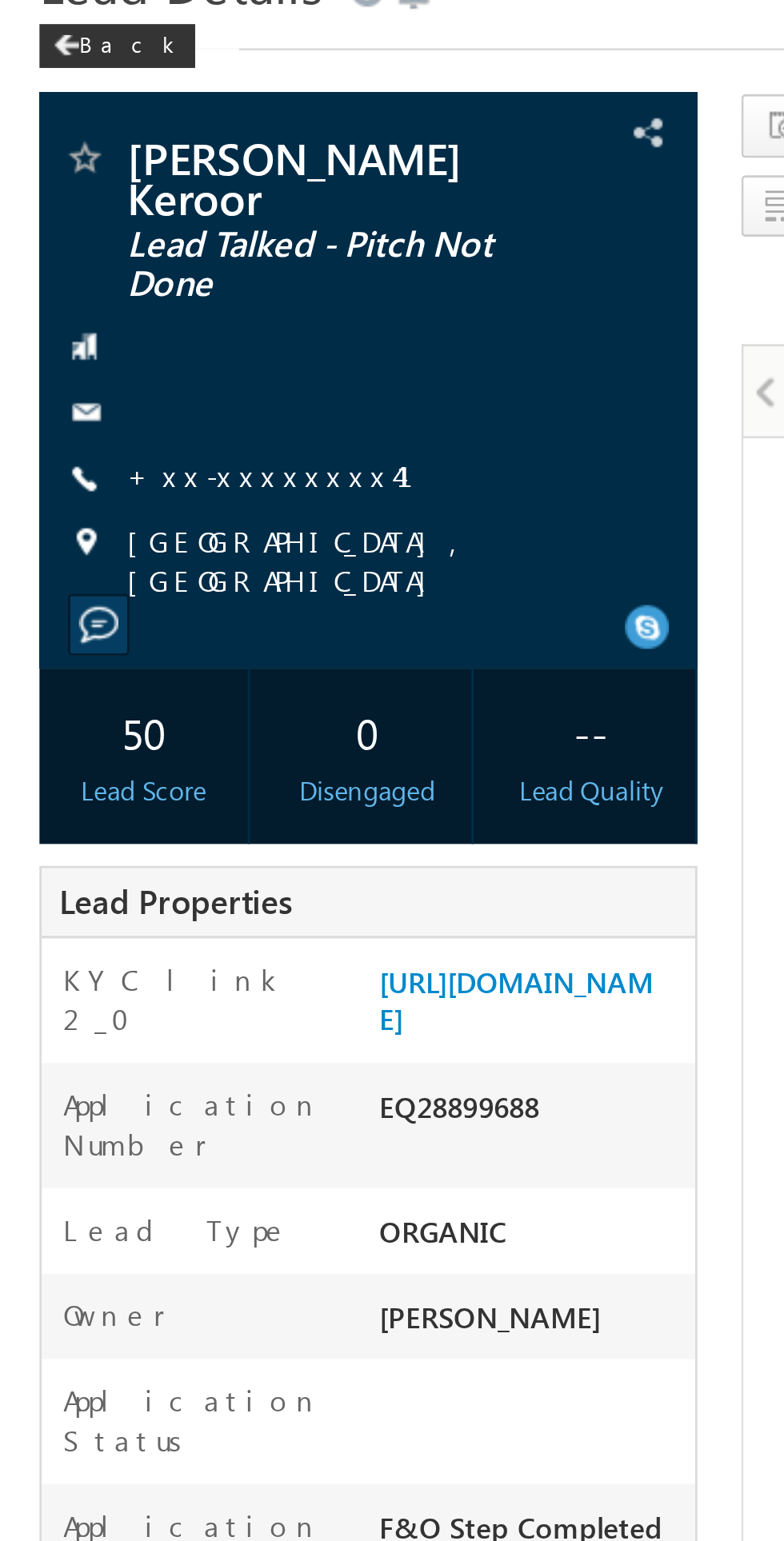
click at [77, 243] on link "+xx-xxxxxxxx41" at bounding box center [109, 249] width 124 height 14
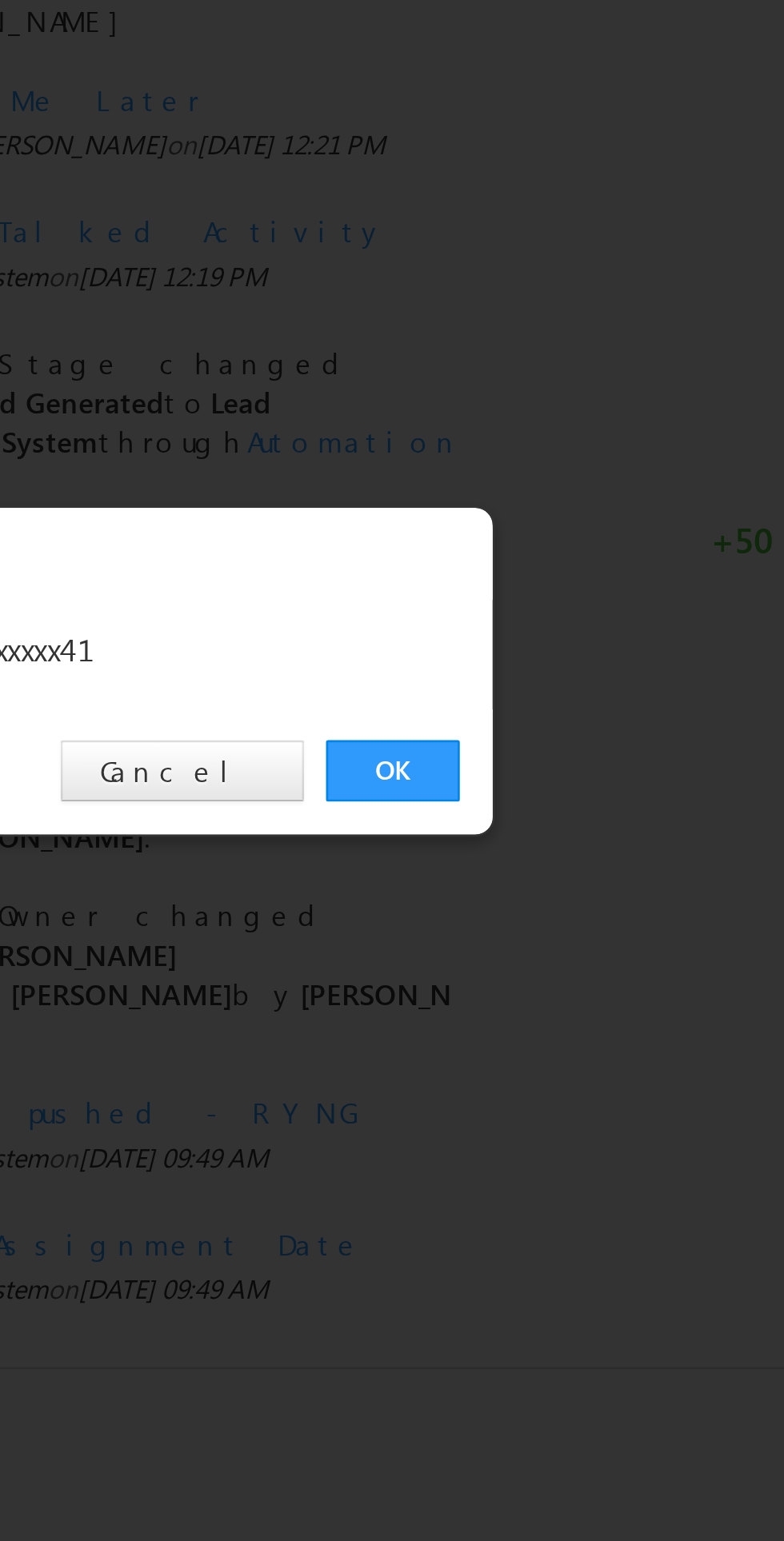
click at [590, 802] on link "OK" at bounding box center [588, 806] width 49 height 22
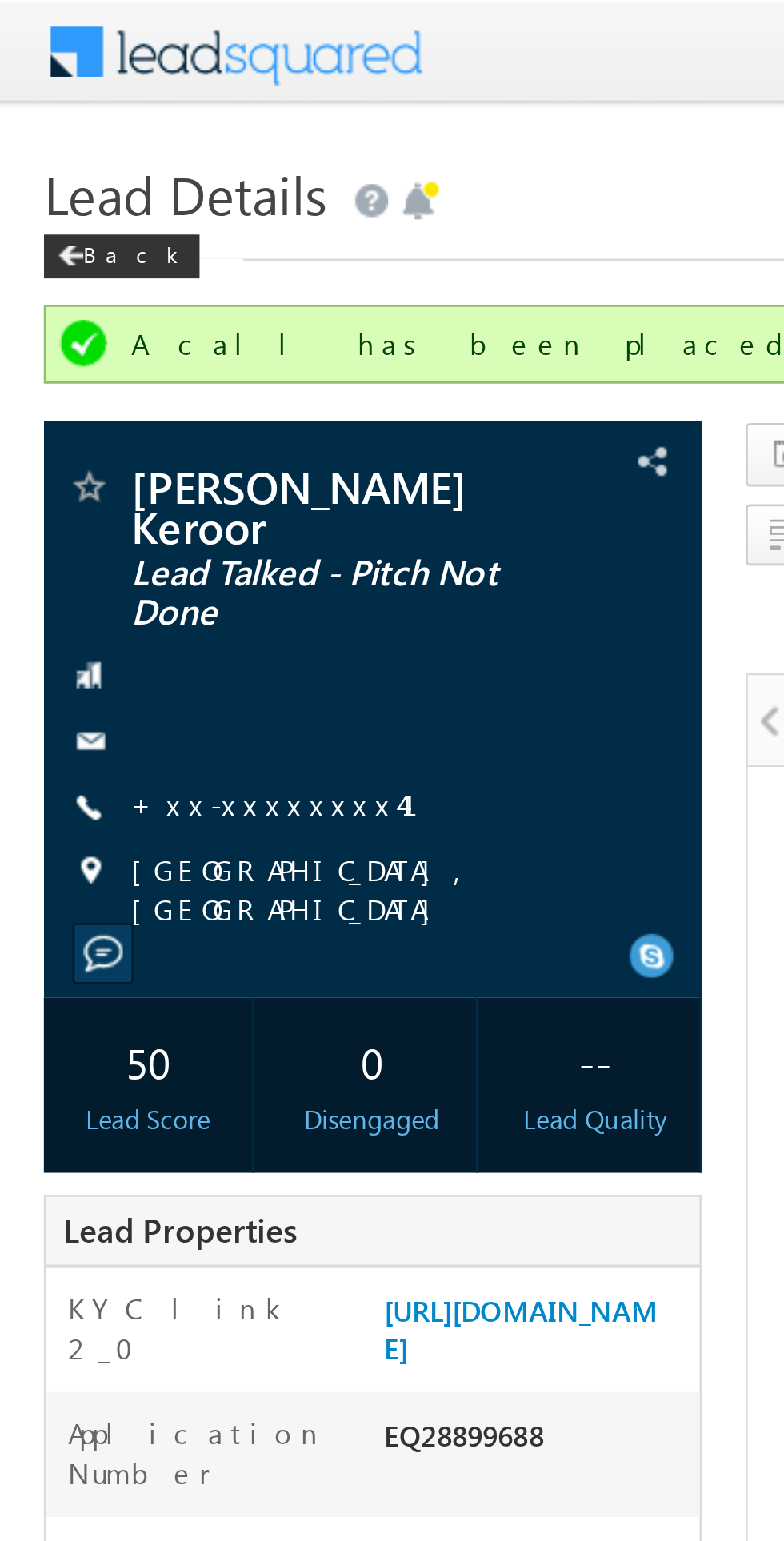
click at [96, 287] on link "+xx-xxxxxxxx41" at bounding box center [109, 293] width 124 height 14
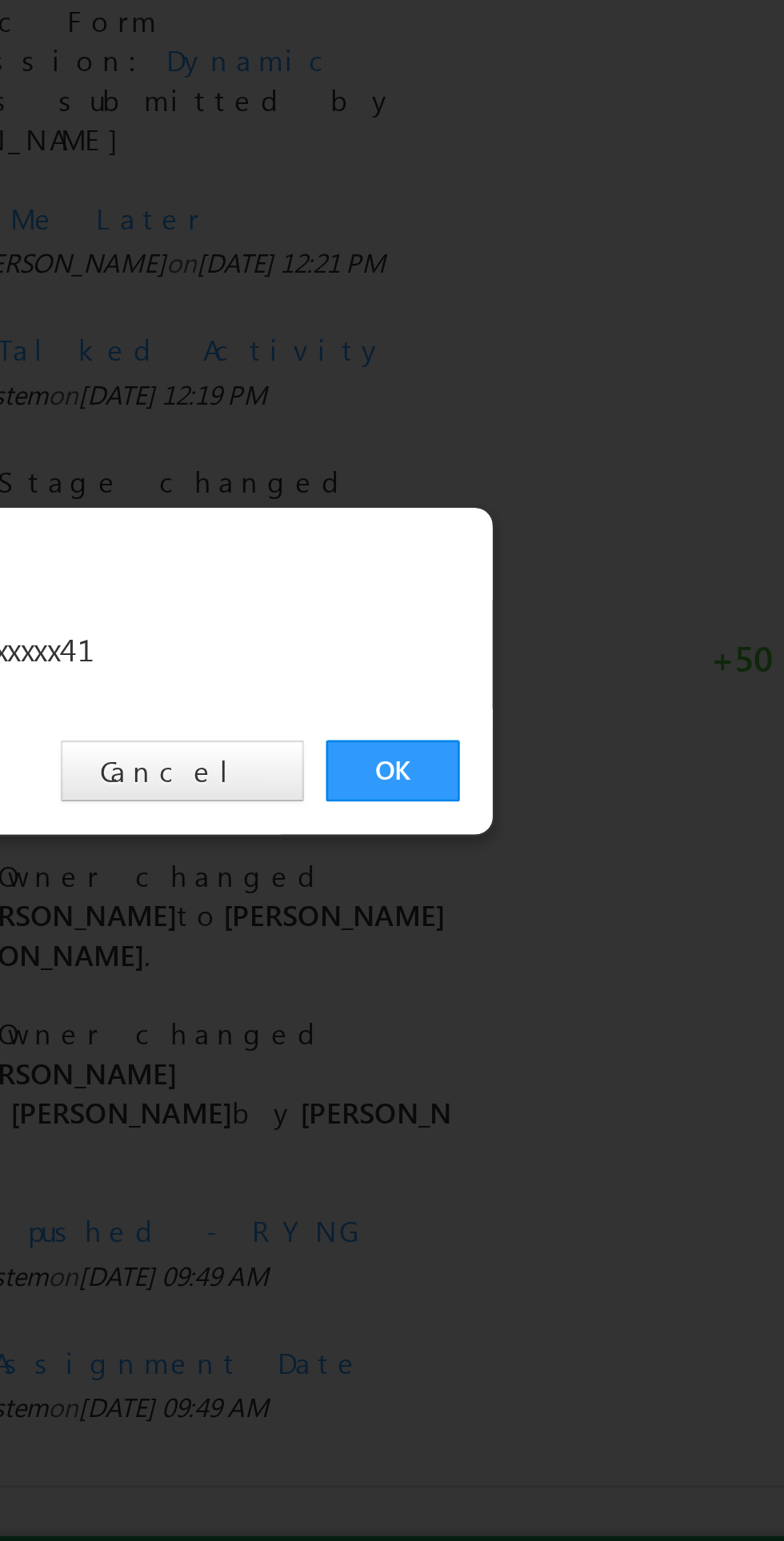
click at [587, 802] on link "OK" at bounding box center [588, 806] width 49 height 22
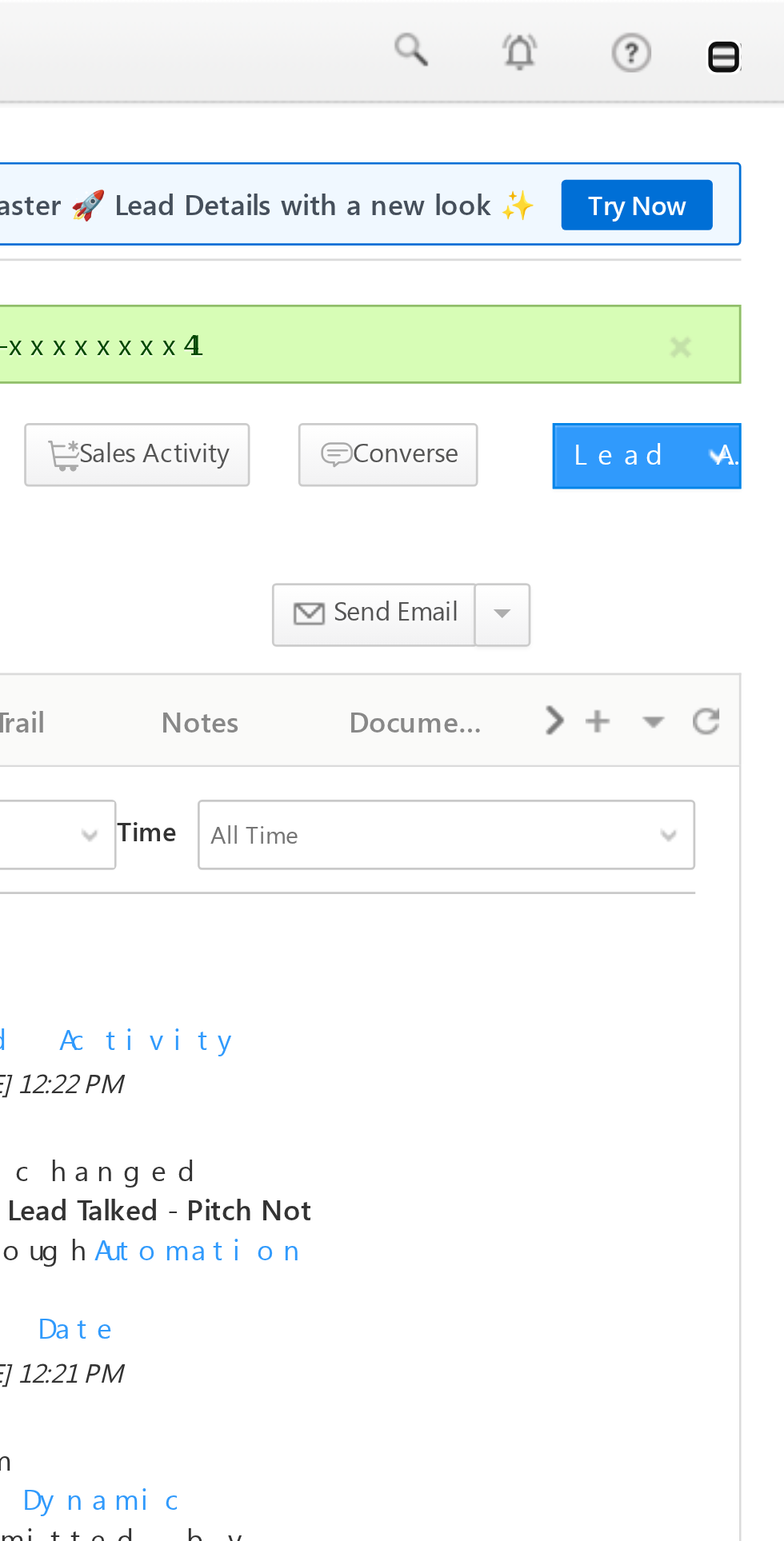
click at [762, 21] on link at bounding box center [762, 21] width 13 height 13
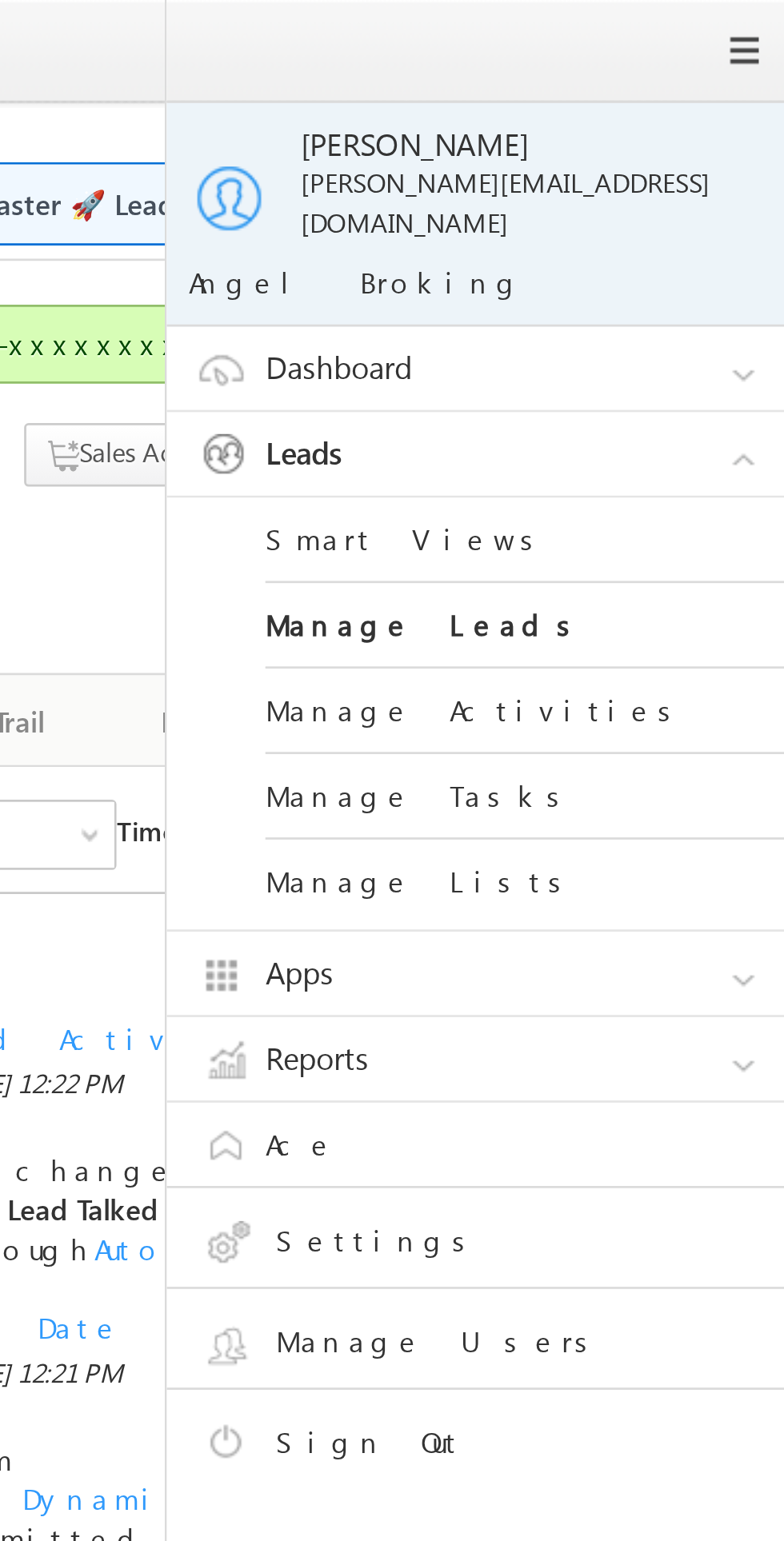
click at [770, 18] on span at bounding box center [768, 19] width 13 height 13
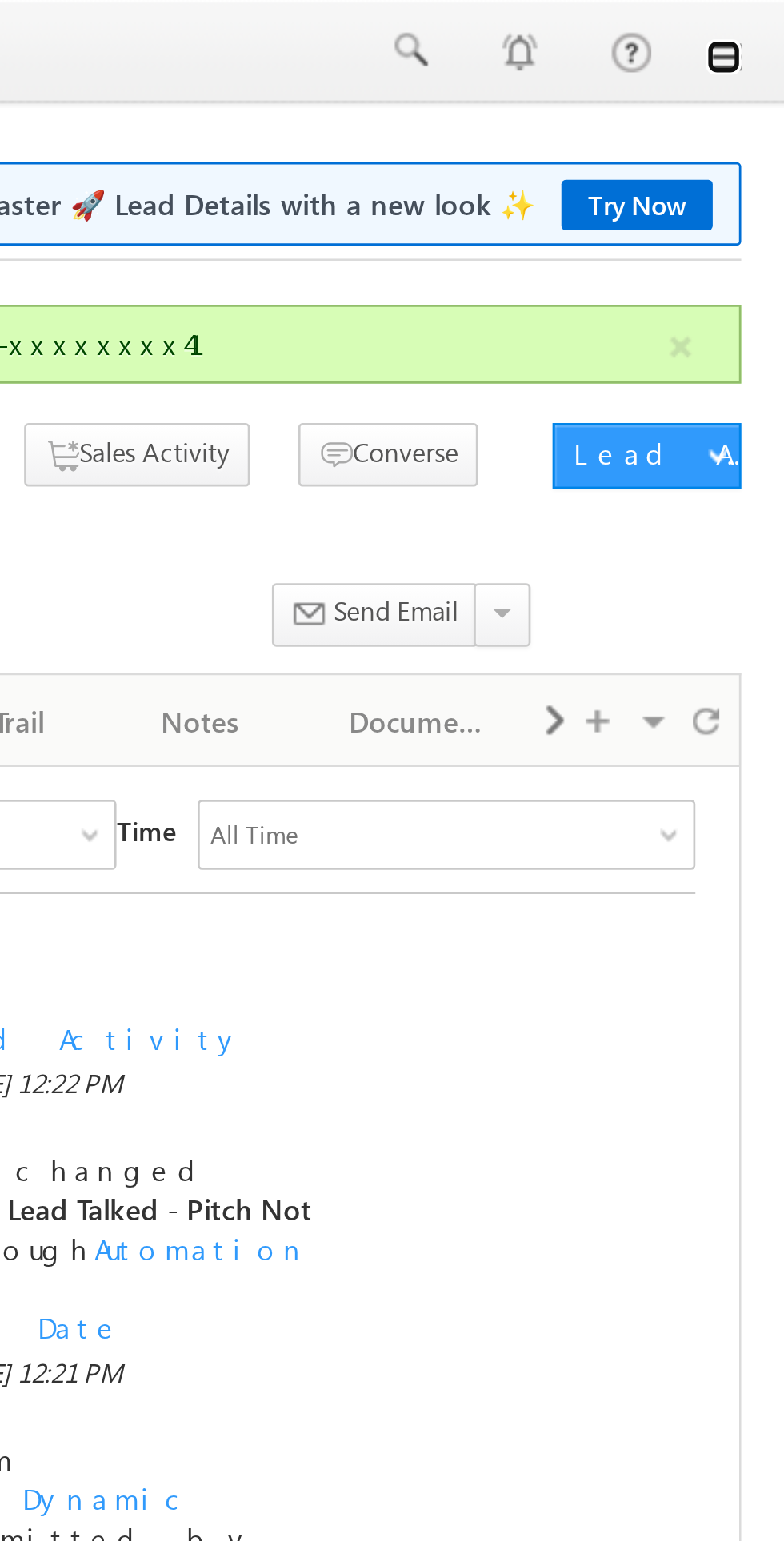
click at [764, 20] on link at bounding box center [762, 21] width 13 height 13
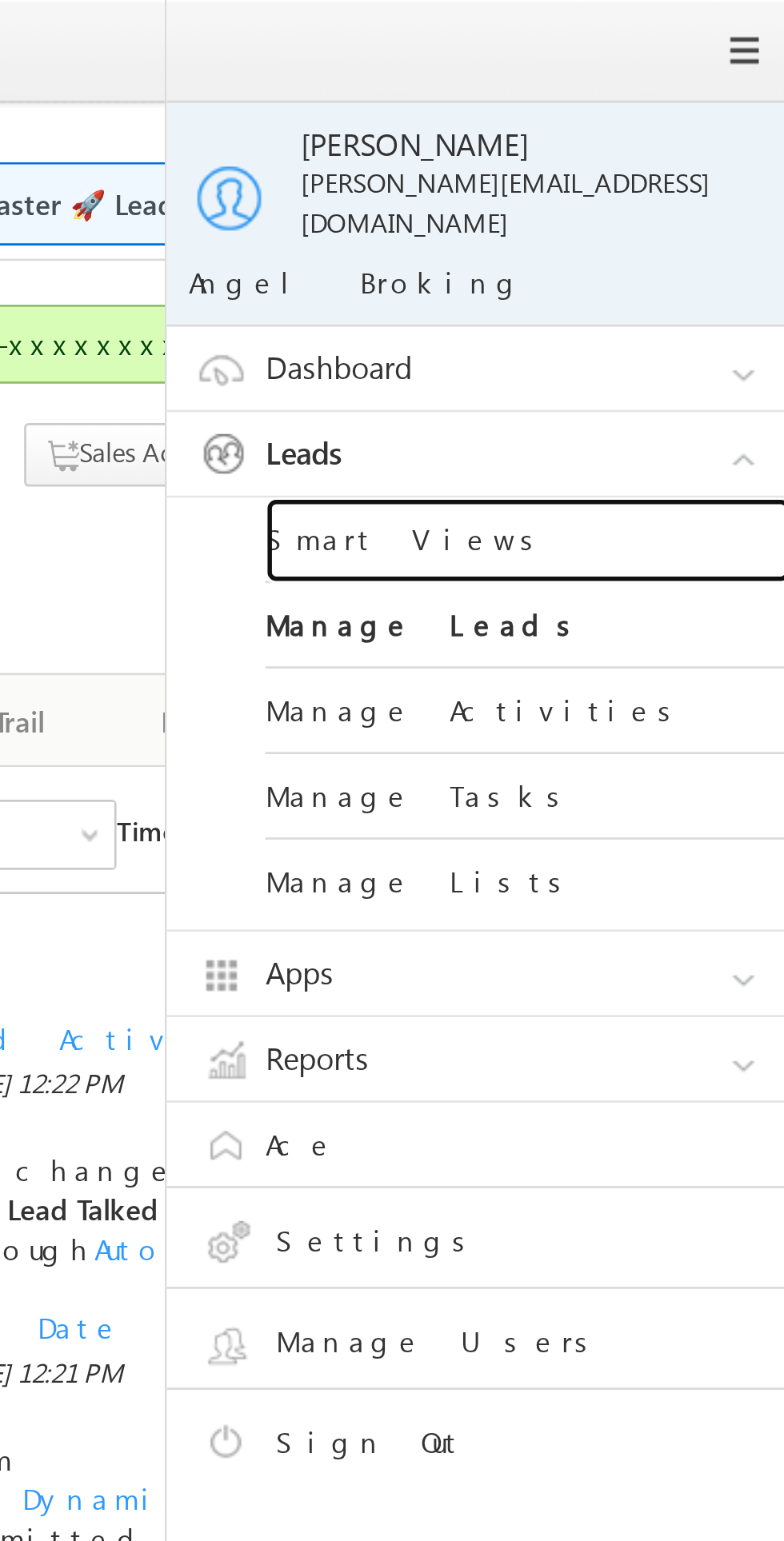
click at [637, 181] on link "Smart Views" at bounding box center [691, 196] width 192 height 31
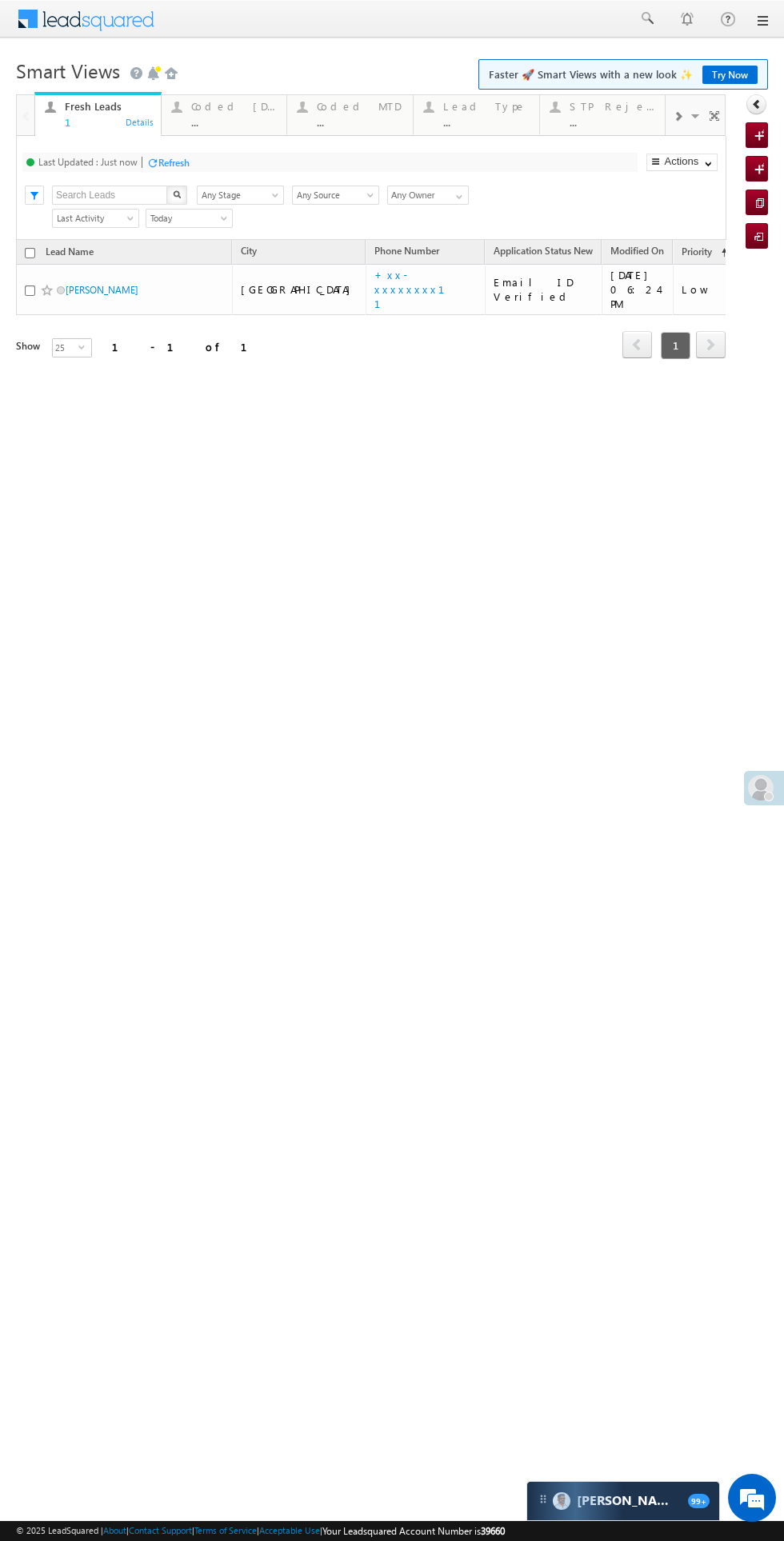
click at [211, 120] on div "..." at bounding box center [234, 121] width 87 height 12
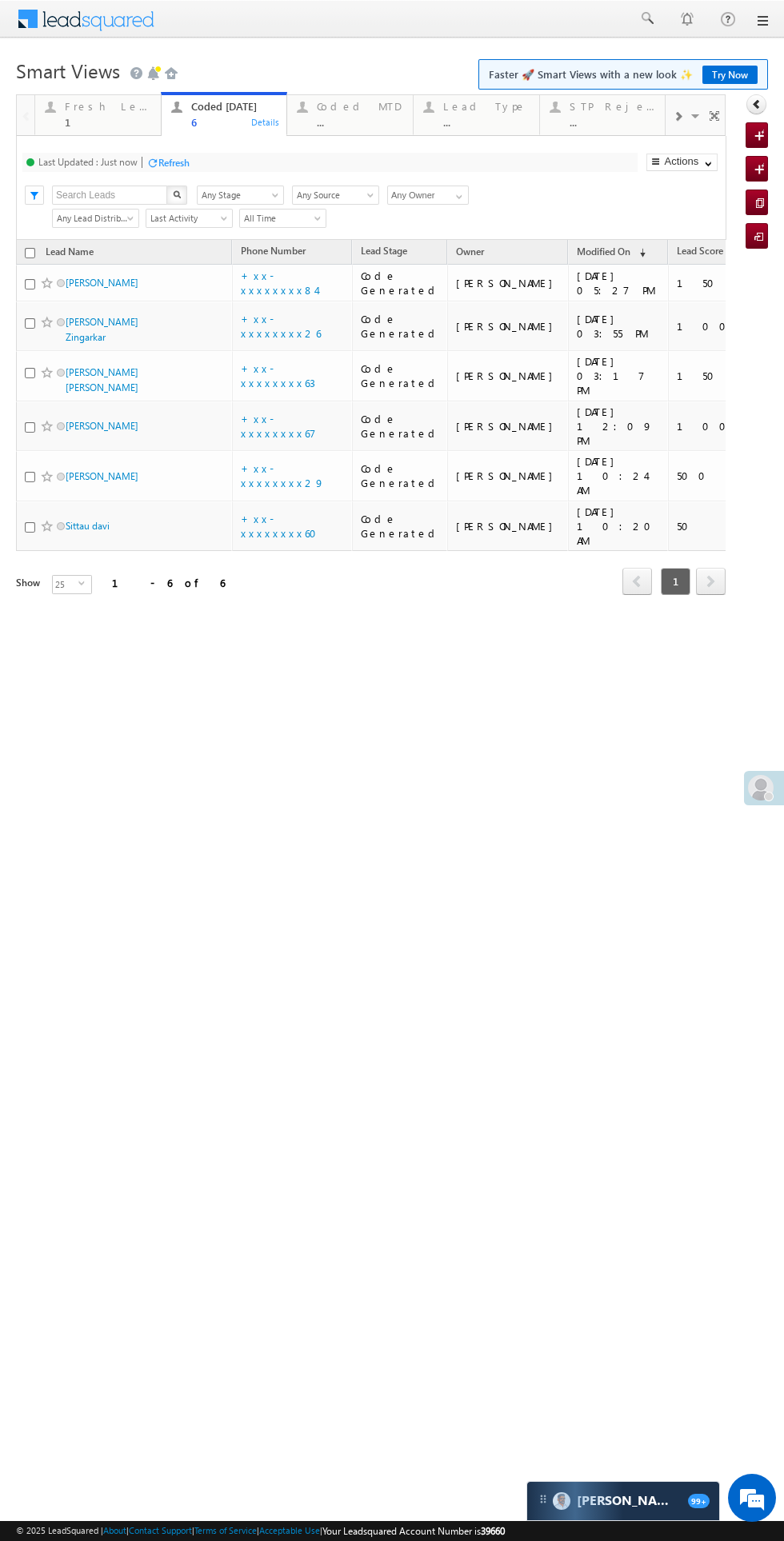
click at [92, 120] on div "1" at bounding box center [107, 121] width 87 height 12
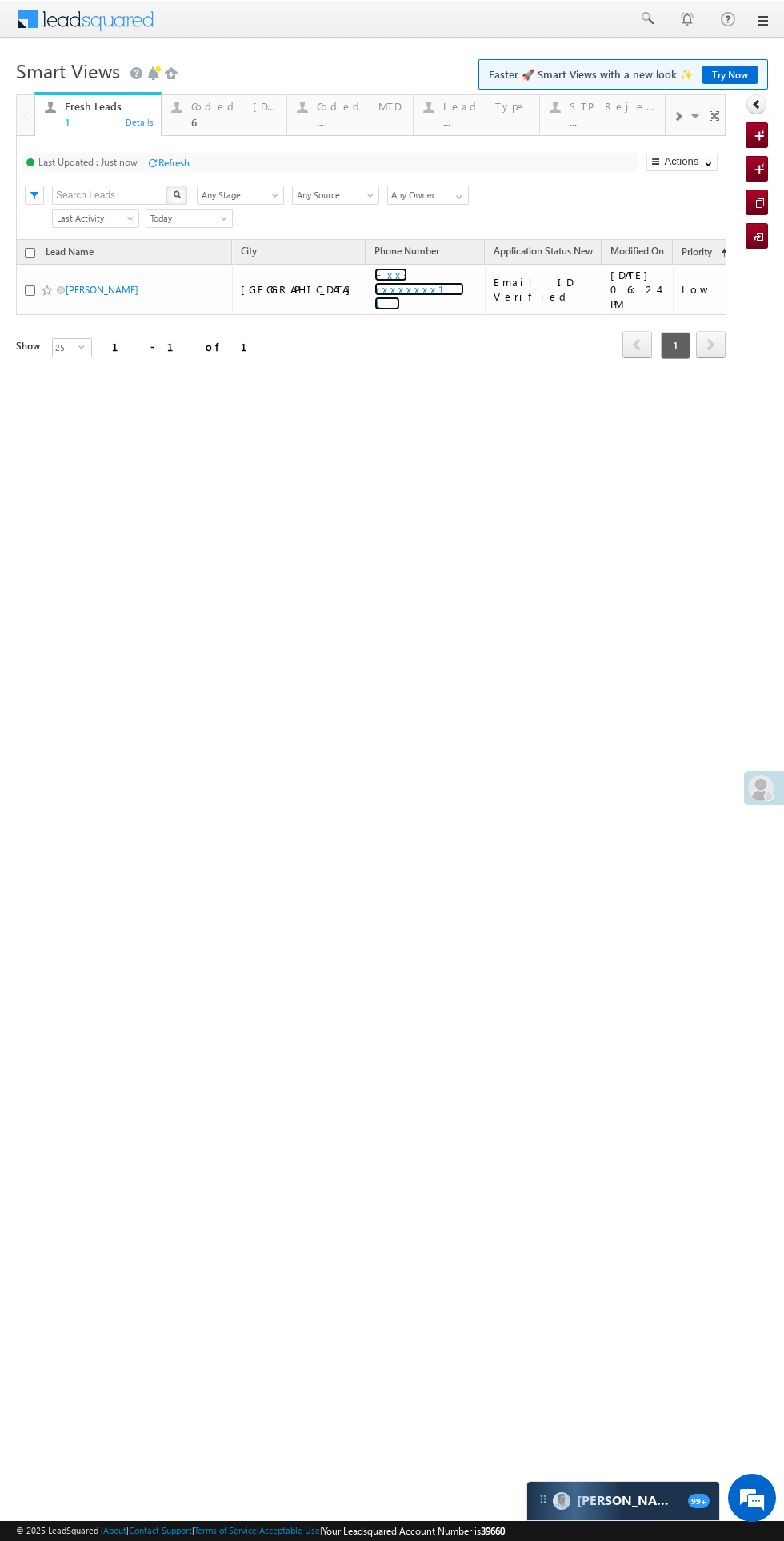
click at [374, 283] on link "+xx-xxxxxxxx11" at bounding box center [419, 288] width 90 height 42
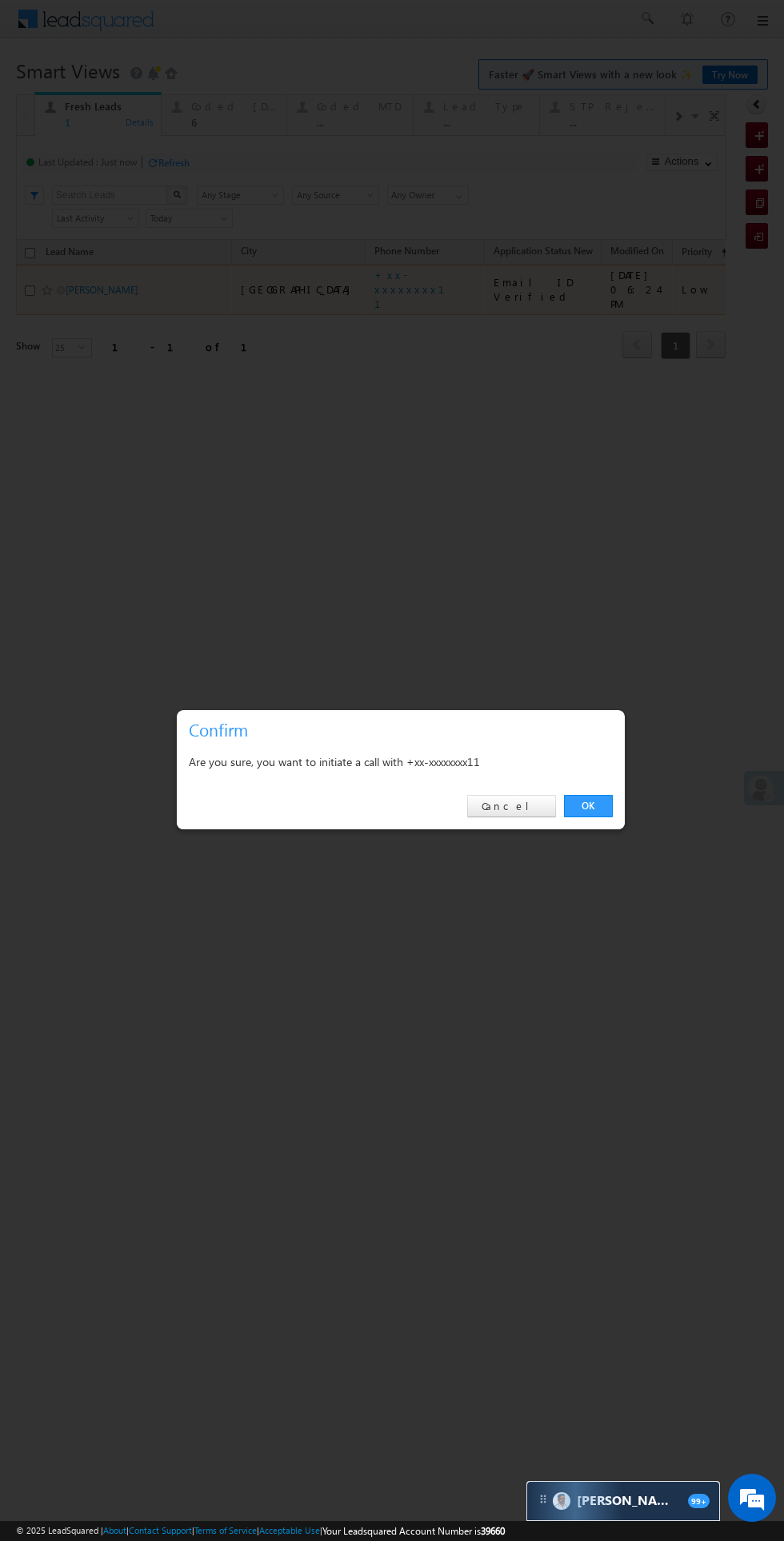
click at [586, 802] on link "OK" at bounding box center [588, 806] width 49 height 22
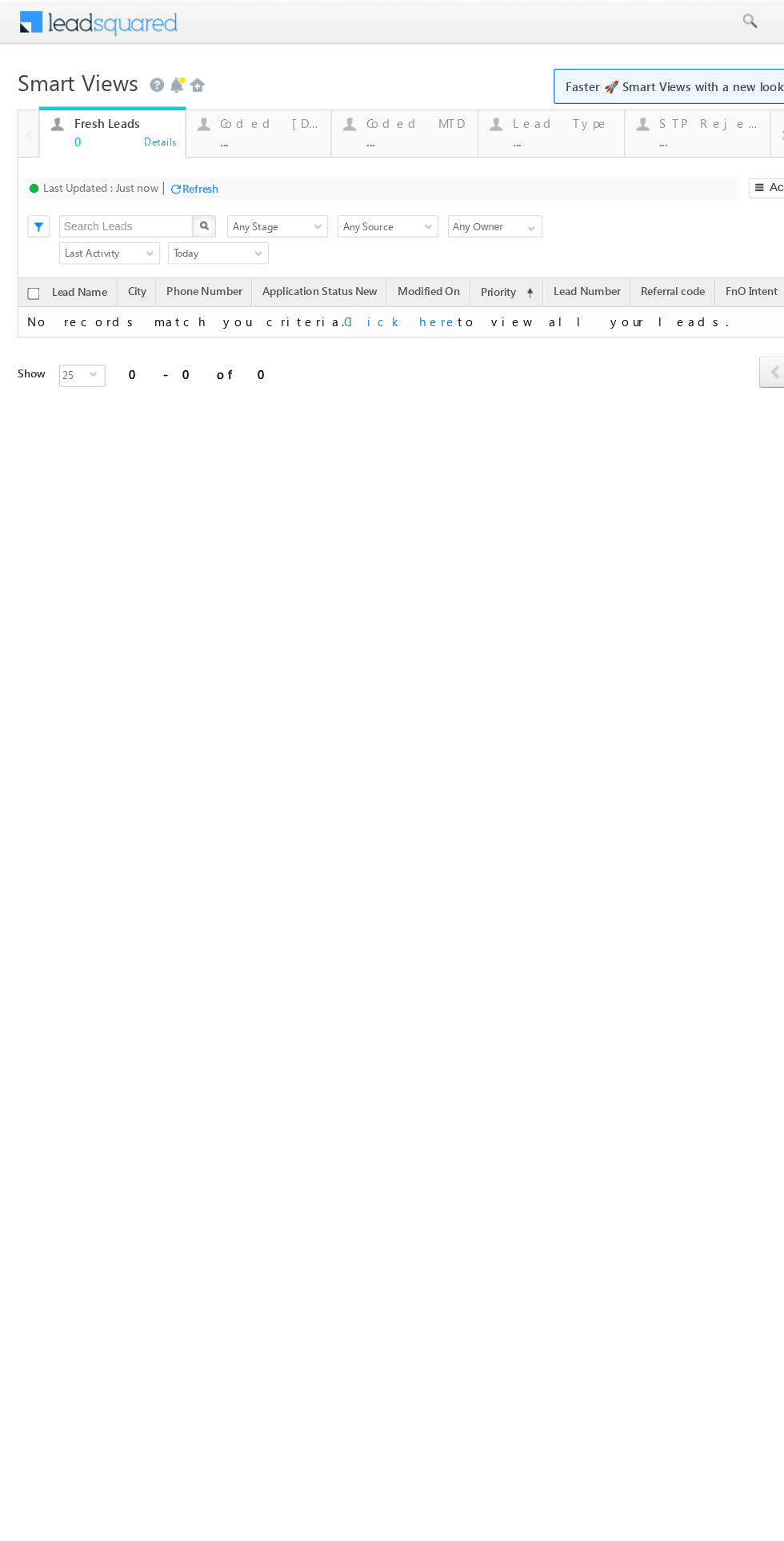
click at [221, 105] on div "Coded [DATE]" at bounding box center [233, 106] width 87 height 13
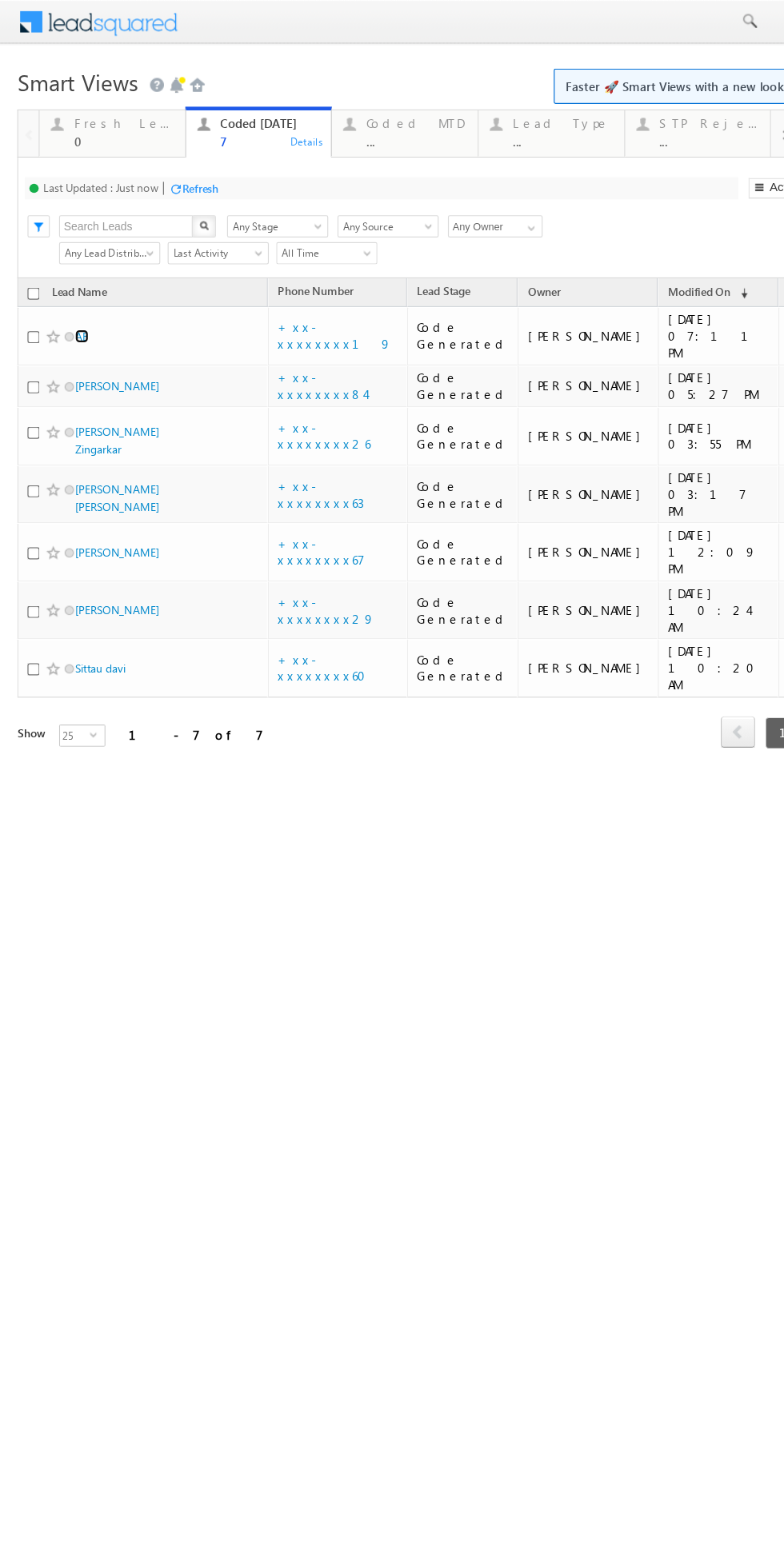
click at [72, 284] on link "AB" at bounding box center [70, 289] width 12 height 12
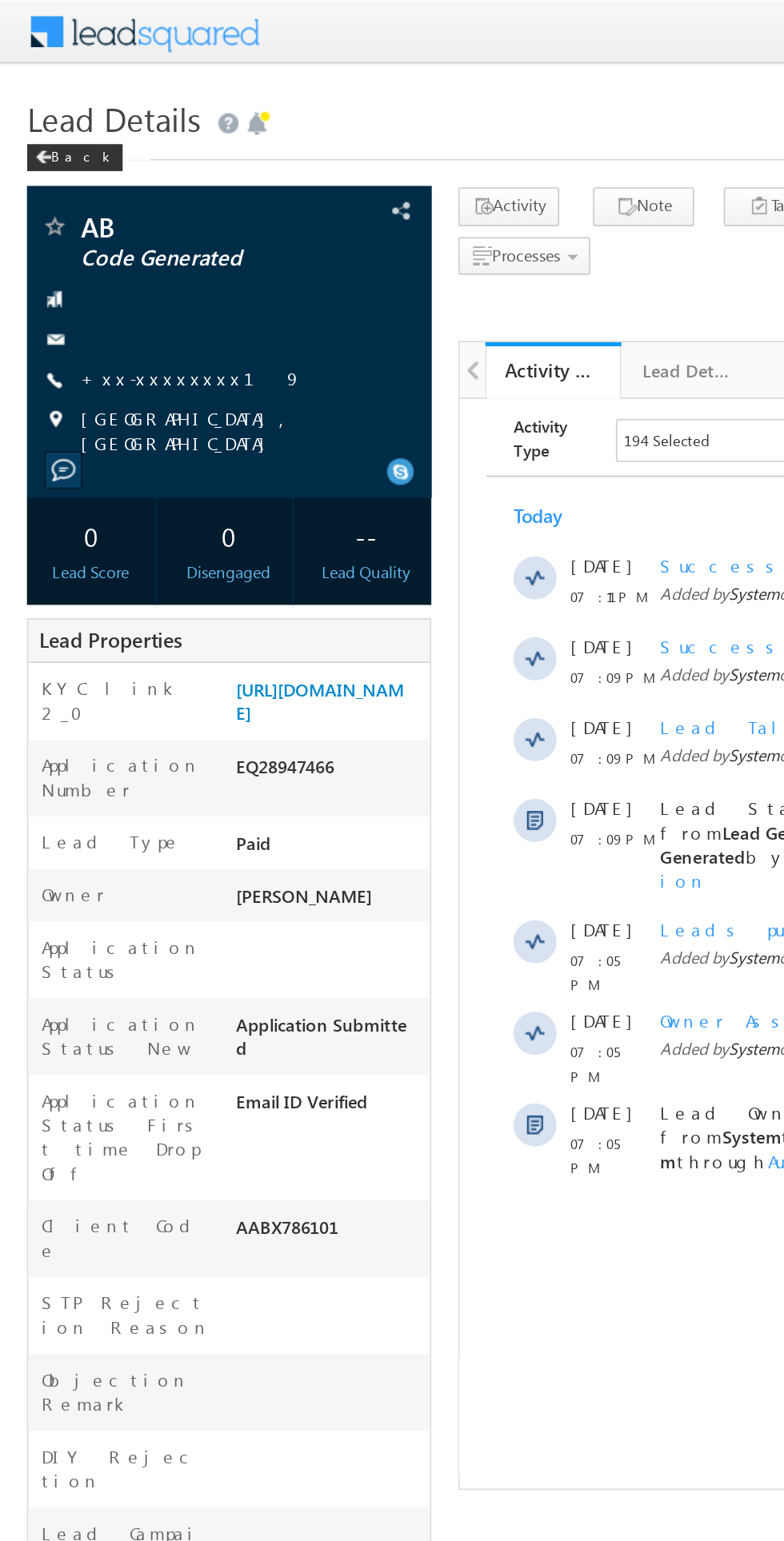
click at [103, 230] on link "+xx-xxxxxxxx19" at bounding box center [113, 224] width 132 height 14
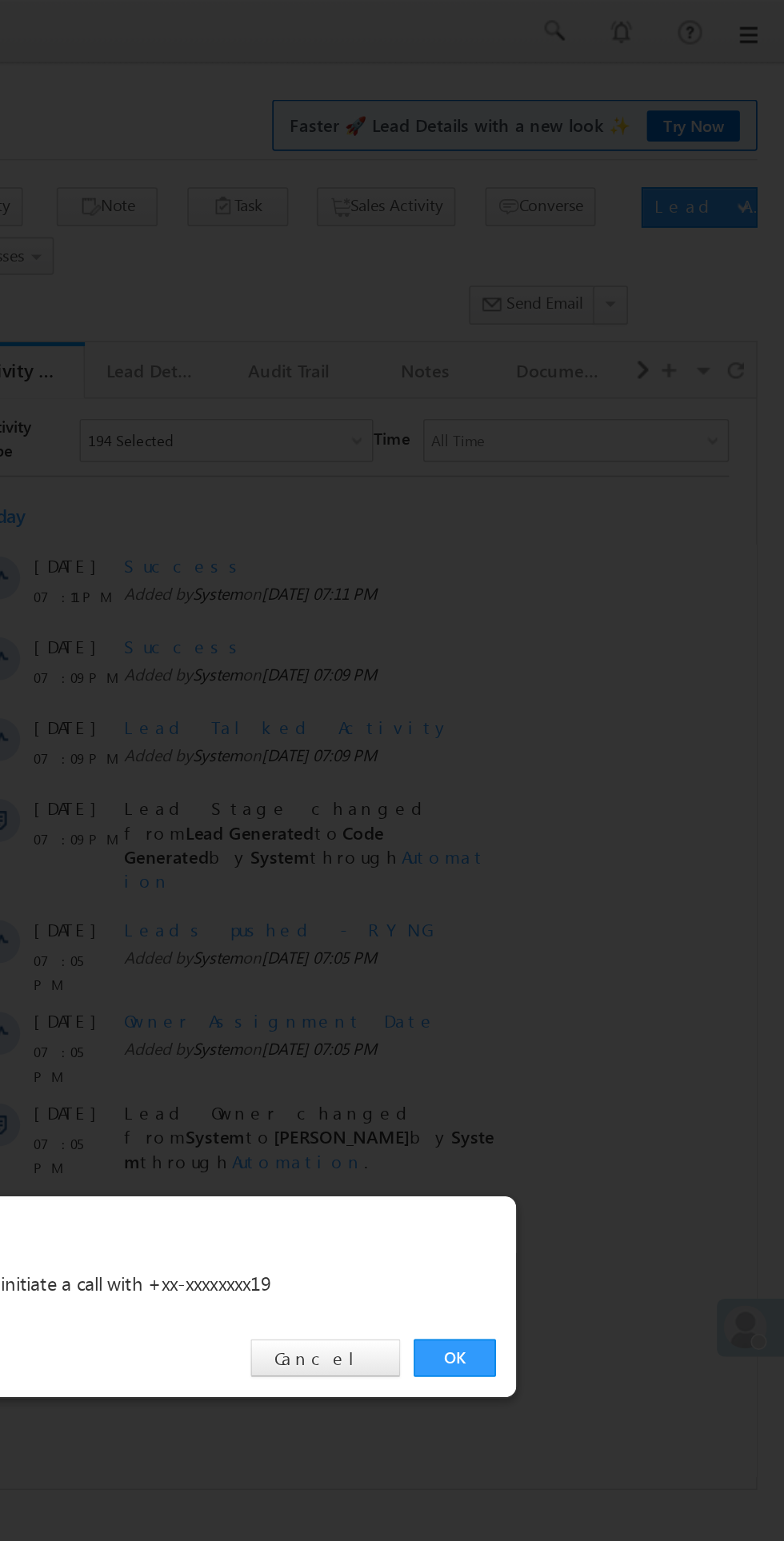
click at [592, 806] on link "OK" at bounding box center [588, 806] width 49 height 22
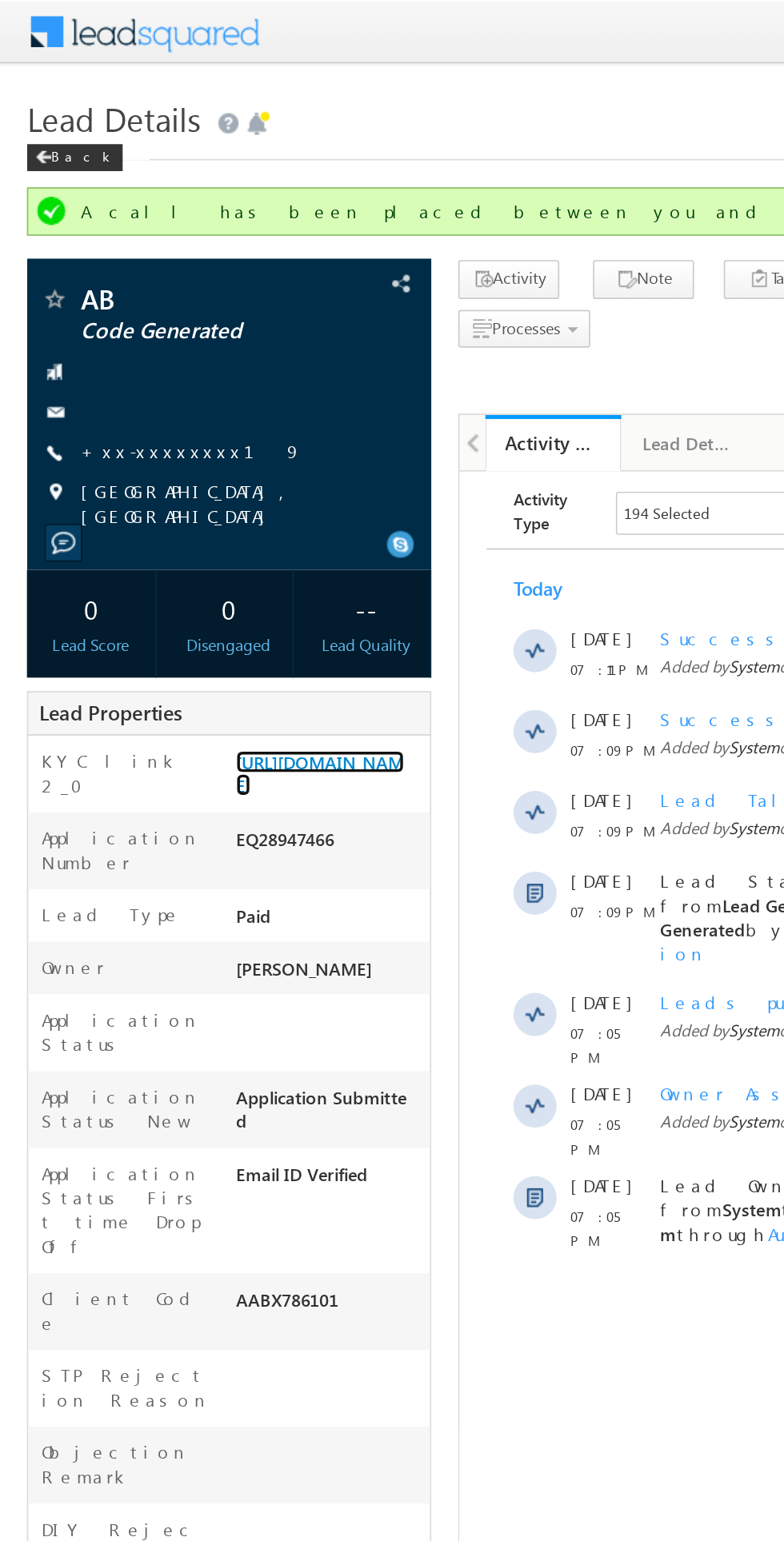
click at [201, 471] on link "https://angelbroking1-pk3em7sa.customui-test.leadsquared.com?leadId=f0fe2e64-1e…" at bounding box center [189, 458] width 100 height 27
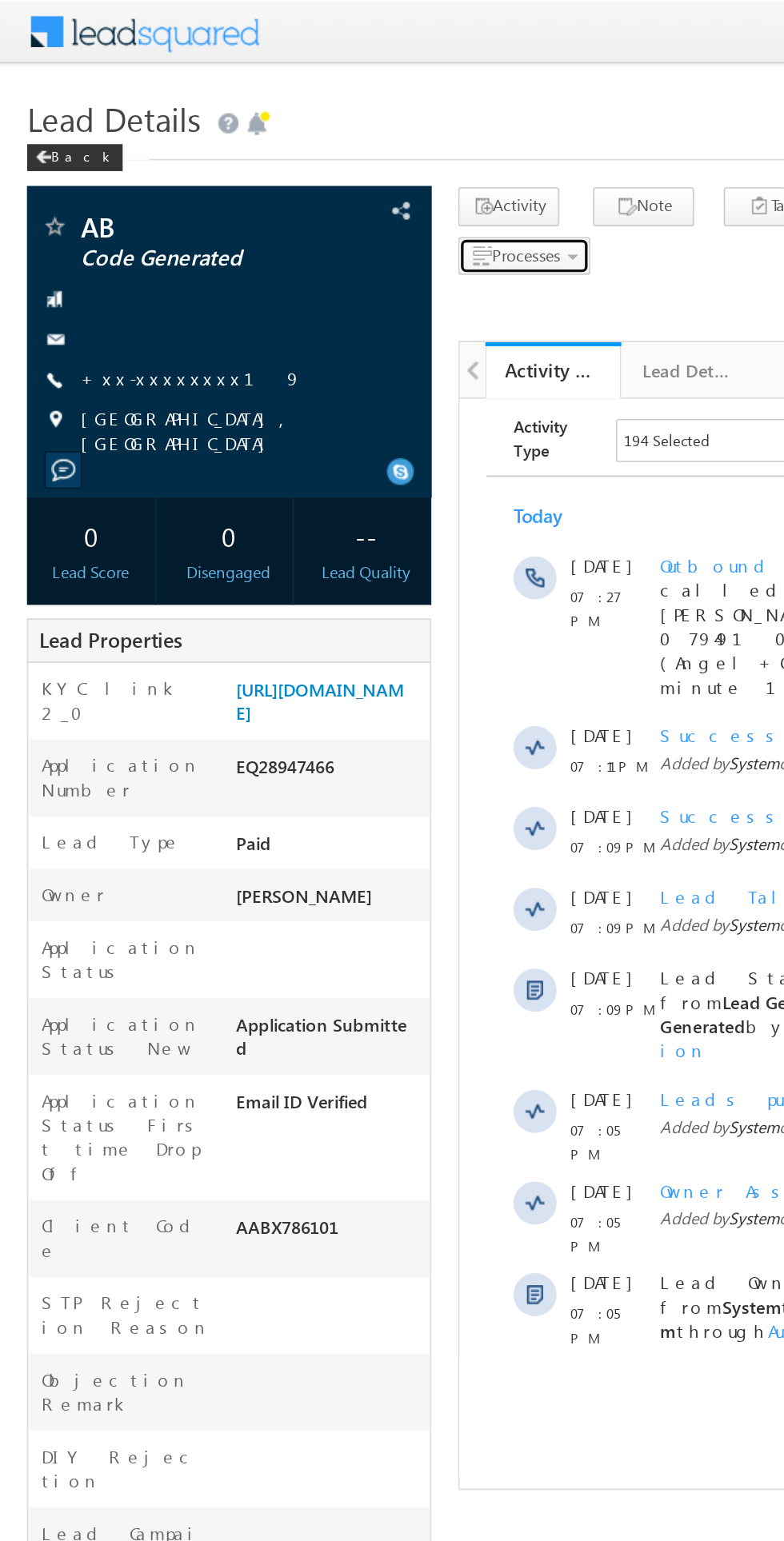
click at [325, 150] on span "Processes" at bounding box center [313, 151] width 41 height 12
click at [0, 0] on span "Call me later" at bounding box center [0, 0] width 0 height 0
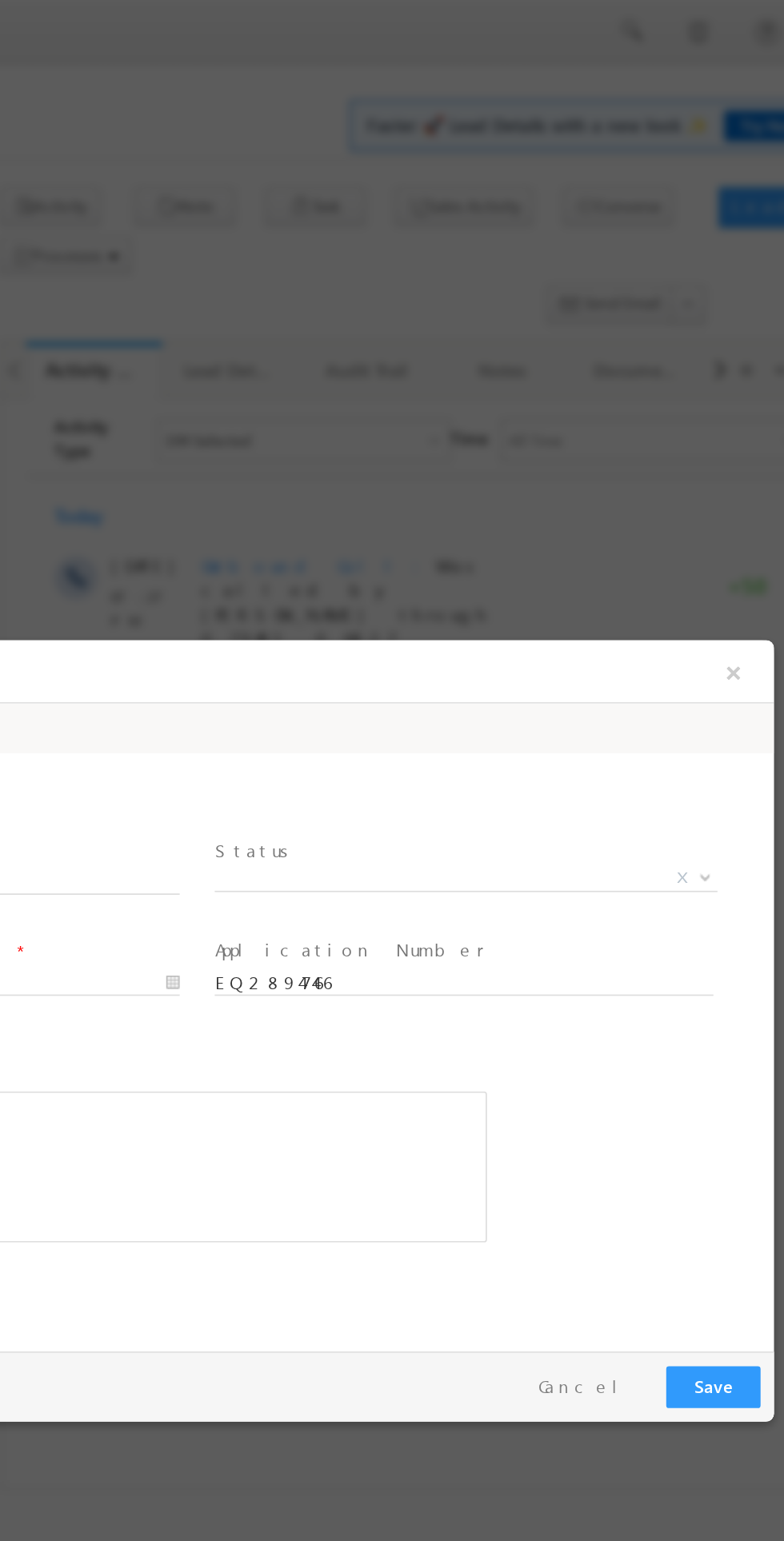
click at [120, 785] on span "X" at bounding box center [126, 780] width 299 height 16
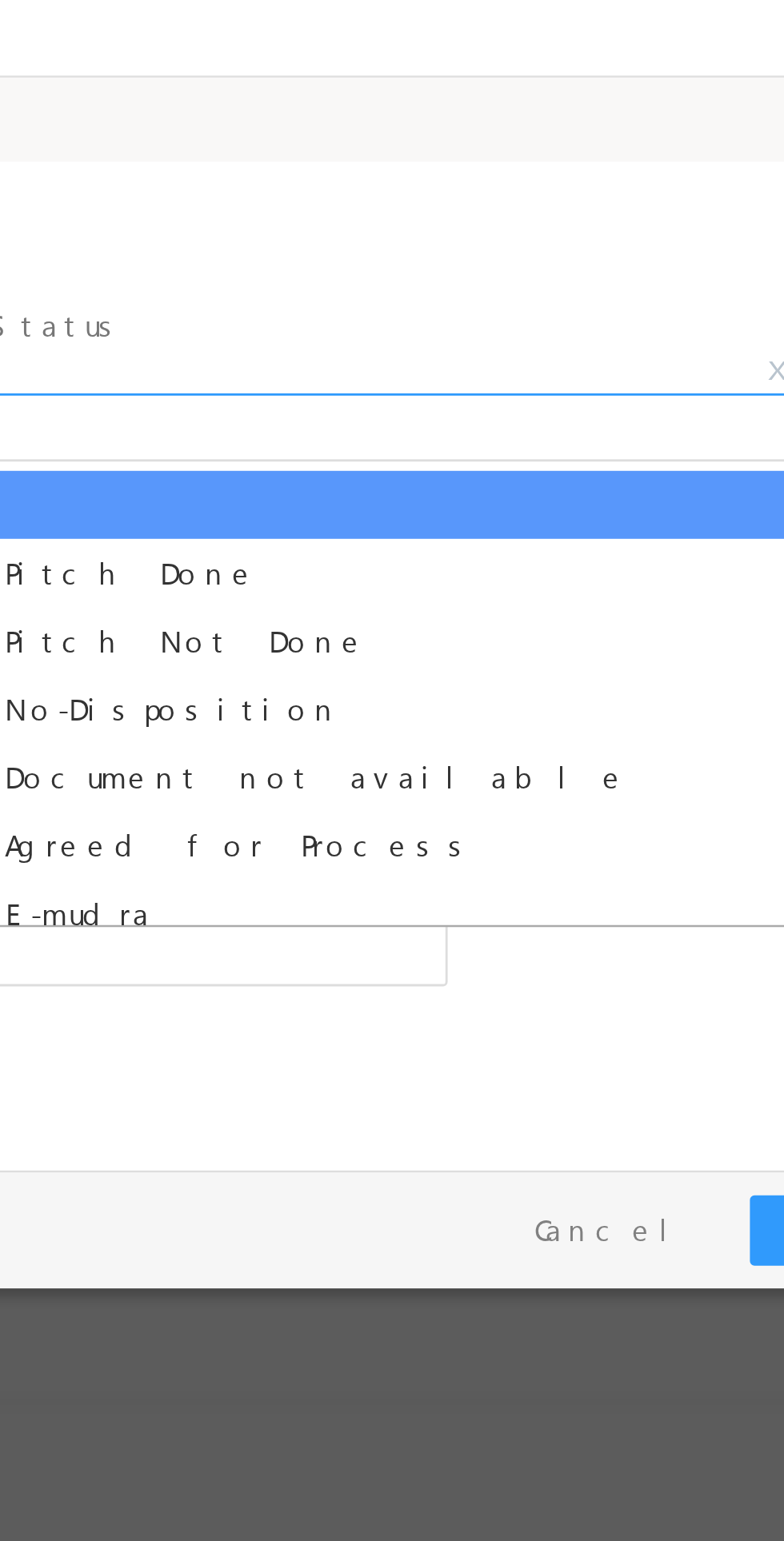
select select "Pitch Not Done"
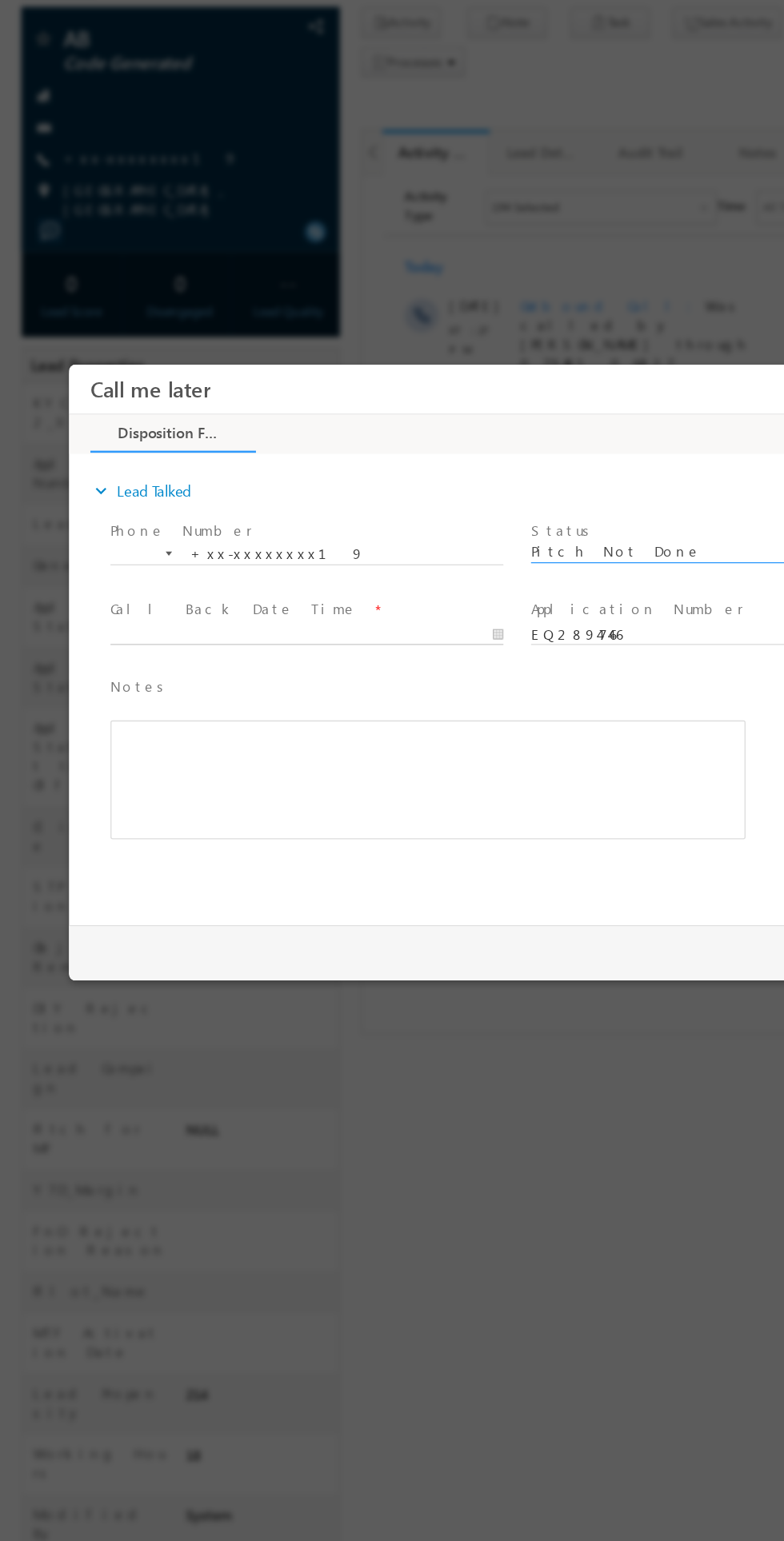
click at [250, 561] on body "Call me later ×" at bounding box center [409, 571] width 679 height 415
type input "09/14/25 7:29 PM"
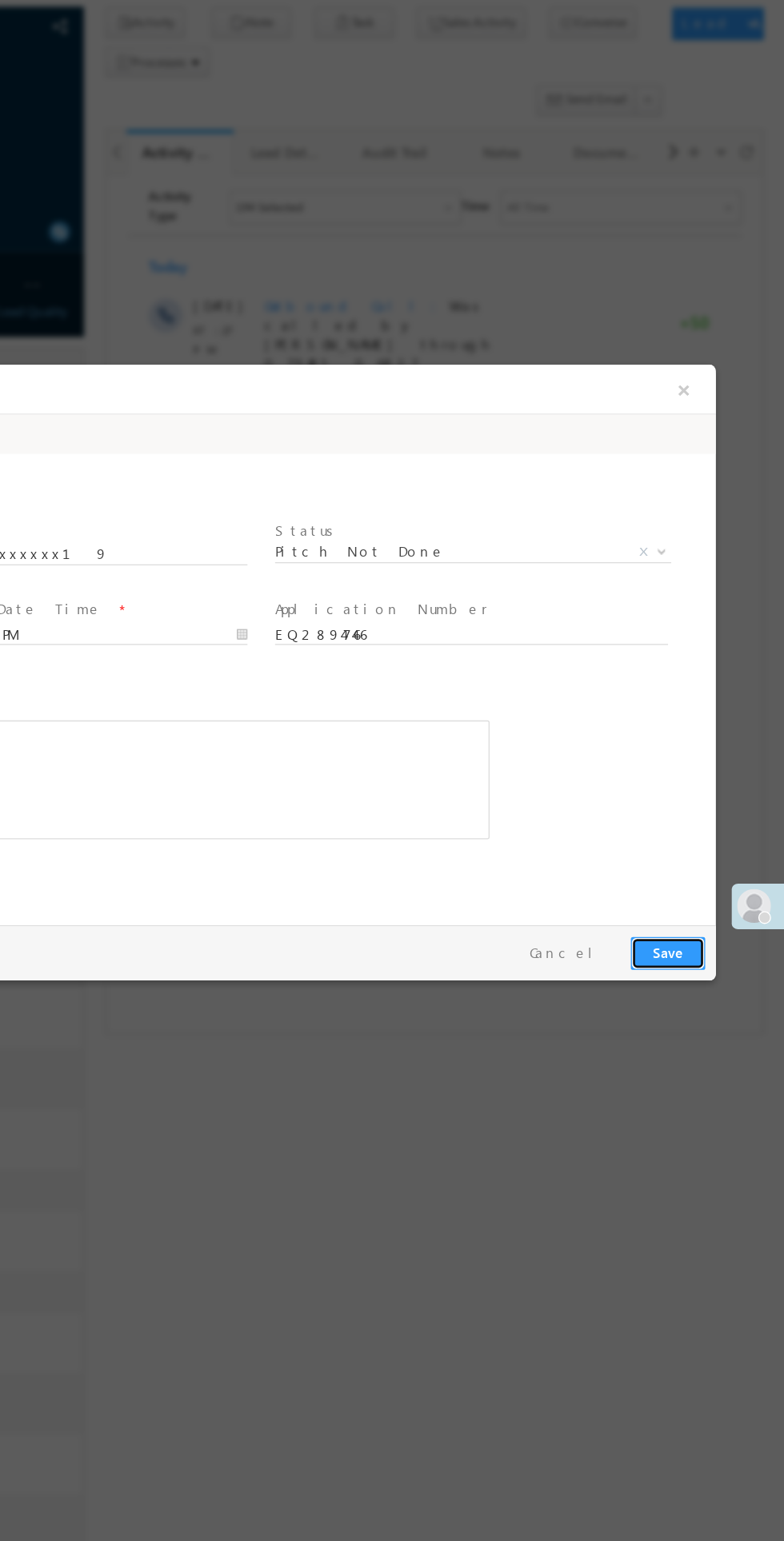
click at [455, 801] on button "Save" at bounding box center [457, 807] width 56 height 25
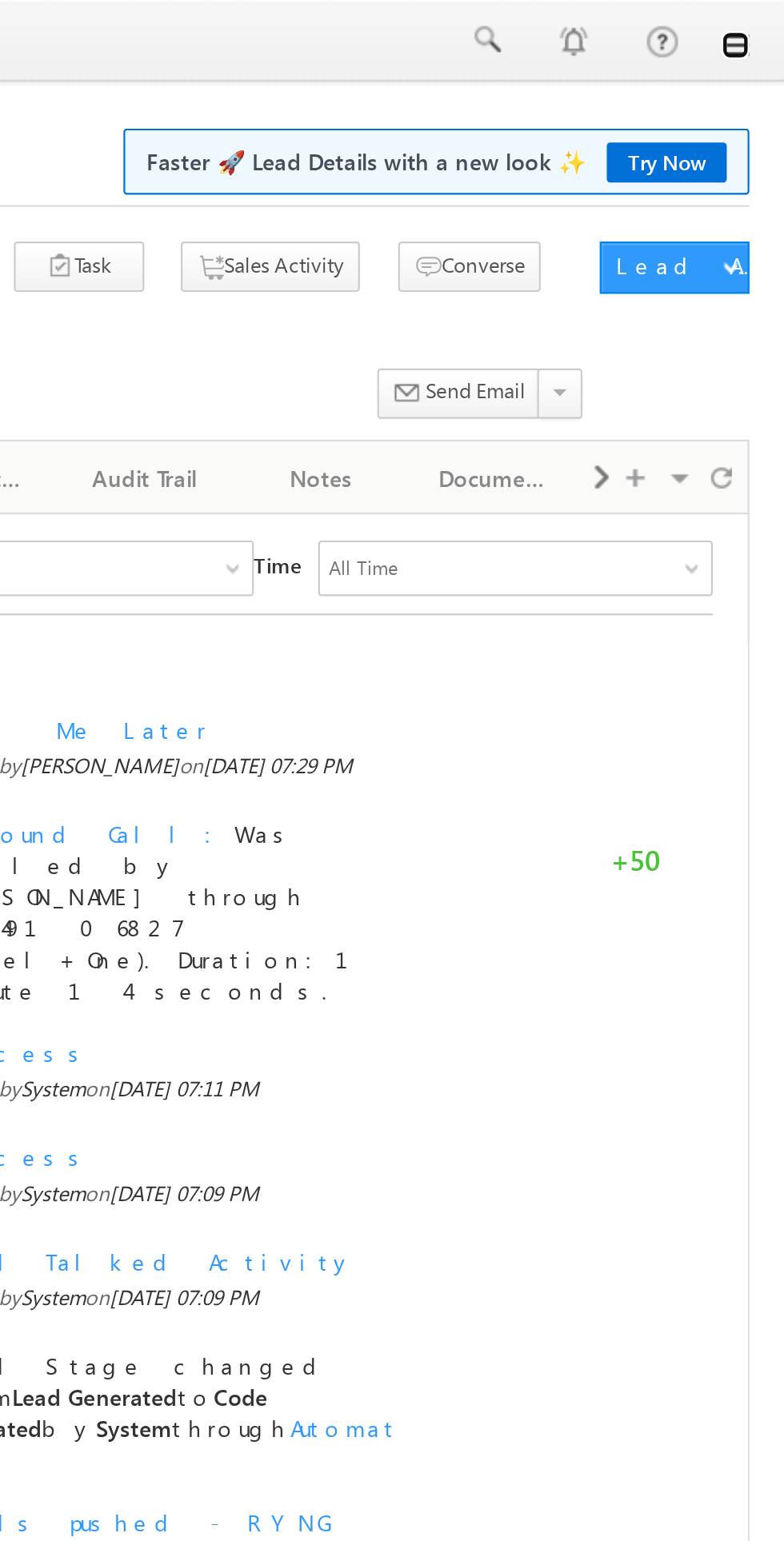
click at [762, 22] on link at bounding box center [762, 21] width 13 height 13
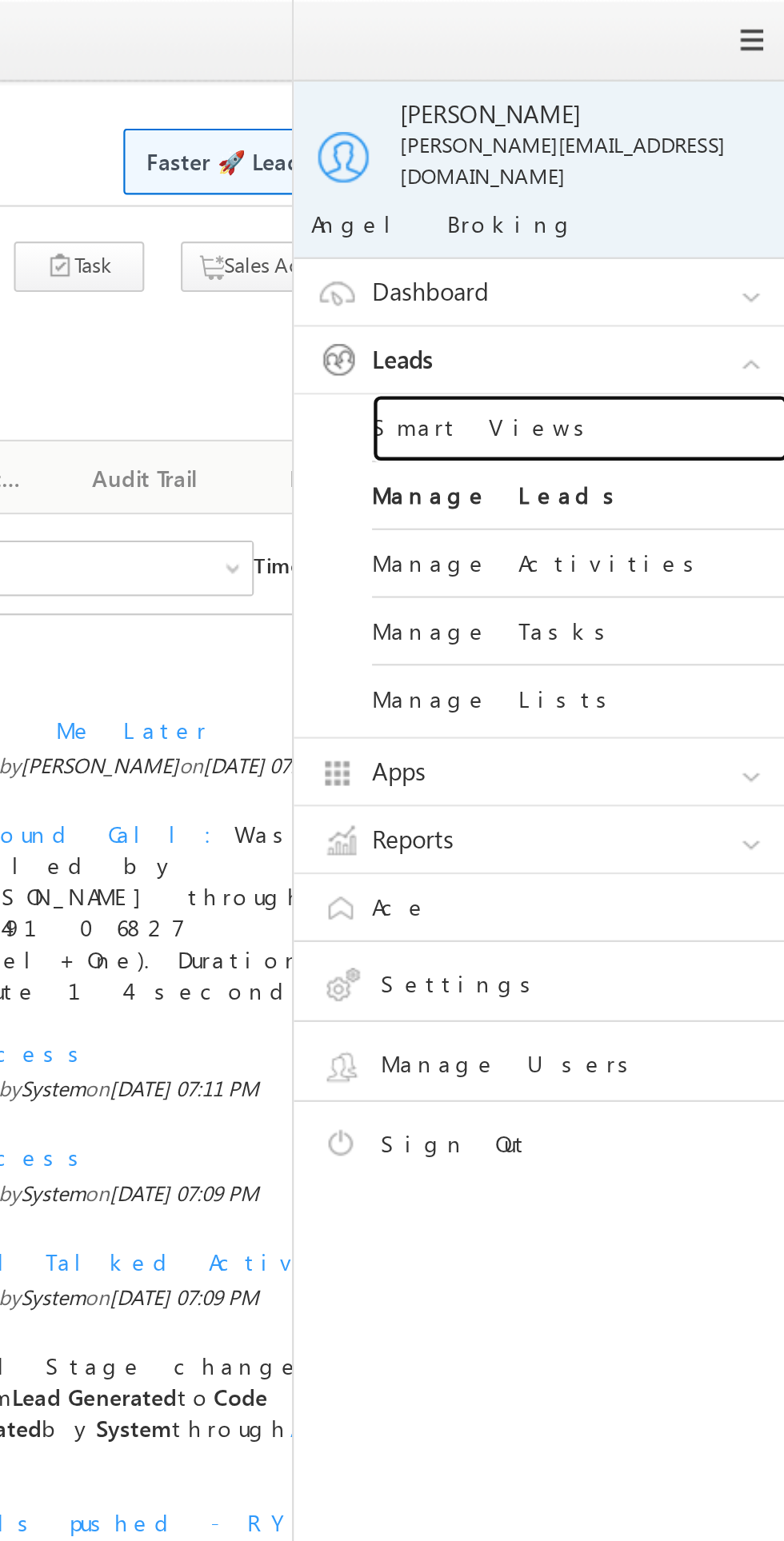
click at [656, 181] on link "Smart Views" at bounding box center [691, 196] width 192 height 31
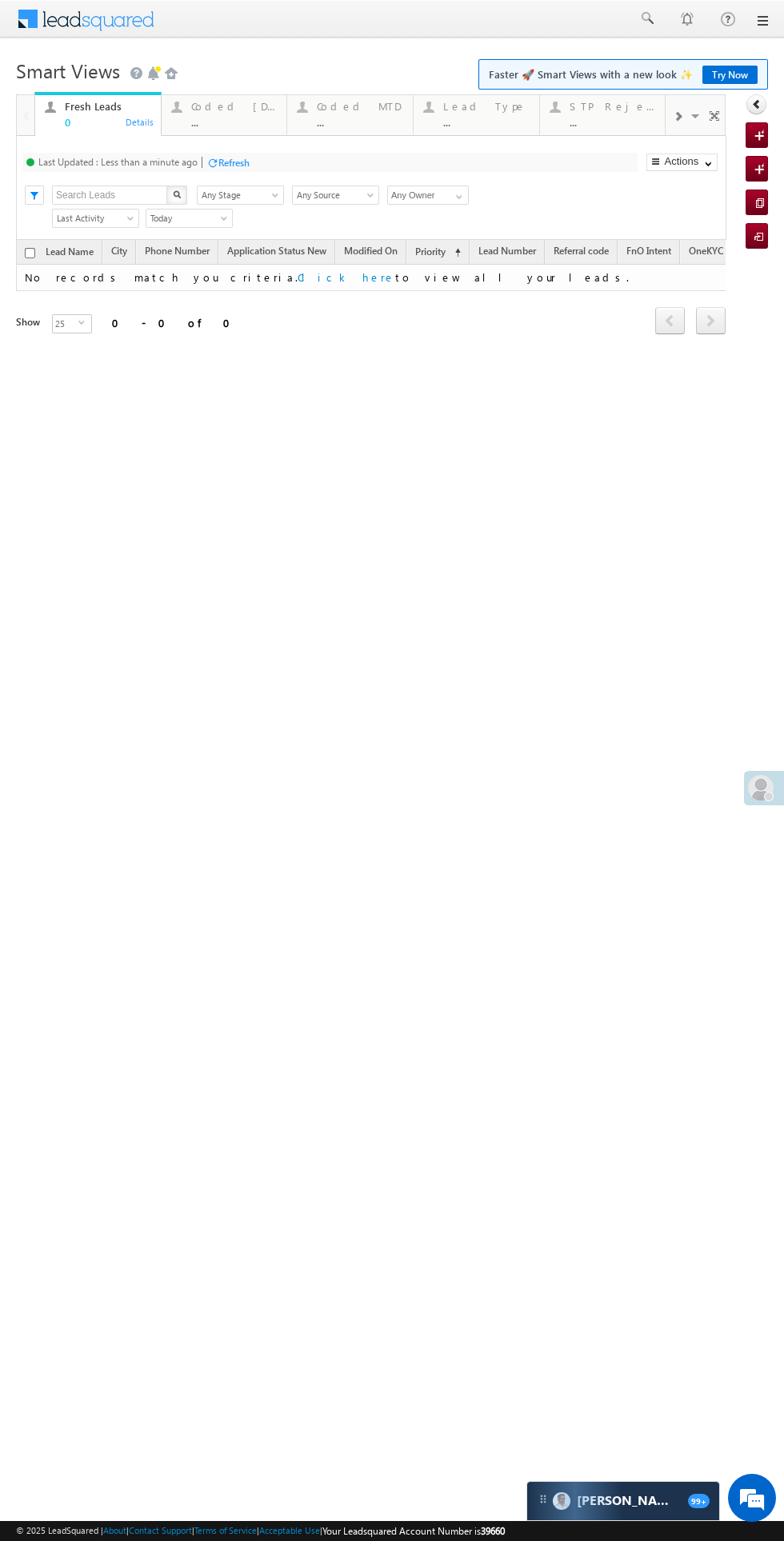
click at [210, 104] on div "Coded Today" at bounding box center [234, 106] width 87 height 13
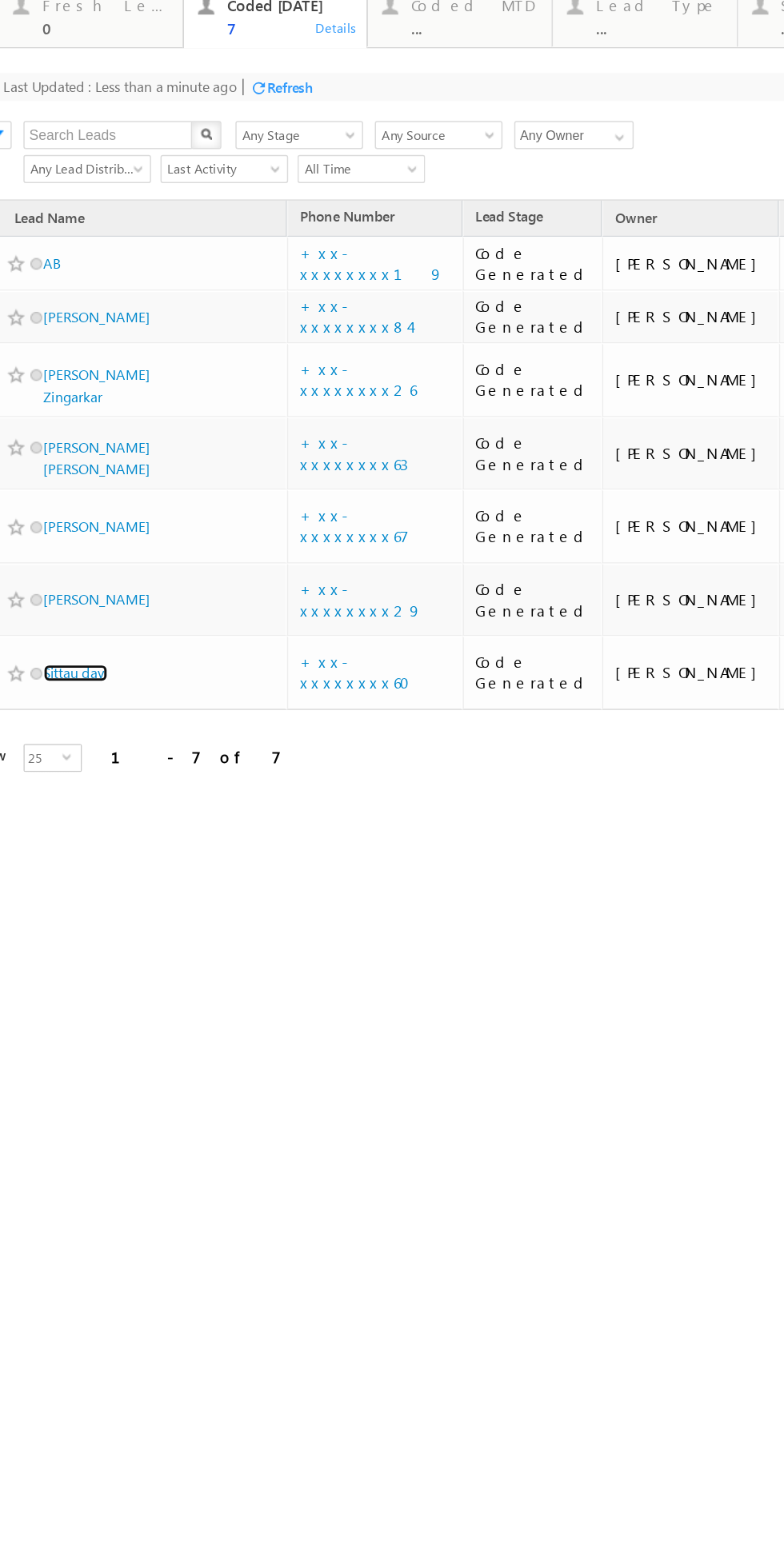
click at [38, 406] on link "Sittau davi" at bounding box center [35, 412] width 44 height 12
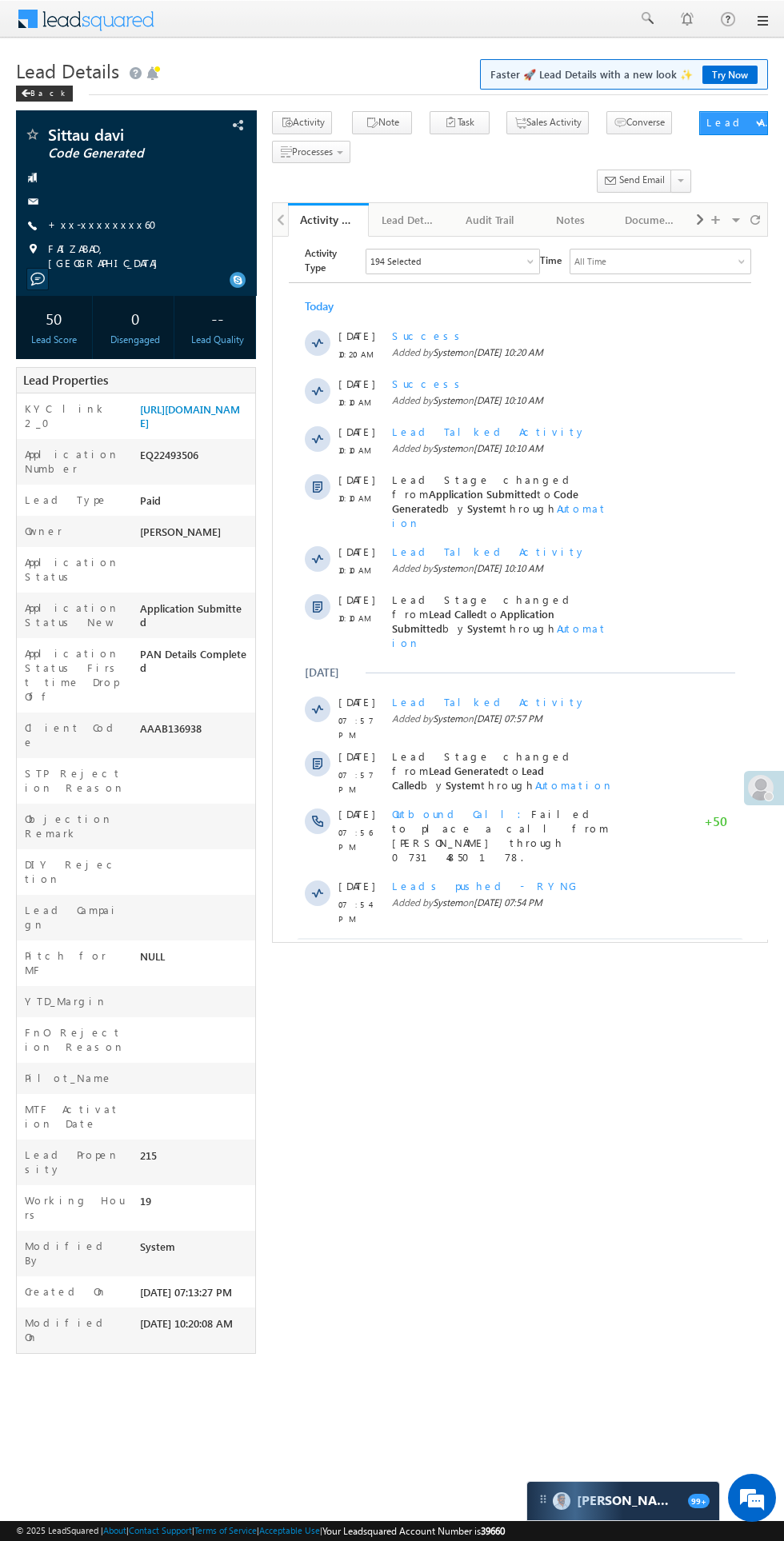
click at [515, 937] on span "Show More" at bounding box center [526, 953] width 85 height 32
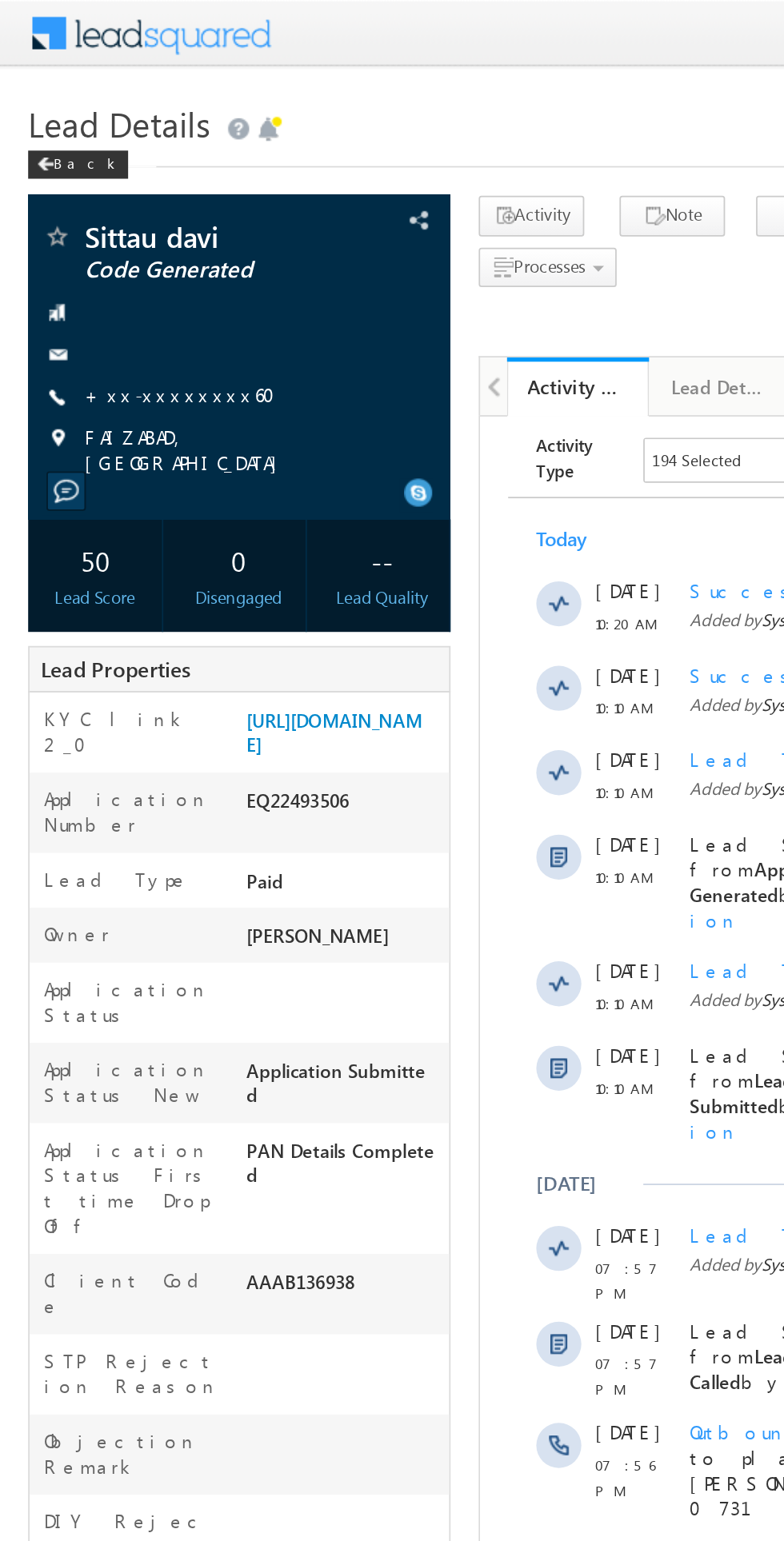
click at [93, 221] on link "+xx-xxxxxxxx60" at bounding box center [106, 224] width 119 height 14
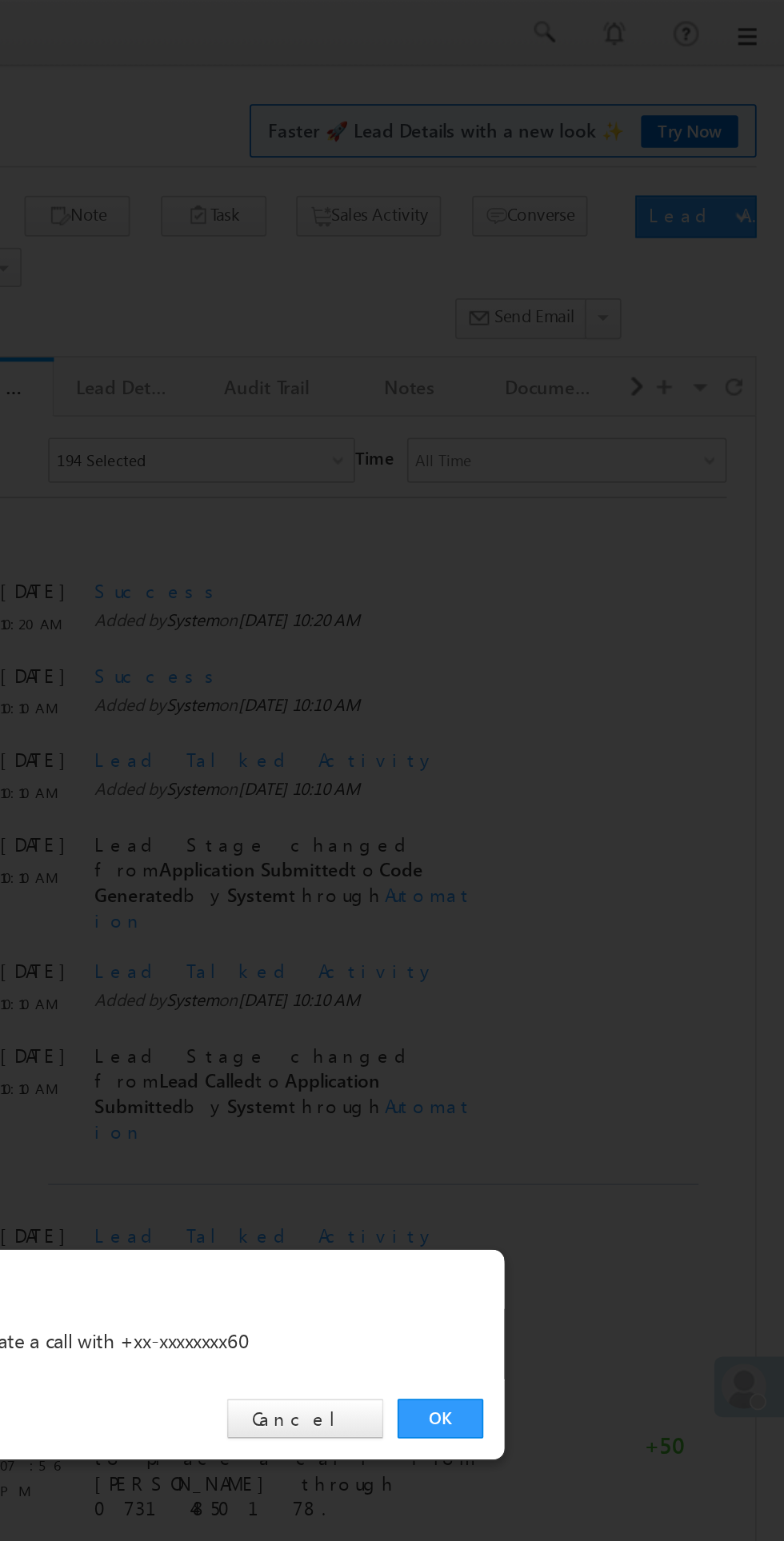
click at [587, 806] on link "OK" at bounding box center [588, 806] width 49 height 22
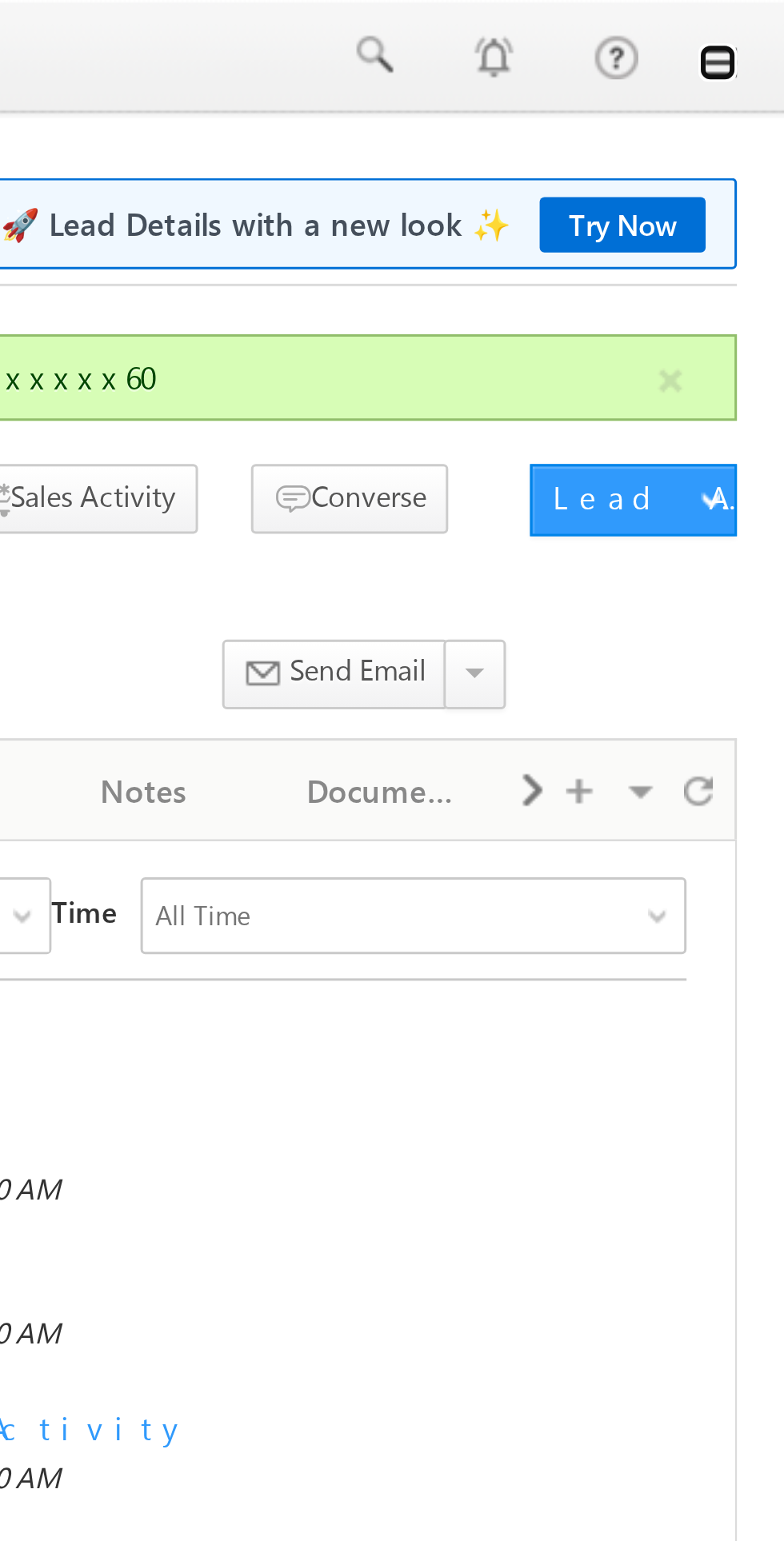
click at [766, 23] on link at bounding box center [762, 21] width 13 height 13
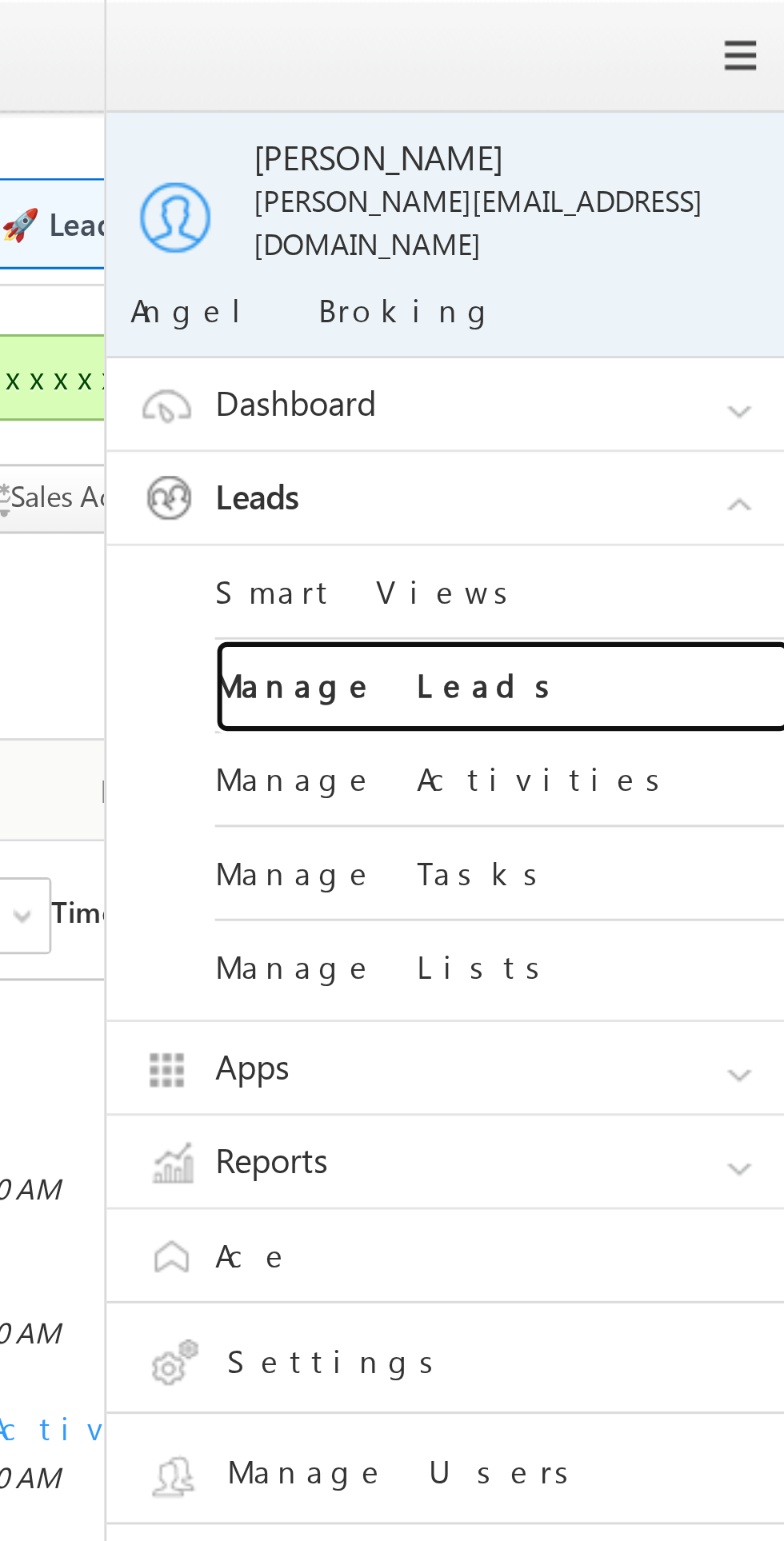
click at [657, 217] on link "Manage Leads" at bounding box center [691, 228] width 192 height 31
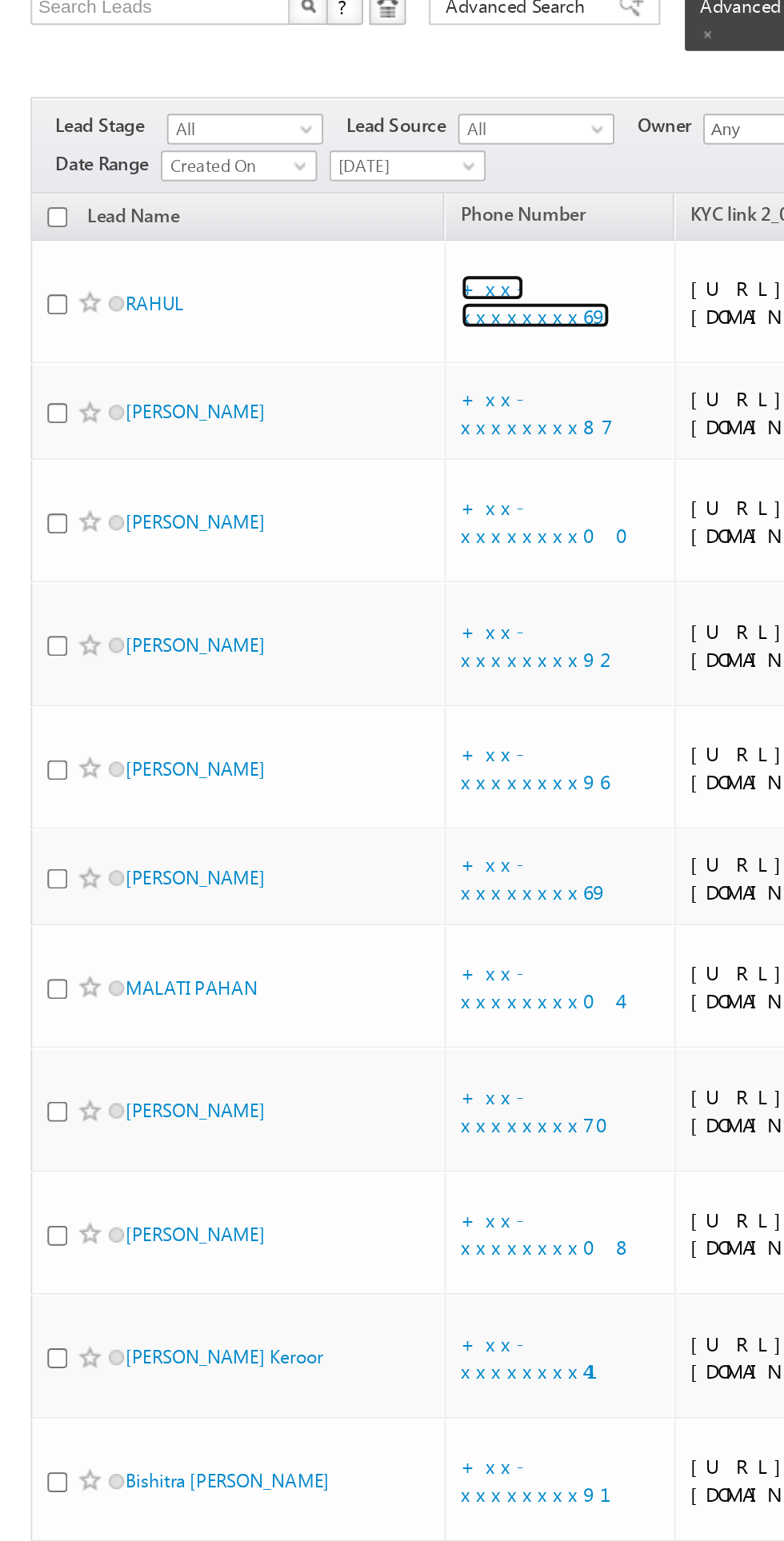
click at [271, 266] on link "+xx-xxxxxxxx69" at bounding box center [279, 274] width 77 height 28
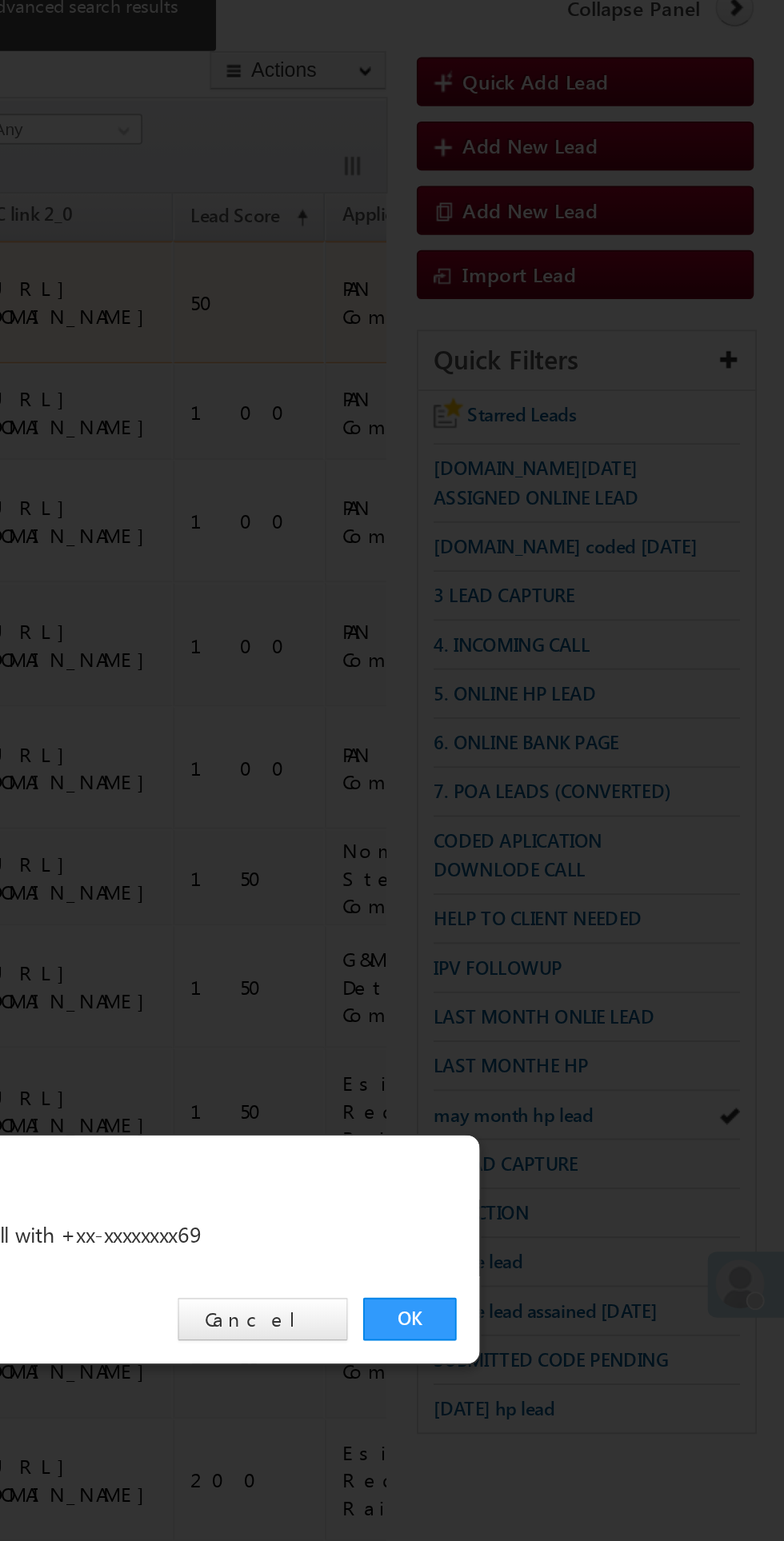
click at [592, 821] on div "OK Cancel" at bounding box center [400, 806] width 448 height 46
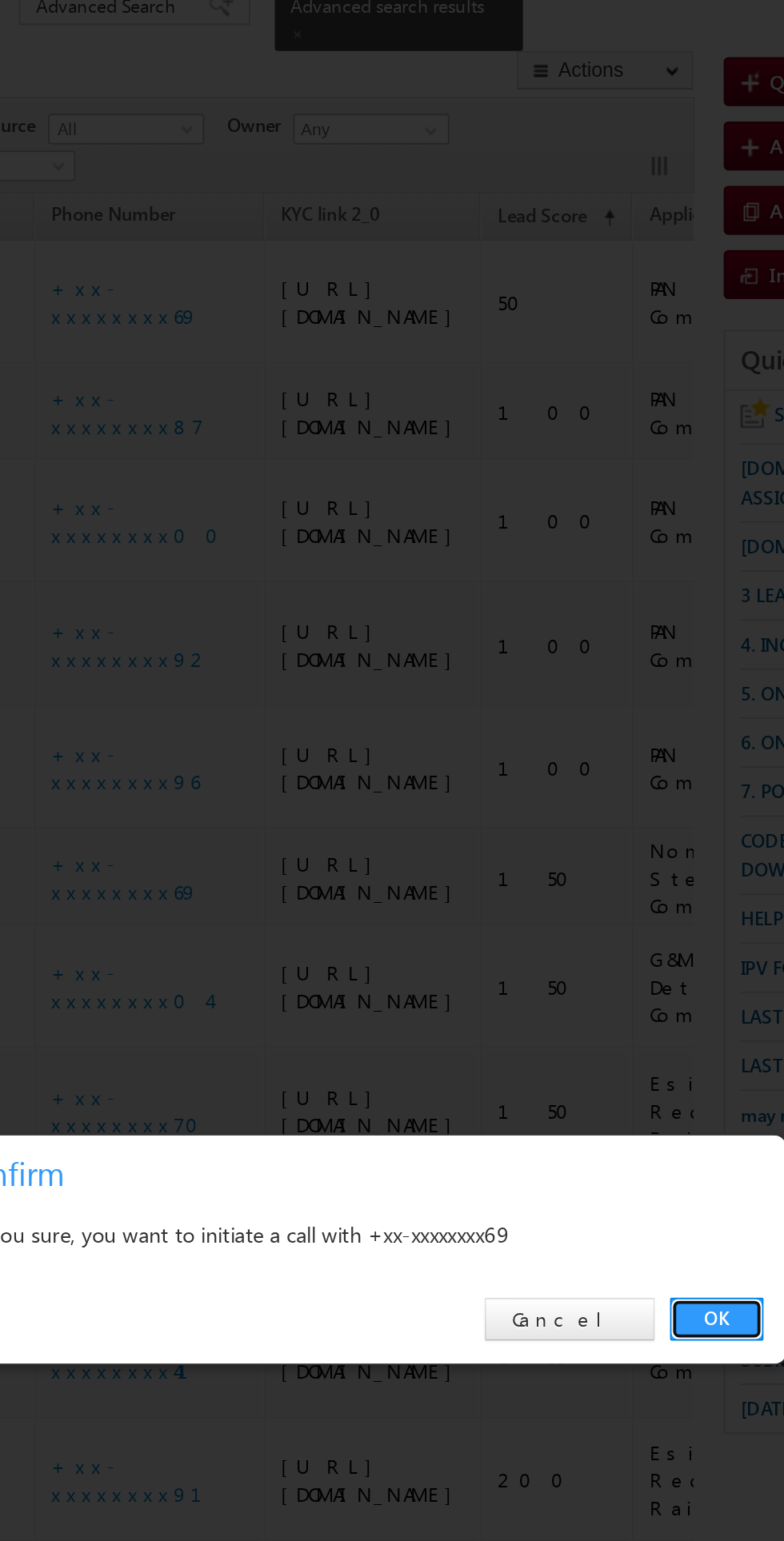
click at [575, 812] on link "OK" at bounding box center [588, 806] width 49 height 22
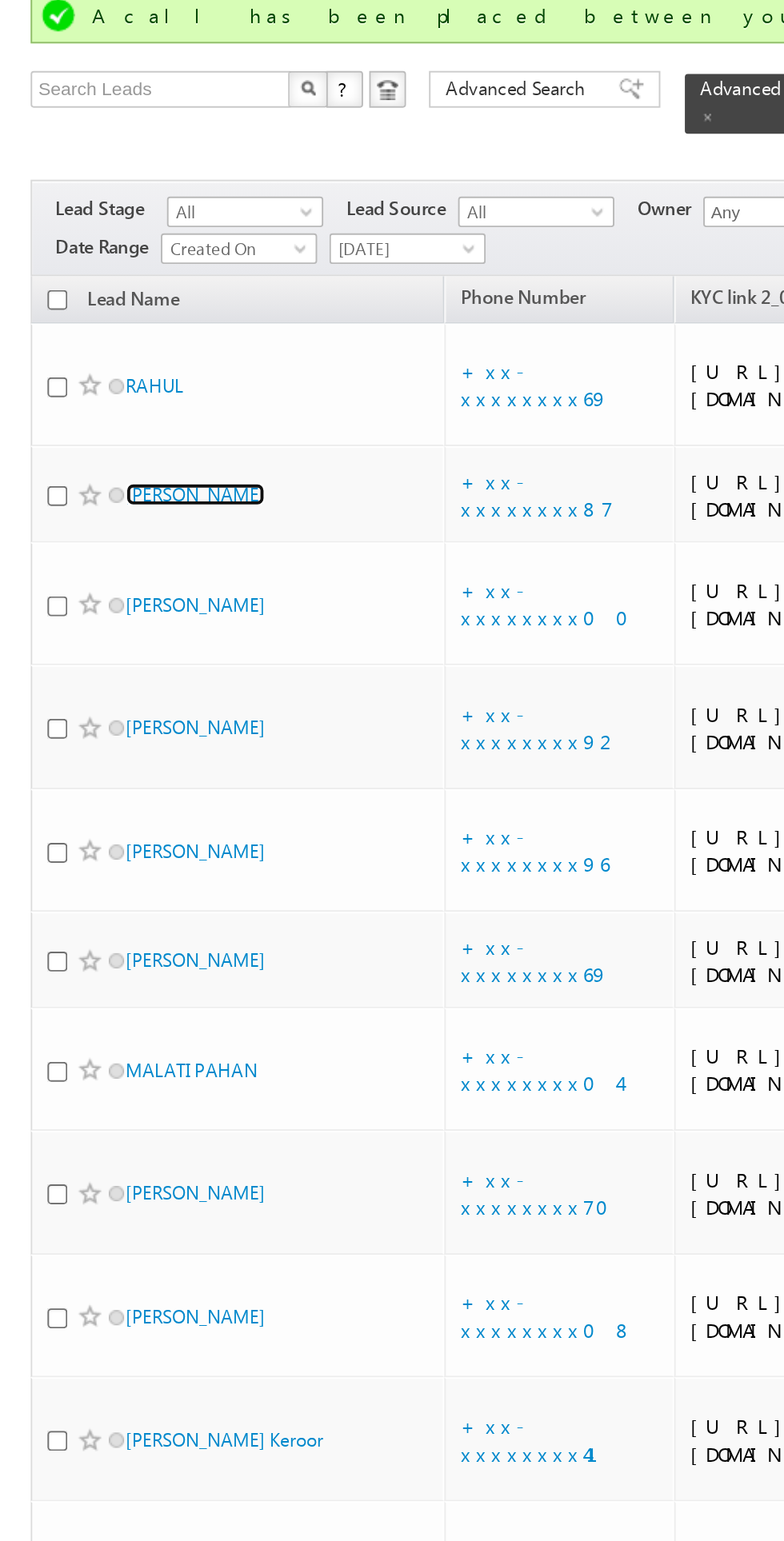
click at [111, 370] on link "duryodhan Sharma" at bounding box center [102, 375] width 73 height 12
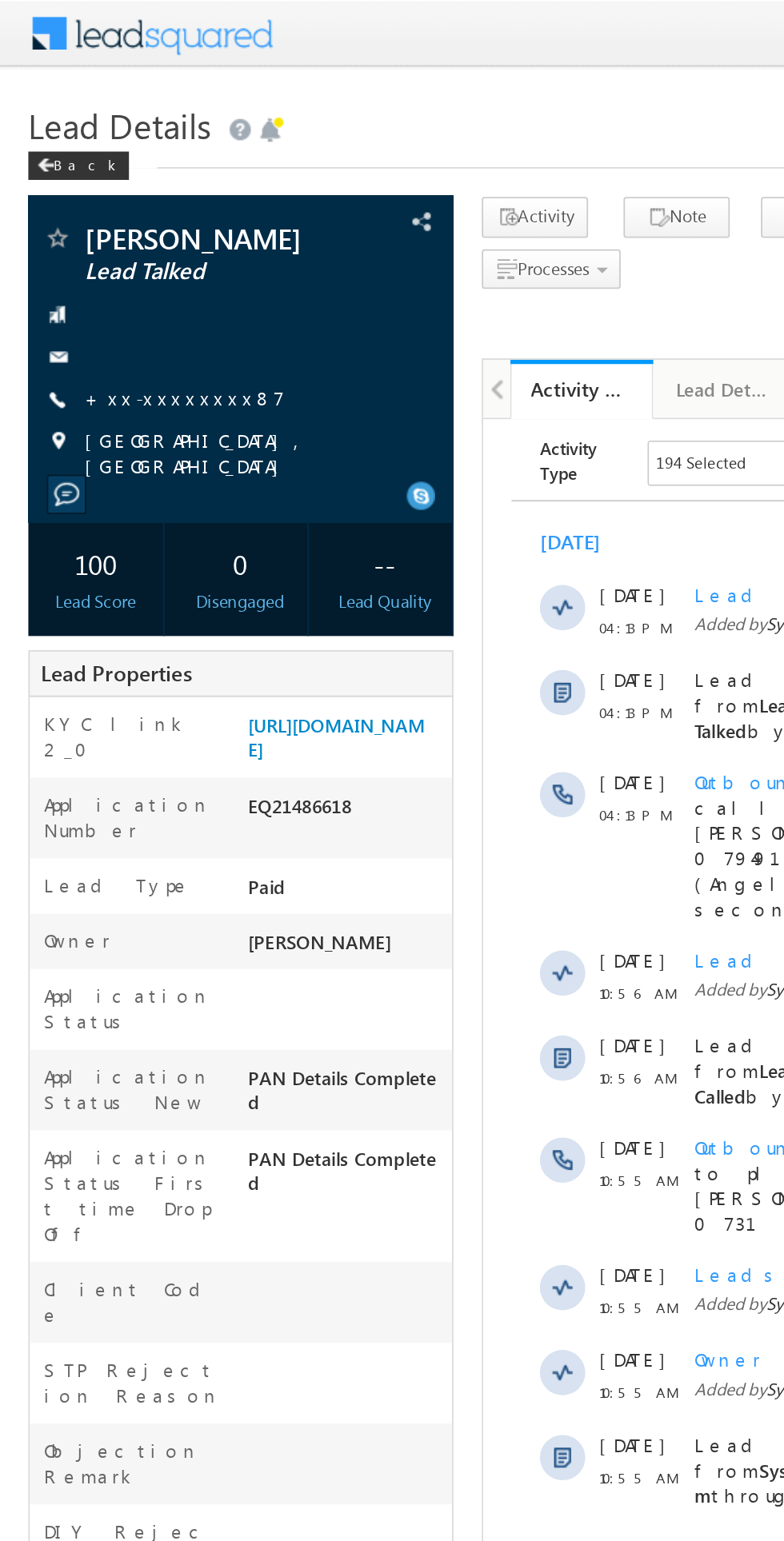
click at [92, 227] on link "+xx-xxxxxxxx87" at bounding box center [104, 224] width 113 height 14
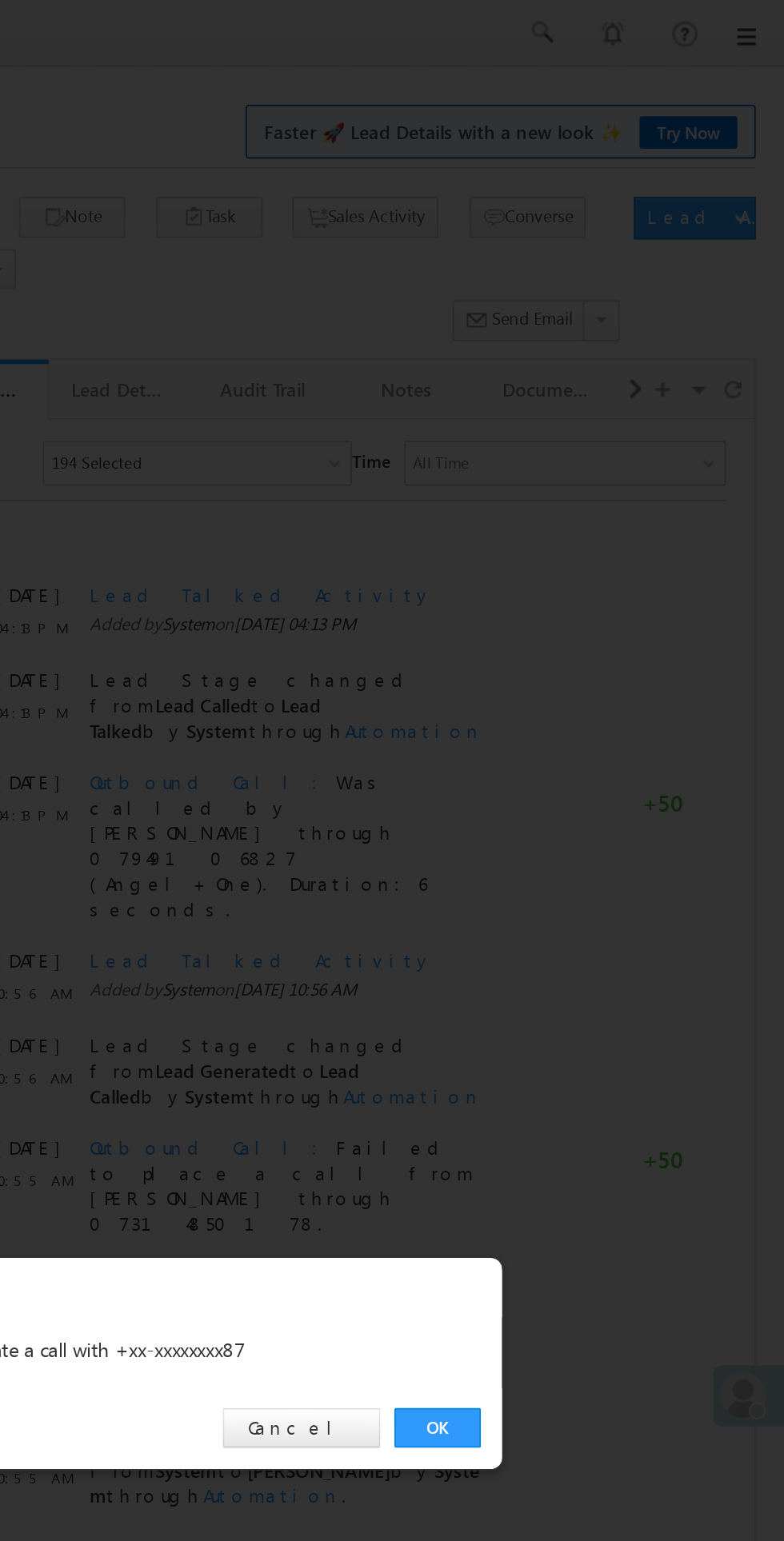
click at [582, 806] on link "OK" at bounding box center [588, 806] width 49 height 22
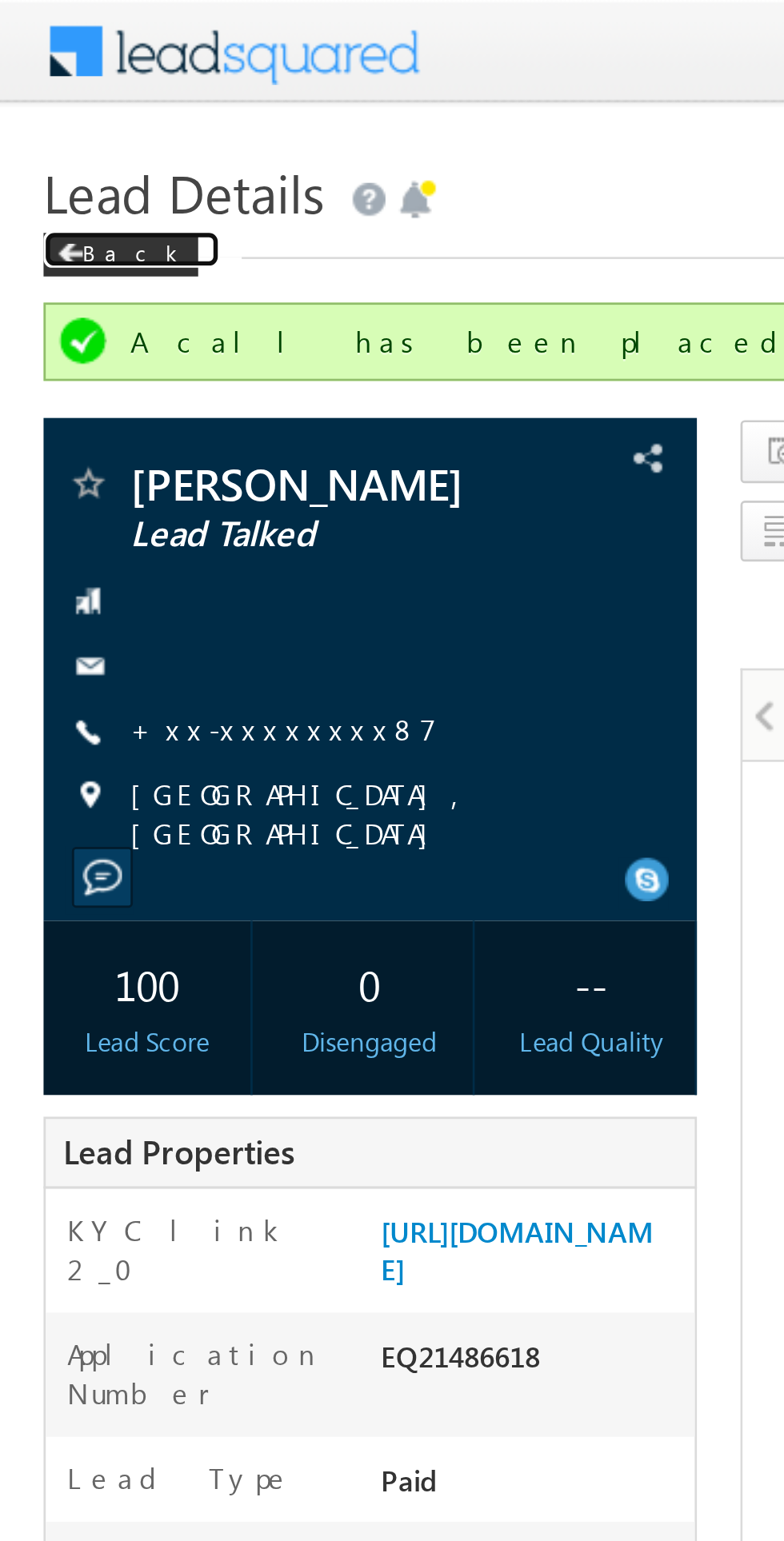
click at [42, 97] on div "Back" at bounding box center [44, 93] width 57 height 16
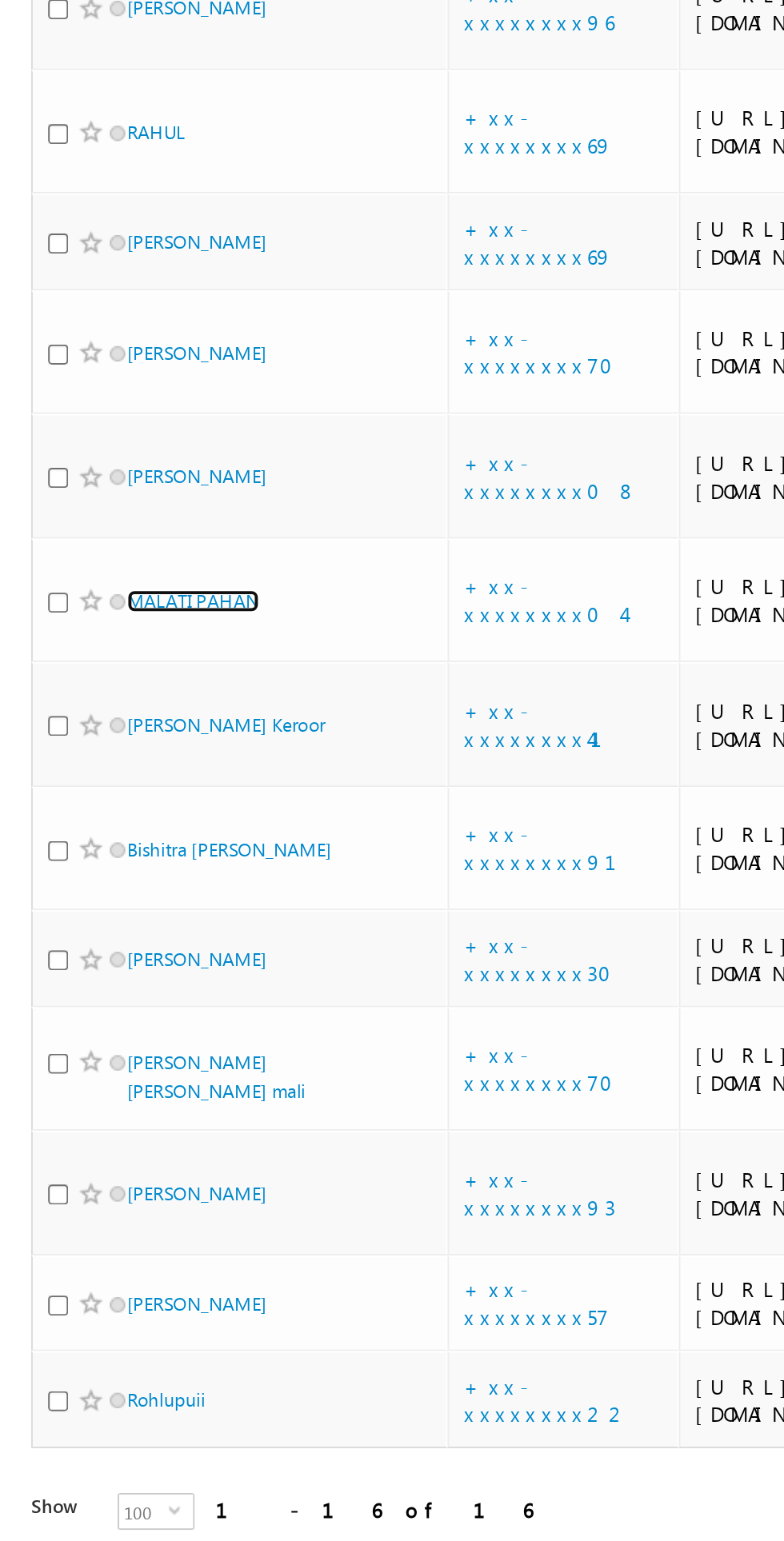
click at [104, 767] on link "MALATI PAHAN" at bounding box center [100, 762] width 69 height 12
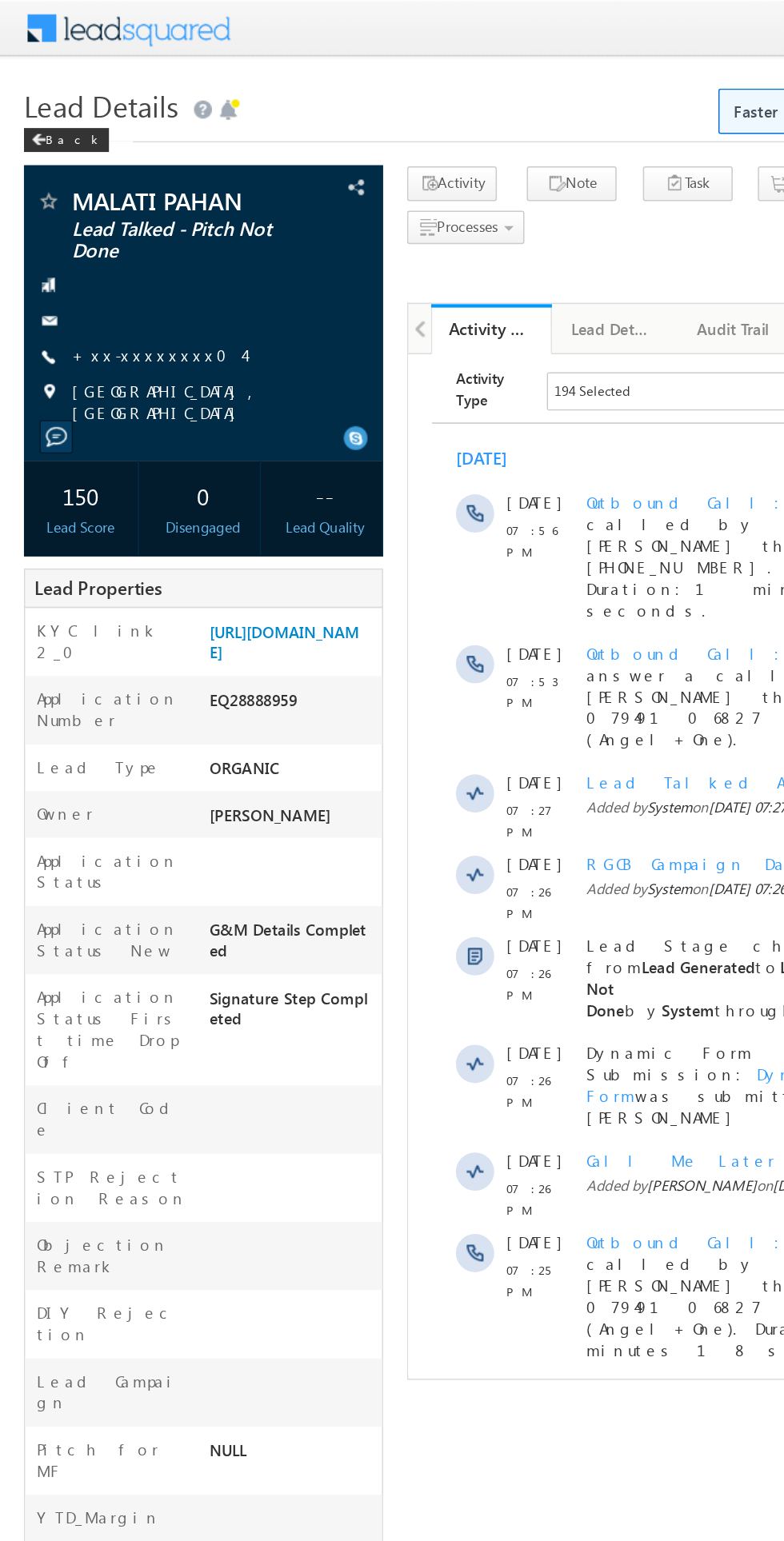
click at [105, 237] on link "+xx-xxxxxxxx04" at bounding box center [105, 237] width 115 height 14
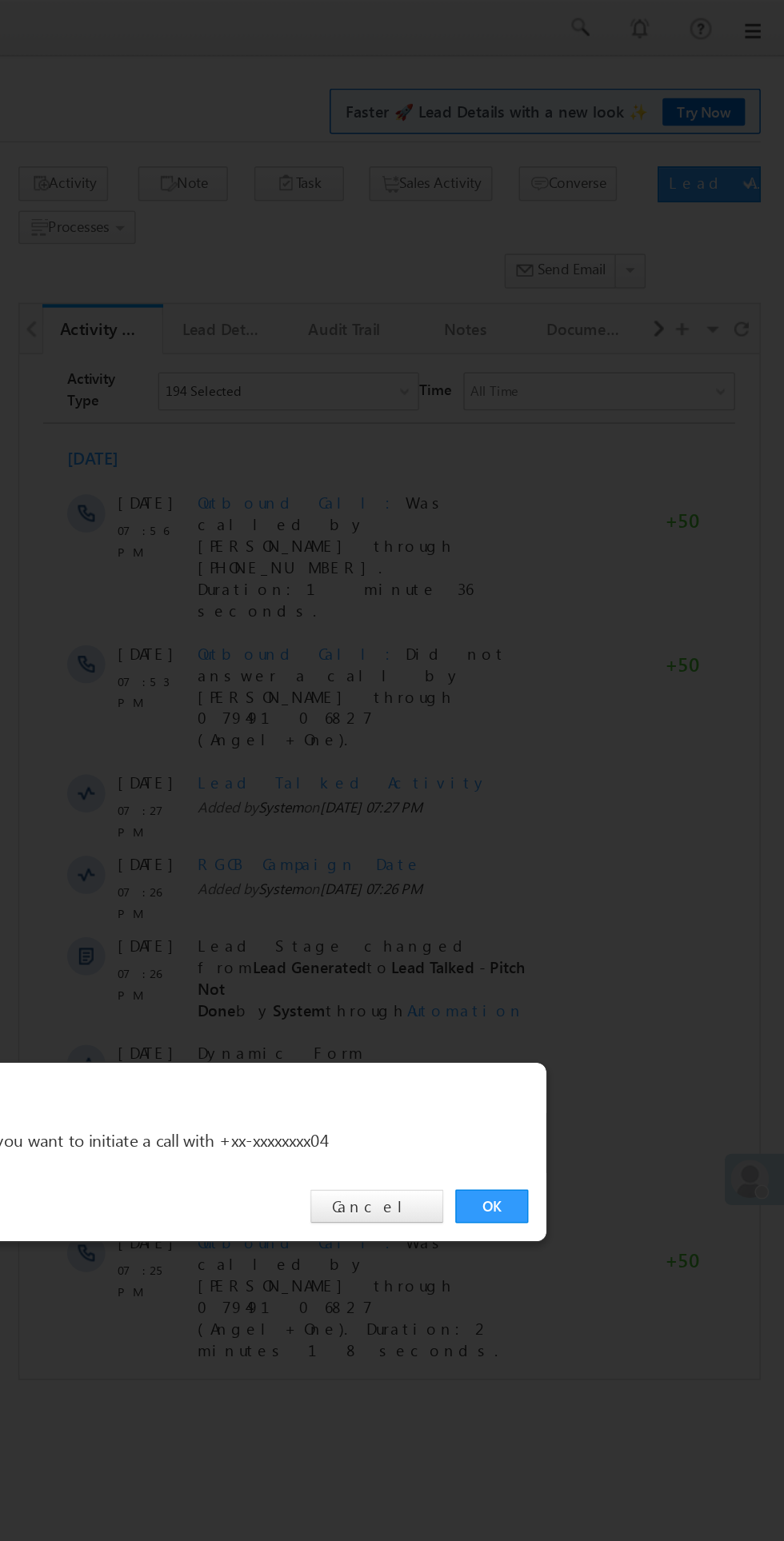
click at [584, 808] on link "OK" at bounding box center [588, 806] width 49 height 22
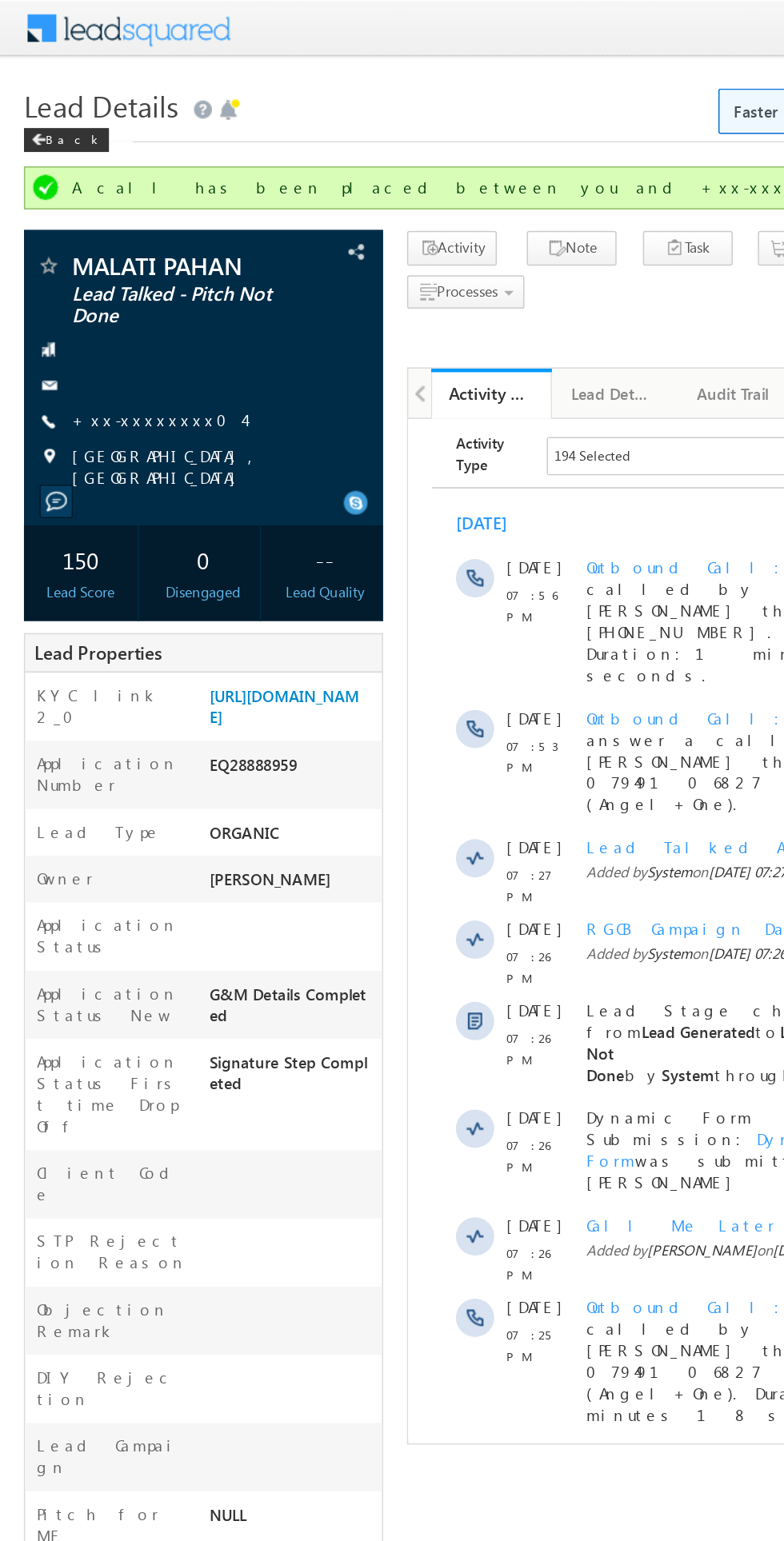
click at [104, 282] on link "+xx-xxxxxxxx04" at bounding box center [105, 280] width 115 height 14
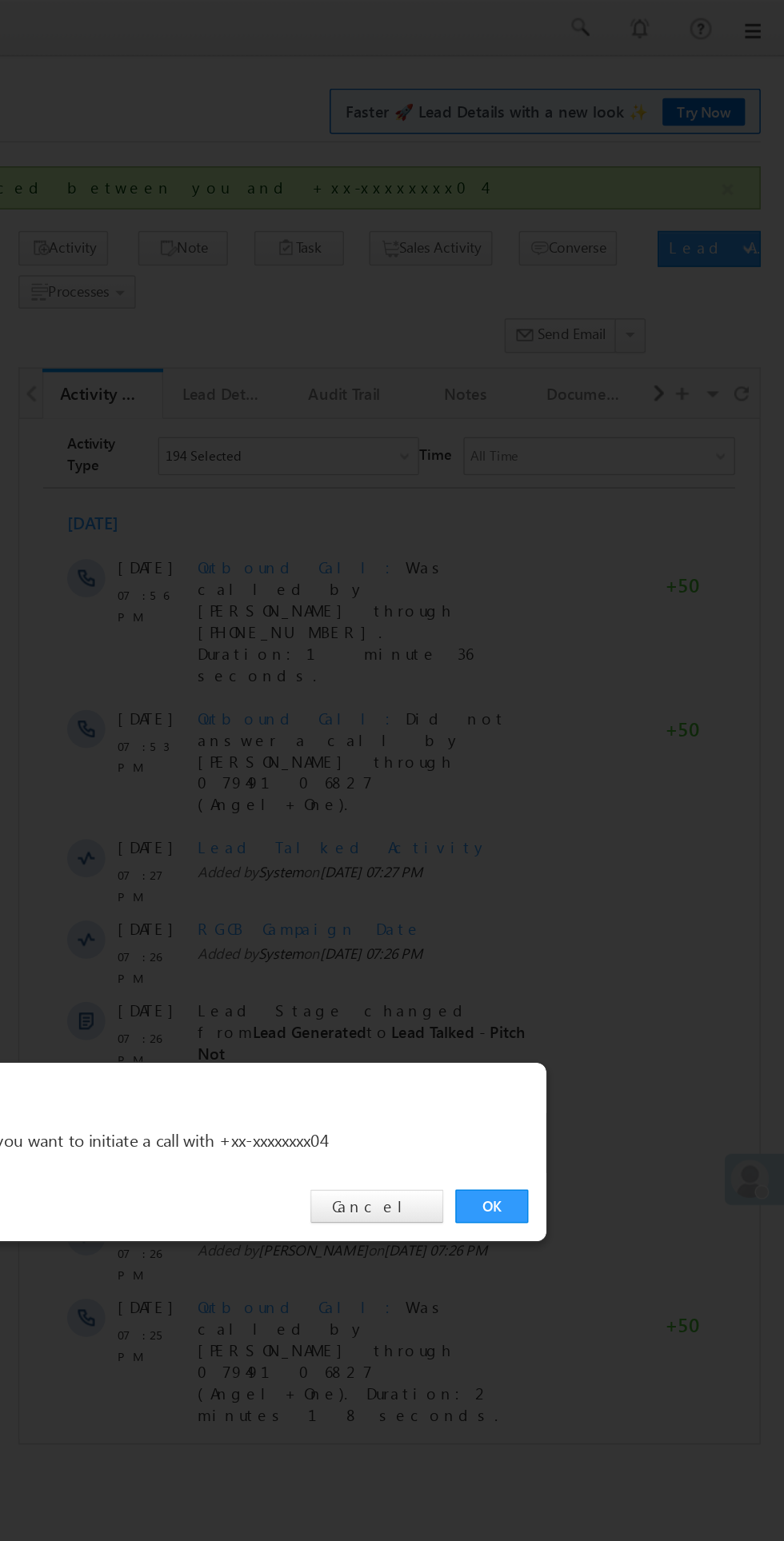
click at [581, 804] on link "OK" at bounding box center [588, 806] width 49 height 22
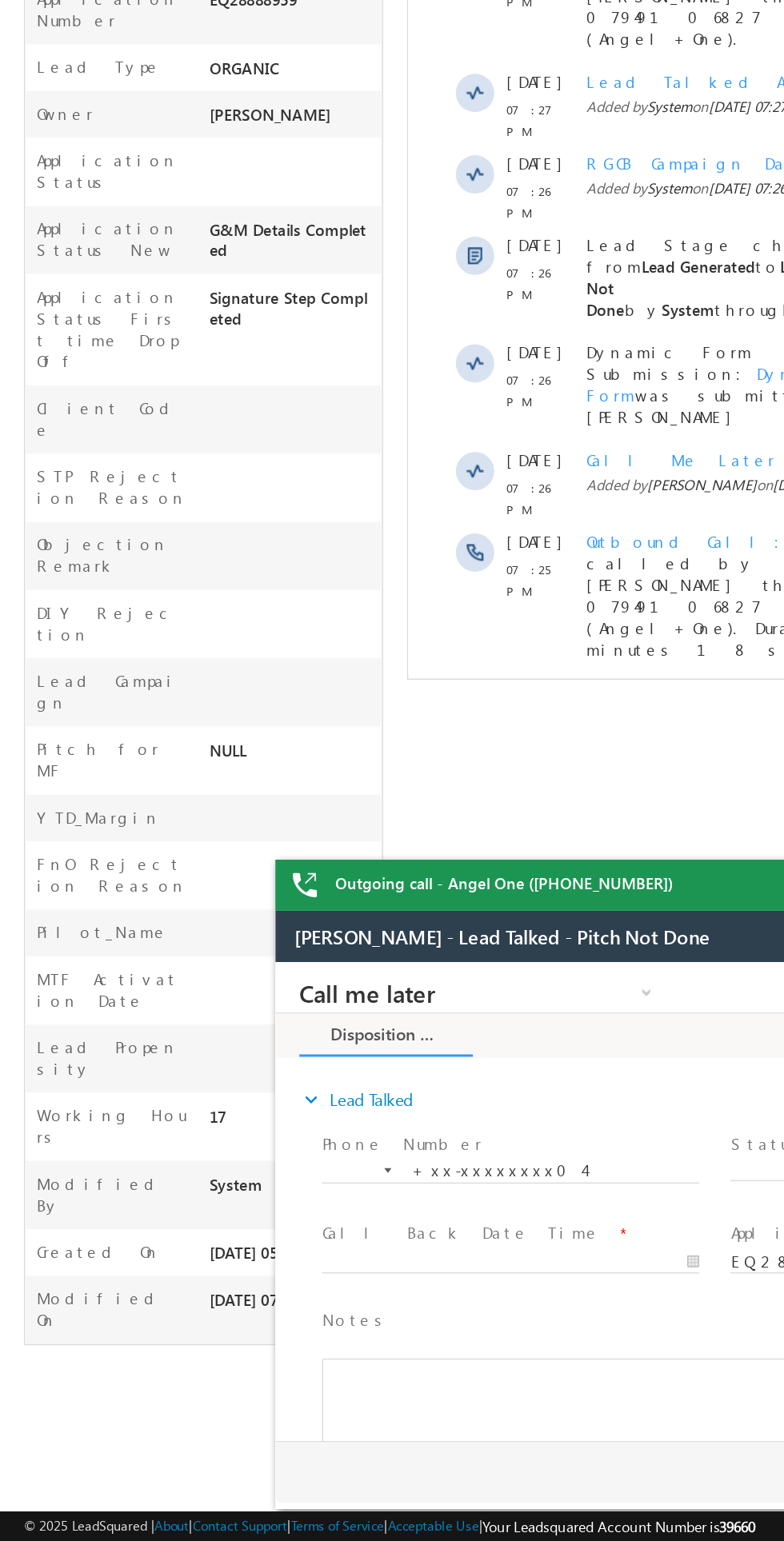
click at [548, 455] on span "Show More" at bounding box center [655, 470] width 446 height 32
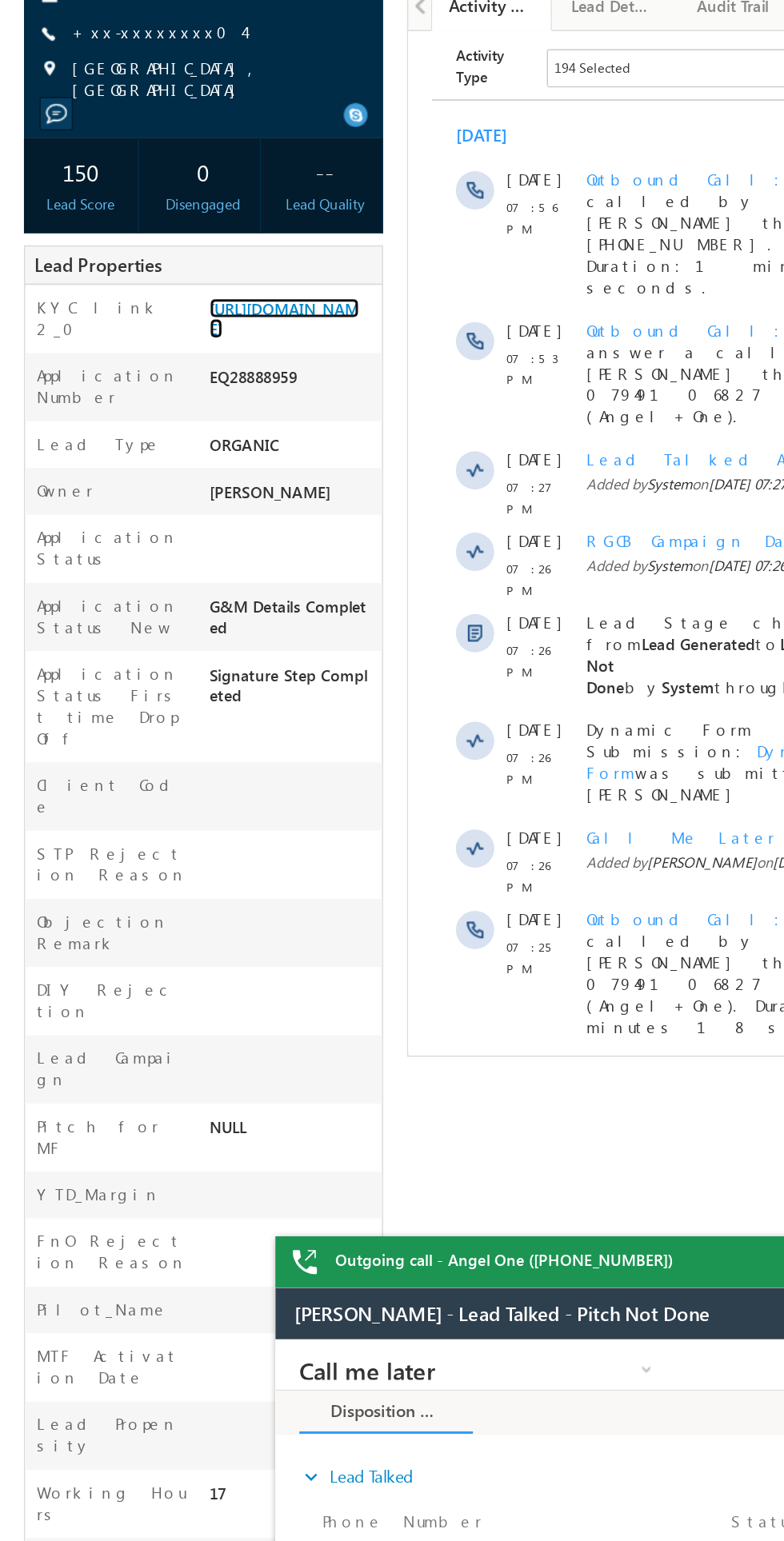
click at [181, 485] on link "[URL][DOMAIN_NAME]" at bounding box center [189, 471] width 100 height 27
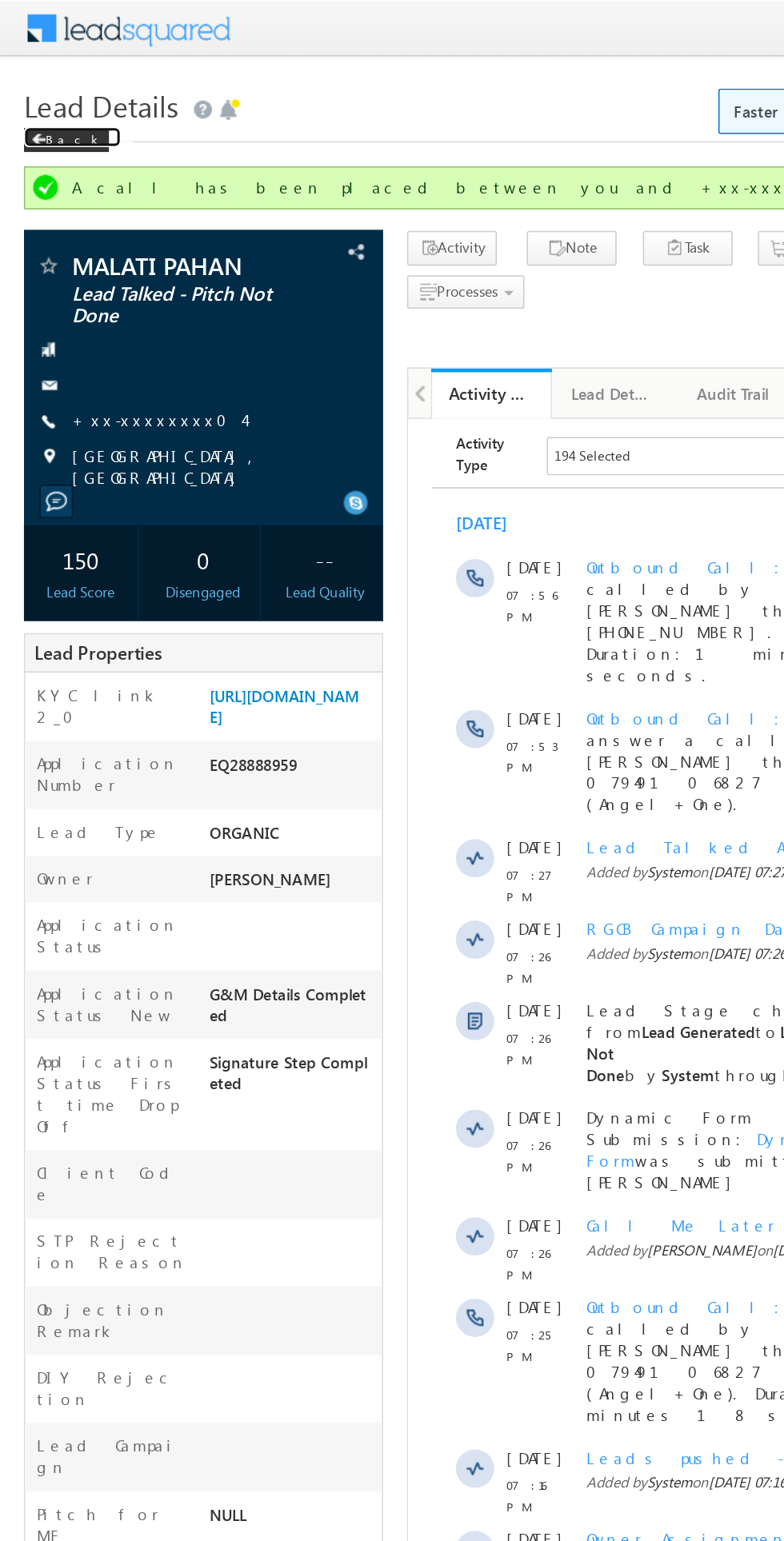
click at [25, 93] on span at bounding box center [25, 93] width 9 height 8
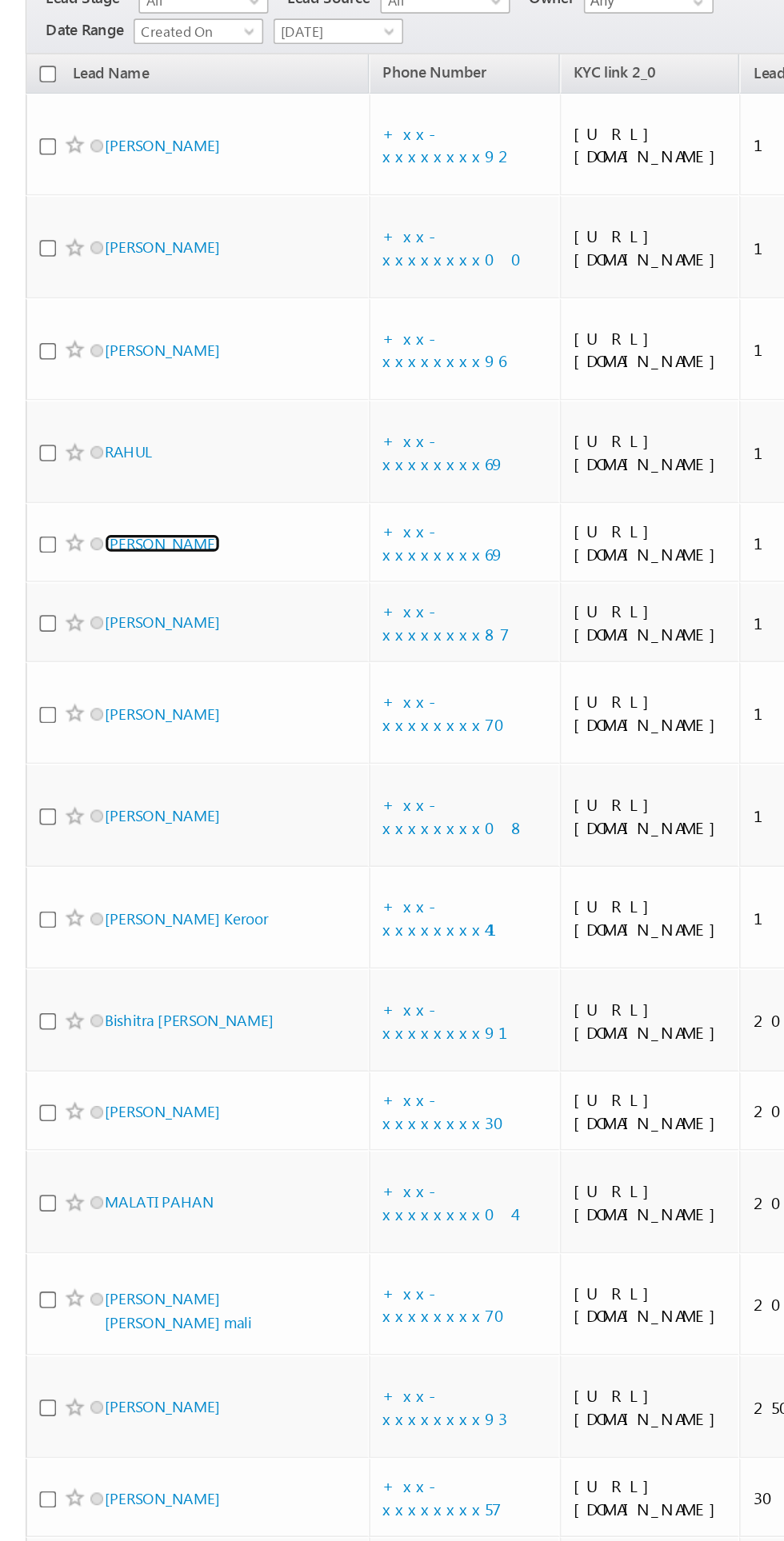
click at [115, 532] on link "[PERSON_NAME]" at bounding box center [102, 525] width 73 height 12
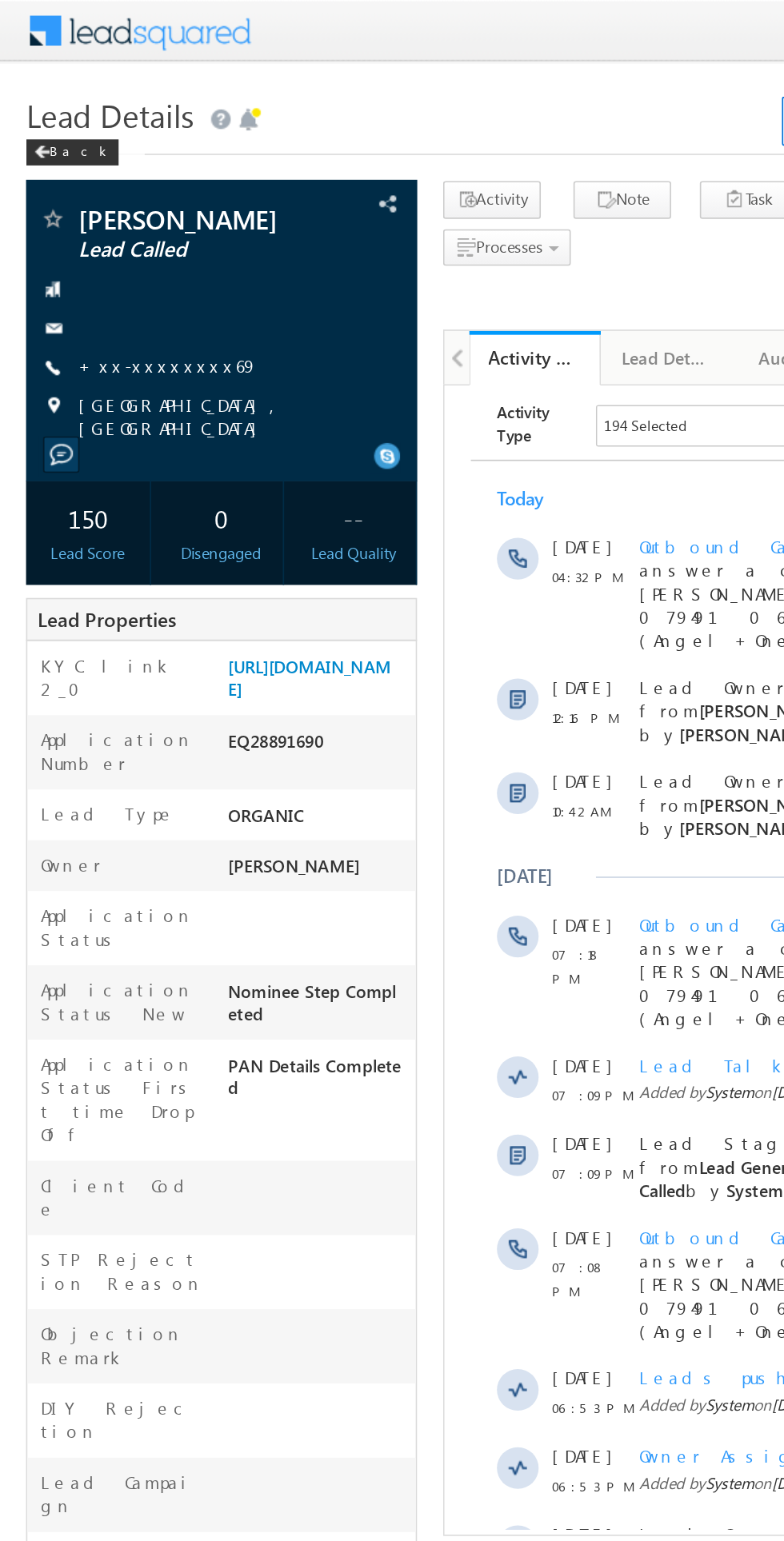
click at [105, 223] on link "+xx-xxxxxxxx69" at bounding box center [103, 224] width 110 height 14
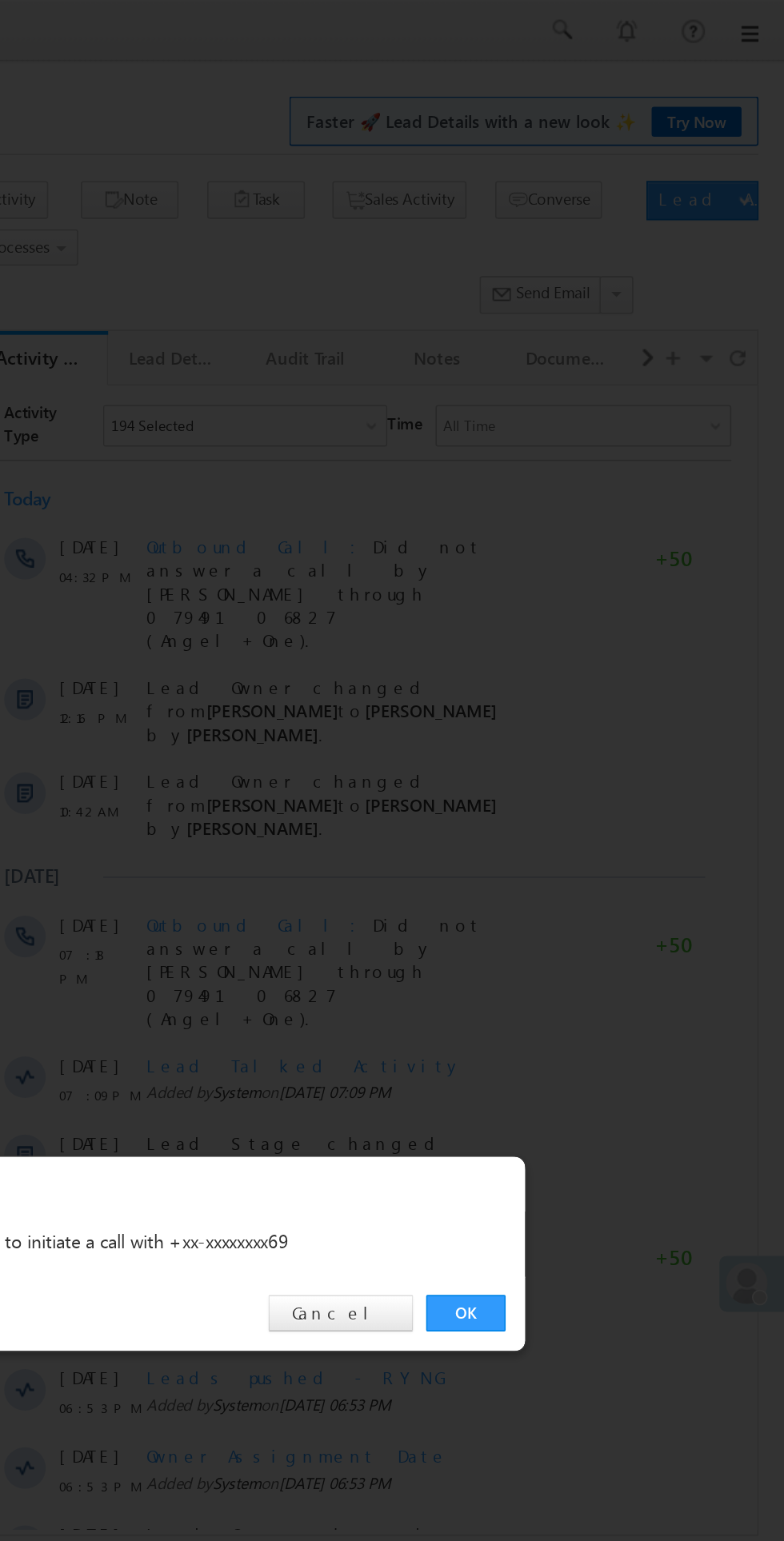
click at [585, 807] on link "OK" at bounding box center [588, 806] width 49 height 22
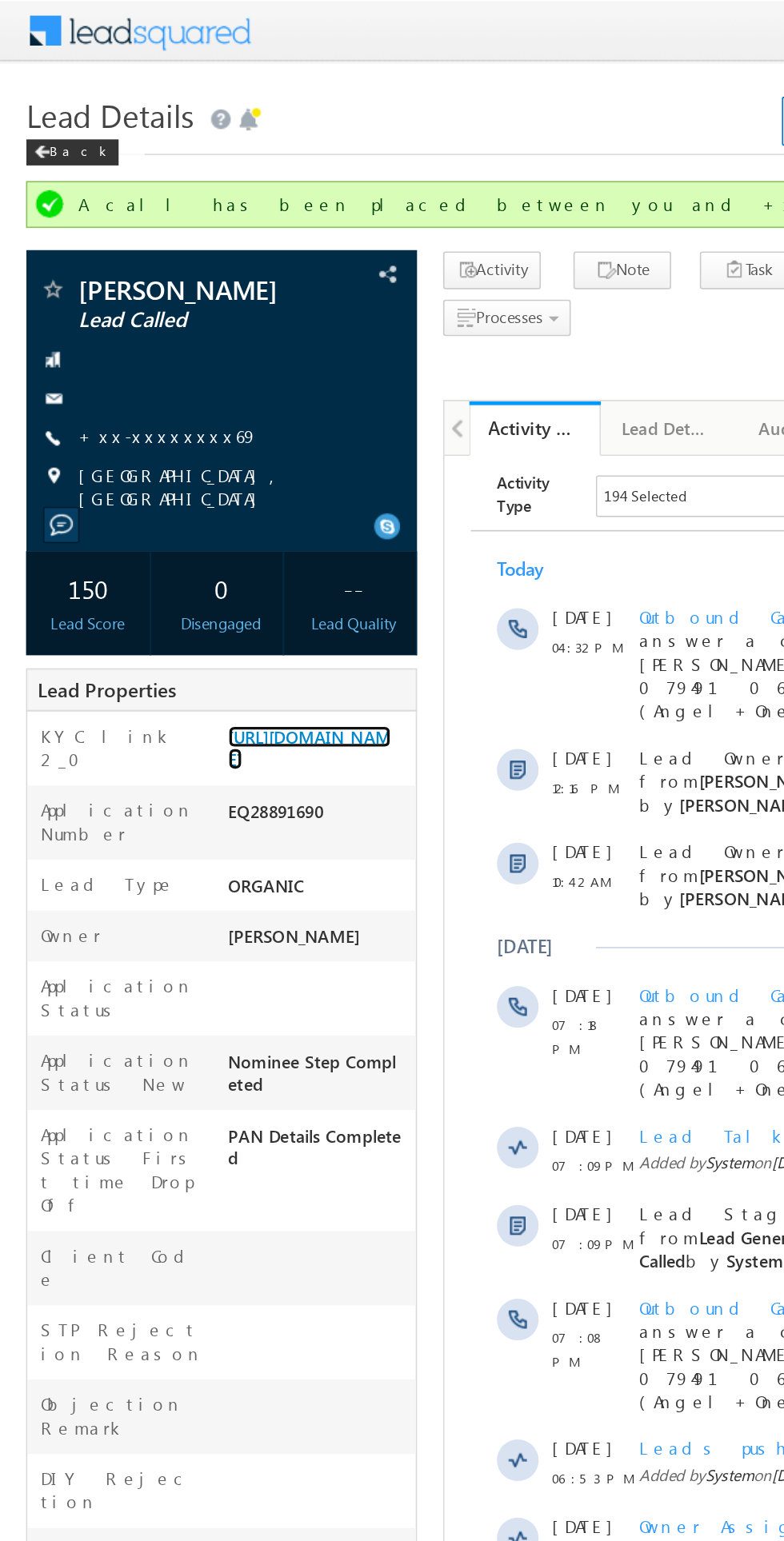
click at [172, 471] on link "[URL][DOMAIN_NAME]" at bounding box center [189, 458] width 100 height 27
click at [28, 93] on span at bounding box center [25, 93] width 9 height 8
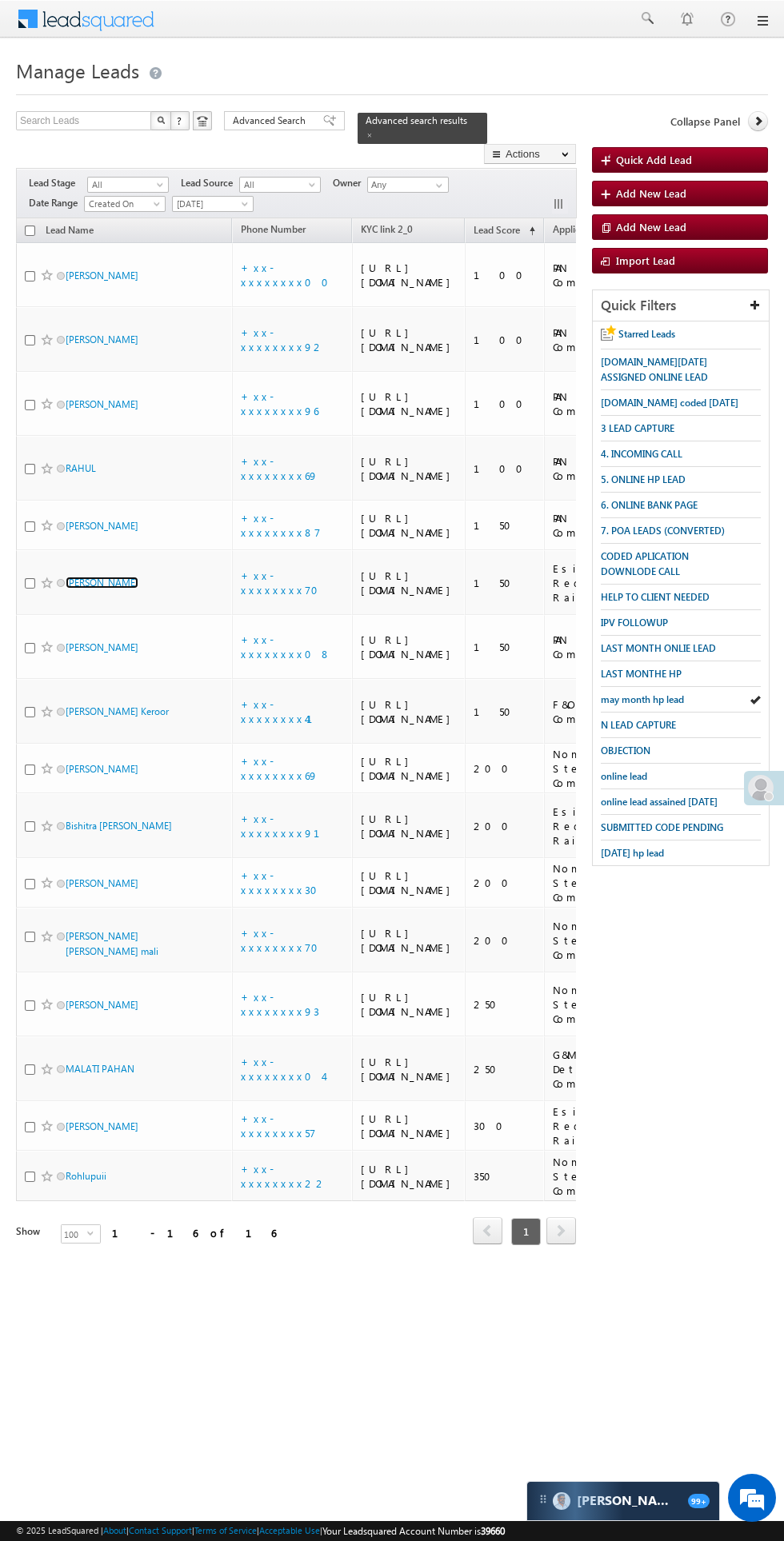
click at [92, 589] on link "[PERSON_NAME]" at bounding box center [102, 582] width 73 height 12
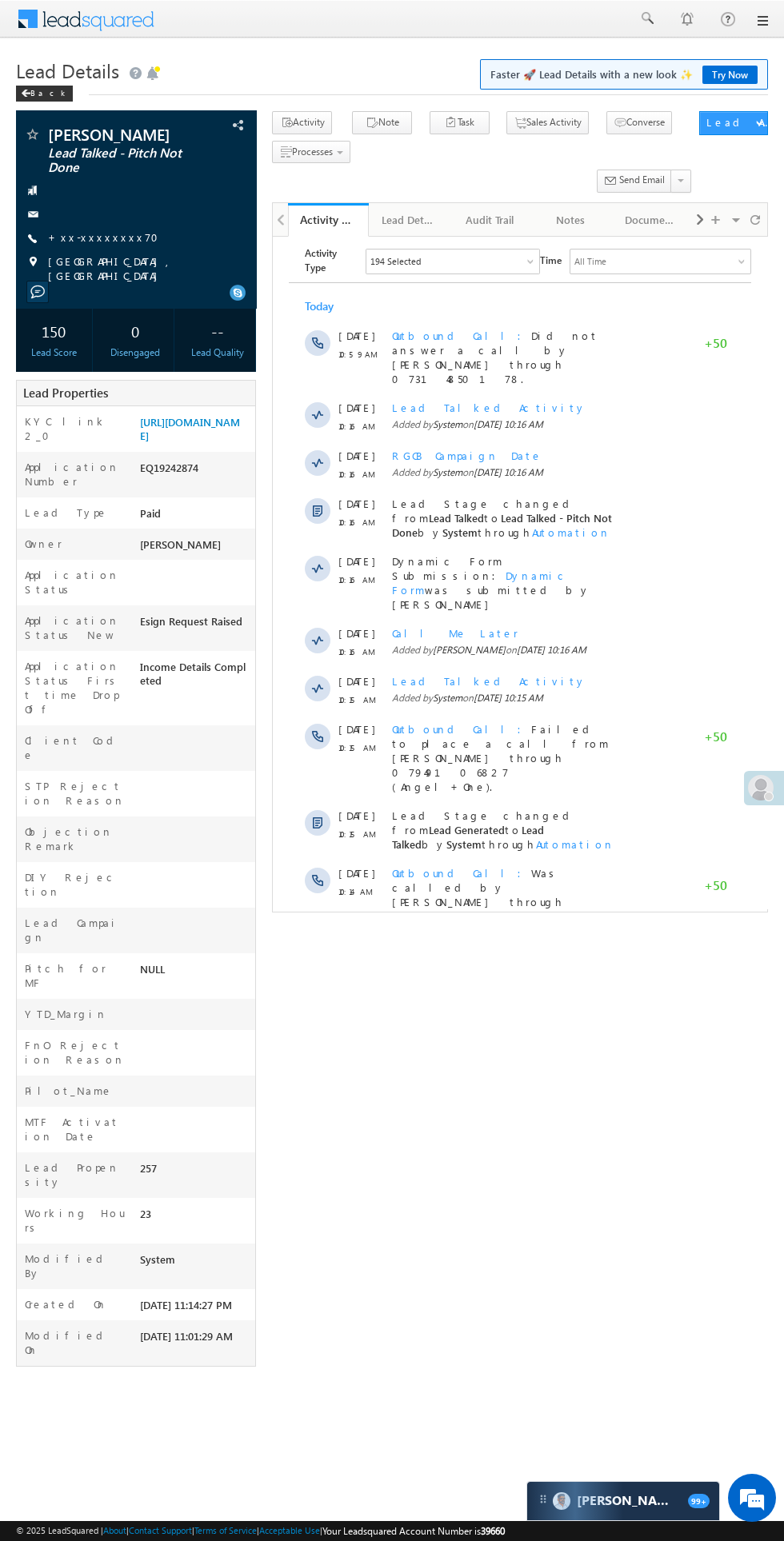
click at [550, 971] on span "Show More" at bounding box center [526, 987] width 85 height 32
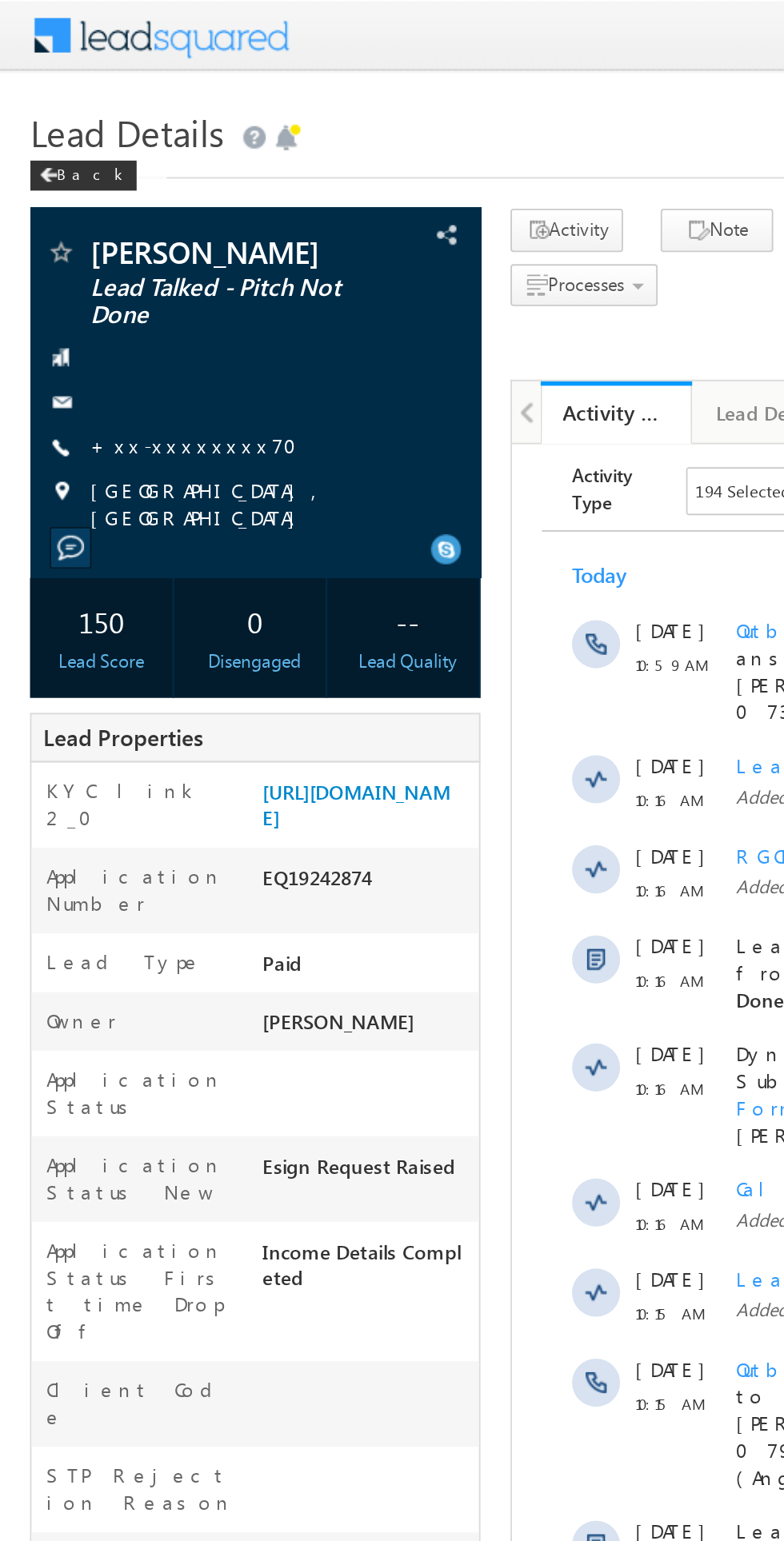
click at [98, 237] on link "+xx-xxxxxxxx70" at bounding box center [107, 237] width 120 height 14
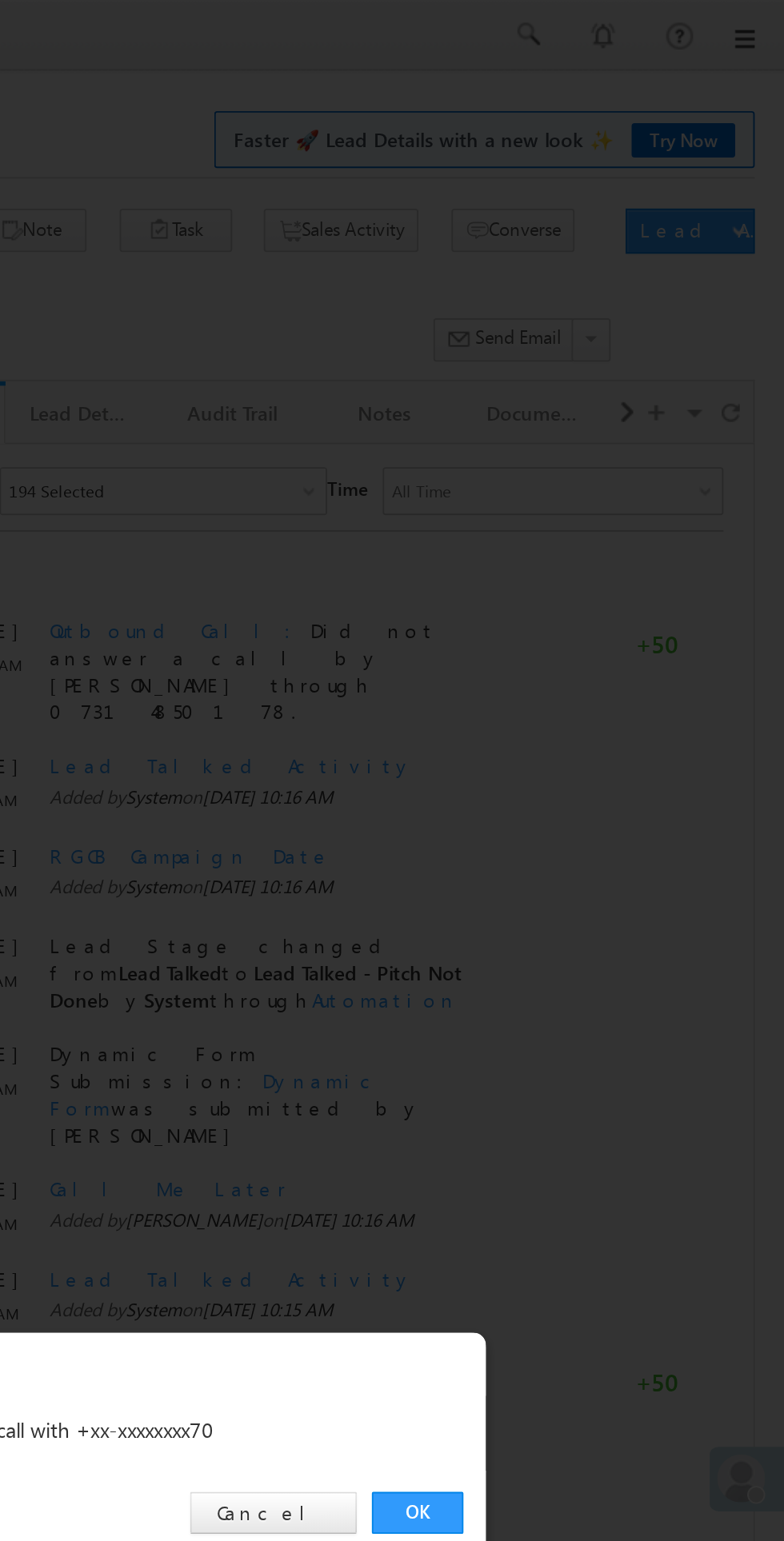
click at [584, 806] on link "OK" at bounding box center [588, 806] width 49 height 22
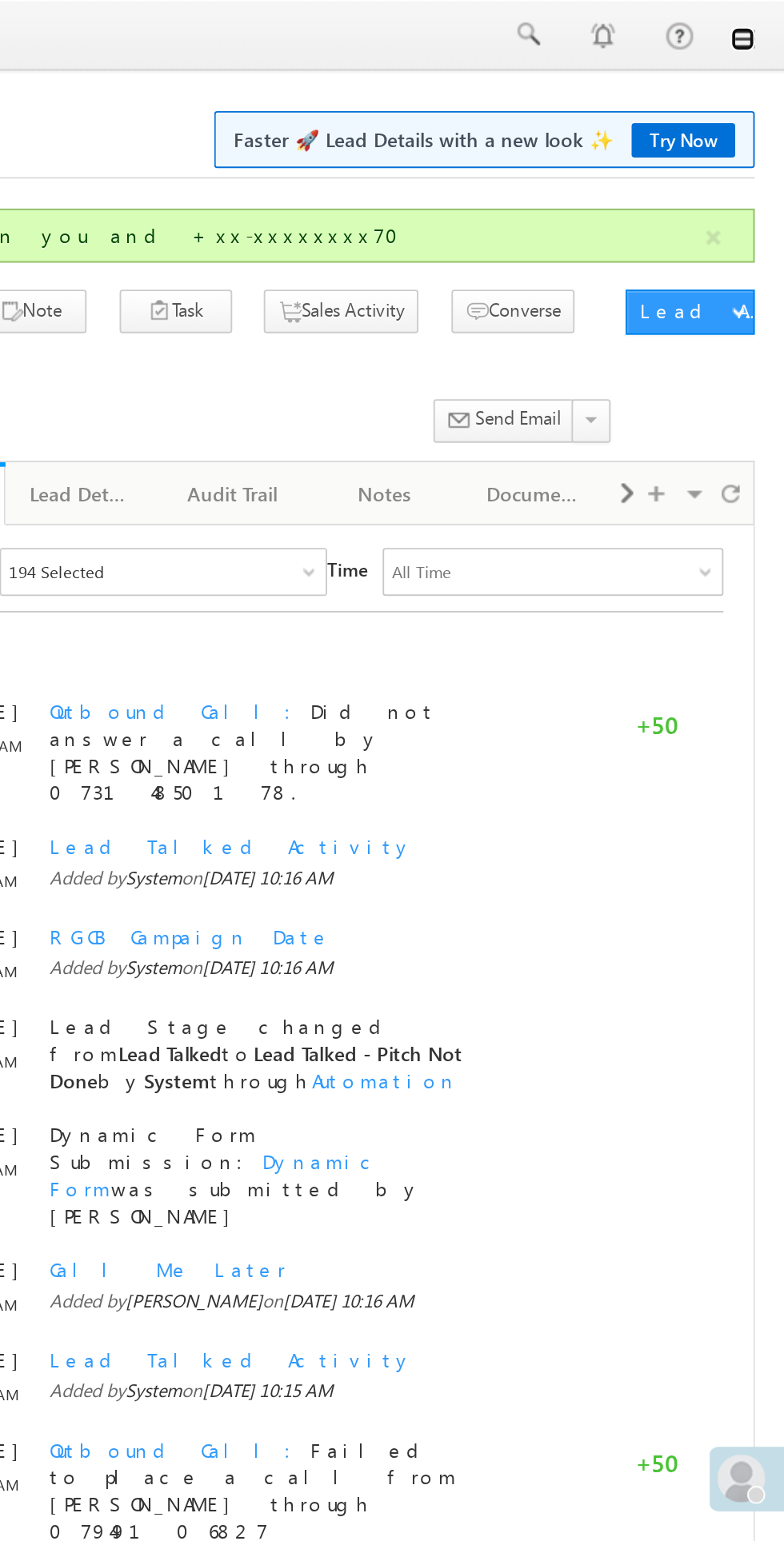
click at [762, 21] on link at bounding box center [762, 21] width 13 height 13
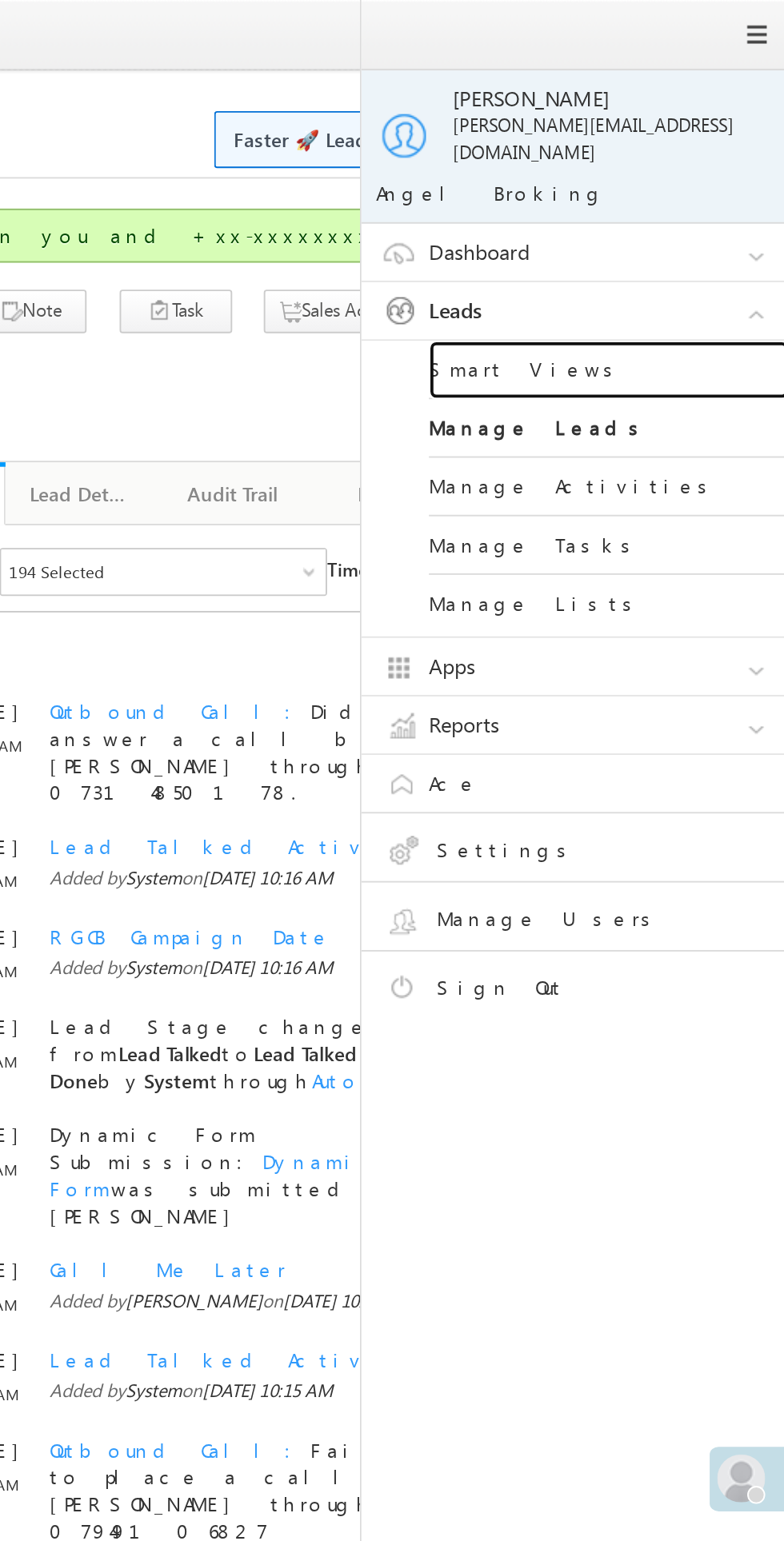
click at [644, 181] on link "Smart Views" at bounding box center [691, 196] width 192 height 31
